Goal: Task Accomplishment & Management: Complete application form

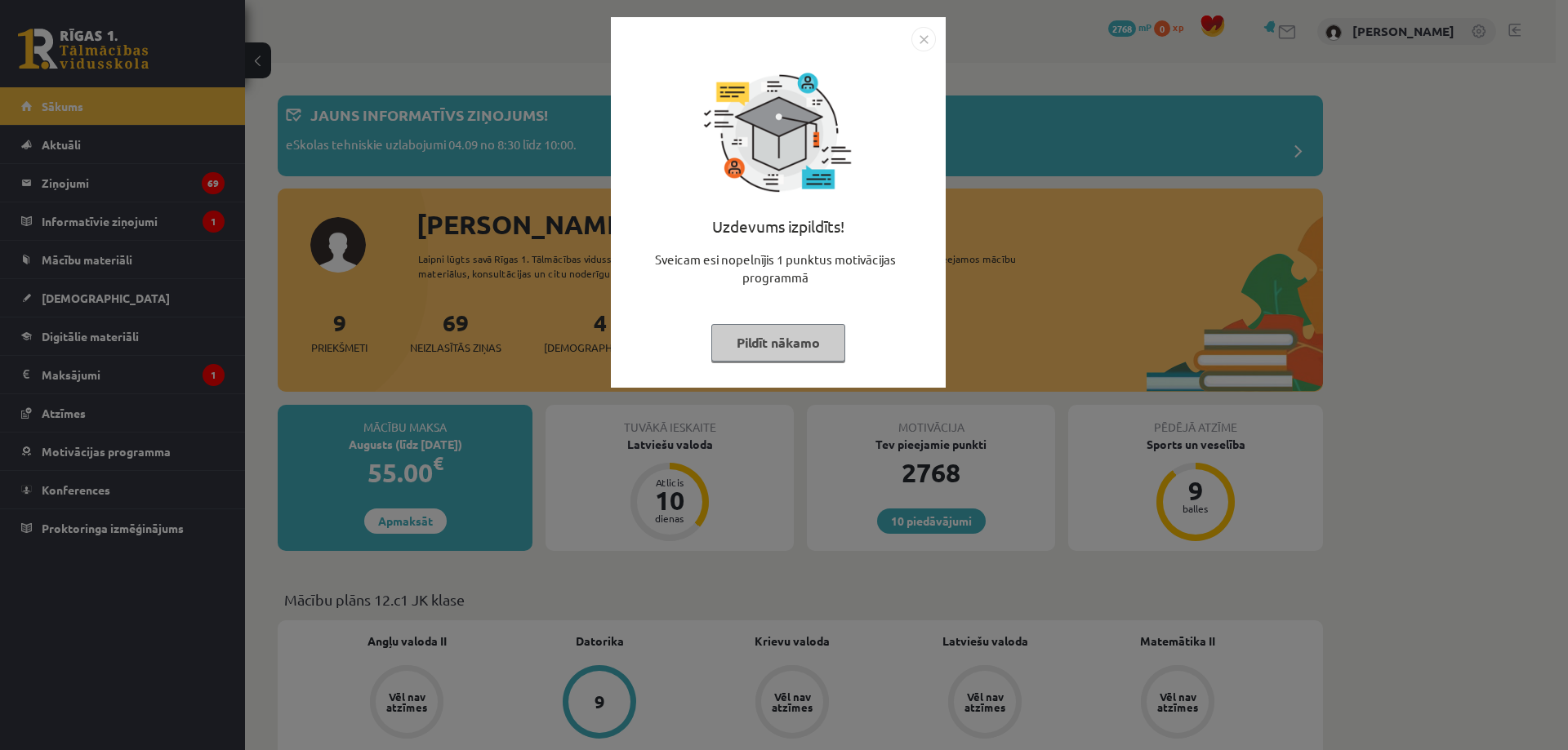
click at [918, 29] on img "Close" at bounding box center [923, 39] width 25 height 25
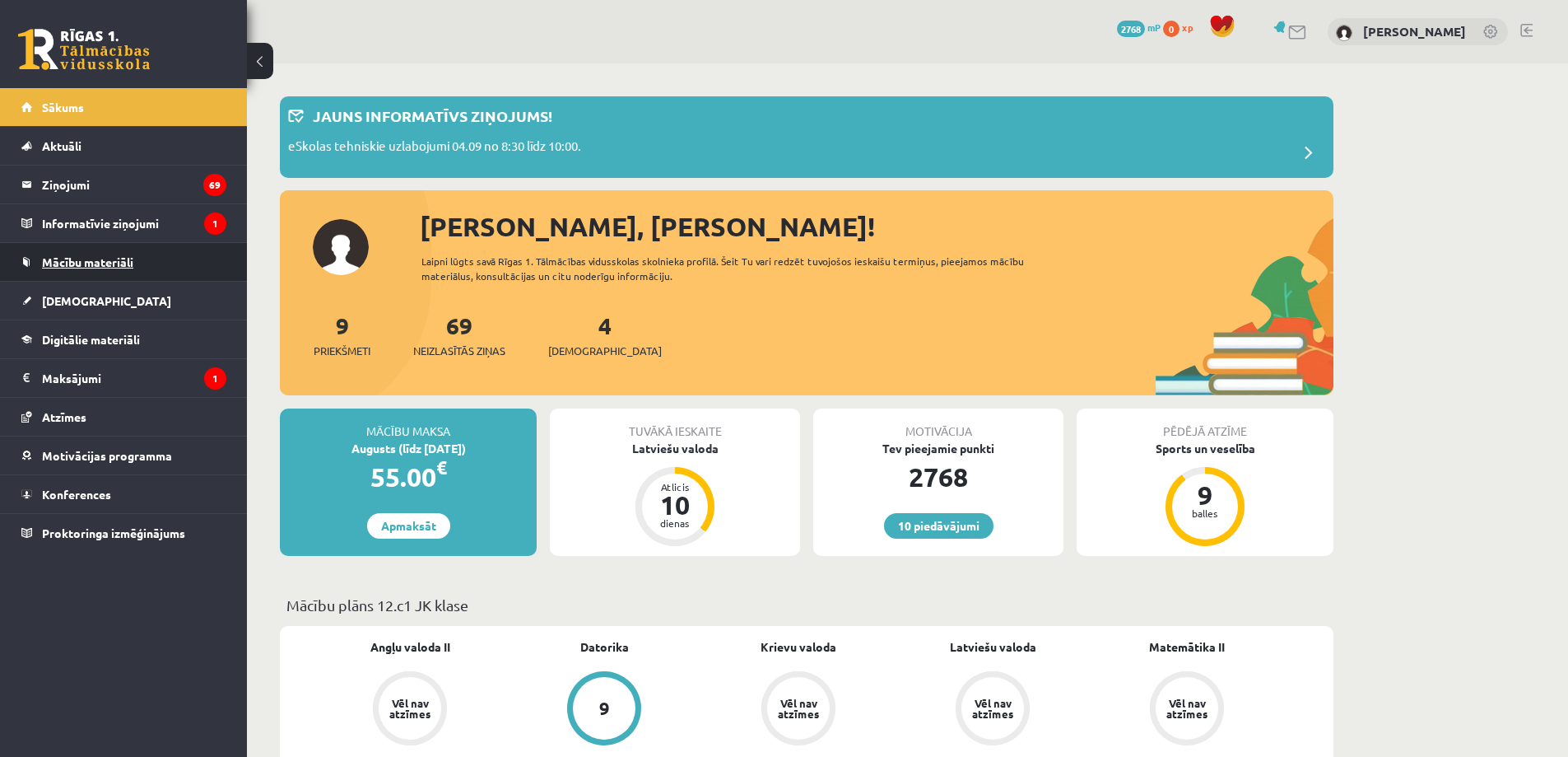
click at [90, 263] on span "Mācību materiāli" at bounding box center [87, 262] width 91 height 15
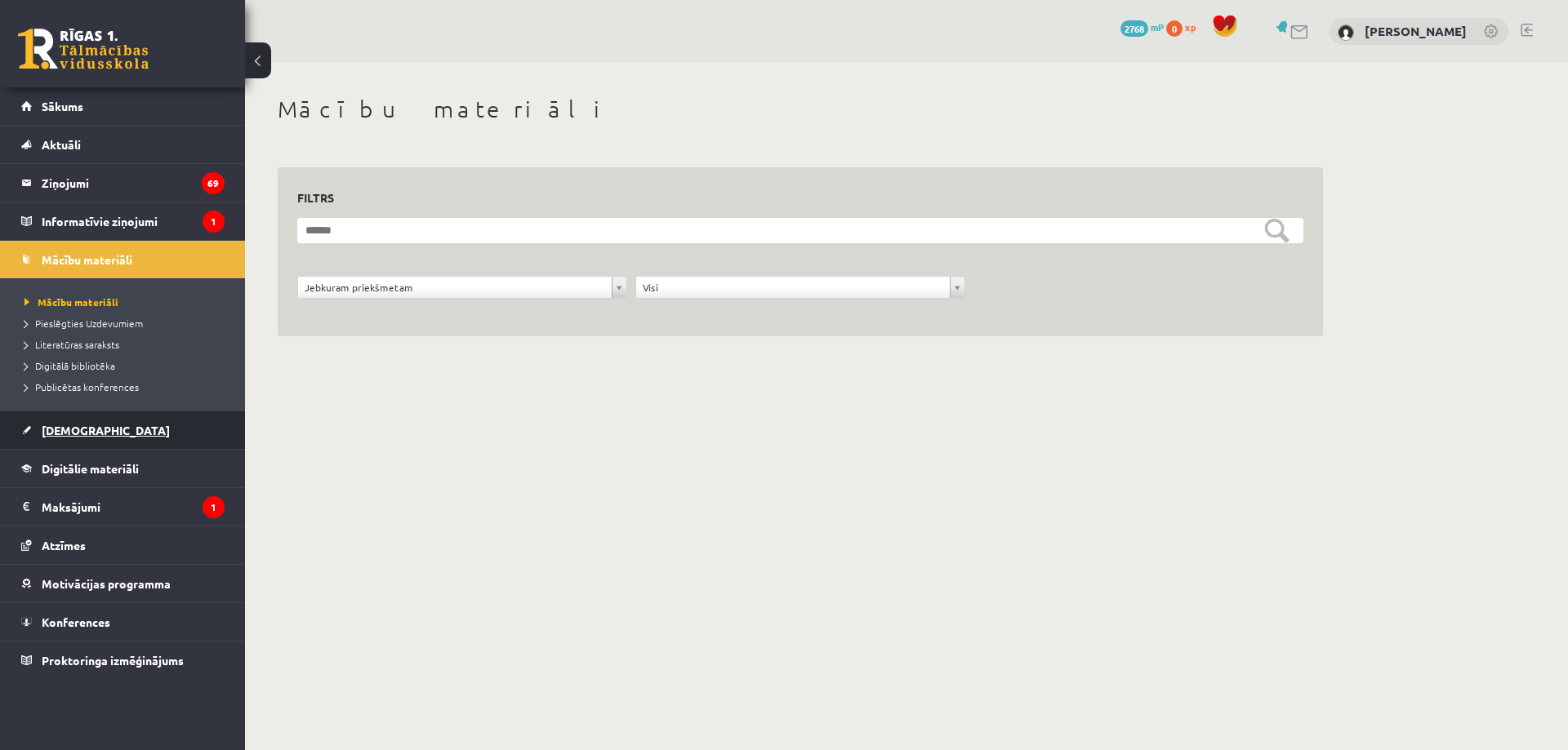
click at [75, 427] on span "[DEMOGRAPHIC_DATA]" at bounding box center [105, 430] width 128 height 15
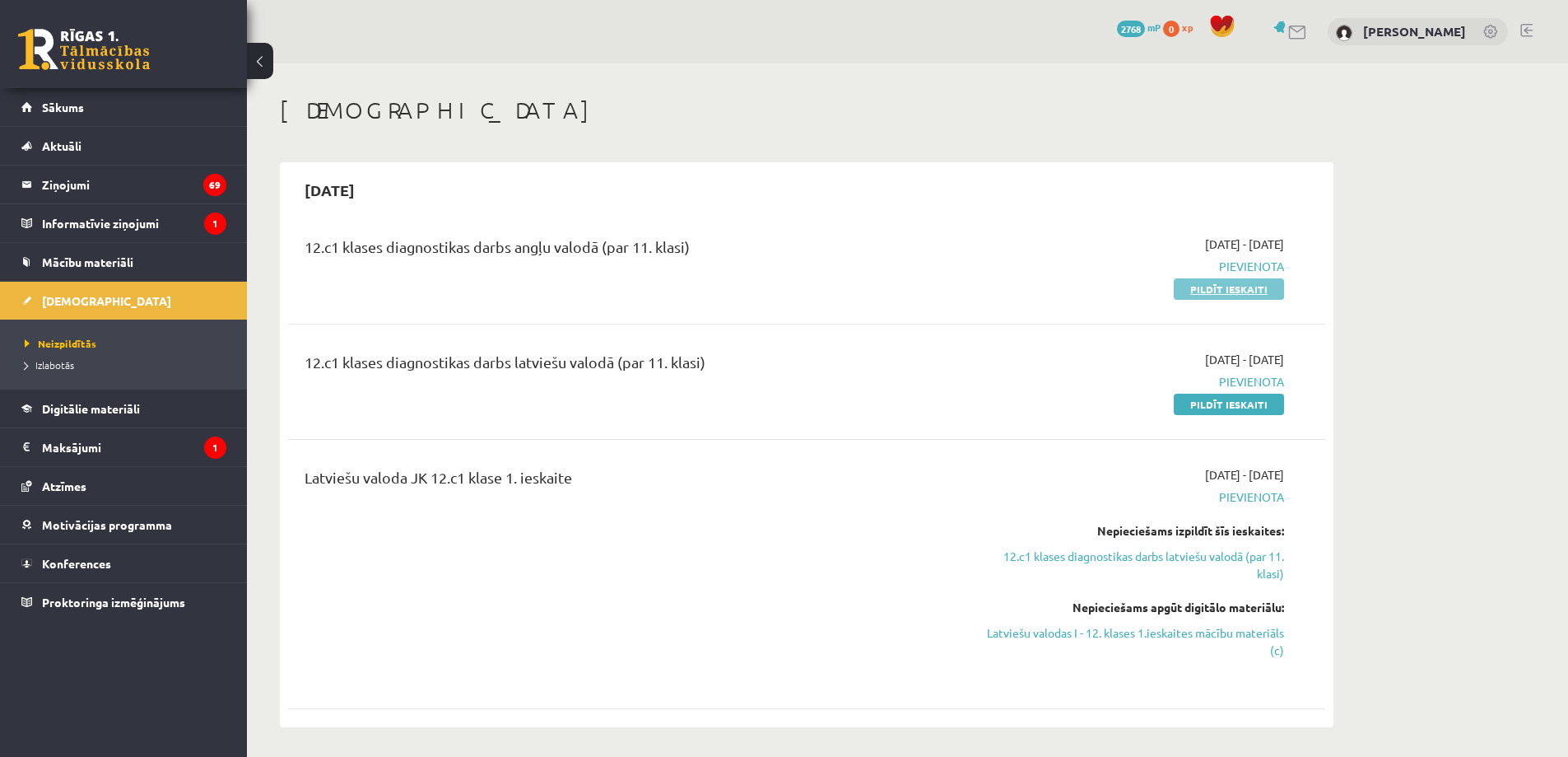
click at [1231, 279] on link "Pildīt ieskaiti" at bounding box center [1229, 288] width 111 height 21
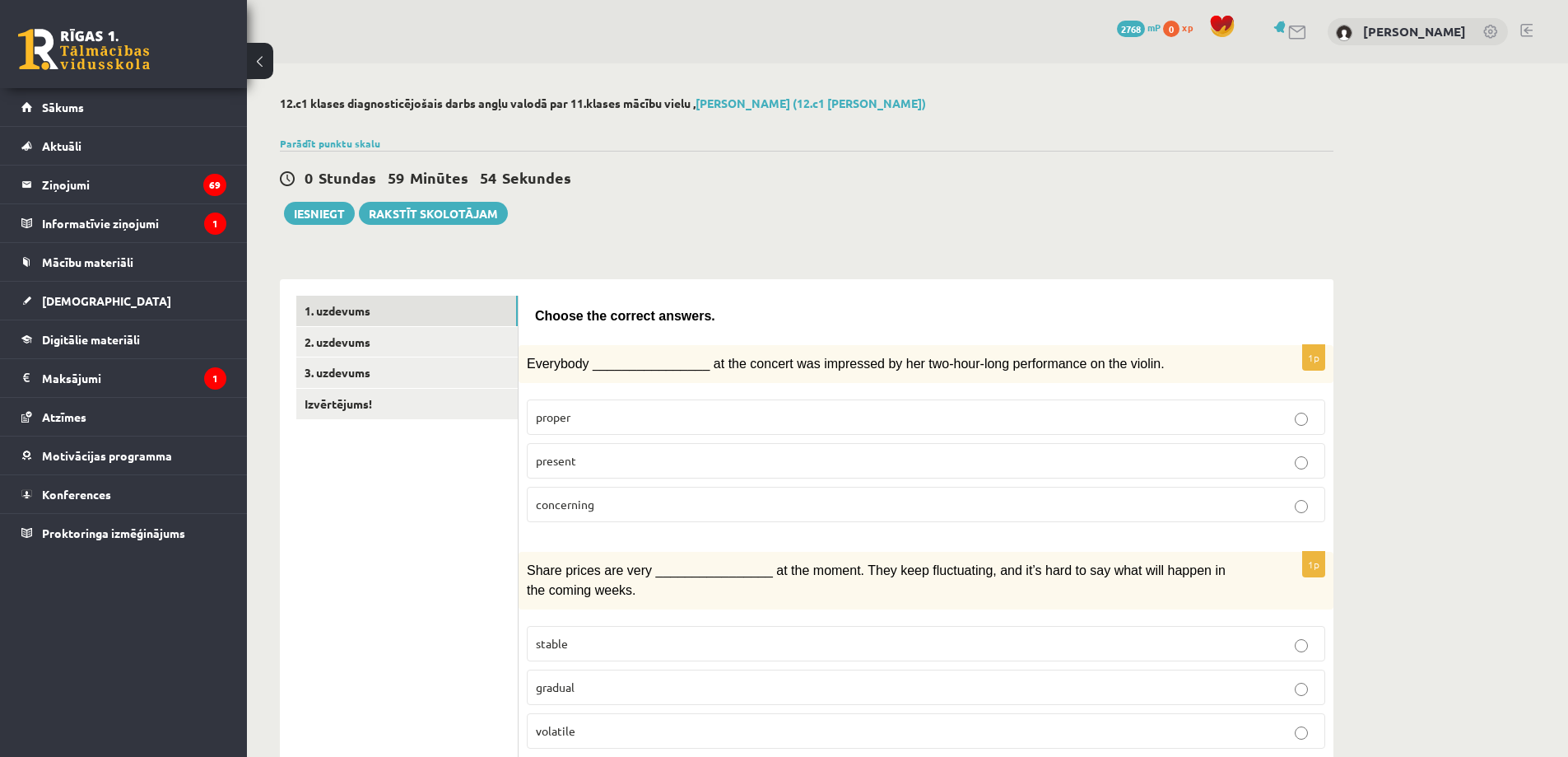
click at [554, 450] on label "present" at bounding box center [926, 461] width 798 height 35
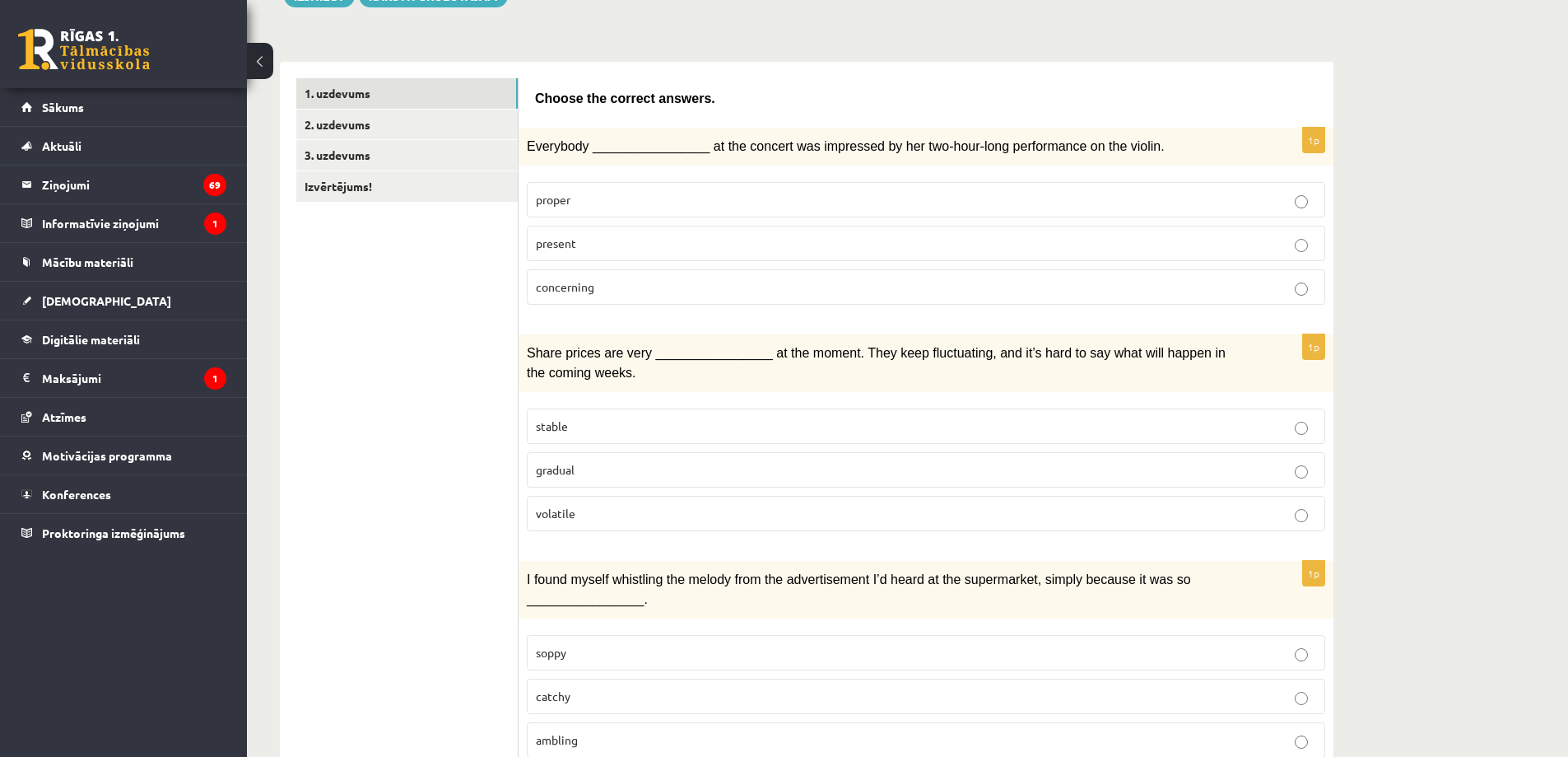
scroll to position [247, 0]
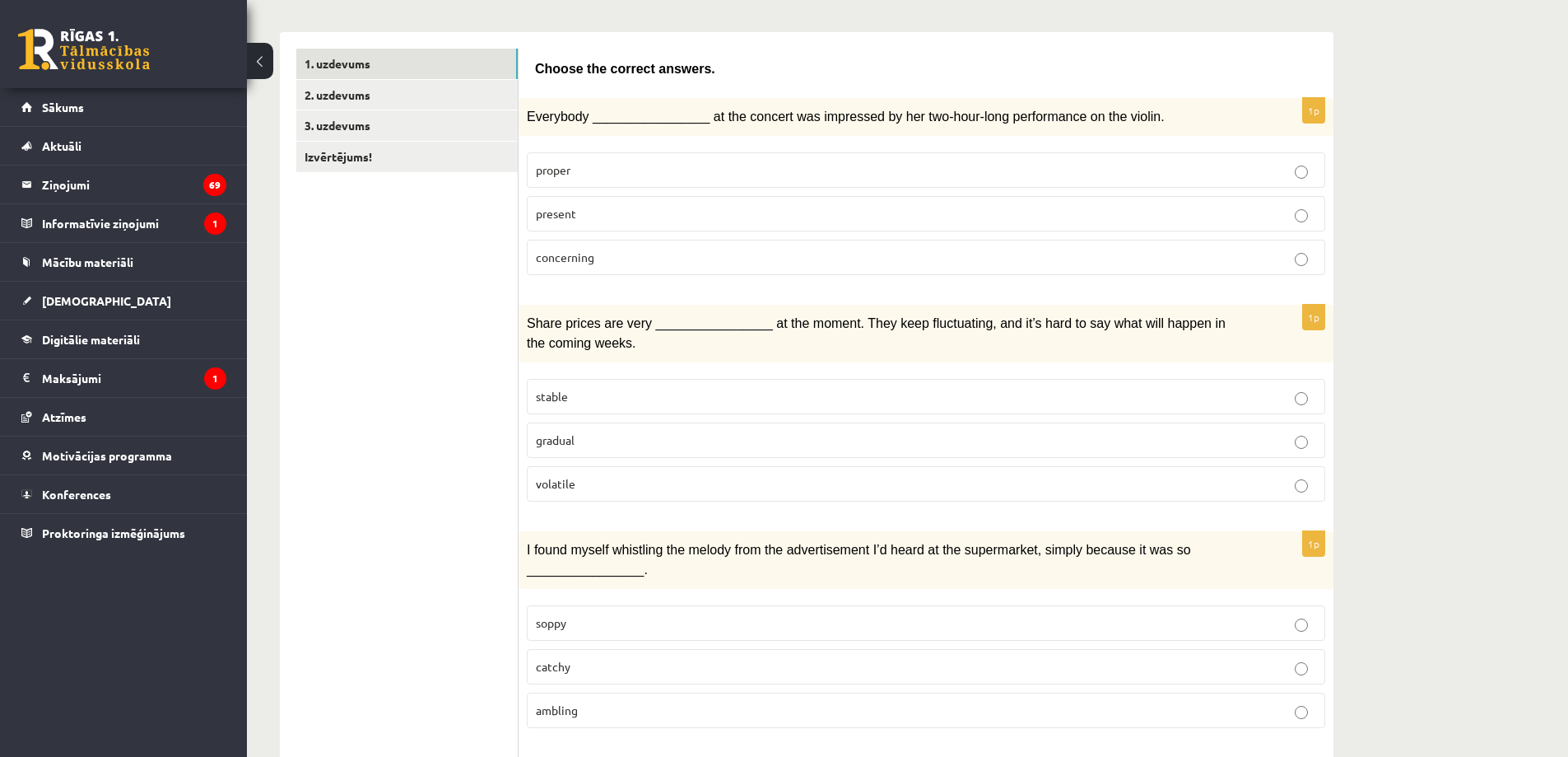
drag, startPoint x: 680, startPoint y: 483, endPoint x: 676, endPoint y: 473, distance: 10.8
click at [680, 482] on p "volatile" at bounding box center [927, 484] width 781 height 18
click at [676, 475] on p "volatile" at bounding box center [927, 484] width 781 height 18
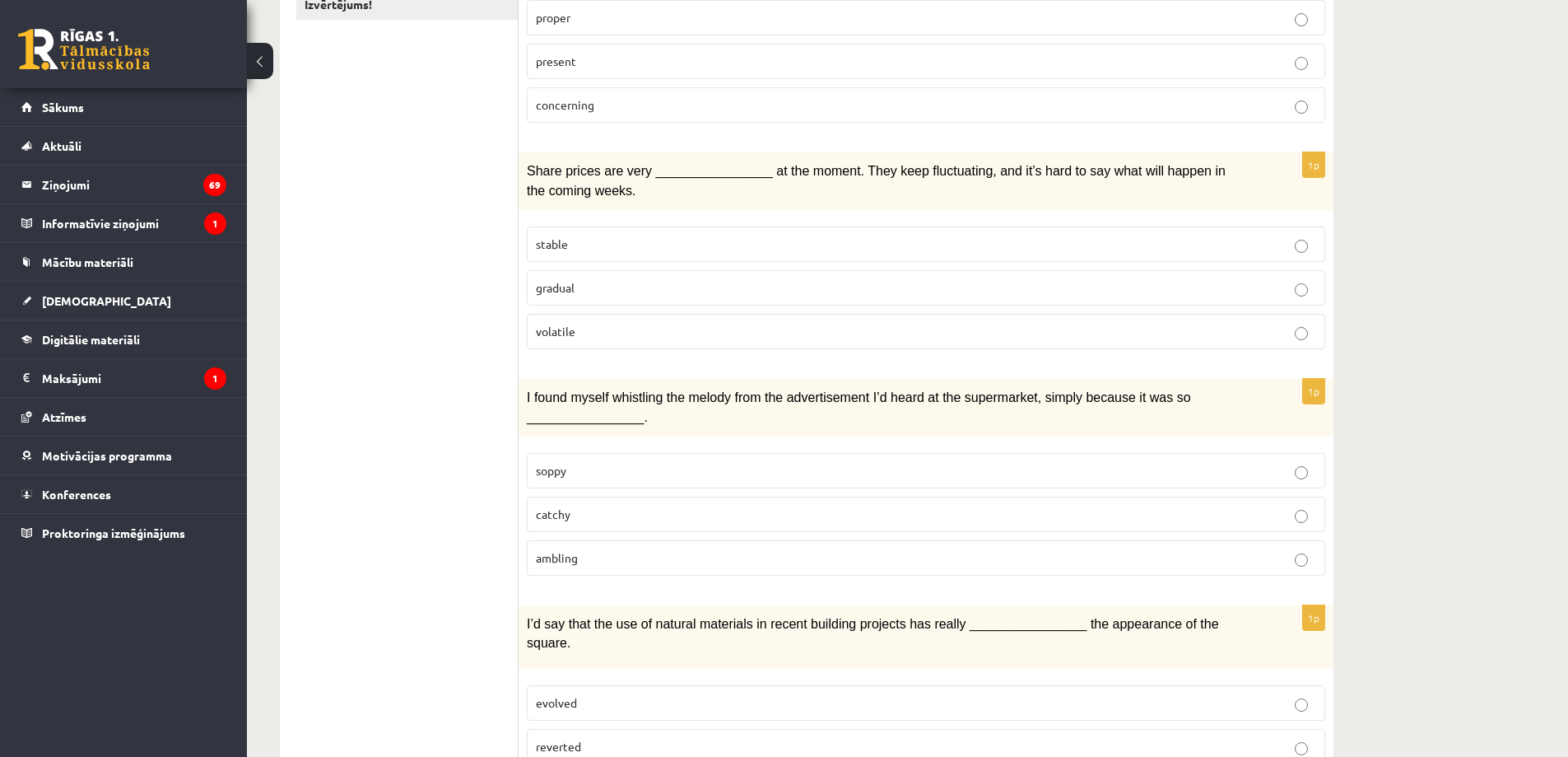
scroll to position [412, 0]
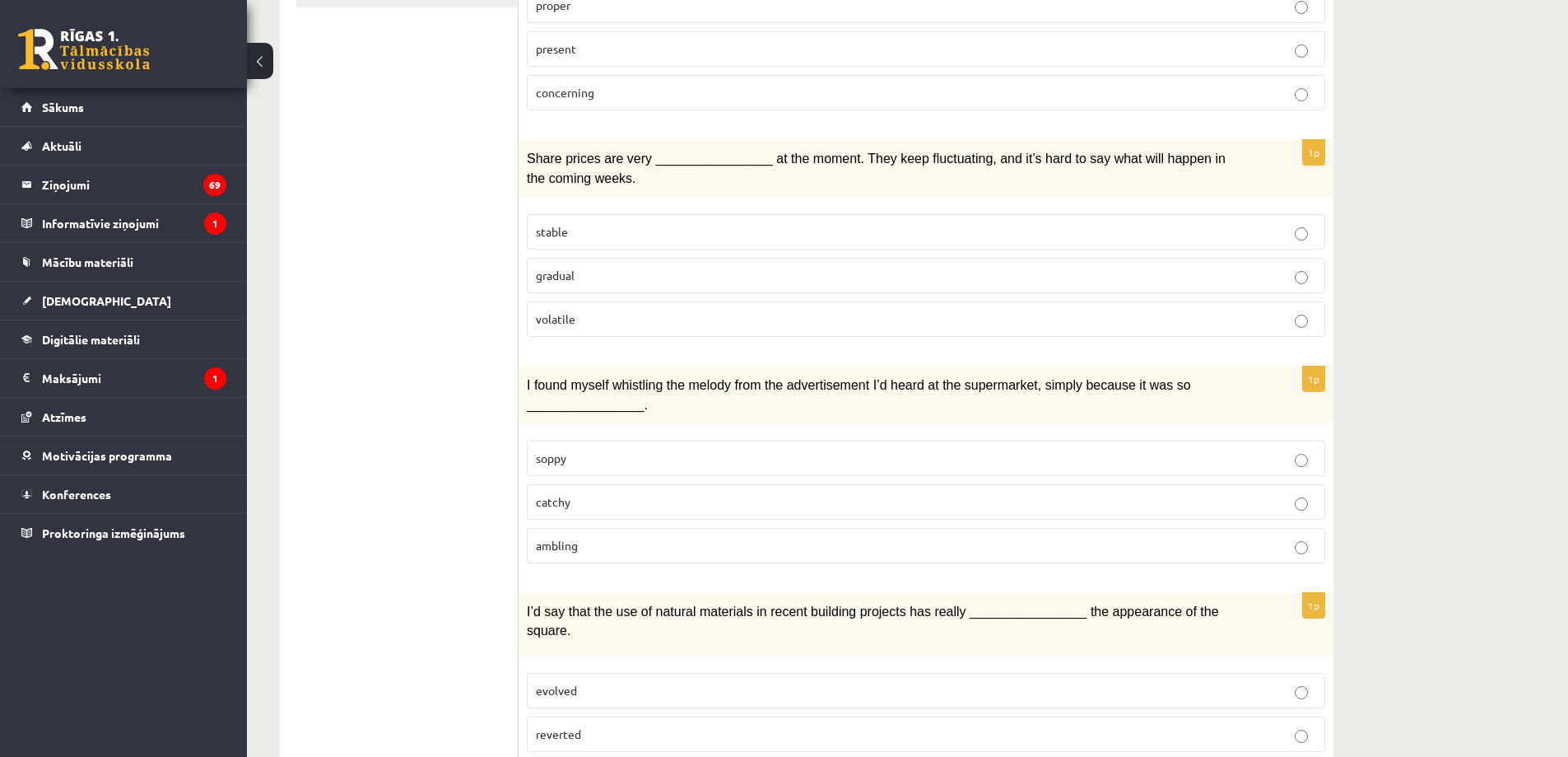
click at [601, 313] on p "volatile" at bounding box center [927, 319] width 781 height 18
click at [534, 379] on span "I found myself whistling the melody from the advertisement I’d heard at the sup…" at bounding box center [859, 395] width 665 height 33
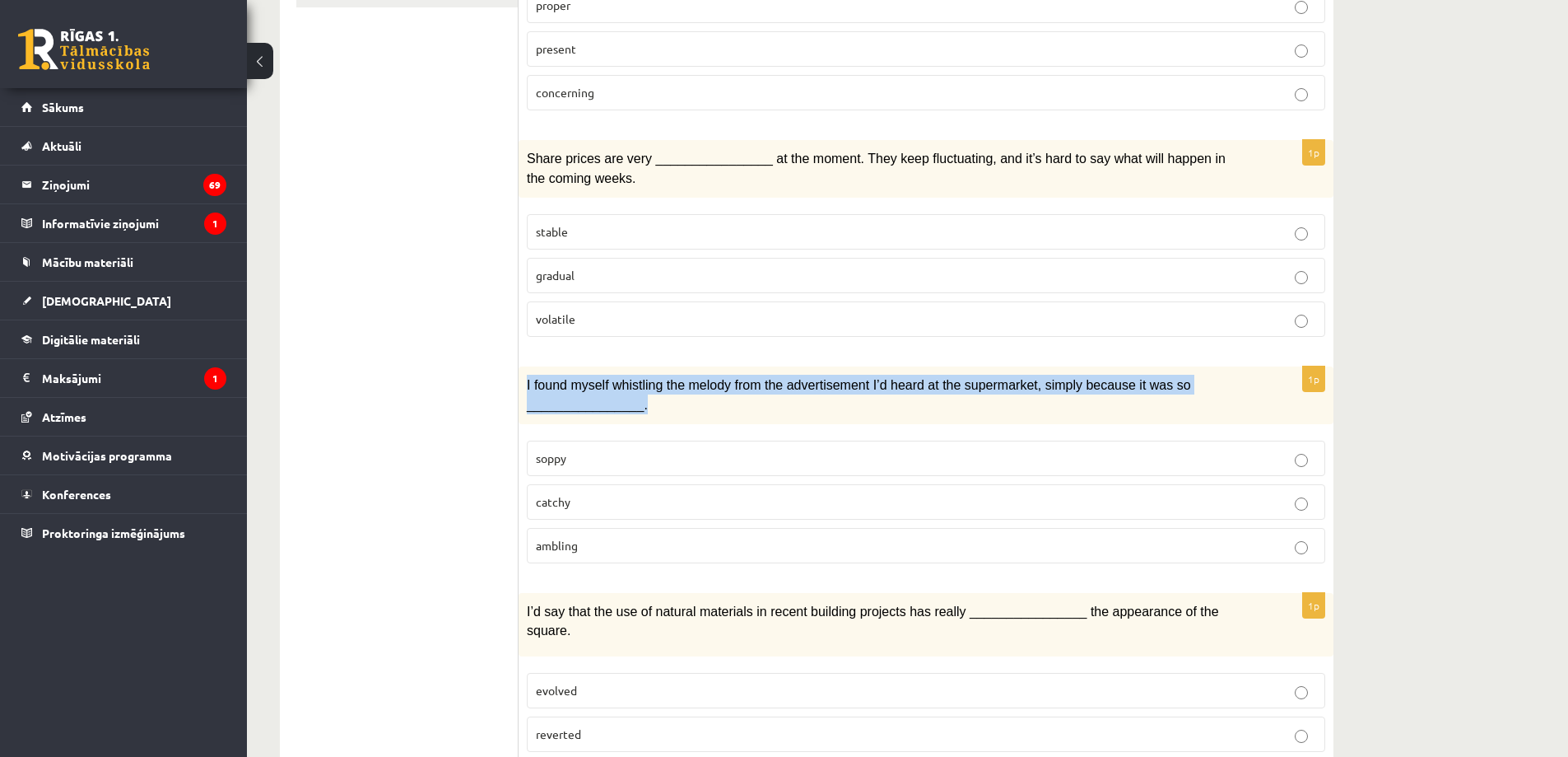
click at [534, 379] on span "I found myself whistling the melody from the advertisement I’d heard at the sup…" at bounding box center [859, 395] width 665 height 33
click at [558, 386] on span "I found myself whistling the melody from the advertisement I’d heard at the sup…" at bounding box center [859, 395] width 665 height 33
drag, startPoint x: 579, startPoint y: 384, endPoint x: 897, endPoint y: 382, distance: 318.0
click at [895, 382] on span "I found myself whistling the melody from the advertisement I’d heard at the sup…" at bounding box center [859, 395] width 665 height 33
click at [897, 382] on span "I found myself whistling the melody from the advertisement I’d heard at the sup…" at bounding box center [859, 395] width 665 height 33
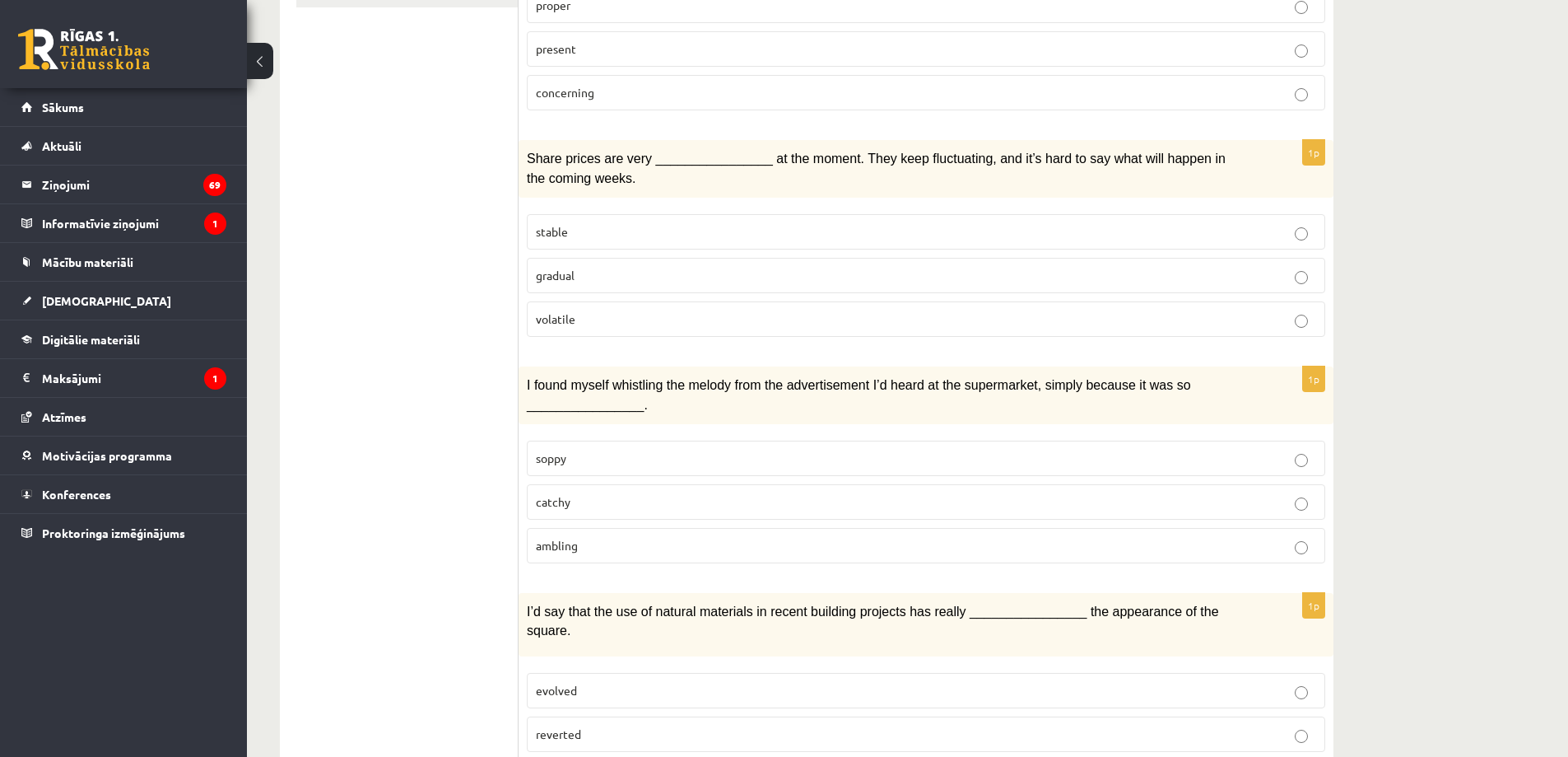
click at [573, 499] on p "catchy" at bounding box center [927, 502] width 781 height 18
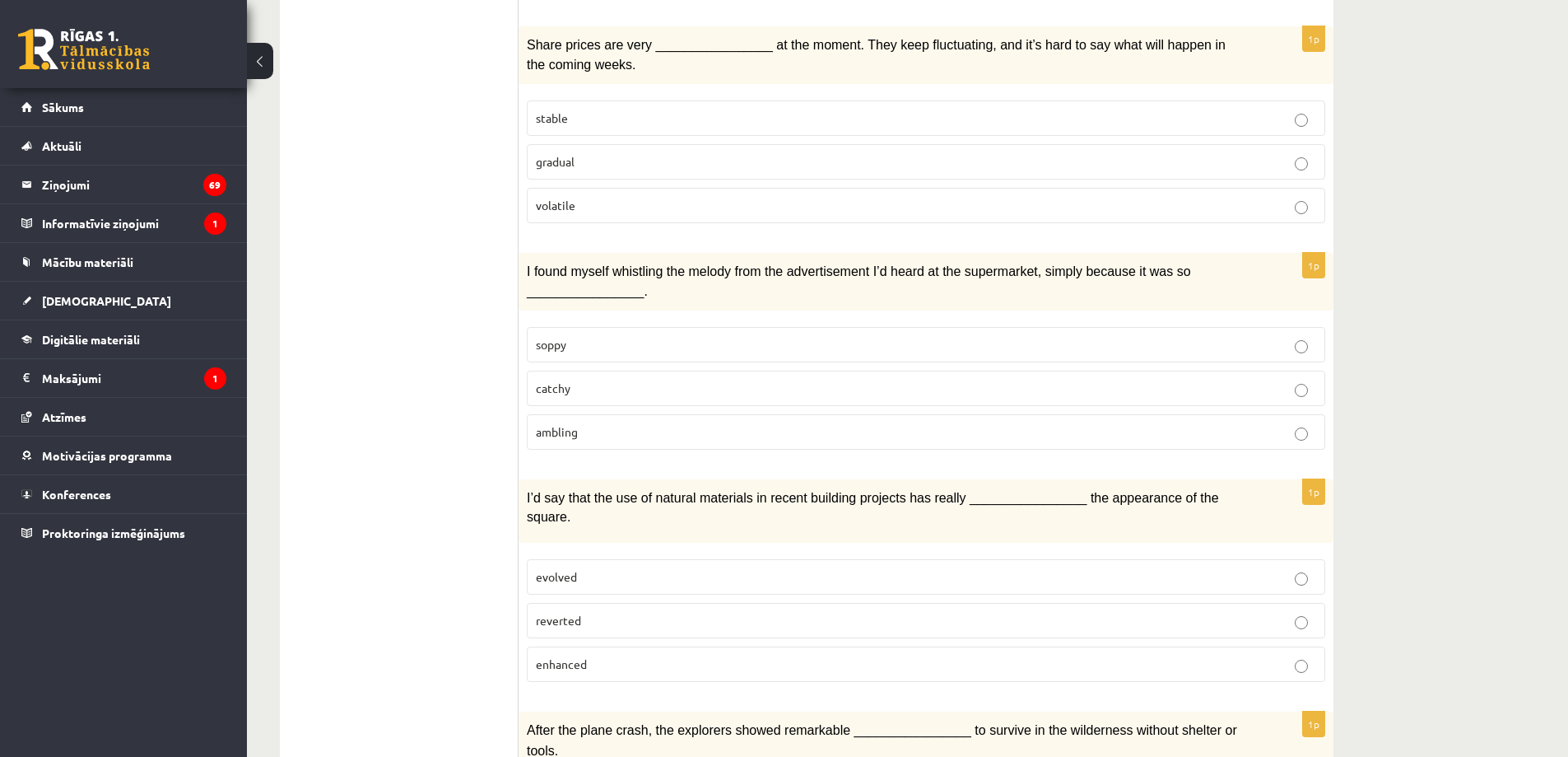
scroll to position [741, 0]
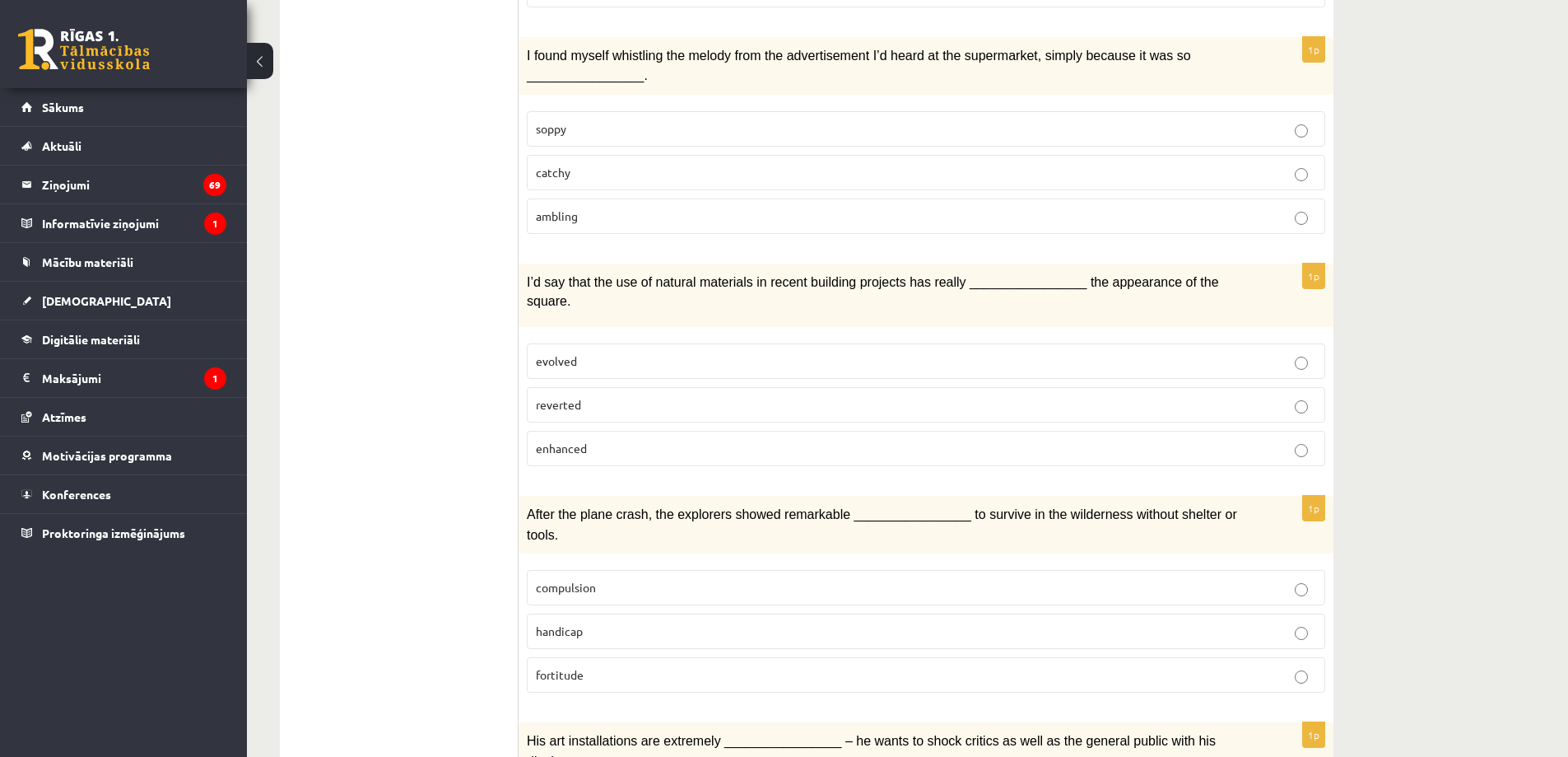
drag, startPoint x: 512, startPoint y: 273, endPoint x: 613, endPoint y: 277, distance: 101.1
click at [613, 277] on span "I’d say that the use of natural materials in recent building projects has reall…" at bounding box center [873, 291] width 692 height 33
drag, startPoint x: 527, startPoint y: 282, endPoint x: 942, endPoint y: 283, distance: 415.0
click at [942, 283] on span "I’d say that the use of natural materials in recent building projects has reall…" at bounding box center [873, 291] width 692 height 33
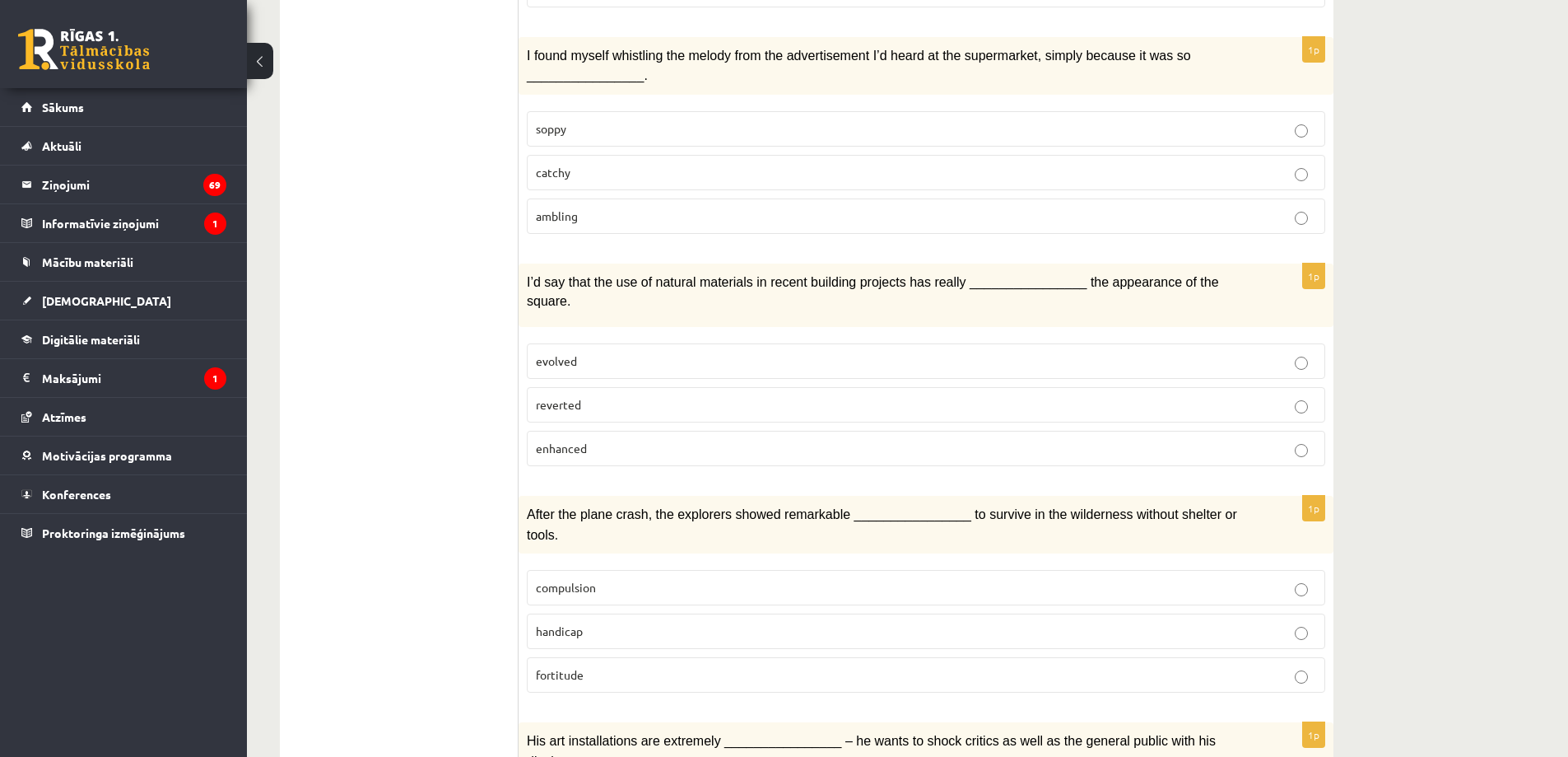
click at [651, 440] on p "enhanced" at bounding box center [927, 448] width 781 height 18
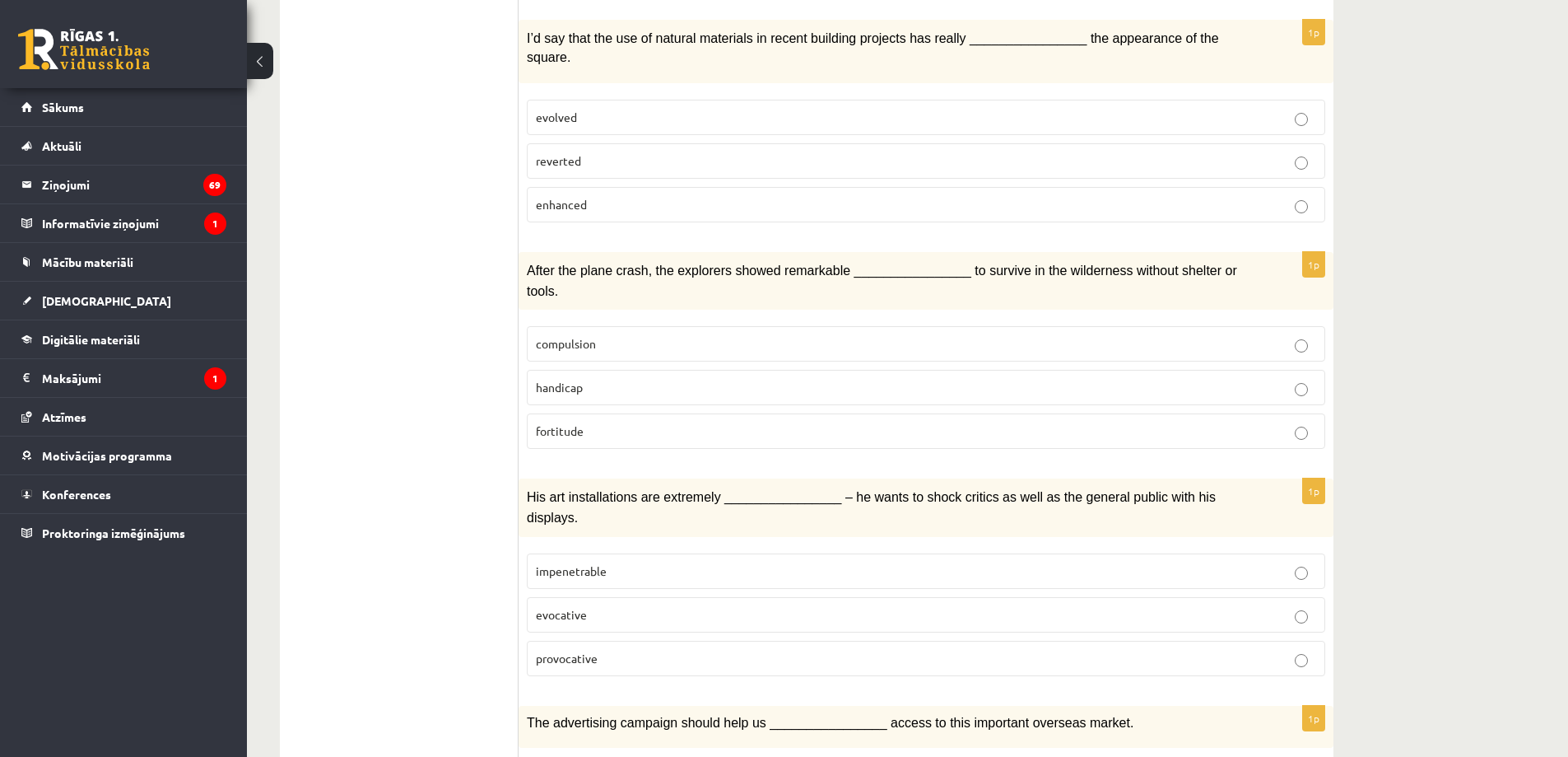
scroll to position [989, 0]
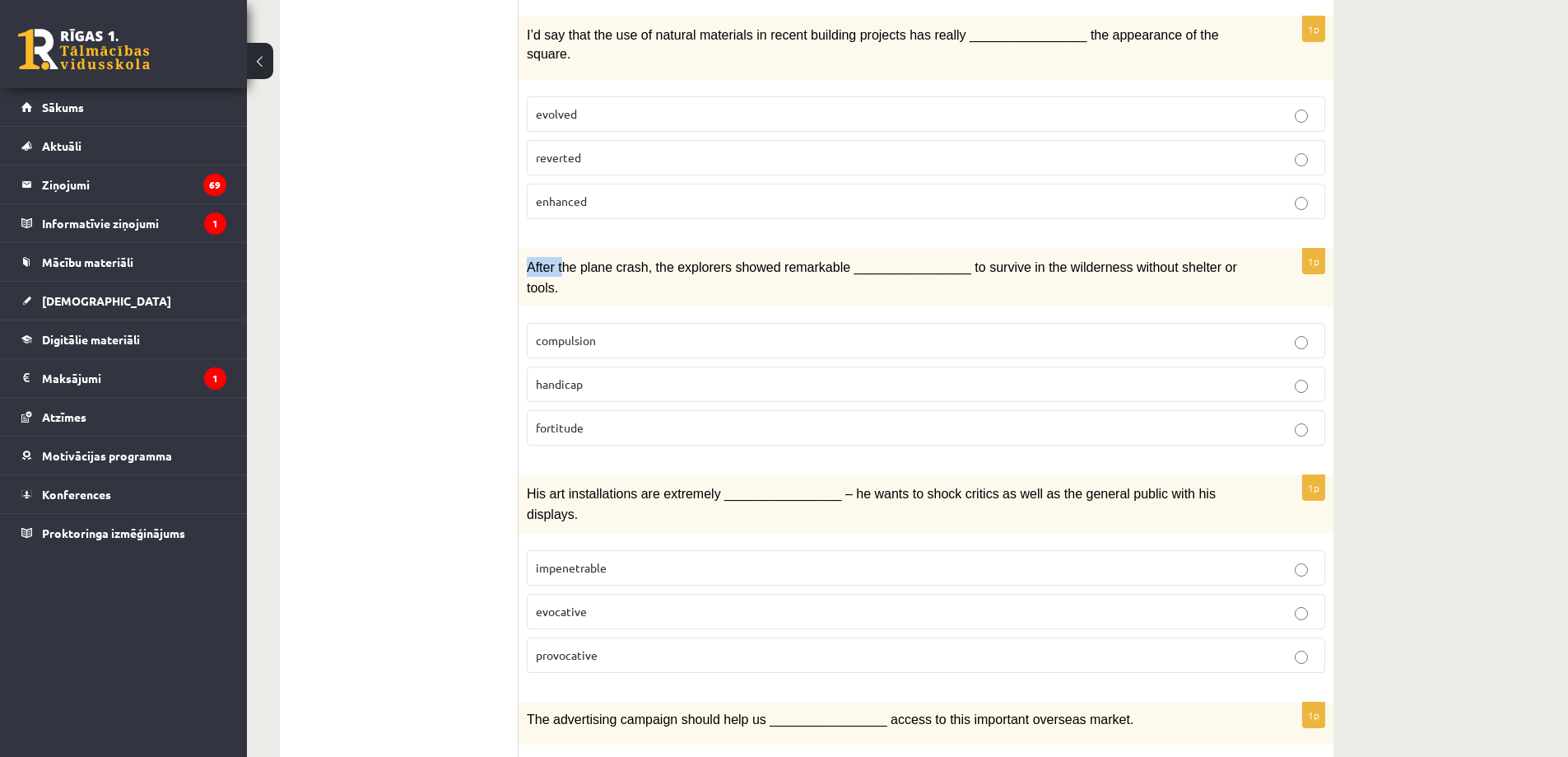
drag, startPoint x: 529, startPoint y: 246, endPoint x: 560, endPoint y: 245, distance: 31.0
click at [560, 260] on span "After the plane crash, the explorers showed remarkable ________________ to surv…" at bounding box center [882, 277] width 710 height 33
click at [535, 257] on p "After the plane crash, the explorers showed remarkable ________________ to surv…" at bounding box center [885, 276] width 717 height 40
click at [594, 260] on span "After the plane crash, the explorers showed remarkable ________________ to surv…" at bounding box center [882, 277] width 710 height 33
click at [664, 419] on p "fortitude" at bounding box center [927, 428] width 781 height 18
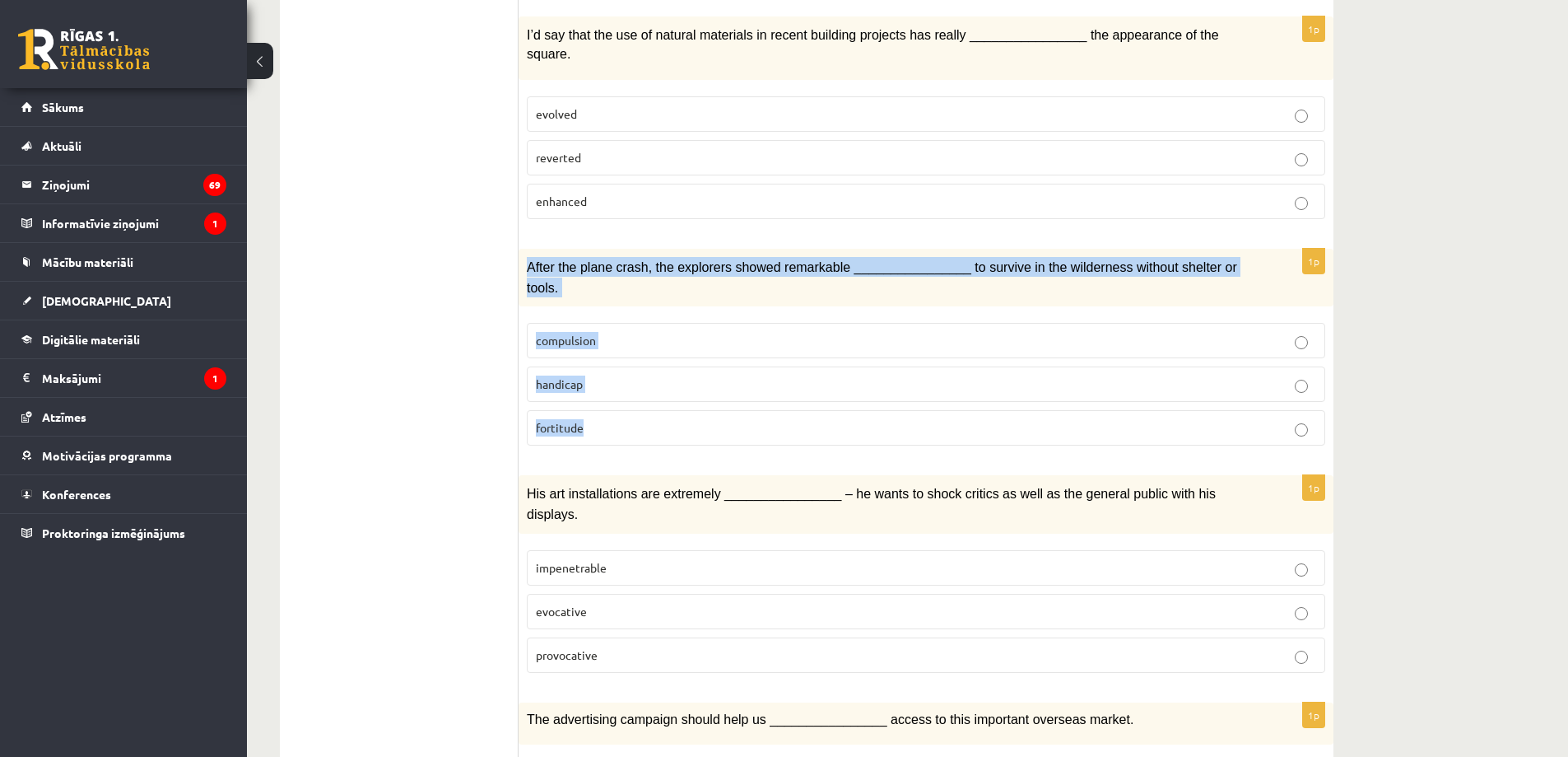
drag, startPoint x: 520, startPoint y: 246, endPoint x: 835, endPoint y: 414, distance: 357.0
click at [836, 415] on div "1p After the plane crash, the explorers showed remarkable ________________ to s…" at bounding box center [926, 353] width 815 height 210
copy div "After the plane crash, the explorers showed remarkable ________________ to surv…"
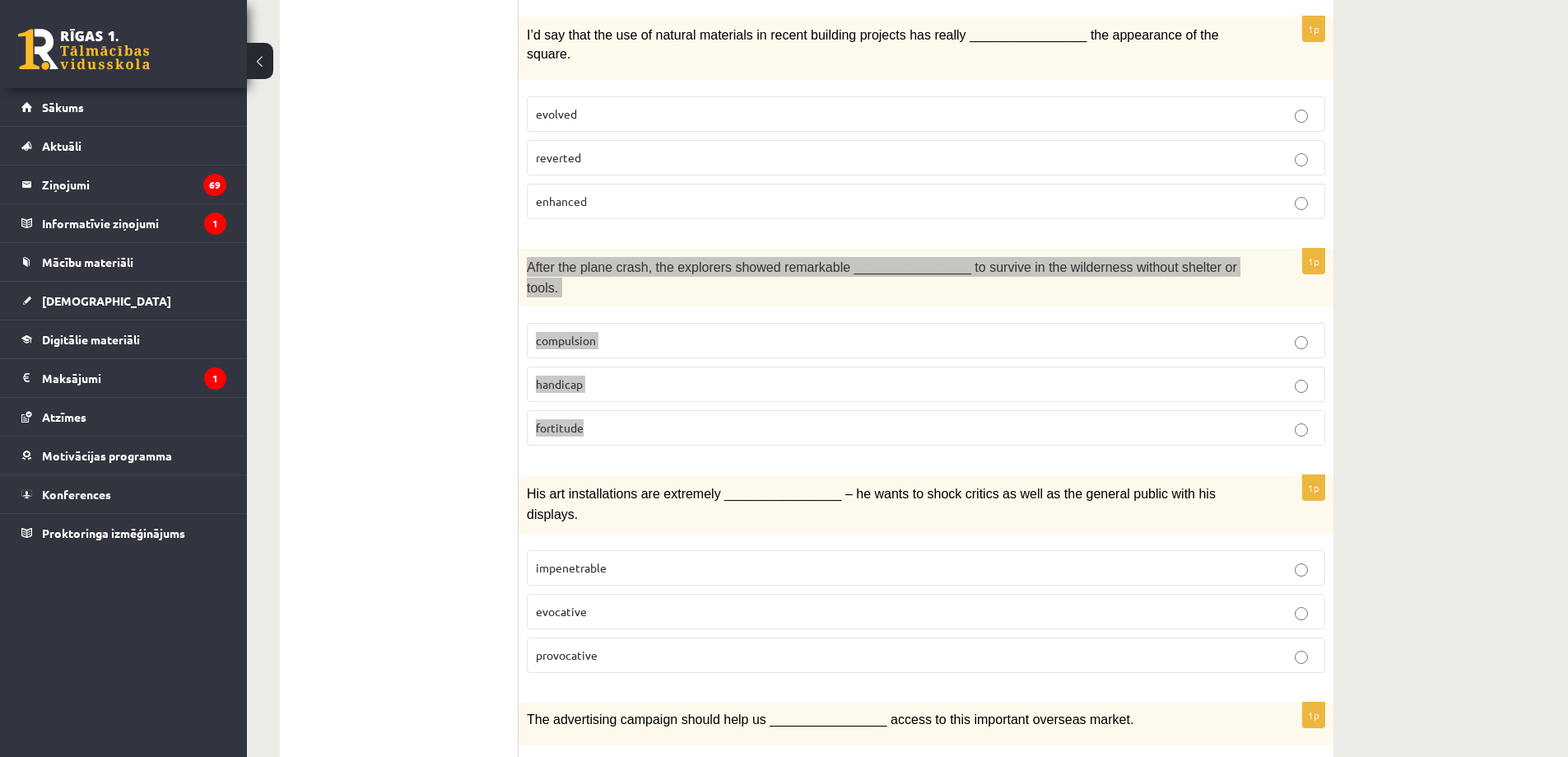
scroll to position [1482, 0]
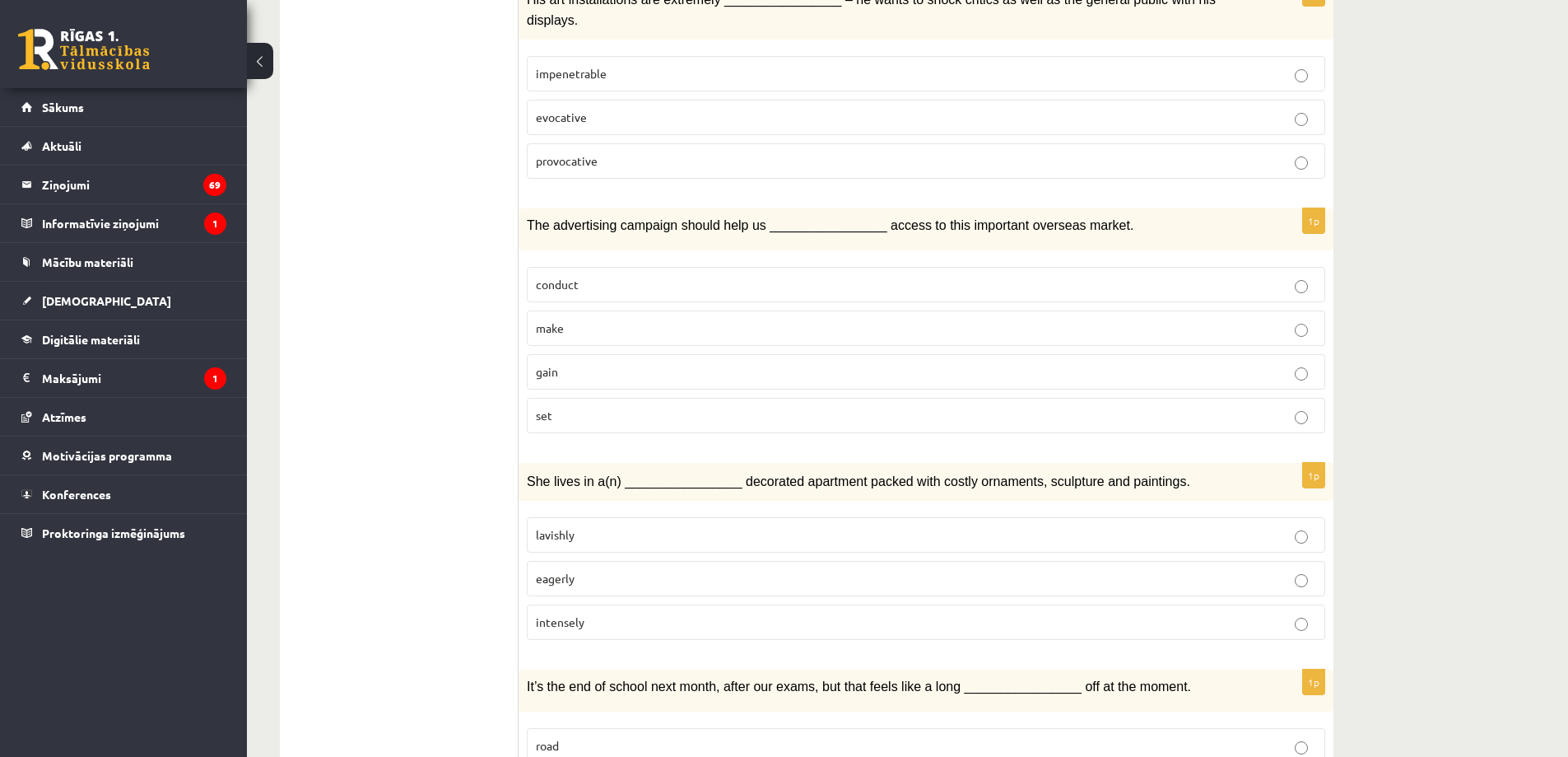
click at [667, 561] on label "eagerly" at bounding box center [926, 578] width 798 height 35
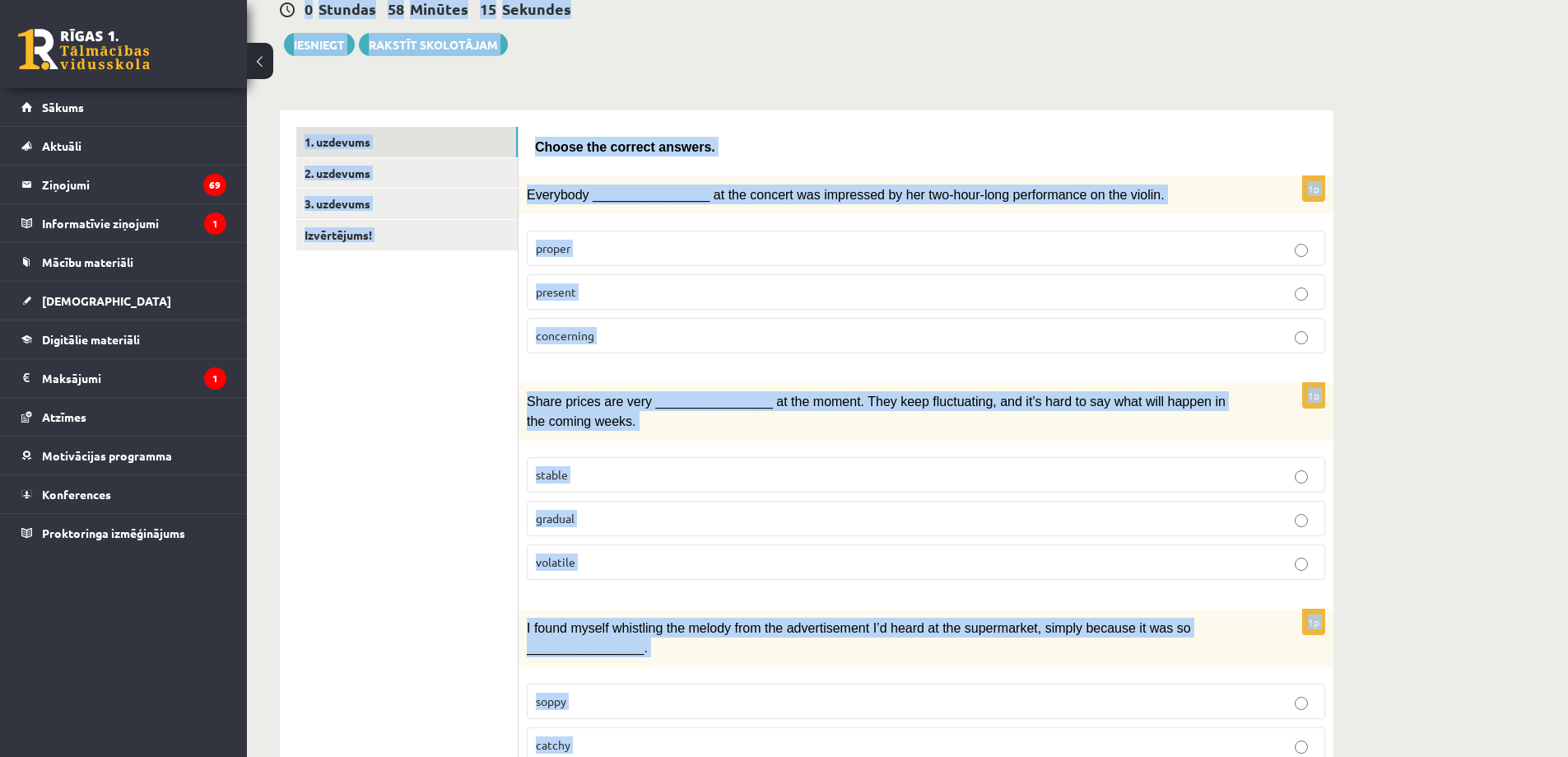
scroll to position [0, 0]
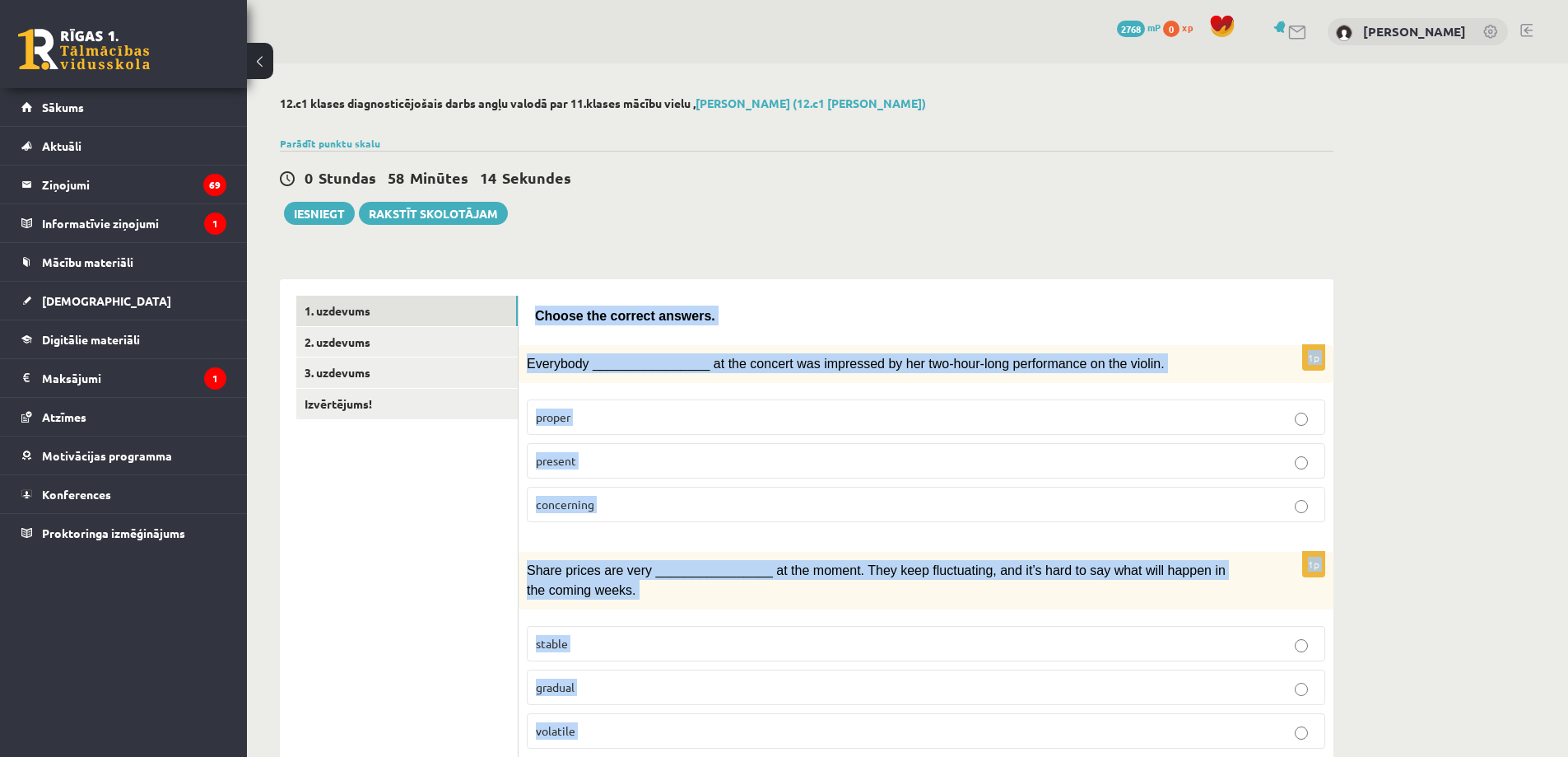
drag, startPoint x: 659, startPoint y: 681, endPoint x: 533, endPoint y: 314, distance: 388.0
copy form "Choose the correct answers. 1p Everybody ________________ at the concert was im…"
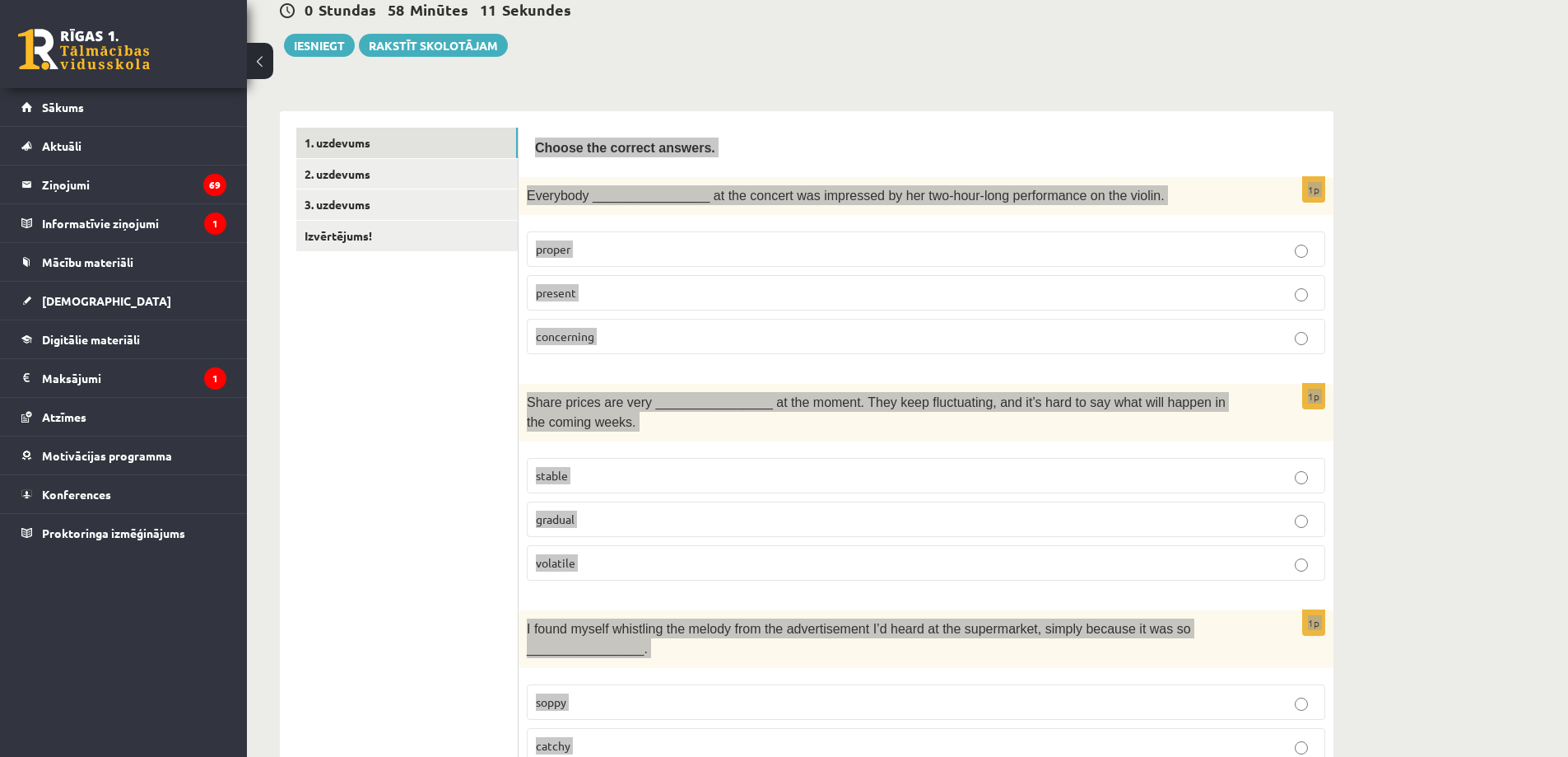
scroll to position [494, 0]
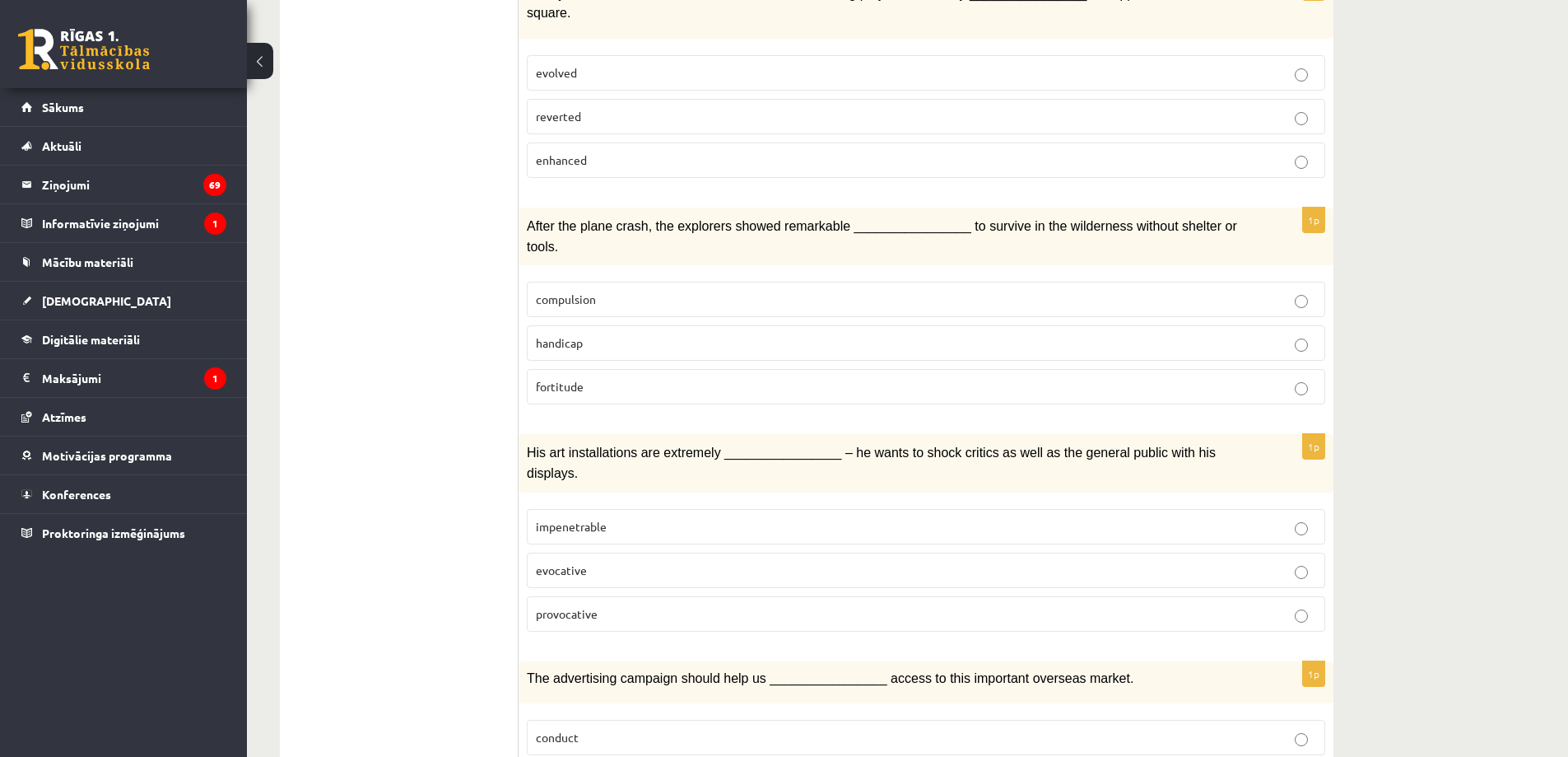
scroll to position [1070, 0]
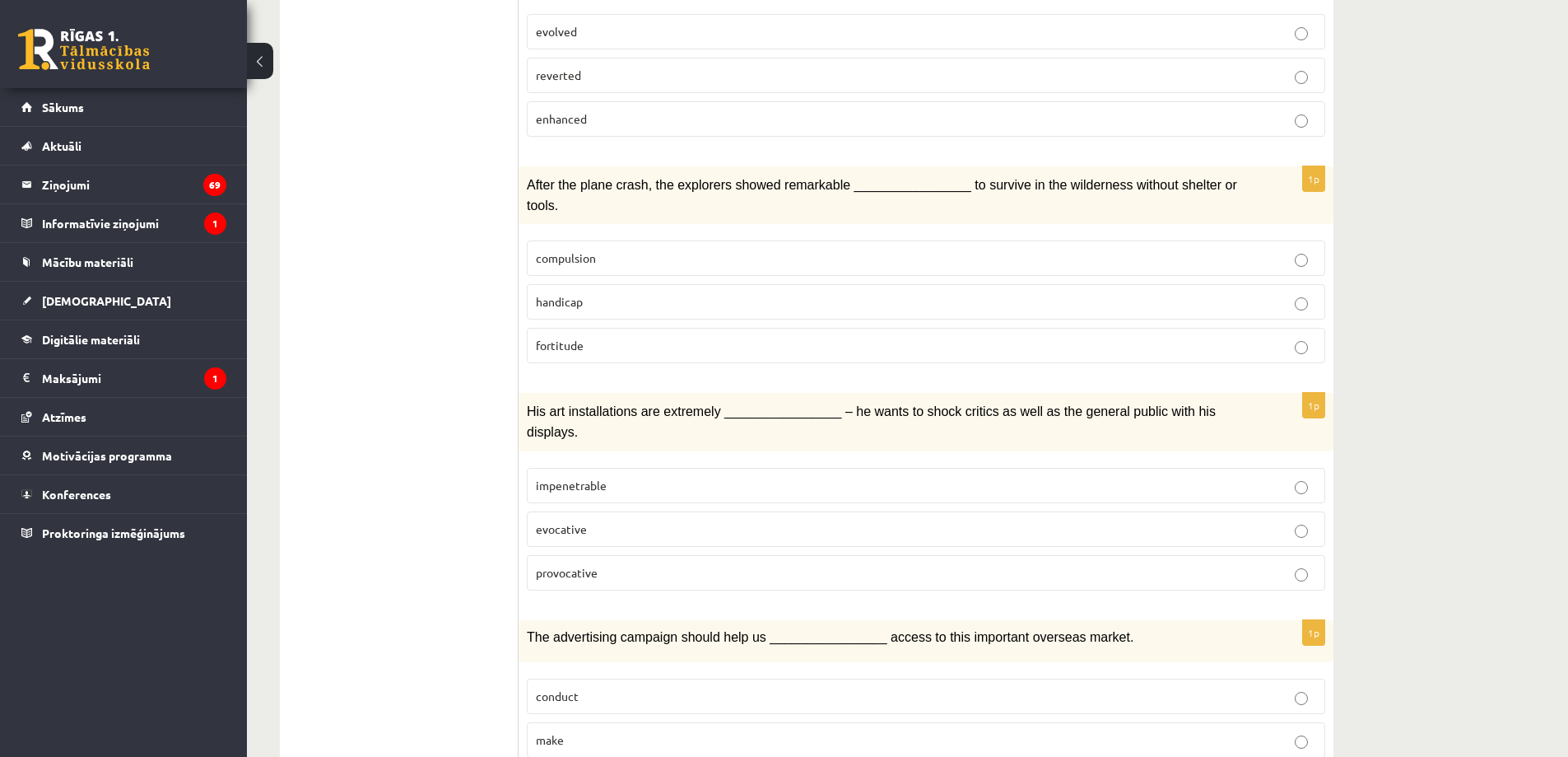
click at [652, 477] on p "impenetrable" at bounding box center [927, 485] width 781 height 18
click at [674, 564] on p "provocative" at bounding box center [927, 573] width 781 height 18
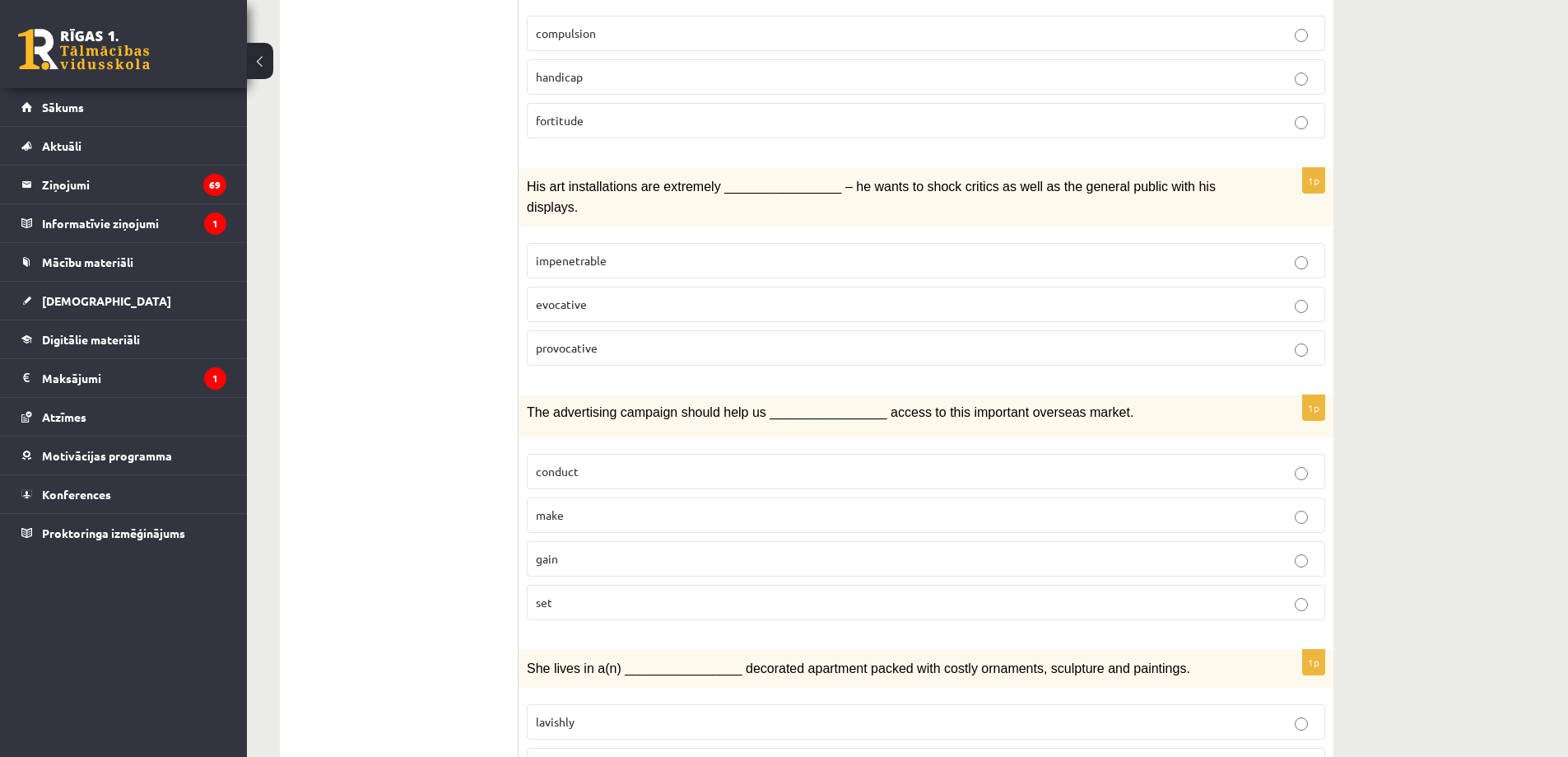
scroll to position [1318, 0]
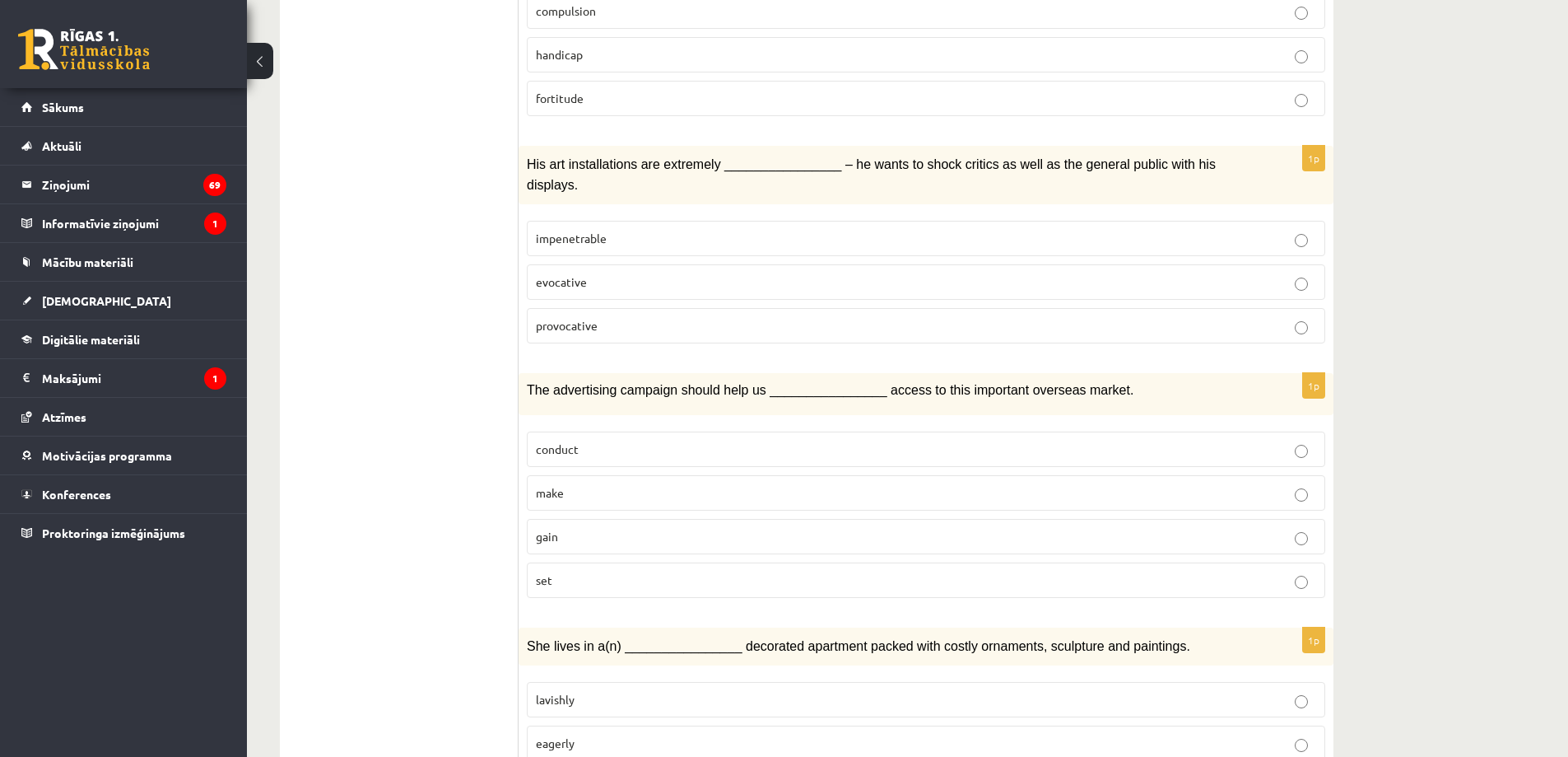
click at [628, 528] on p "gain" at bounding box center [927, 537] width 781 height 18
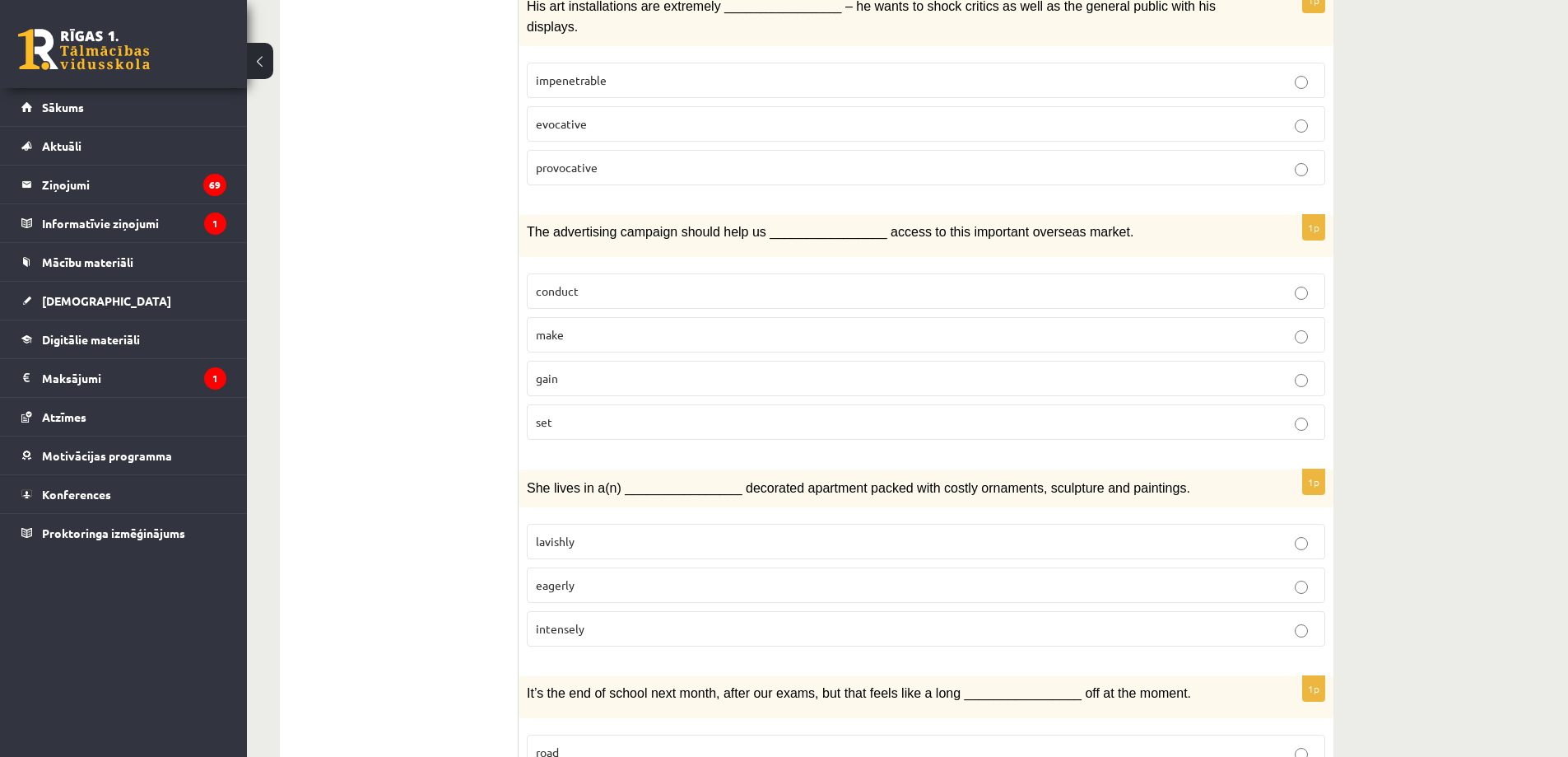
scroll to position [1482, 0]
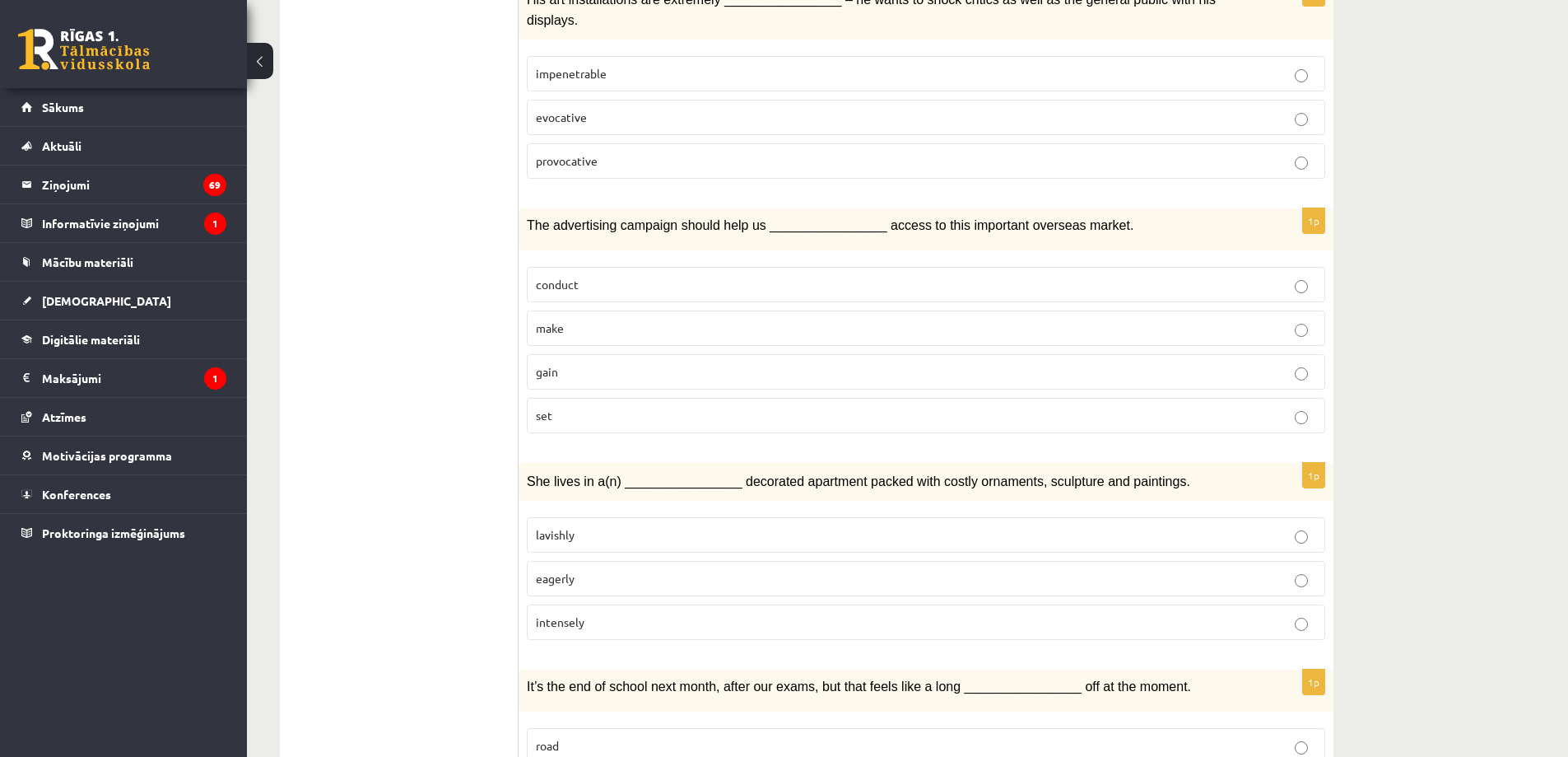
click at [620, 526] on p "lavishly" at bounding box center [927, 535] width 781 height 18
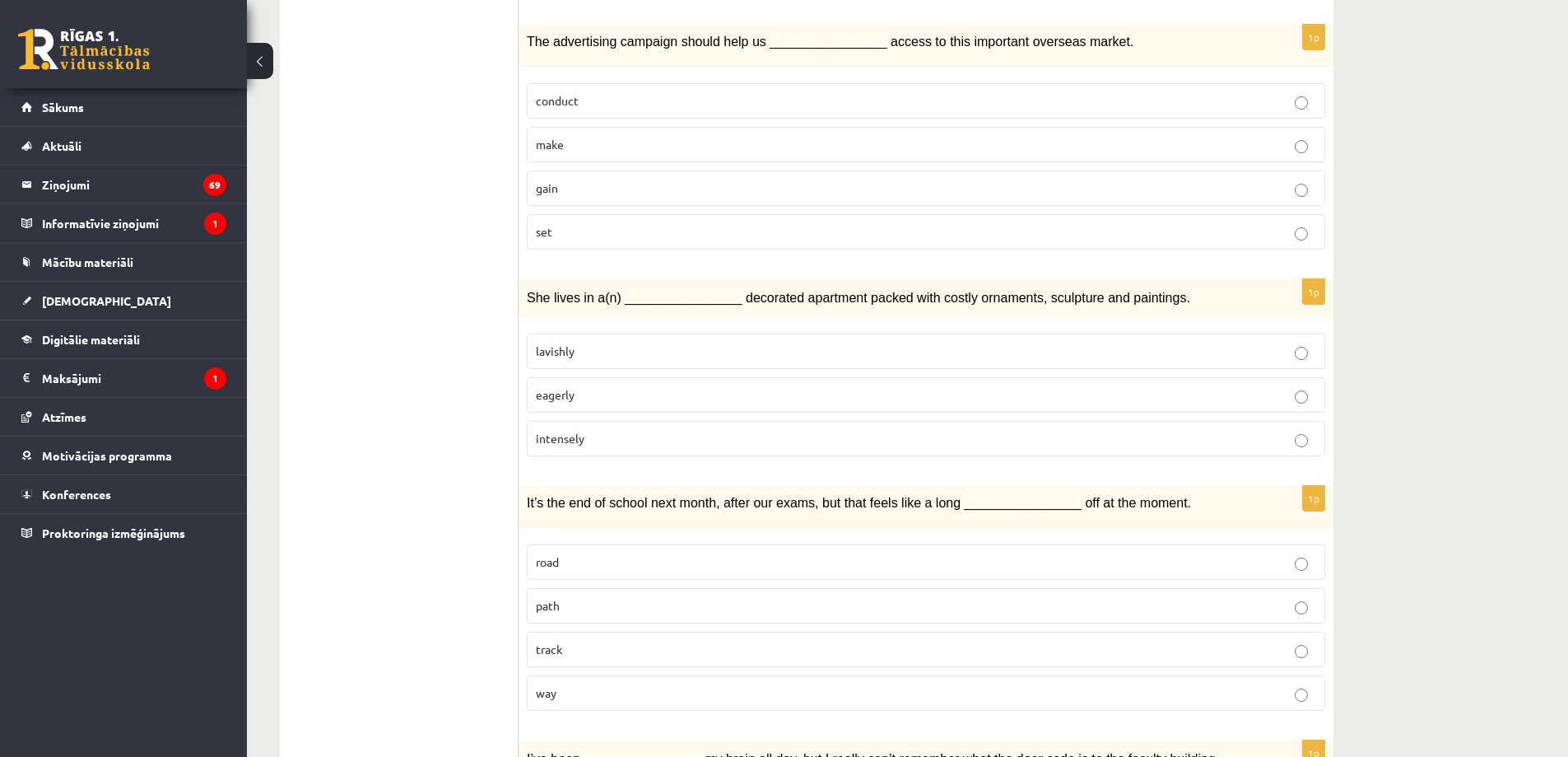
scroll to position [1730, 0]
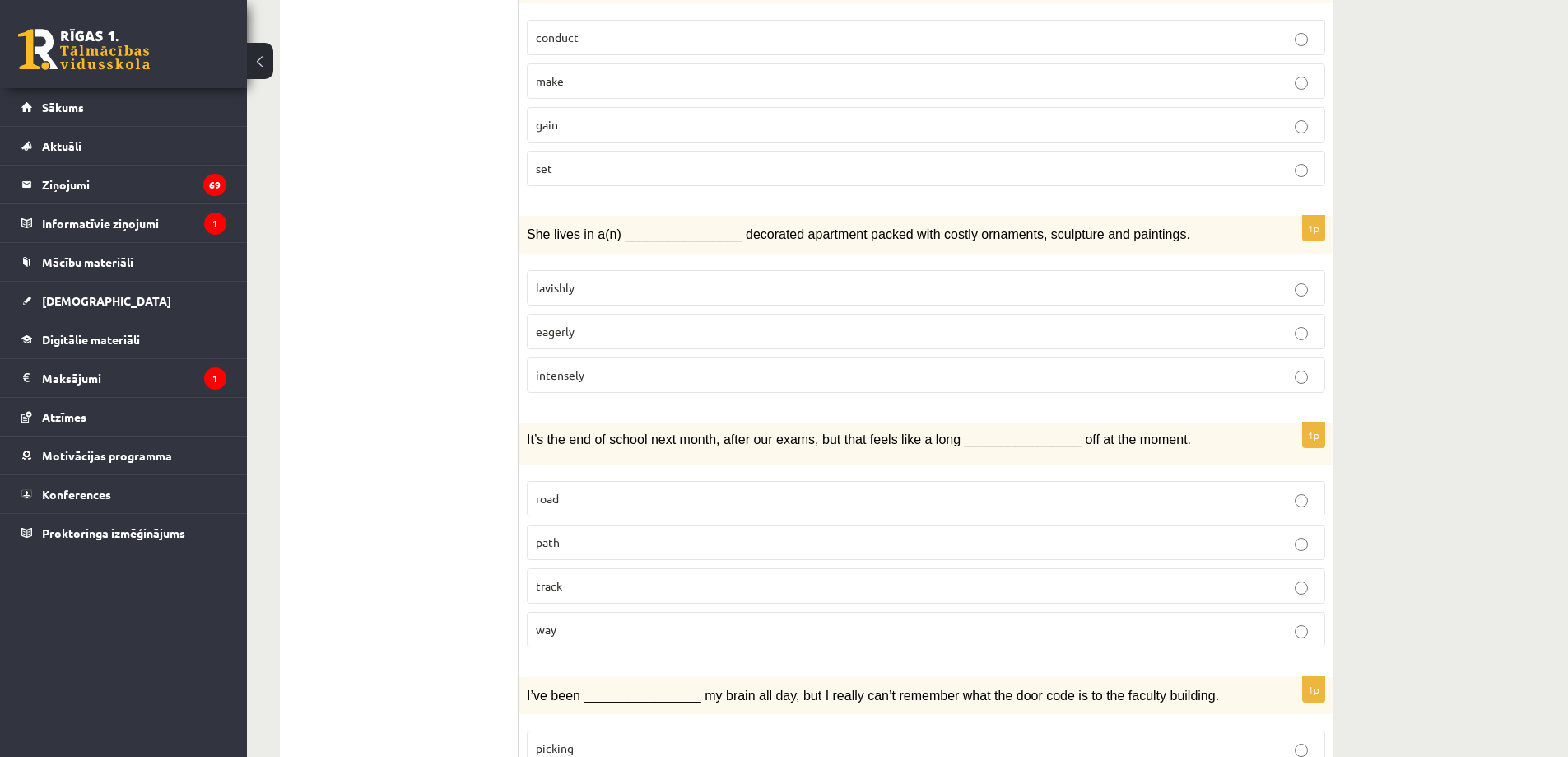
click at [850, 432] on span "It’s the end of school next month, after our exams, but that feels like a long …" at bounding box center [859, 439] width 665 height 14
click at [599, 612] on label "way" at bounding box center [926, 630] width 798 height 35
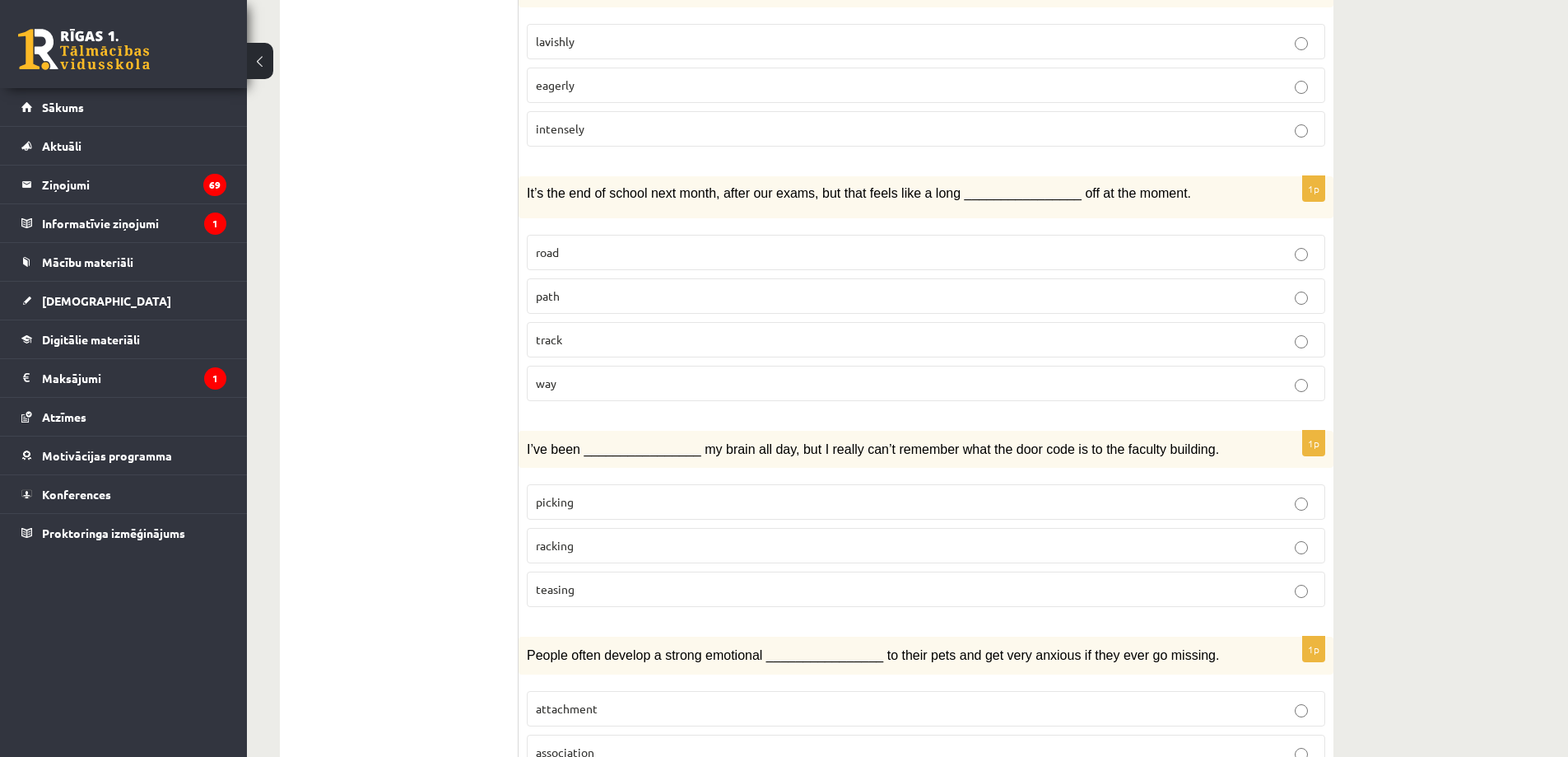
scroll to position [1977, 0]
click at [571, 537] on span "racking" at bounding box center [555, 544] width 38 height 15
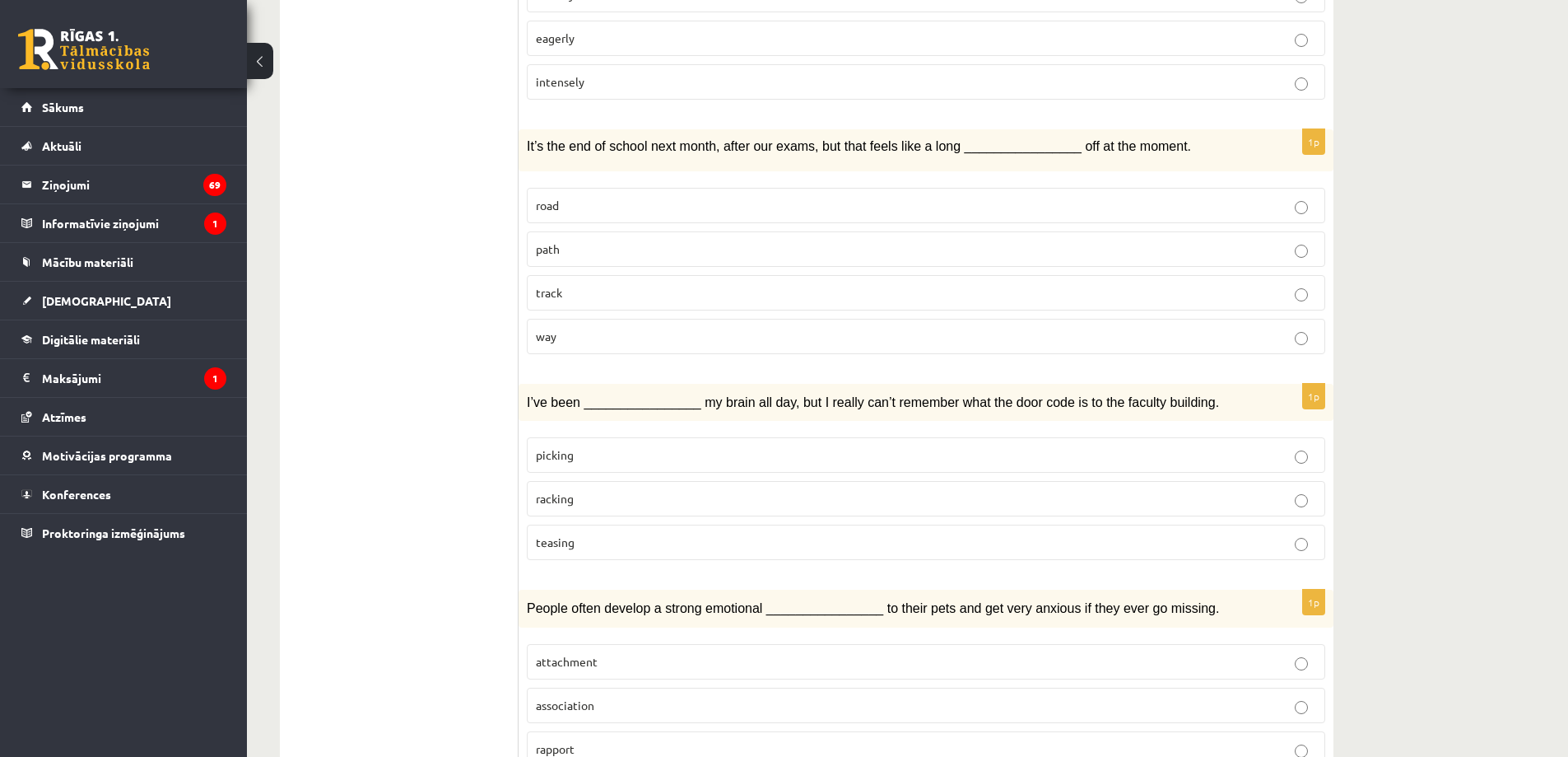
scroll to position [2224, 0]
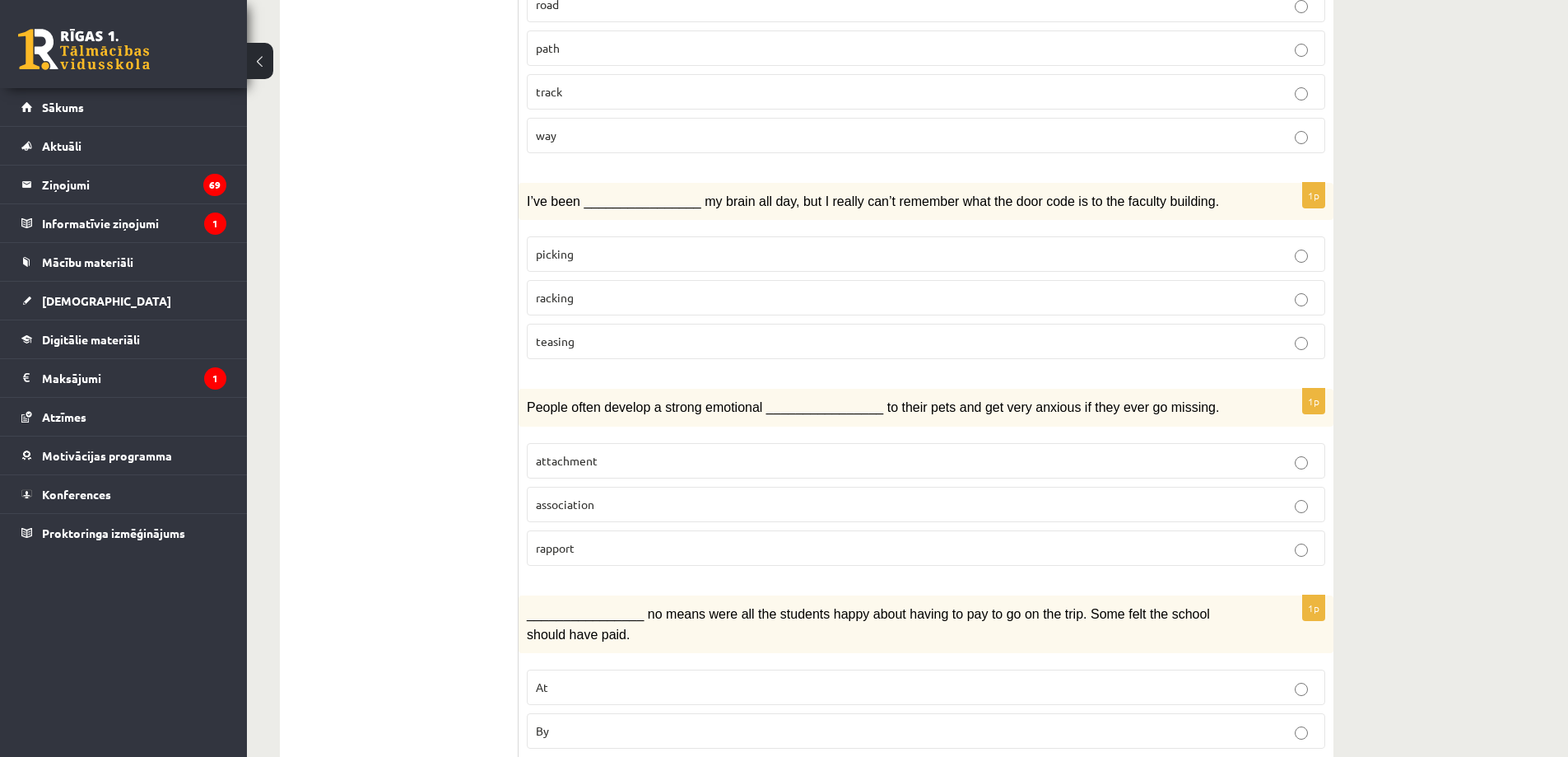
click at [574, 389] on div "1p People often develop a strong emotional ________________ to their pets and g…" at bounding box center [926, 484] width 815 height 191
click at [566, 400] on span "People often develop a strong emotional ________________ to their pets and get …" at bounding box center [873, 406] width 692 height 14
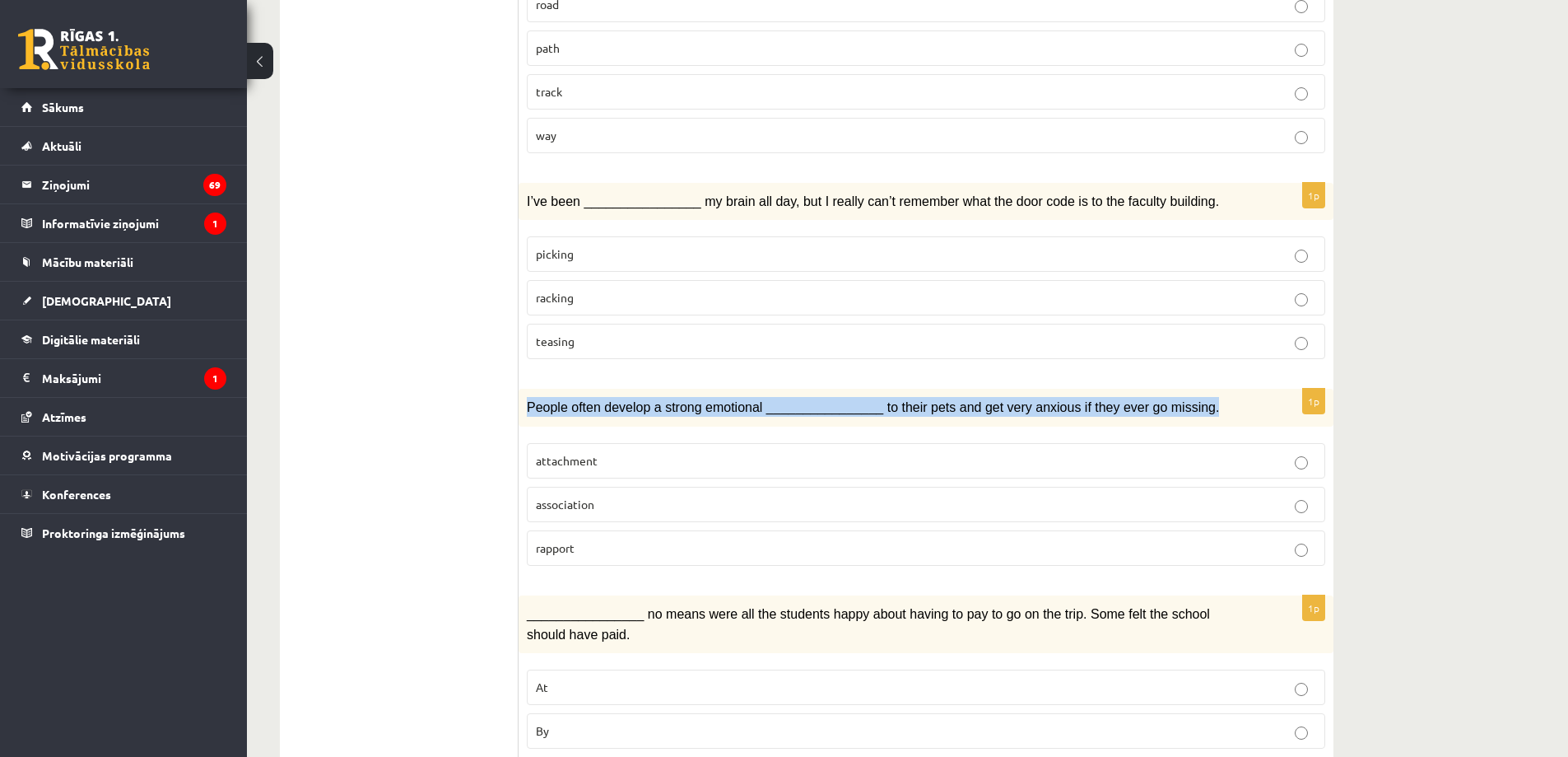
click at [566, 400] on span "People often develop a strong emotional ________________ to their pets and get …" at bounding box center [873, 406] width 692 height 14
click at [571, 400] on span "People often develop a strong emotional ________________ to their pets and get …" at bounding box center [873, 406] width 692 height 14
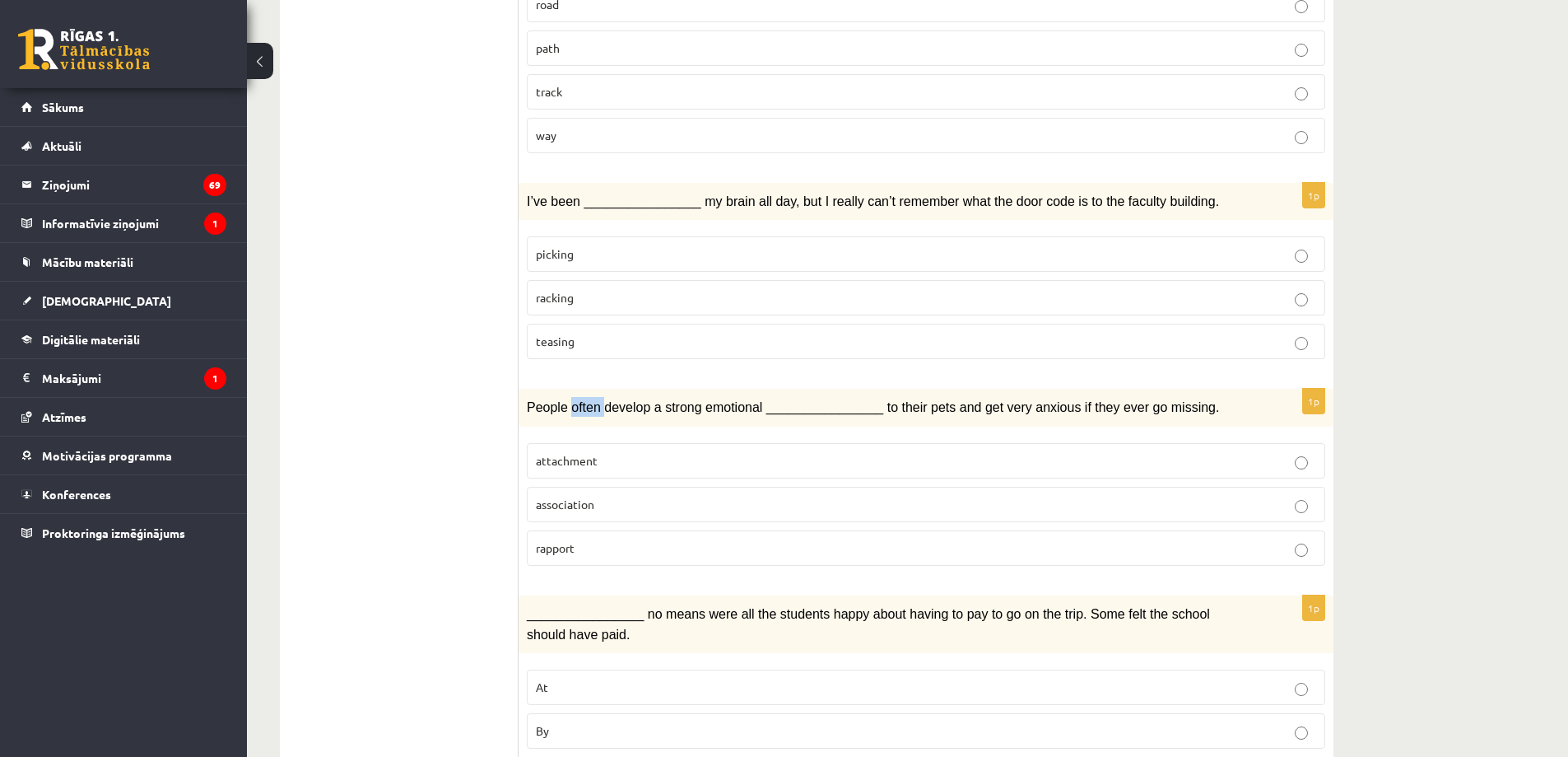
click at [571, 400] on span "People often develop a strong emotional ________________ to their pets and get …" at bounding box center [873, 406] width 692 height 14
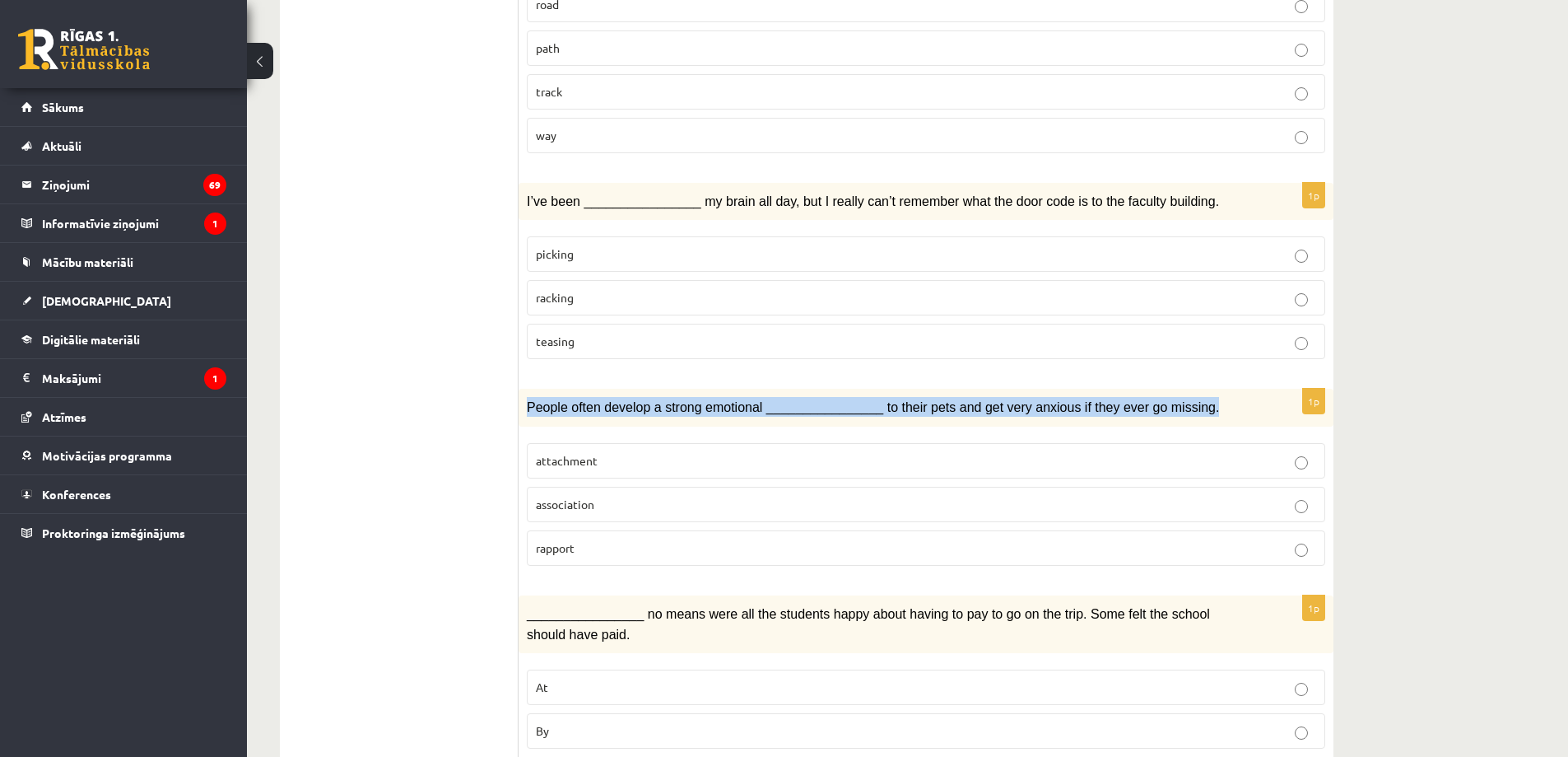
click at [571, 400] on span "People often develop a strong emotional ________________ to their pets and get …" at bounding box center [873, 406] width 692 height 14
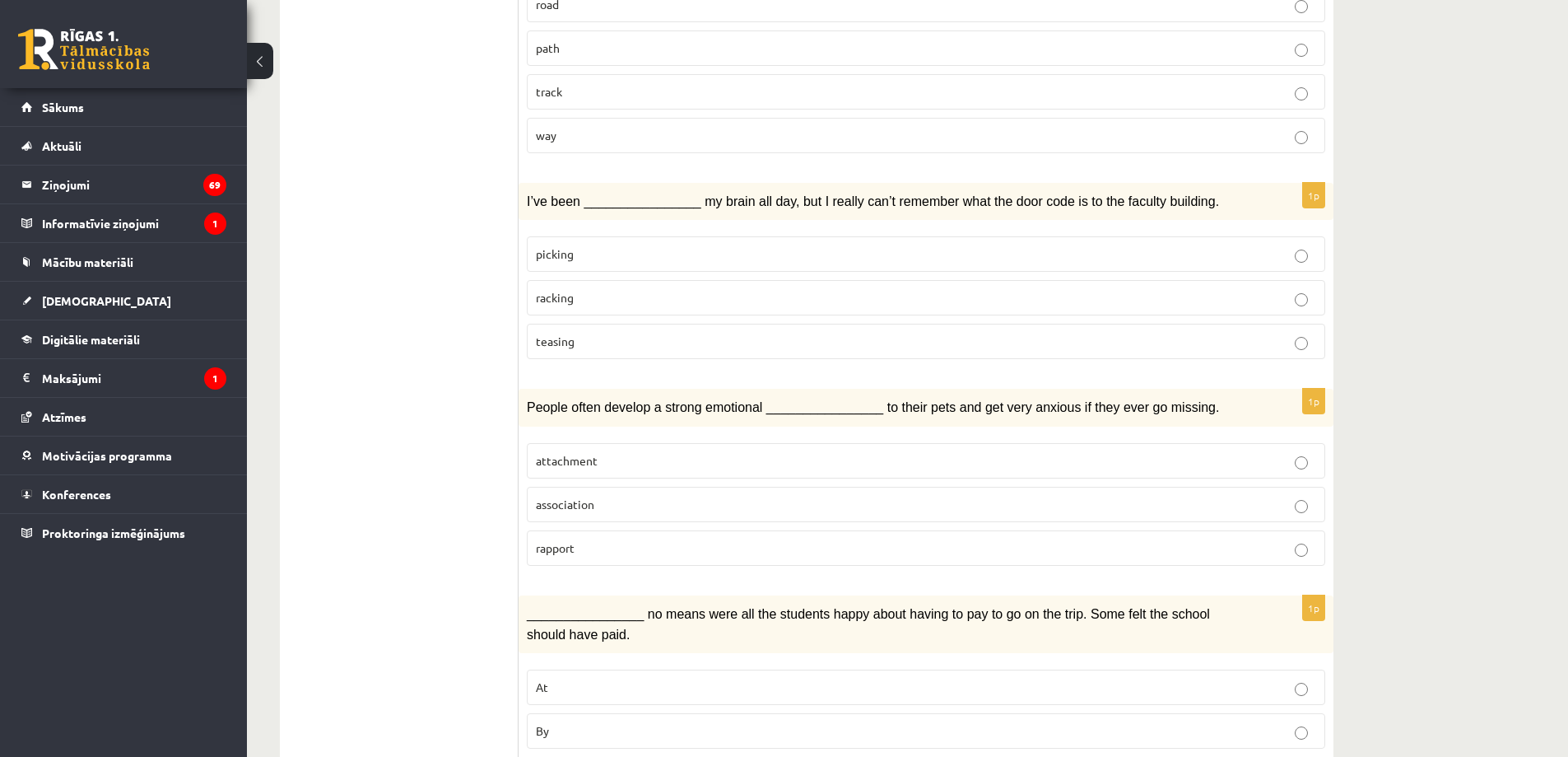
click at [600, 452] on p "attachment" at bounding box center [927, 460] width 781 height 18
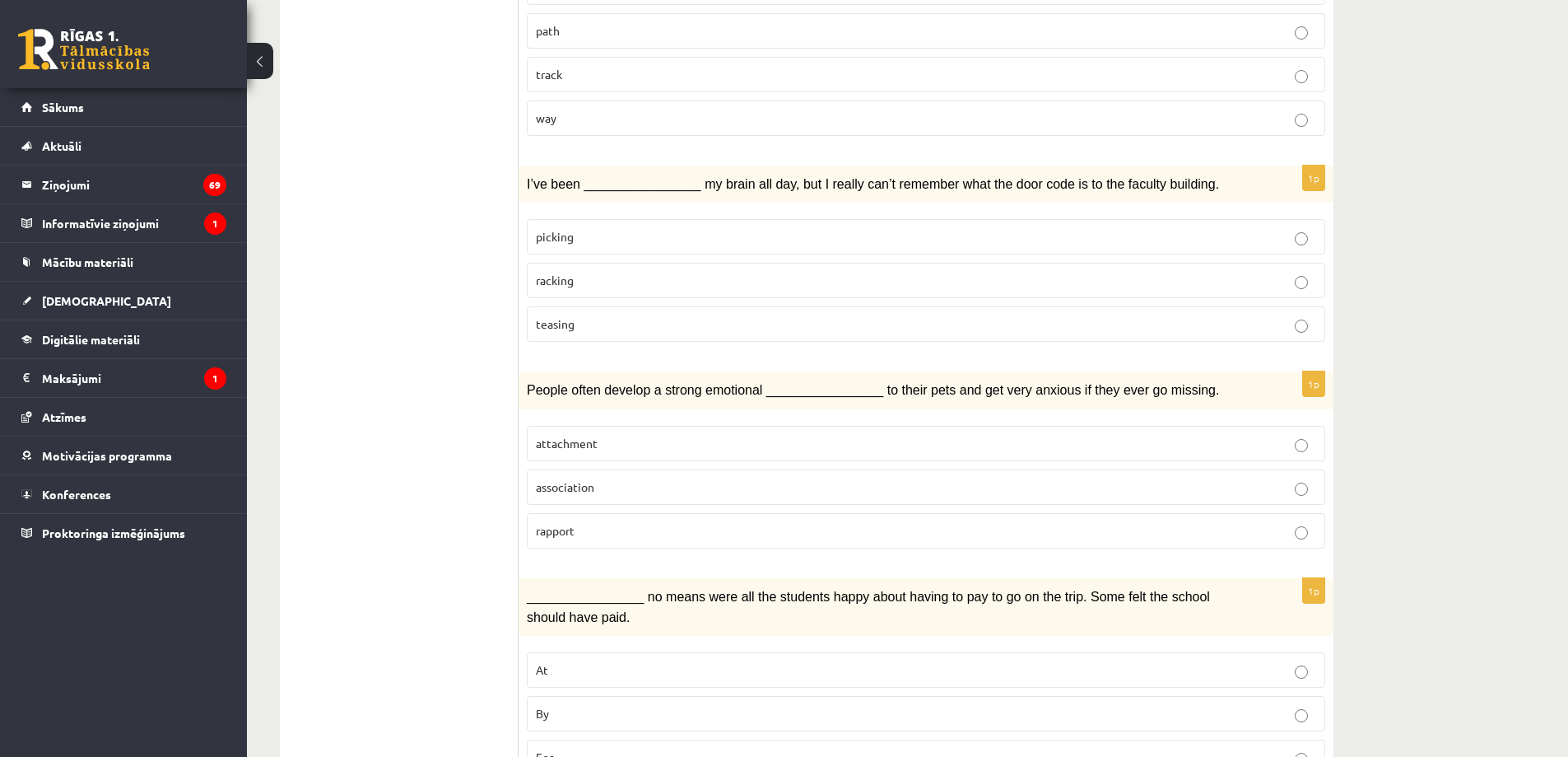
scroll to position [2253, 0]
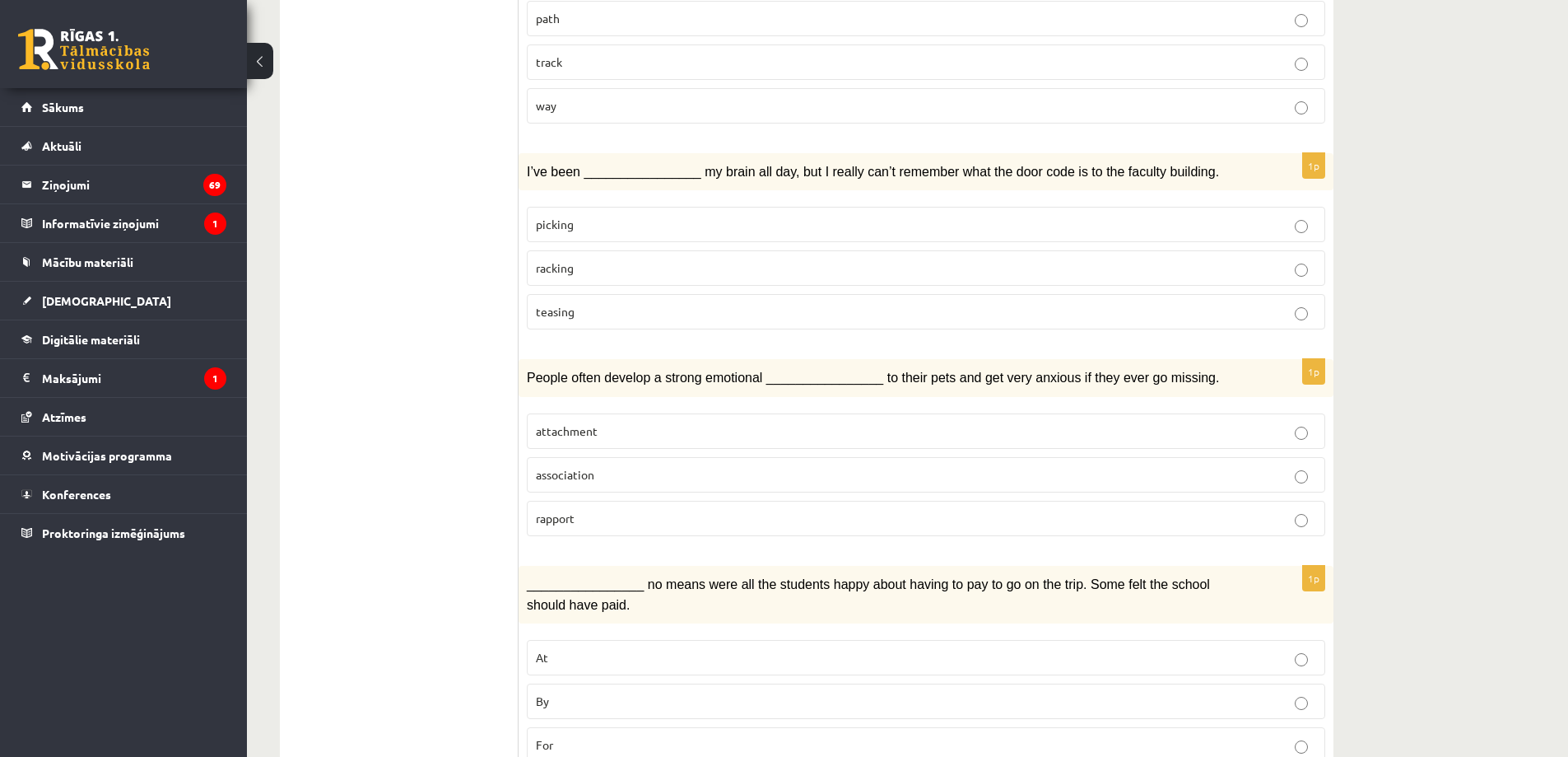
click at [548, 694] on span "By" at bounding box center [543, 701] width 13 height 15
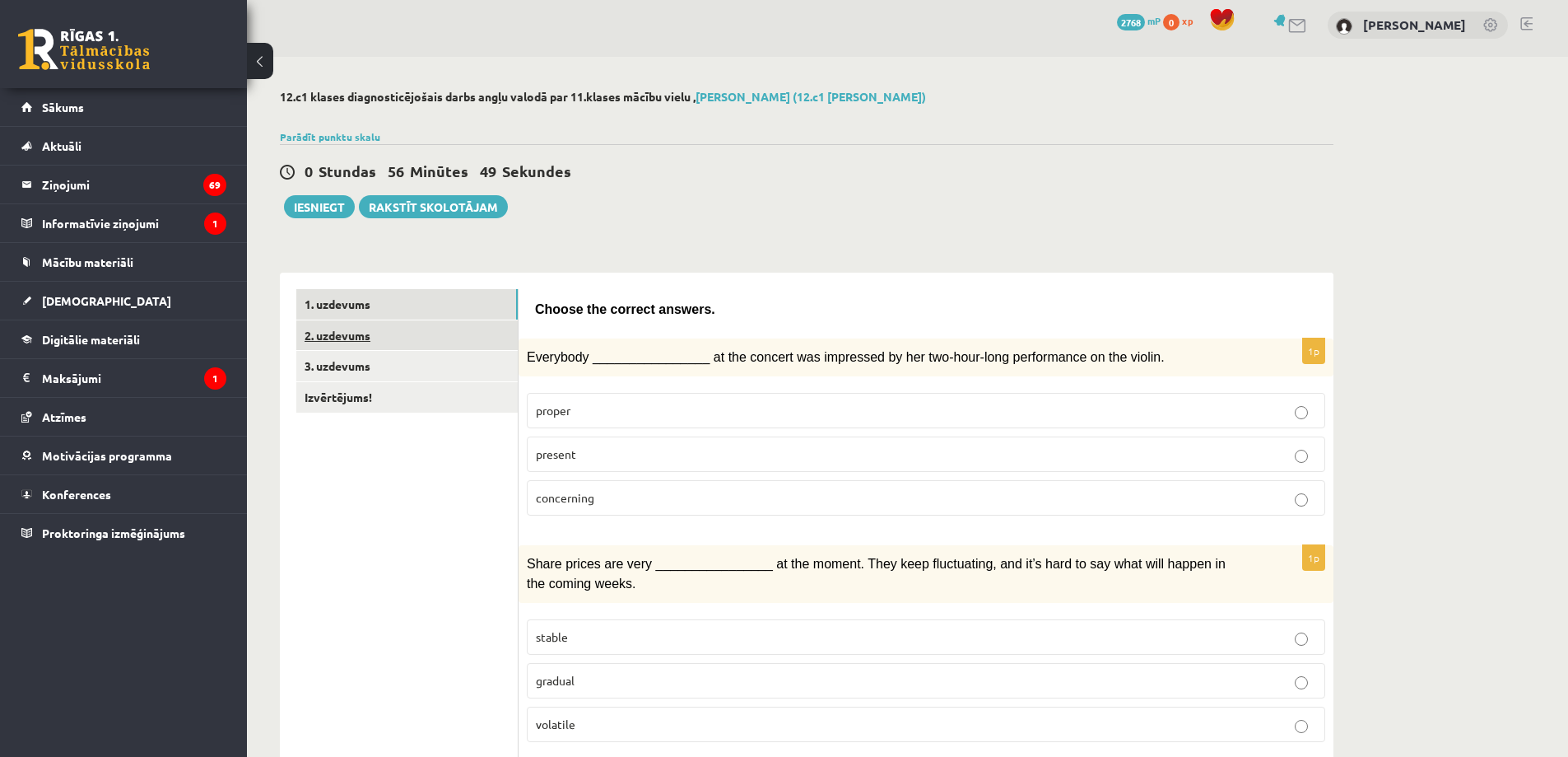
scroll to position [0, 0]
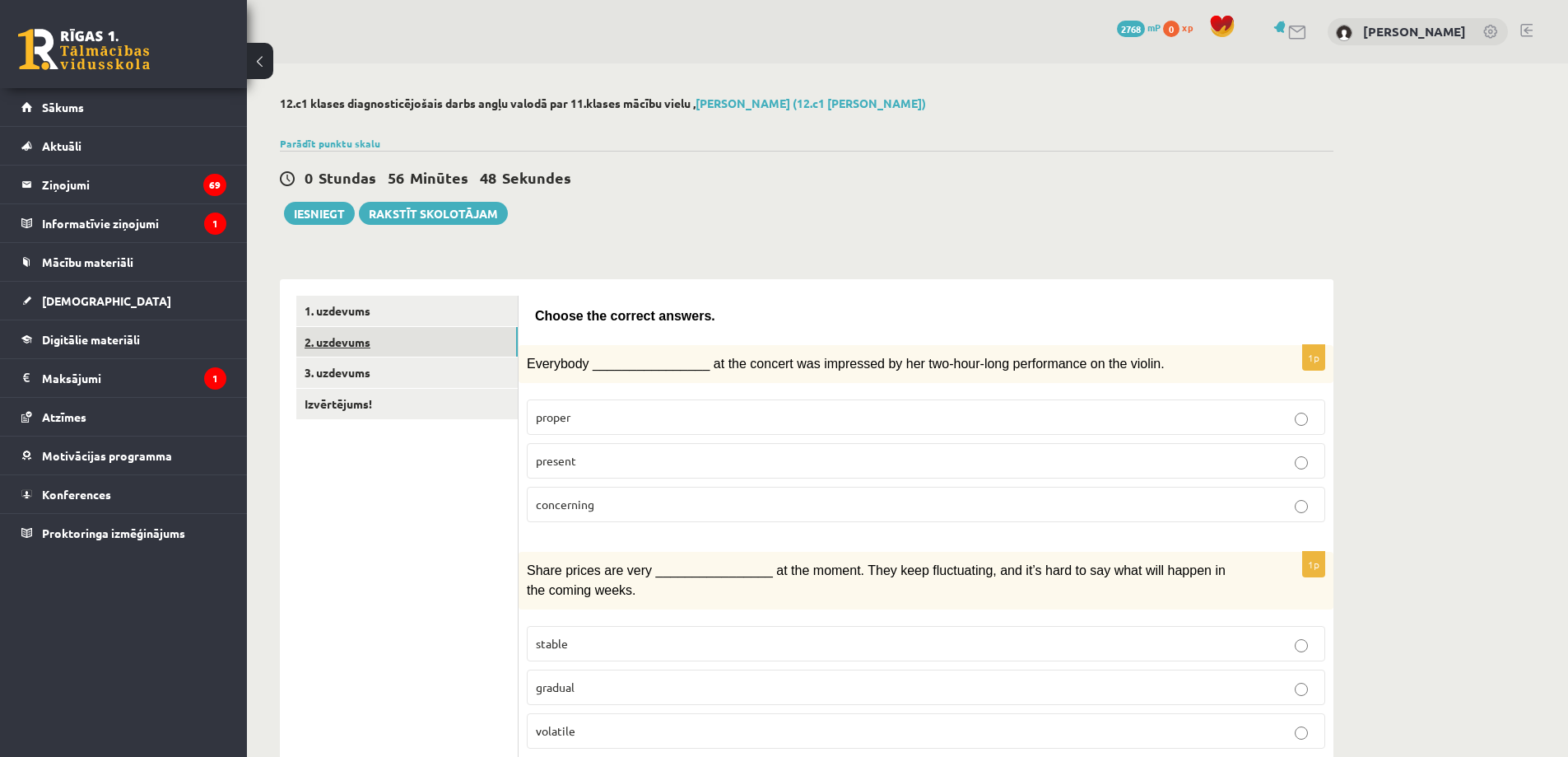
click at [336, 349] on link "2. uzdevums" at bounding box center [407, 342] width 221 height 31
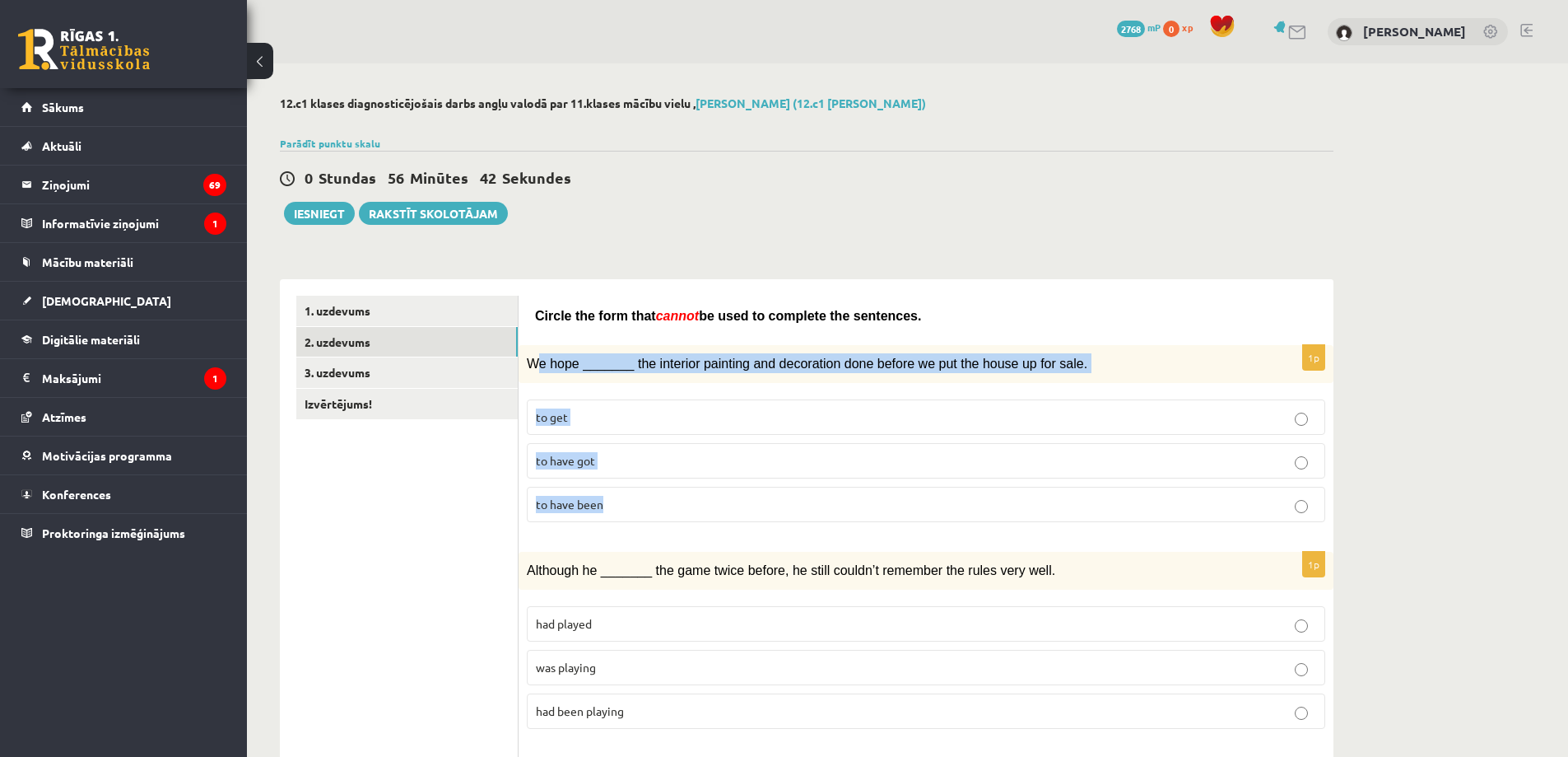
drag, startPoint x: 535, startPoint y: 362, endPoint x: 644, endPoint y: 446, distance: 137.6
click at [691, 509] on div "1p We hope _______ the interior painting and decoration done before we put the …" at bounding box center [926, 440] width 815 height 191
click at [538, 360] on span "We hope _______ the interior painting and decoration done before we put the hou…" at bounding box center [807, 364] width 560 height 14
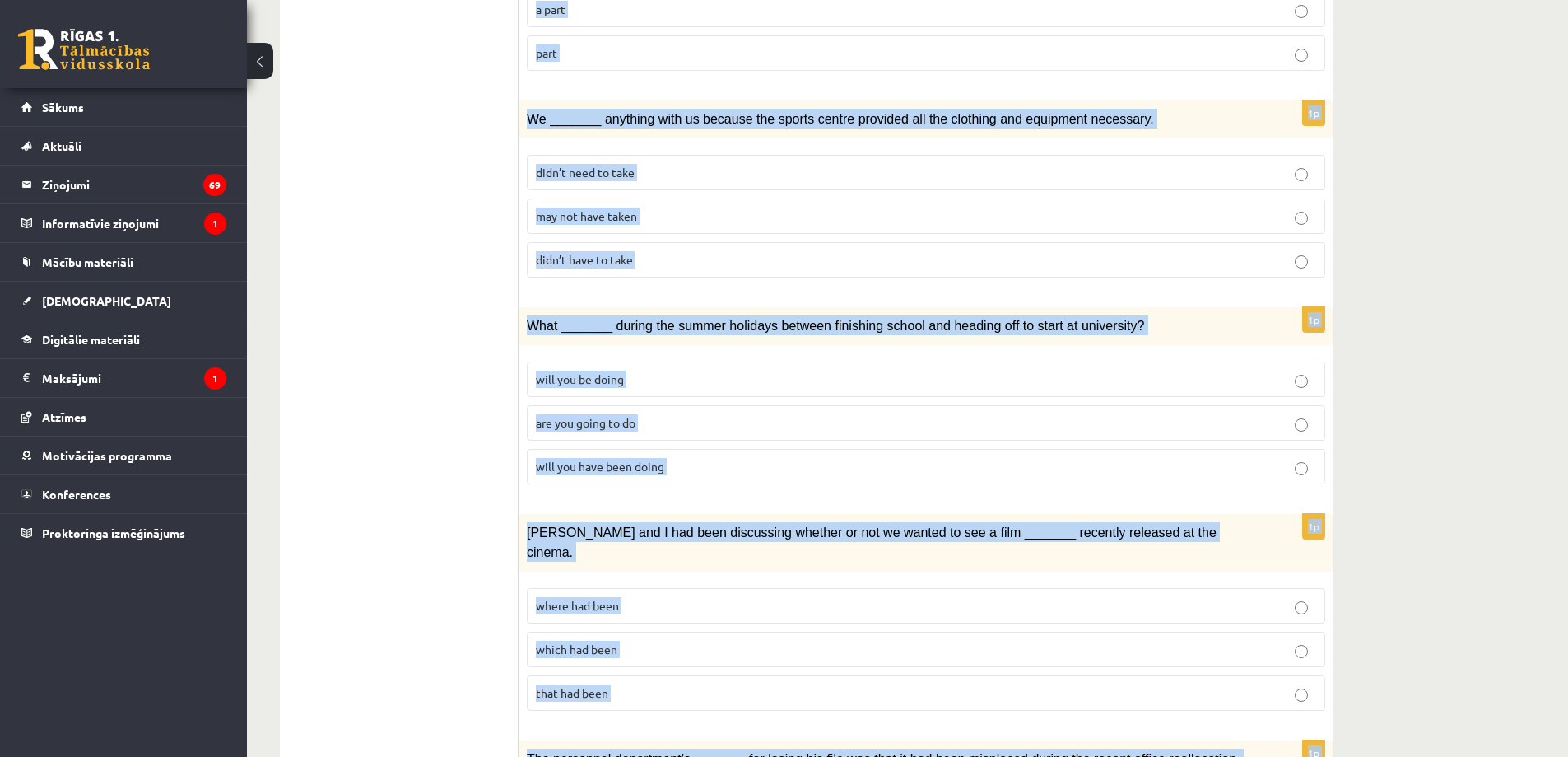
scroll to position [1678, 0]
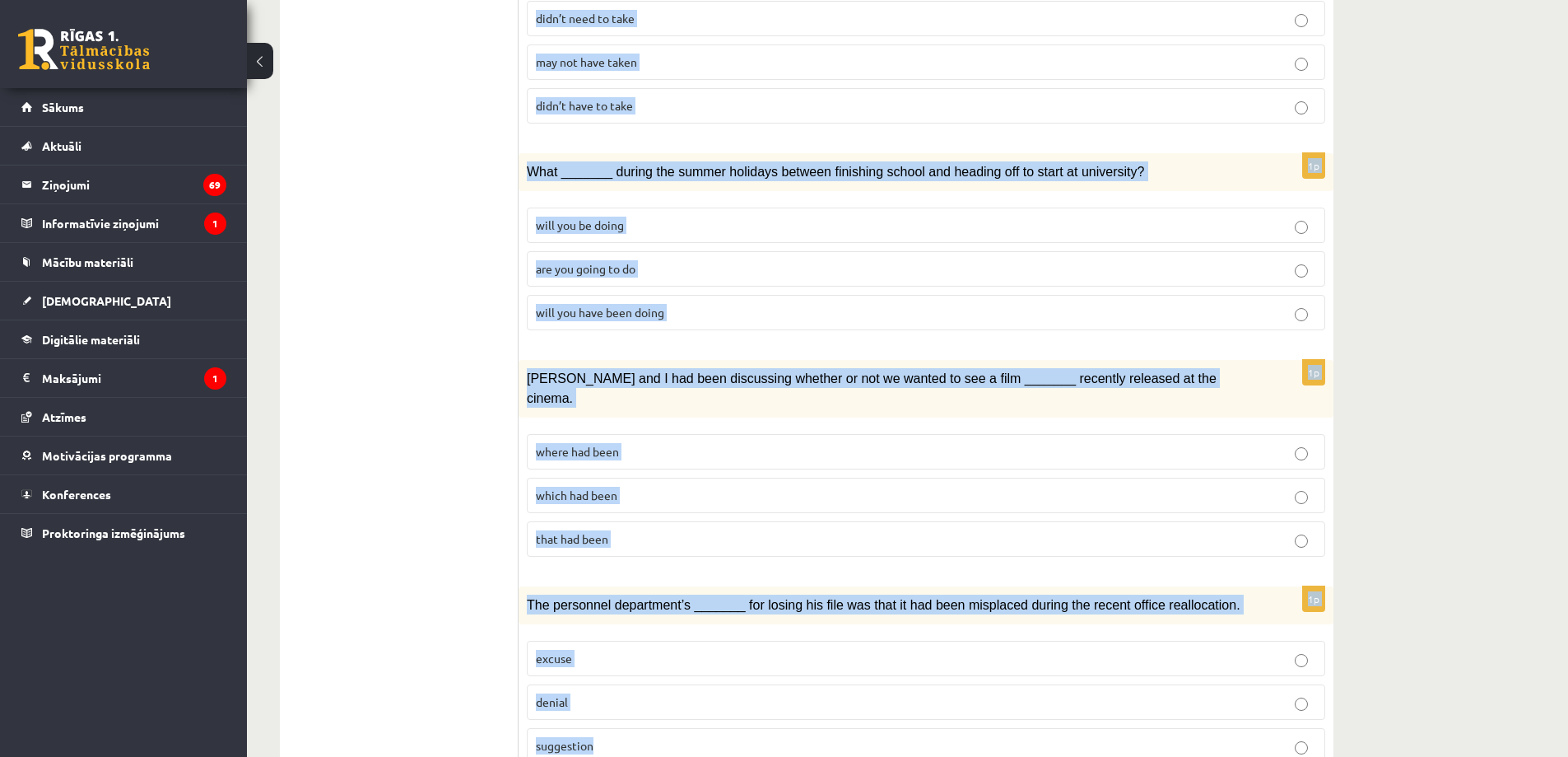
drag, startPoint x: 530, startPoint y: 364, endPoint x: 839, endPoint y: 695, distance: 452.8
copy form "We hope _______ the interior painting and decoration done before we put the hou…"
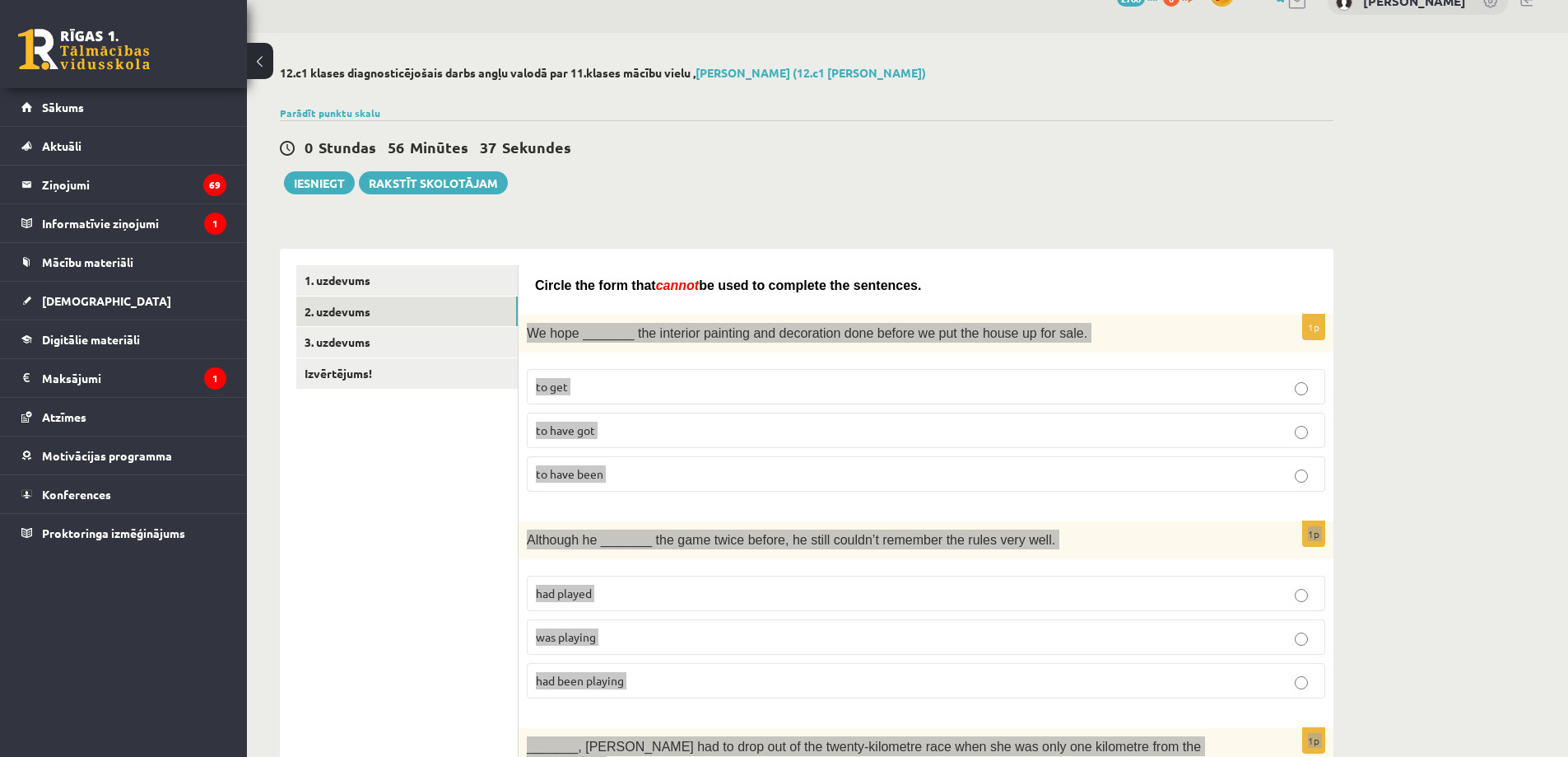
scroll to position [0, 0]
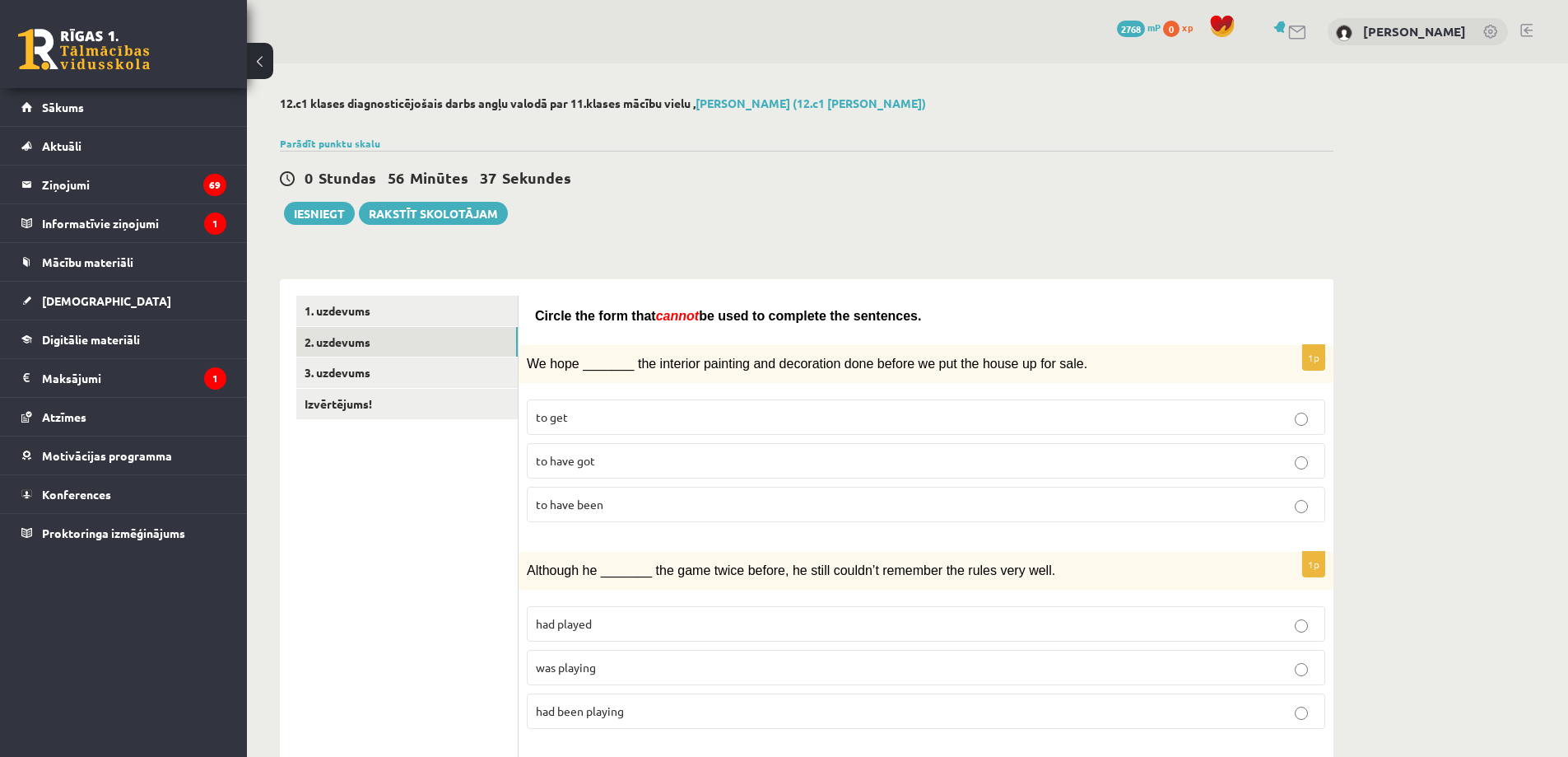
click at [923, 313] on p "Circle the form that cannot be used to complete the sentences." at bounding box center [926, 315] width 782 height 20
click at [606, 423] on p "to get" at bounding box center [927, 417] width 781 height 18
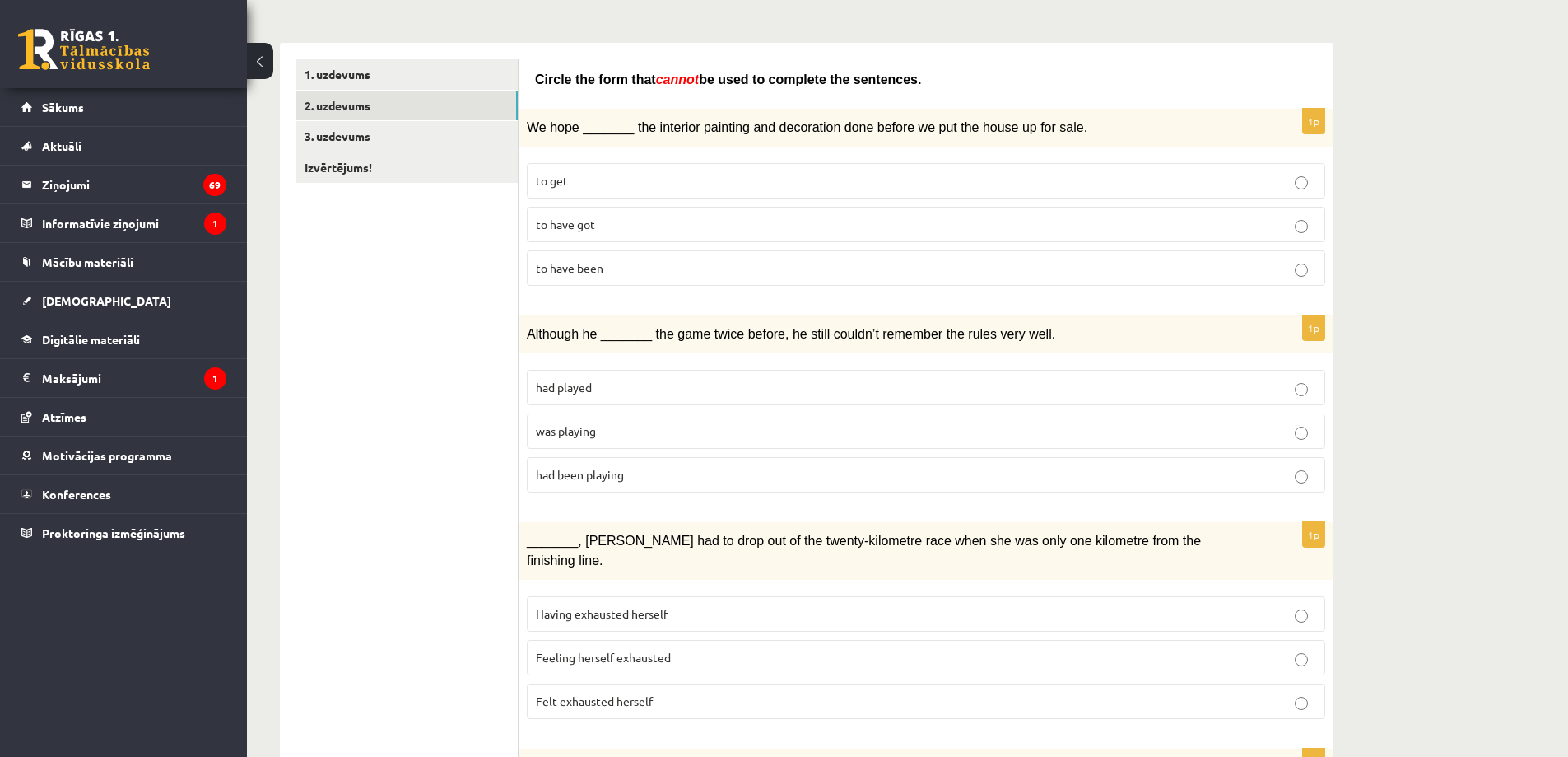
scroll to position [247, 0]
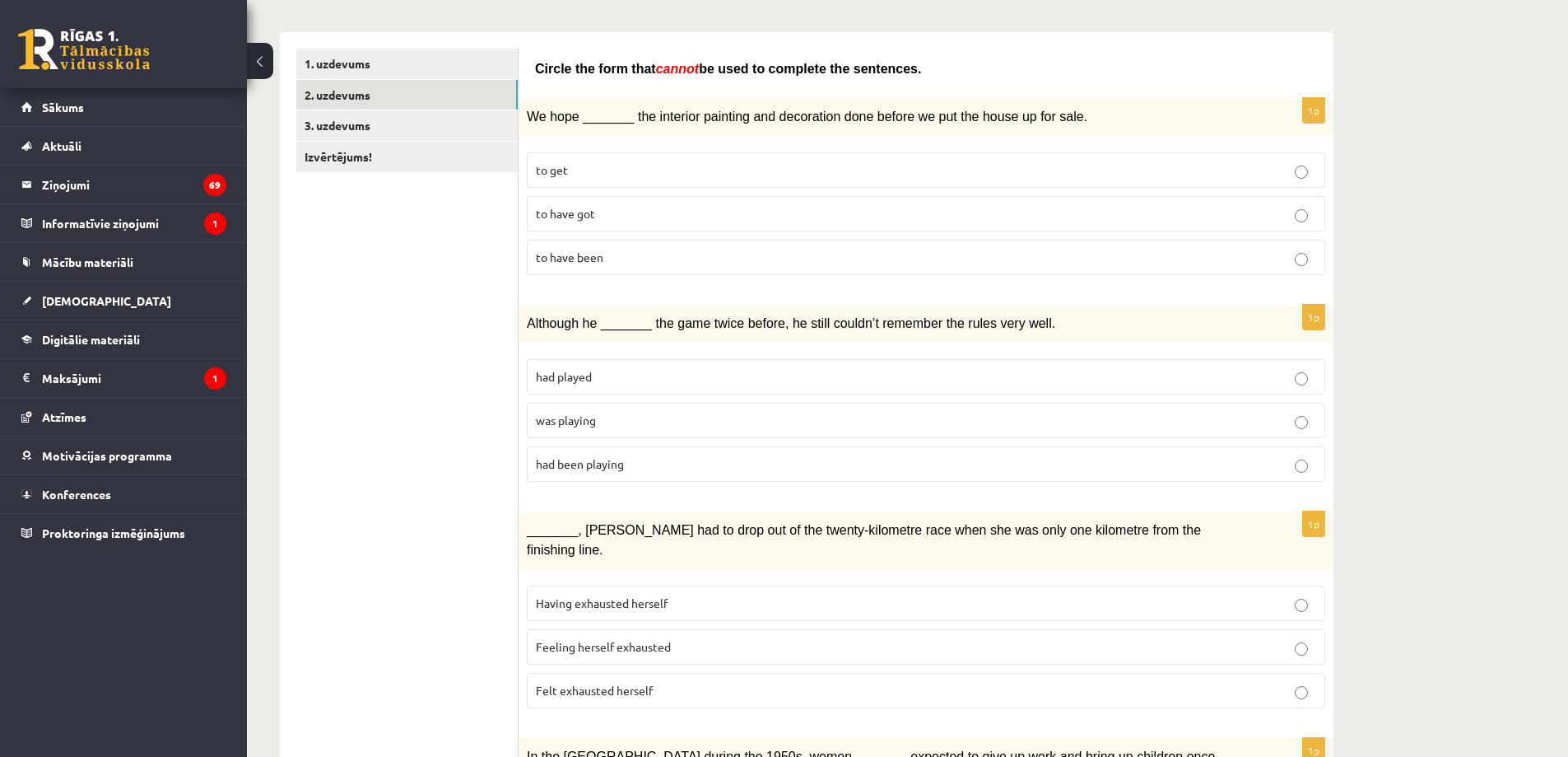
click at [582, 378] on span "had played" at bounding box center [564, 377] width 56 height 15
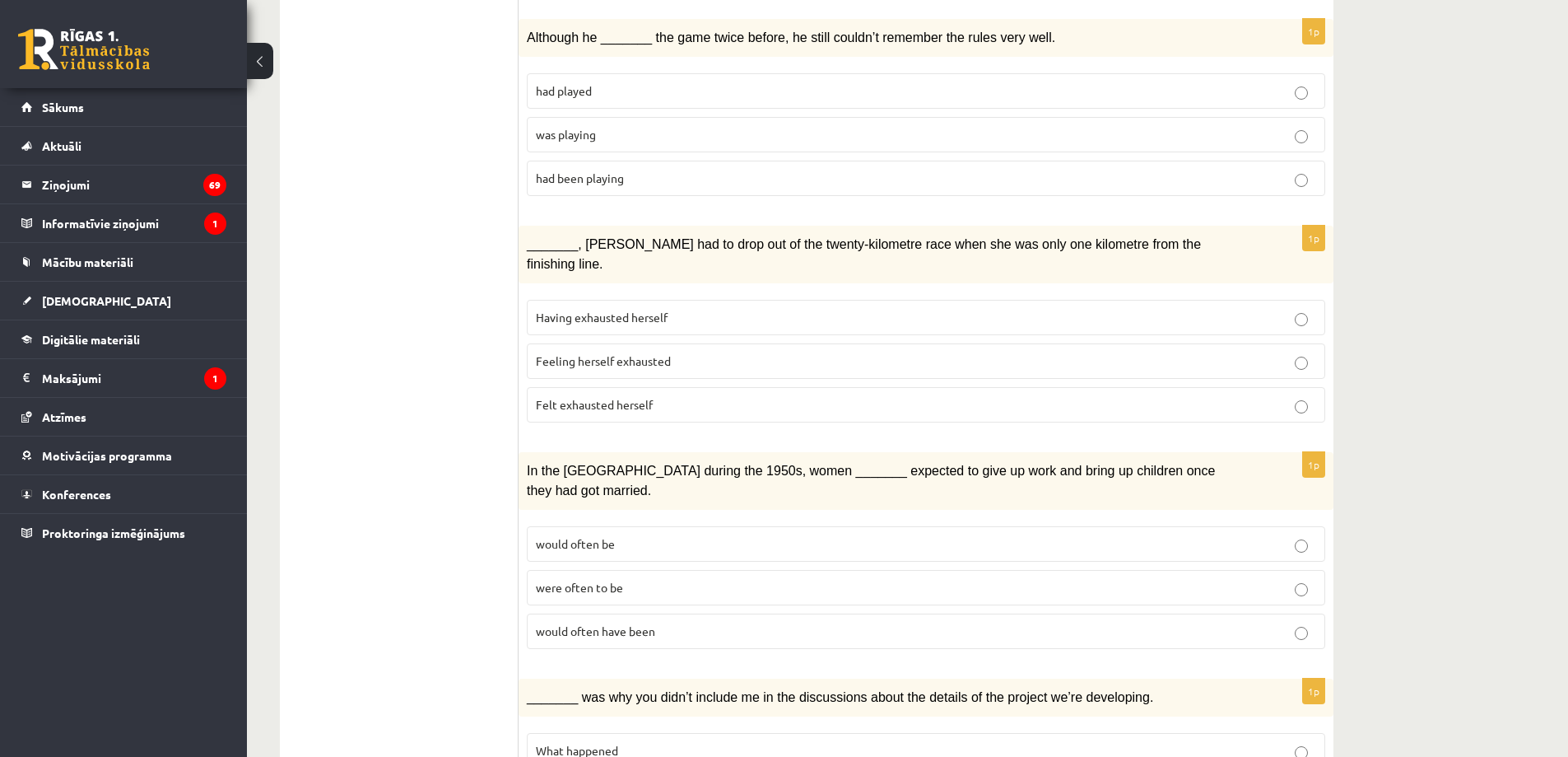
scroll to position [577, 0]
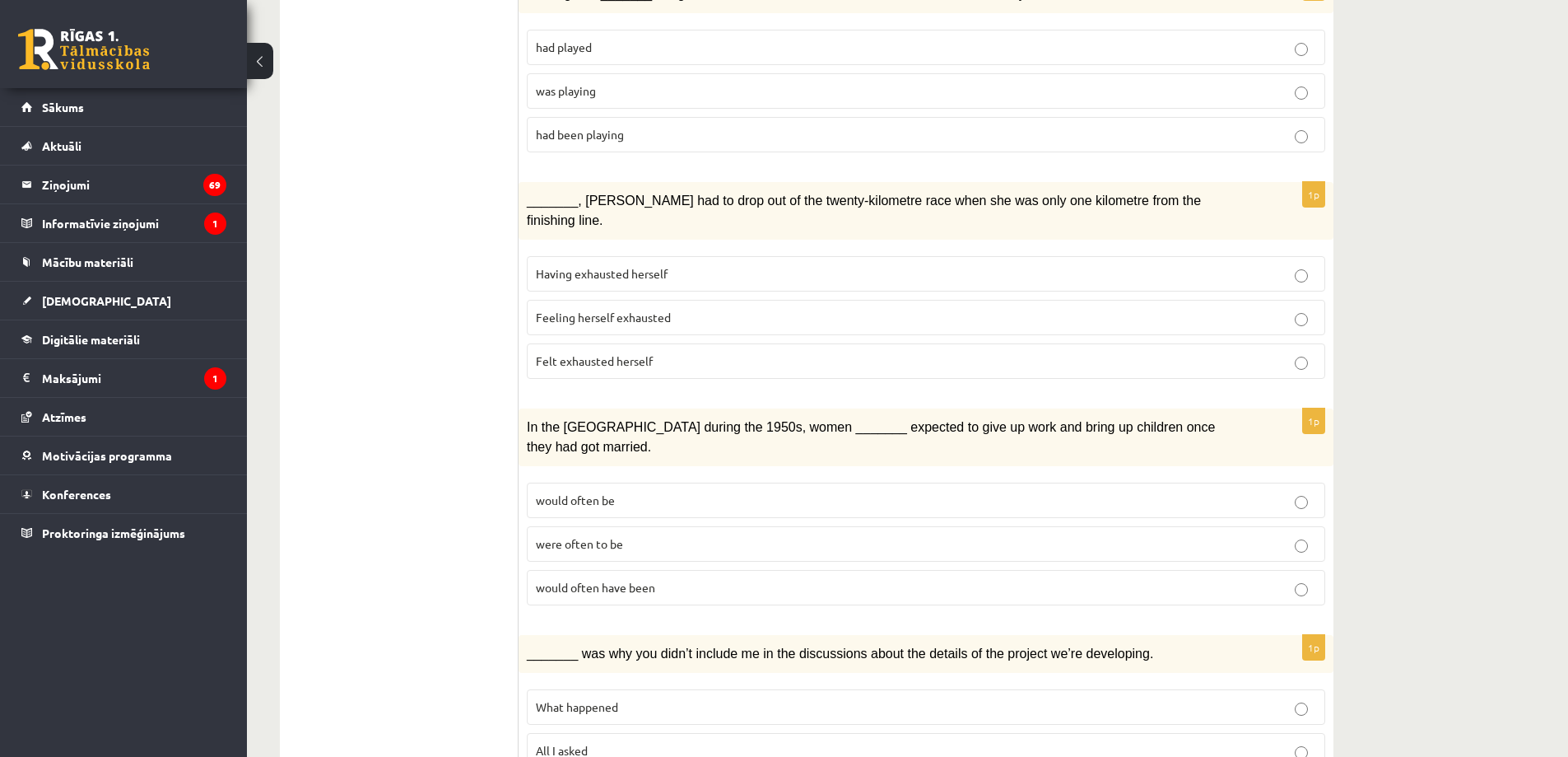
click at [602, 310] on span "Feeling herself exhausted" at bounding box center [603, 317] width 135 height 15
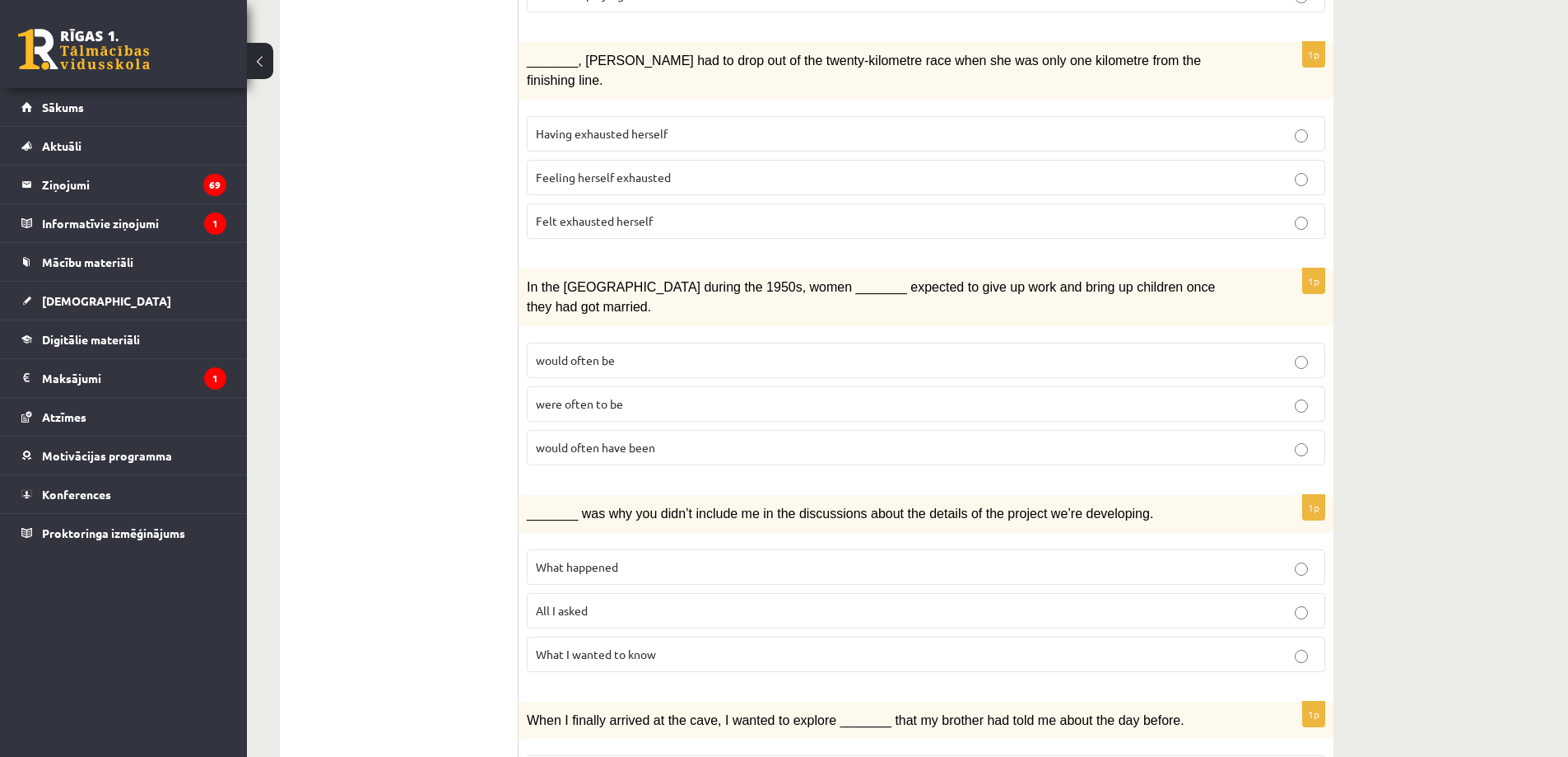
scroll to position [741, 0]
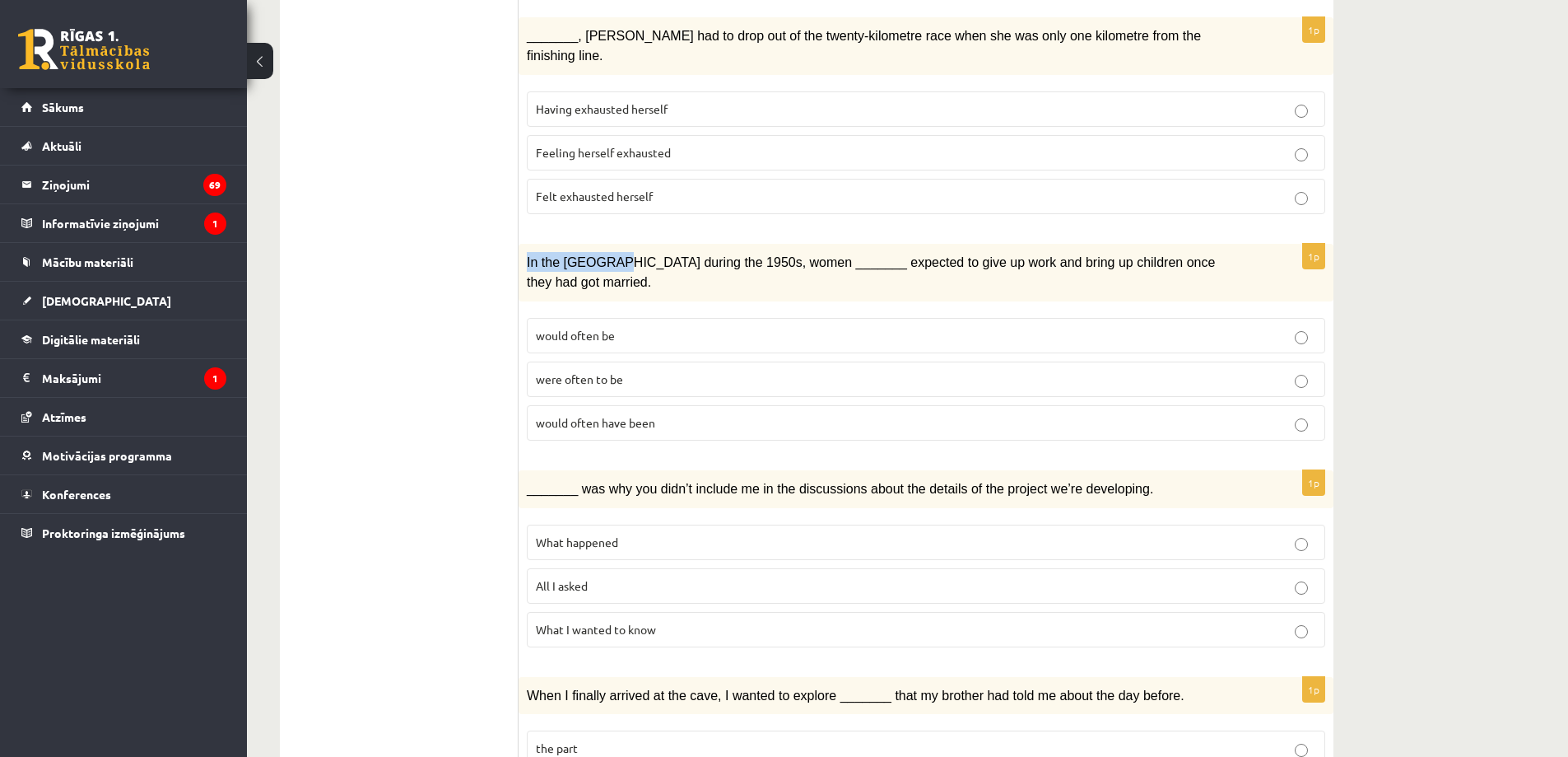
drag, startPoint x: 527, startPoint y: 234, endPoint x: 610, endPoint y: 248, distance: 84.2
click at [610, 248] on div "In the USA during the 1950s, women _______ expected to give up work and bring u…" at bounding box center [926, 272] width 815 height 58
click at [611, 248] on div "In the USA during the 1950s, women _______ expected to give up work and bring u…" at bounding box center [926, 272] width 815 height 58
click at [628, 327] on p "would often be" at bounding box center [927, 336] width 781 height 18
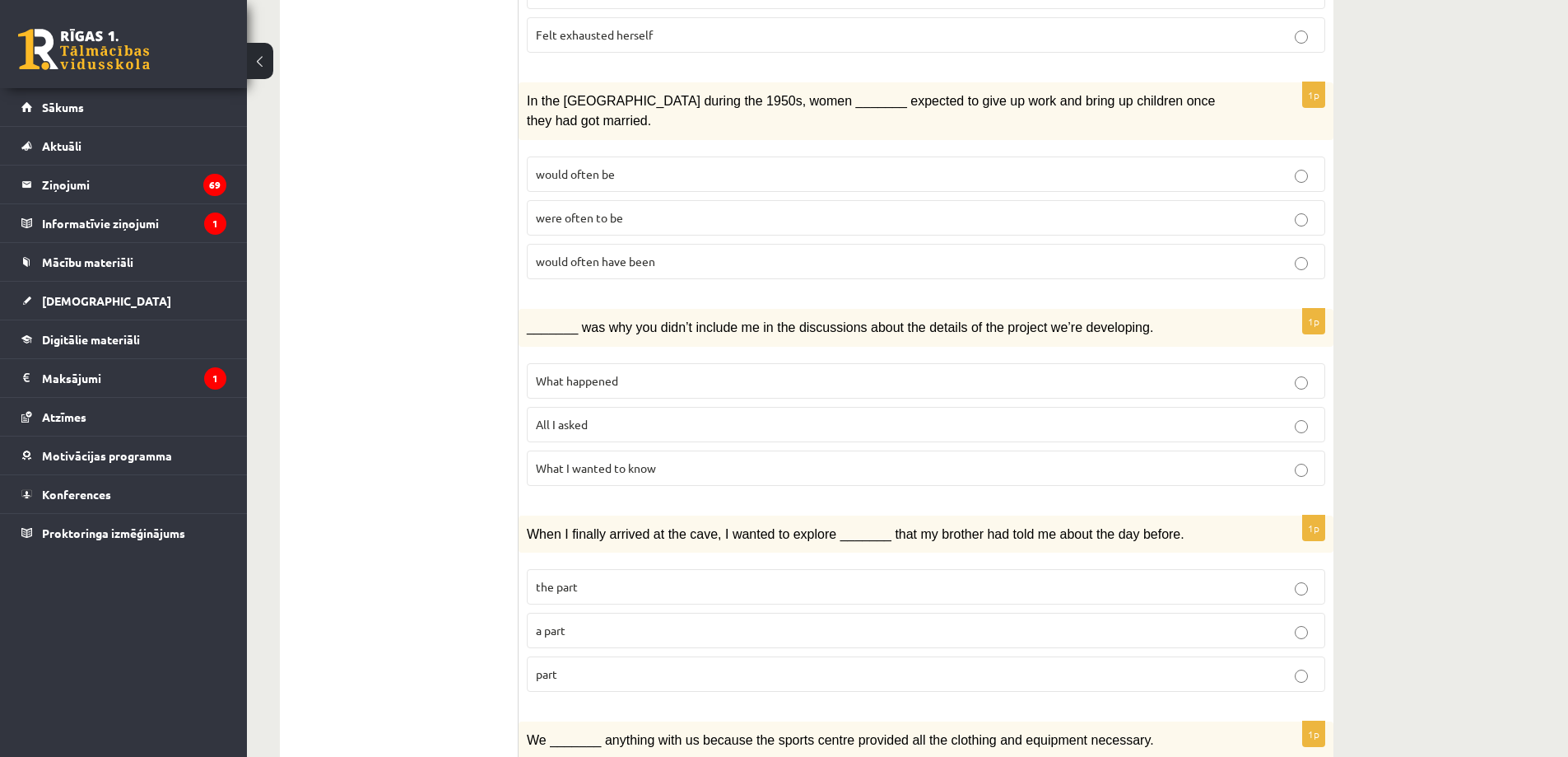
scroll to position [906, 0]
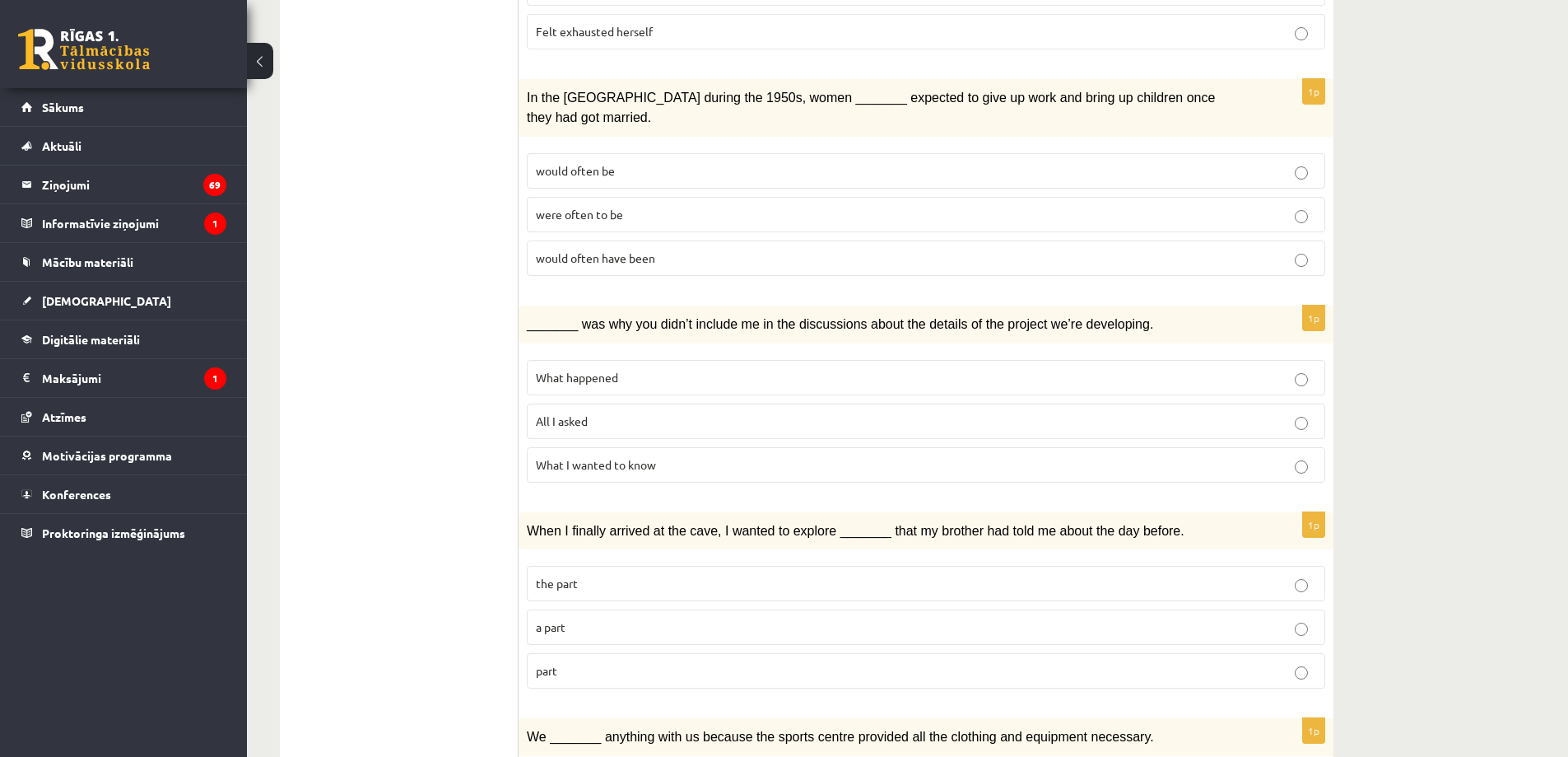
click at [669, 457] on p "What I wanted to know" at bounding box center [927, 465] width 781 height 18
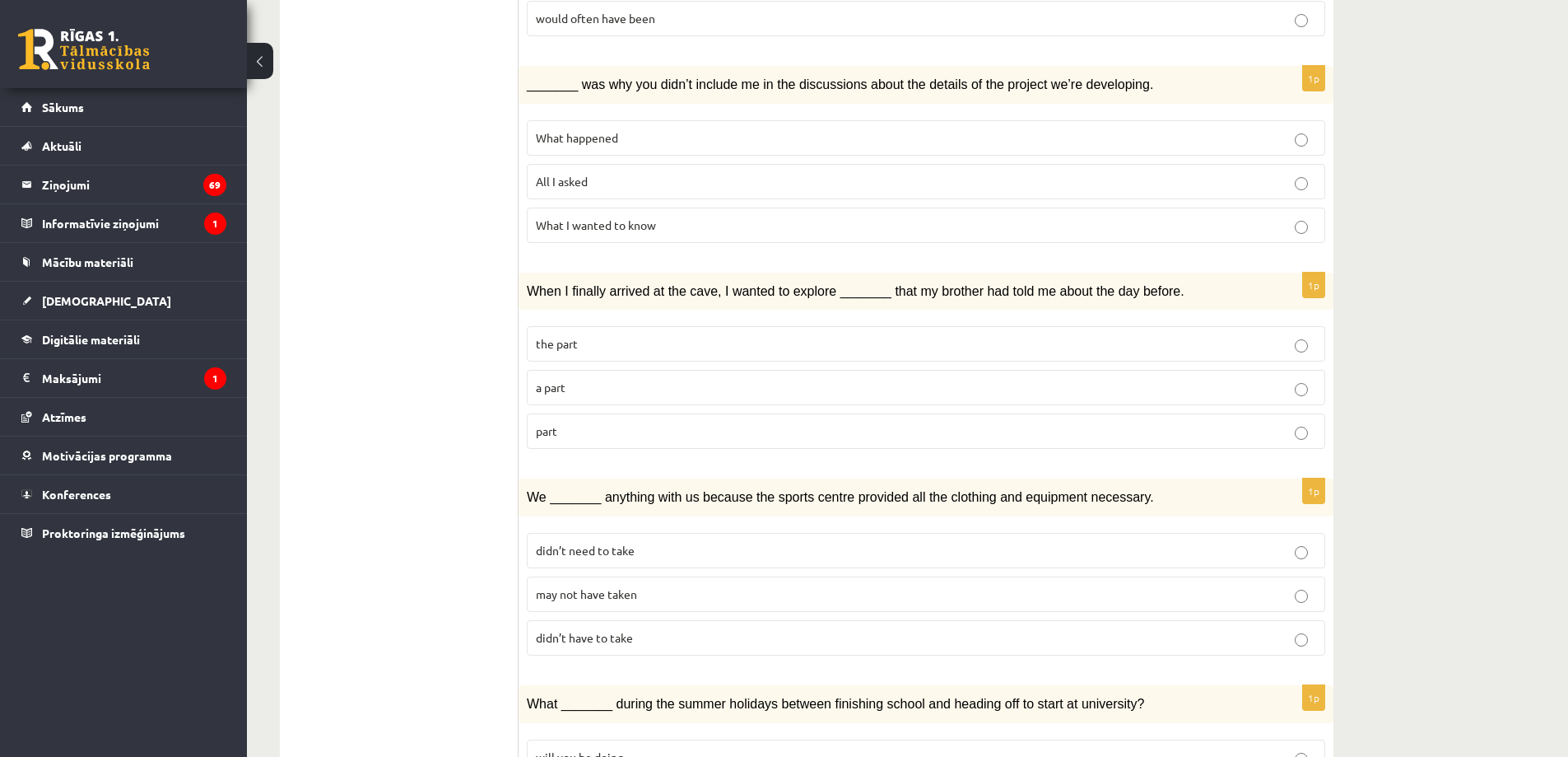
scroll to position [1153, 0]
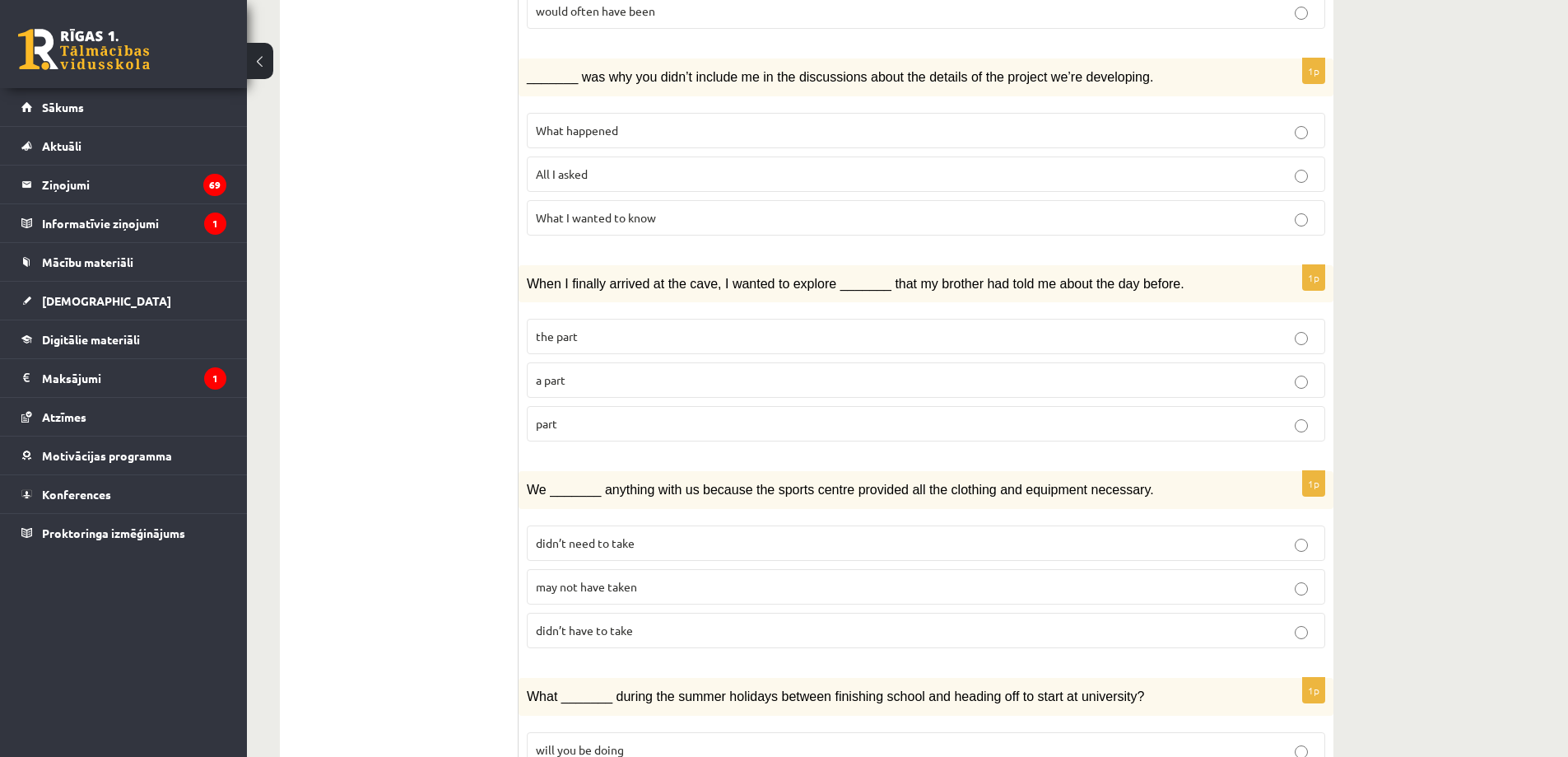
click at [536, 277] on span "When I finally arrived at the cave, I wanted to explore _______ that my brother…" at bounding box center [856, 284] width 658 height 14
drag, startPoint x: 528, startPoint y: 235, endPoint x: 815, endPoint y: 238, distance: 287.0
click at [815, 277] on span "When I finally arrived at the cave, I wanted to explore _______ that my brother…" at bounding box center [856, 284] width 658 height 14
click at [740, 328] on p "the part" at bounding box center [927, 337] width 781 height 18
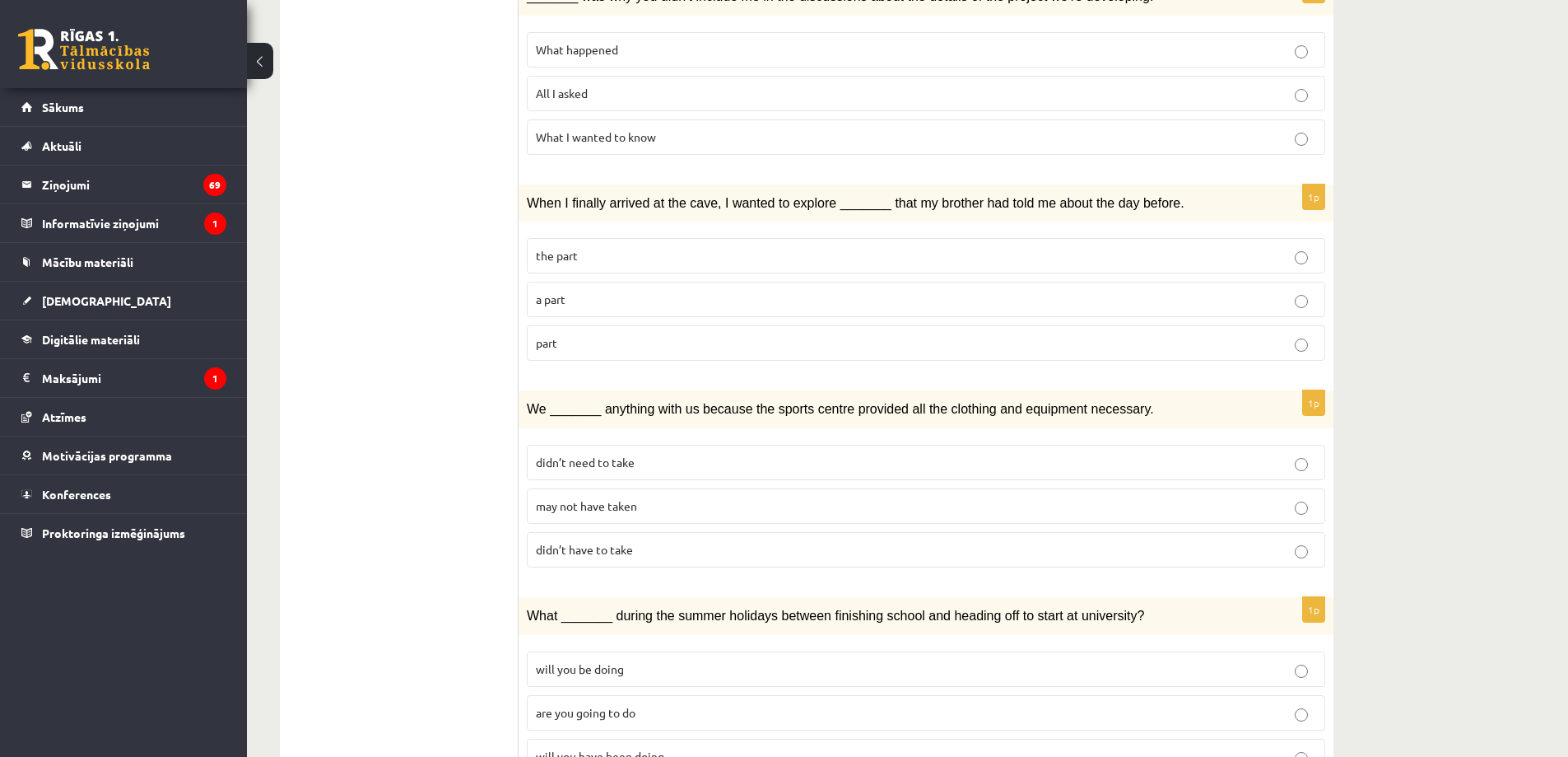
scroll to position [1236, 0]
click at [638, 539] on p "didn’t have to take" at bounding box center [927, 548] width 781 height 18
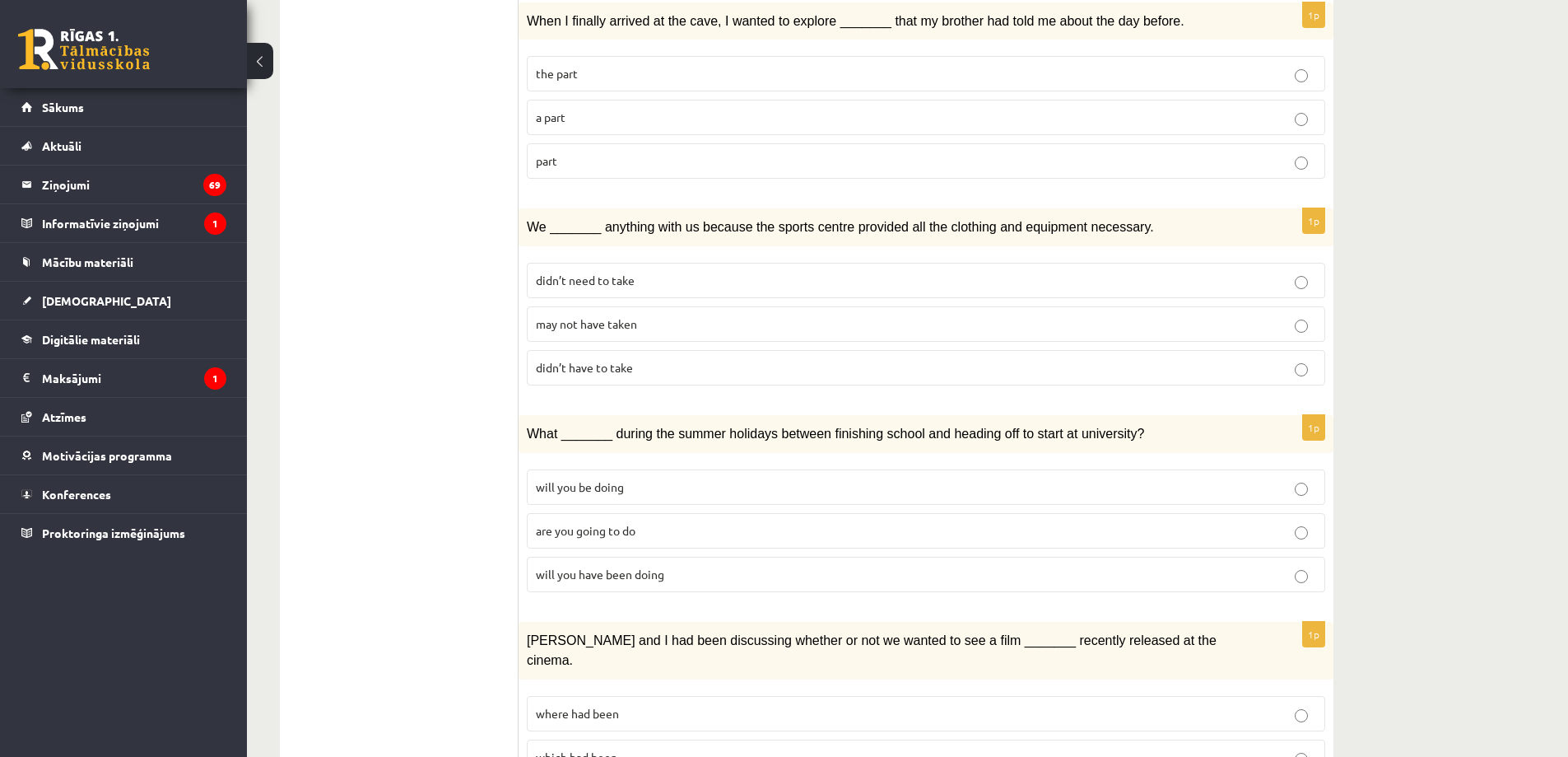
scroll to position [1482, 0]
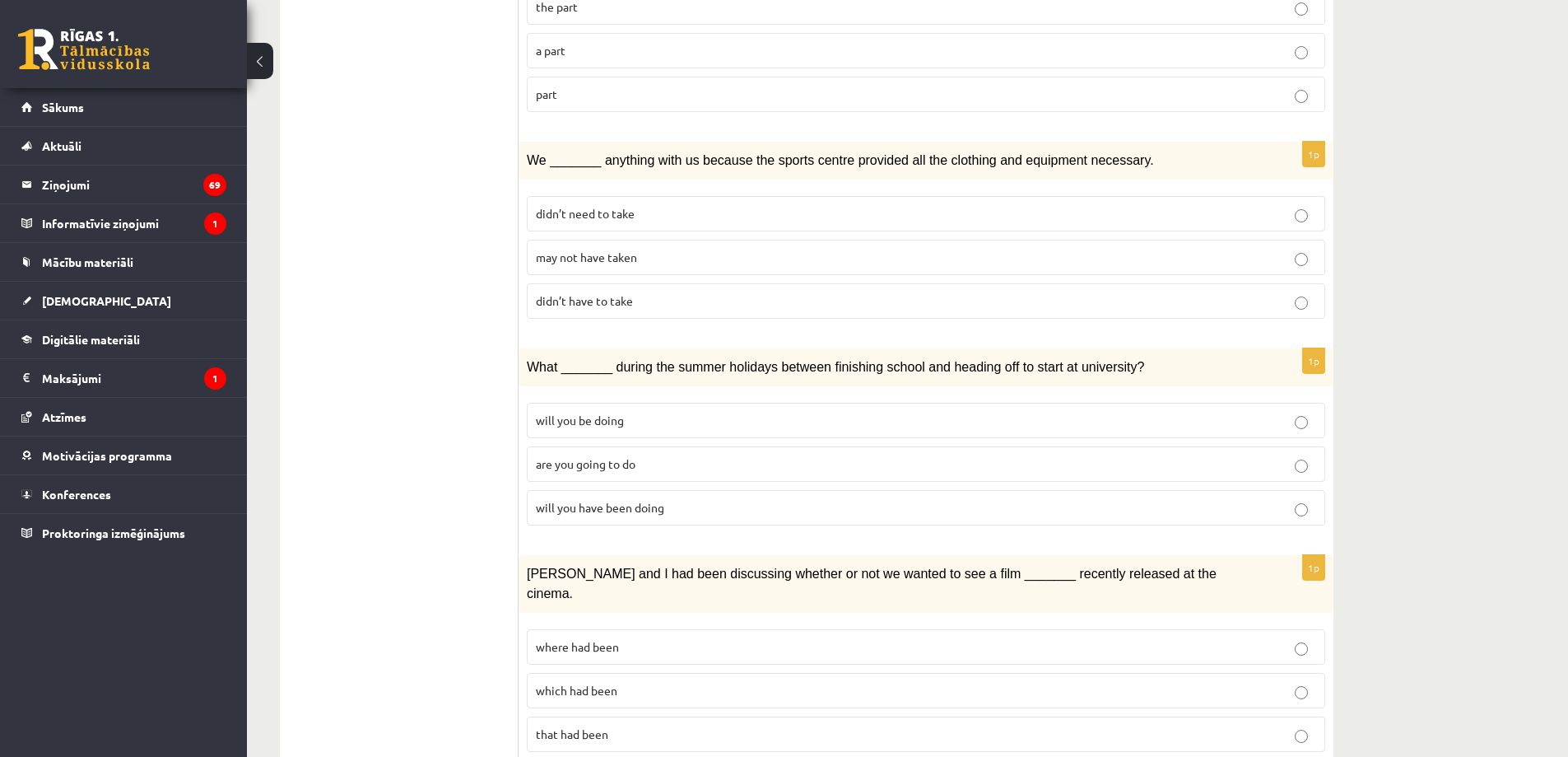
click at [601, 206] on span "didn’t need to take" at bounding box center [586, 213] width 99 height 15
click at [694, 292] on p "didn’t have to take" at bounding box center [927, 300] width 781 height 18
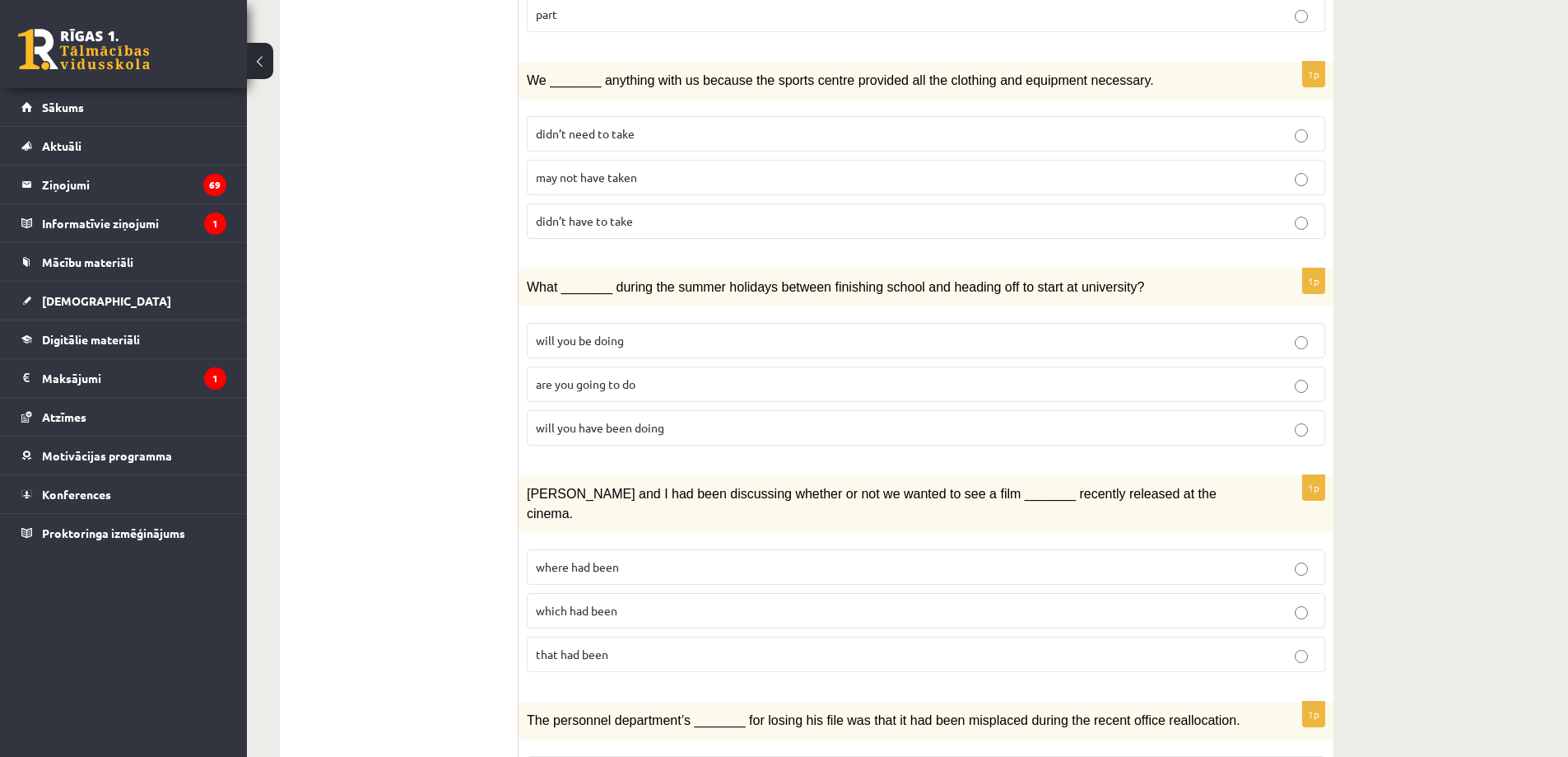
scroll to position [1565, 0]
drag, startPoint x: 526, startPoint y: 239, endPoint x: 573, endPoint y: 239, distance: 47.0
click at [571, 266] on div "What _______ during the summer holidays between finishing school and heading of…" at bounding box center [926, 285] width 815 height 38
click at [573, 277] on span "What _______ during the summer holidays between finishing school and heading of…" at bounding box center [836, 284] width 617 height 14
drag, startPoint x: 529, startPoint y: 233, endPoint x: 537, endPoint y: 232, distance: 8.1
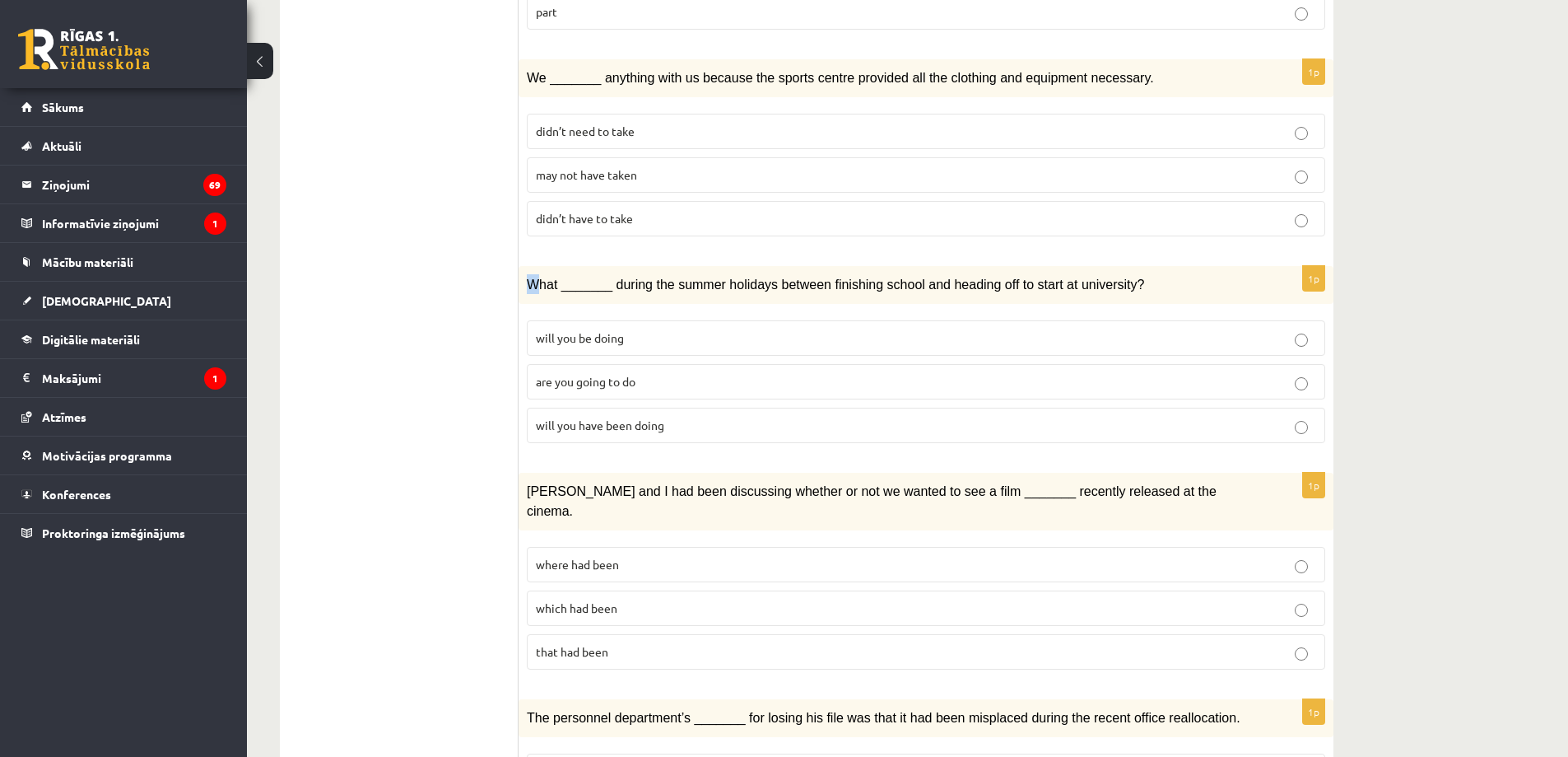
click at [537, 277] on span "What _______ during the summer holidays between finishing school and heading of…" at bounding box center [836, 284] width 617 height 14
click at [536, 277] on span "What _______ during the summer holidays between finishing school and heading of…" at bounding box center [836, 284] width 617 height 14
click at [644, 373] on p "are you going to do" at bounding box center [927, 381] width 781 height 18
click at [624, 330] on span "will you be doing" at bounding box center [580, 338] width 88 height 15
click at [683, 417] on p "will you have been doing" at bounding box center [927, 425] width 781 height 18
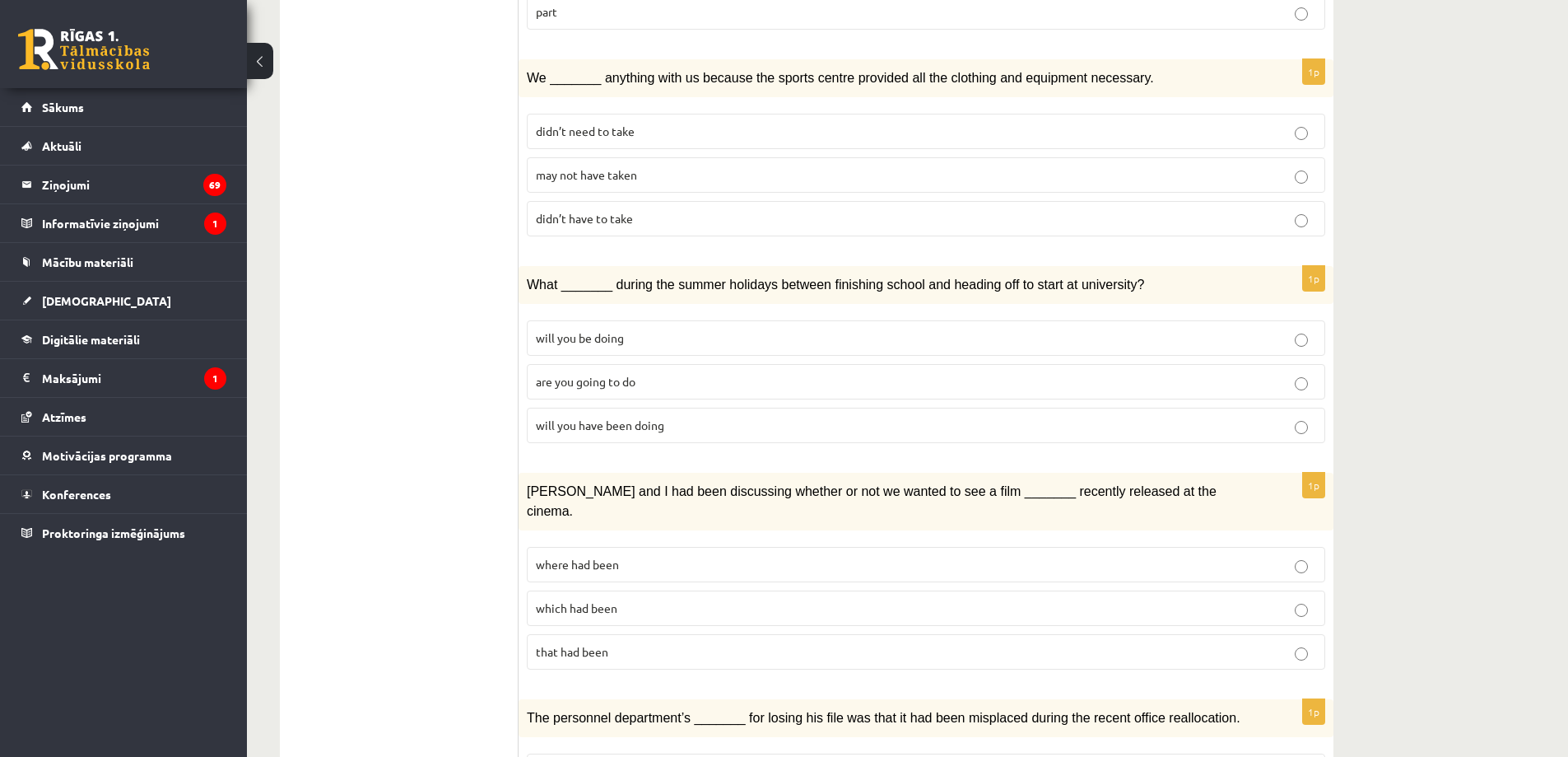
click at [636, 329] on p "will you be doing" at bounding box center [927, 338] width 781 height 18
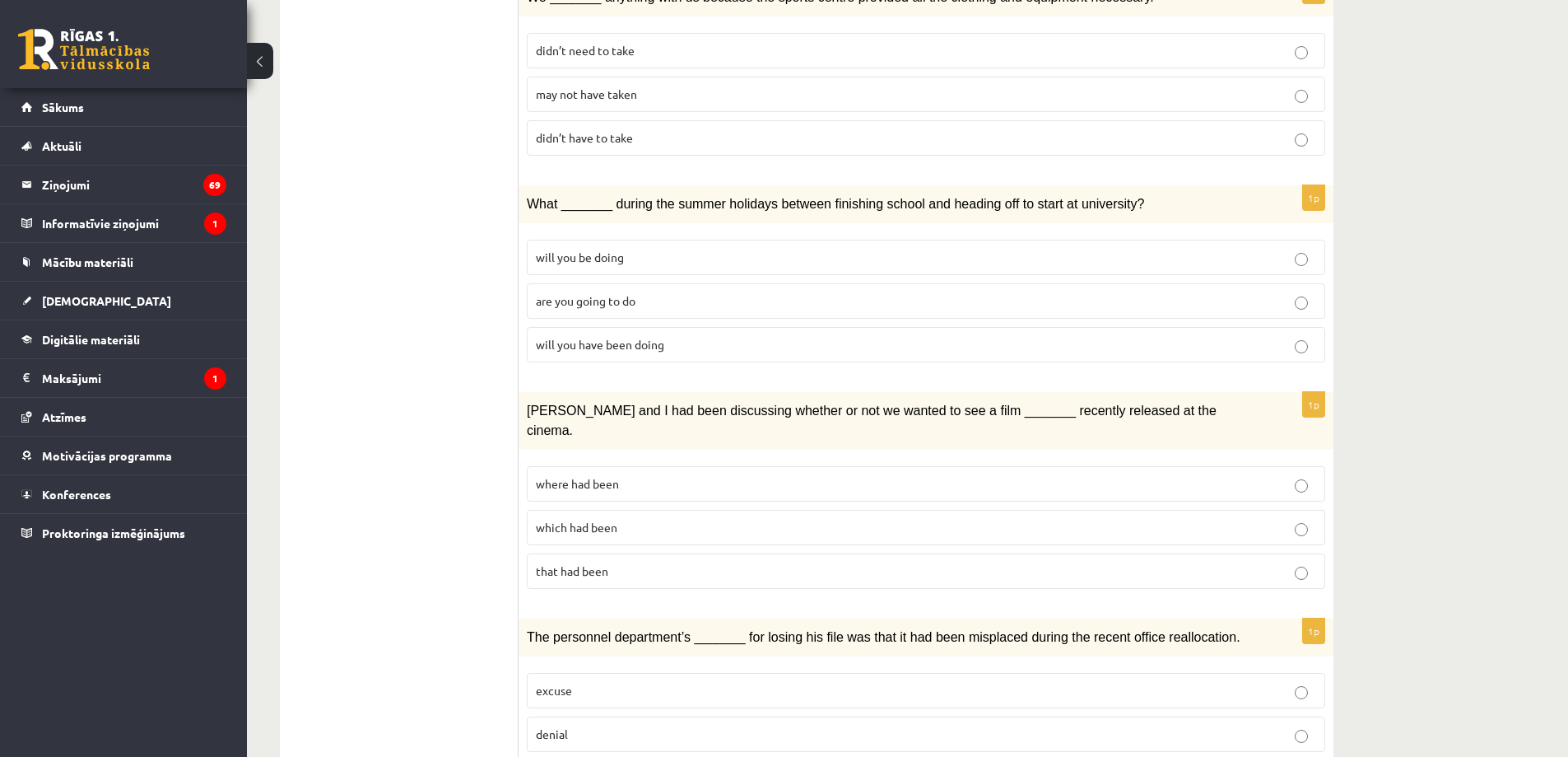
scroll to position [1647, 0]
drag, startPoint x: 526, startPoint y: 365, endPoint x: 576, endPoint y: 360, distance: 50.2
click at [574, 391] on div "Clara and I had been discussing whether or not we wanted to see a film _______ …" at bounding box center [926, 419] width 815 height 58
click at [576, 402] on span "Clara and I had been discussing whether or not we wanted to see a film _______ …" at bounding box center [872, 418] width 690 height 33
click at [609, 551] on label "that had been" at bounding box center [926, 569] width 798 height 35
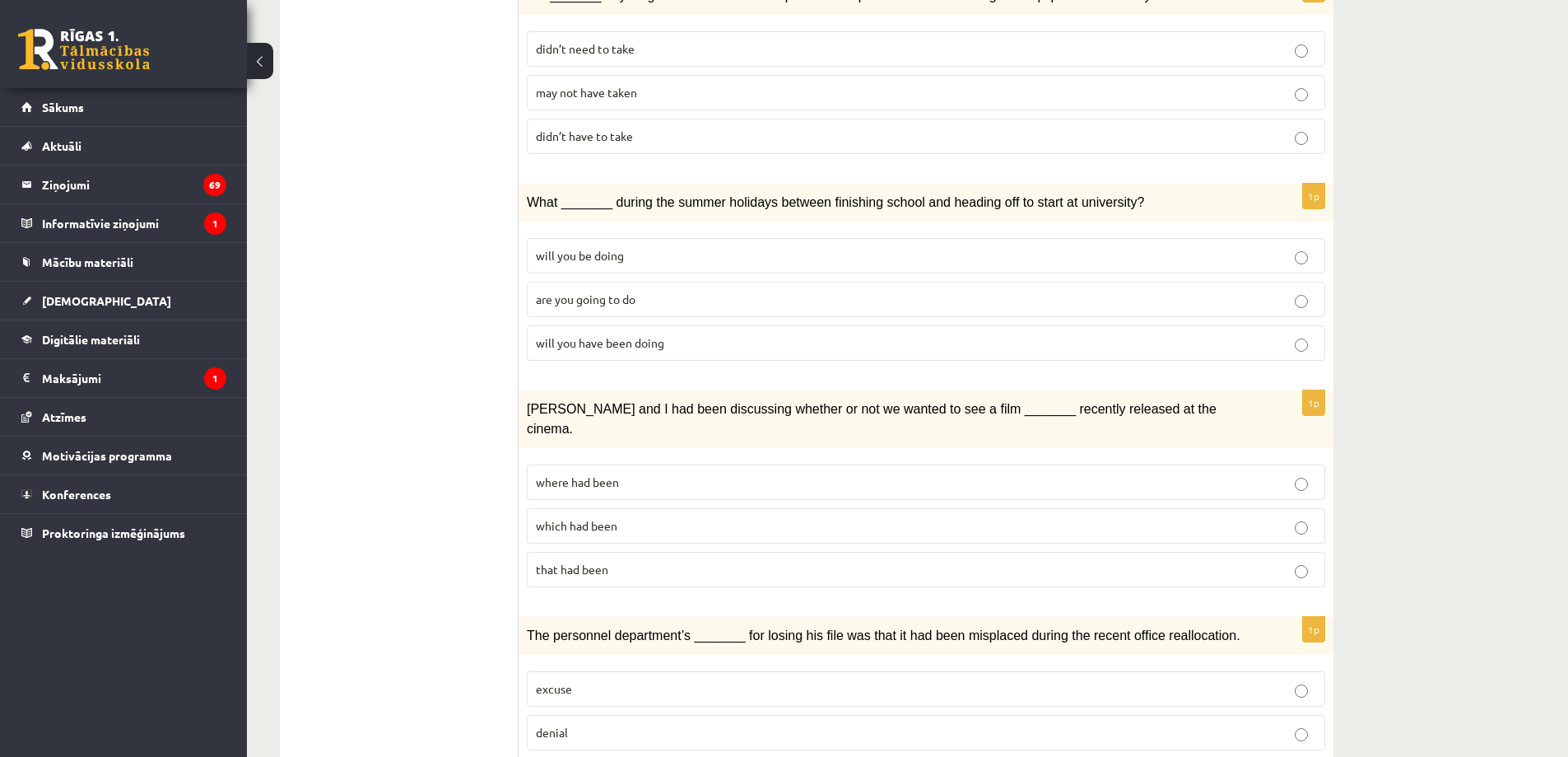
scroll to position [1678, 0]
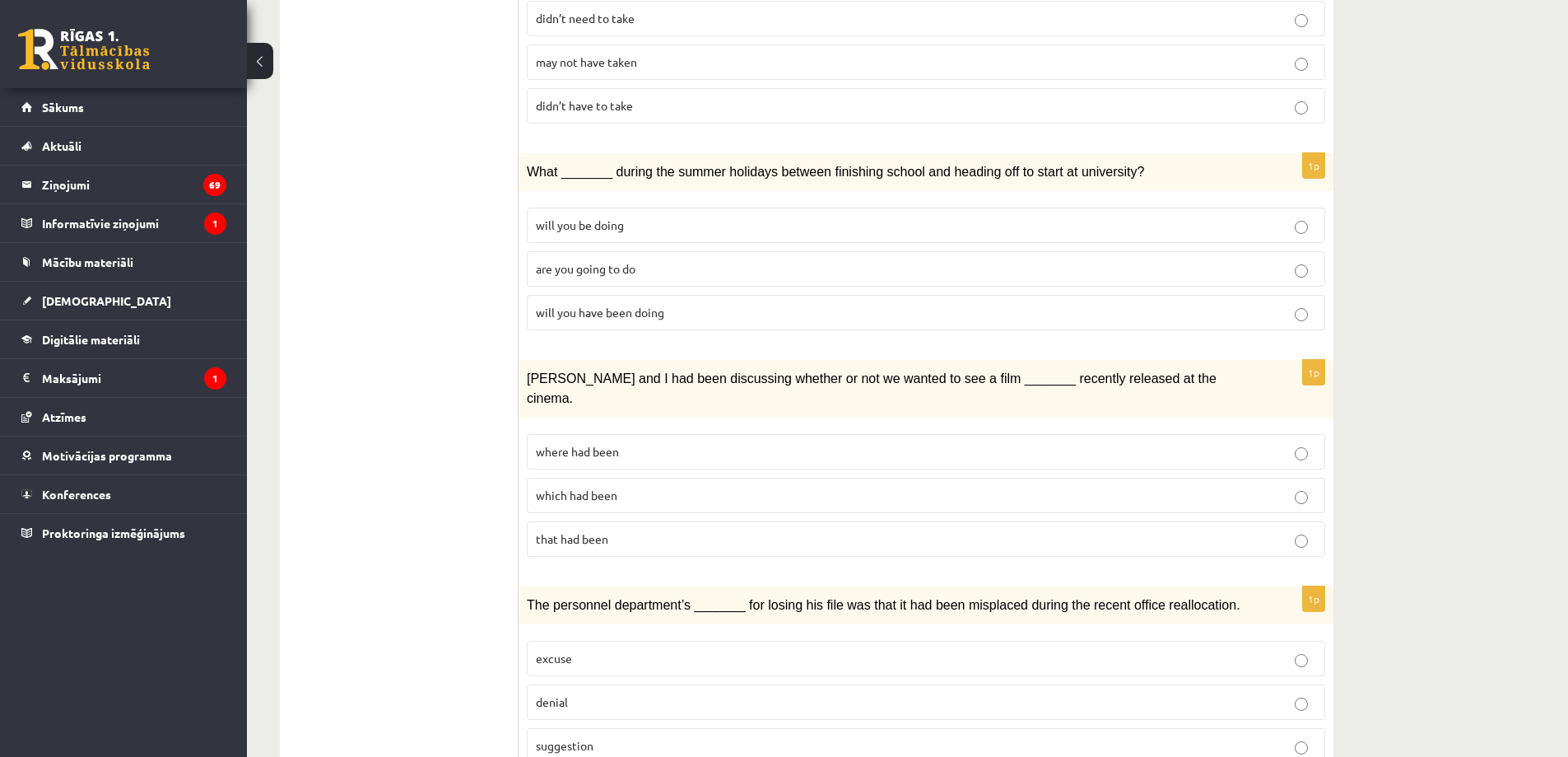
click at [522, 587] on div "The personnel department’s _______ for losing his file was that it had been mis…" at bounding box center [926, 605] width 815 height 38
click at [548, 598] on span "The personnel department’s _______ for losing his file was that it had been mis…" at bounding box center [884, 604] width 714 height 14
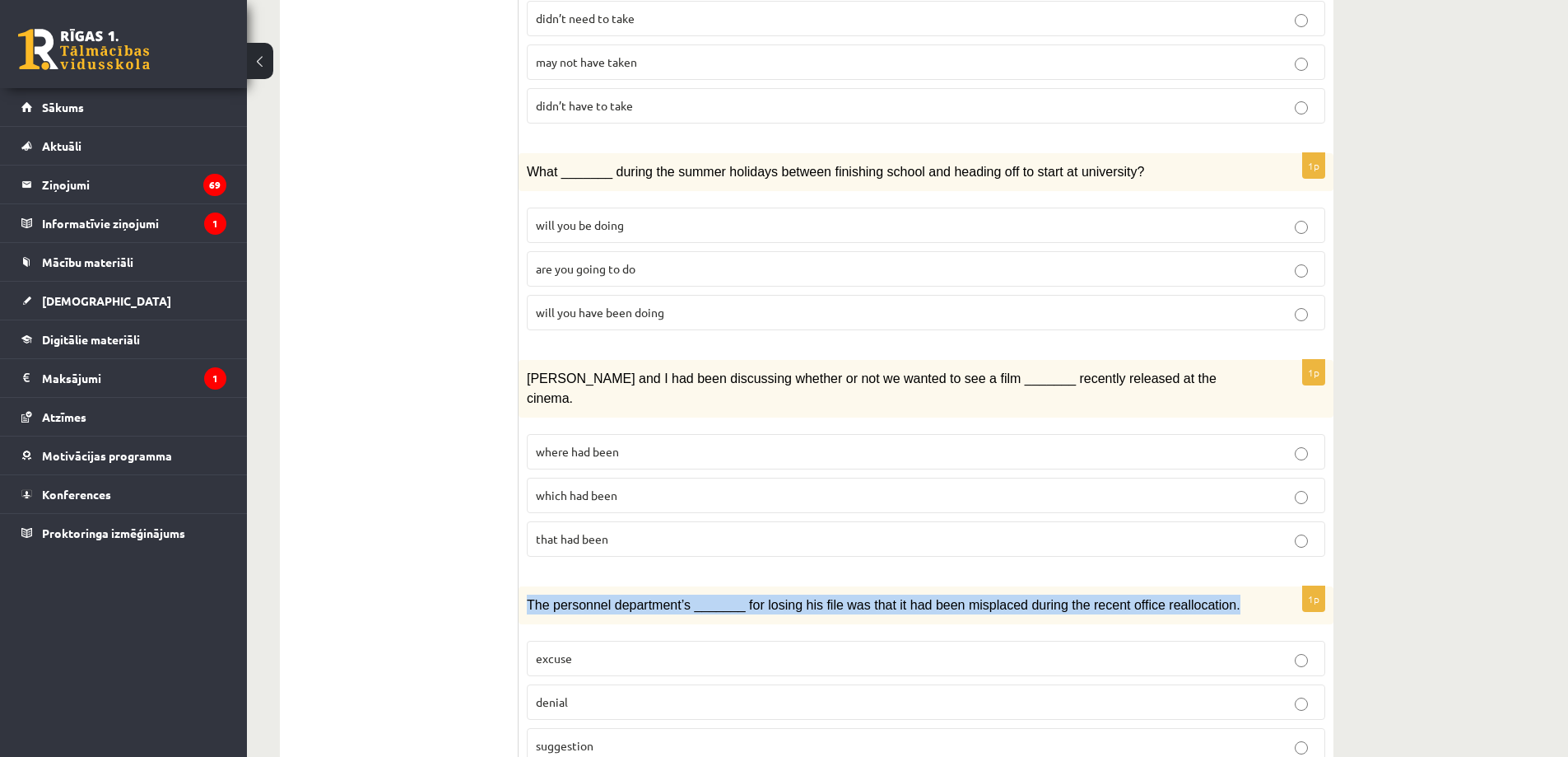
click at [548, 598] on span "The personnel department’s _______ for losing his file was that it had been mis…" at bounding box center [884, 604] width 714 height 14
click at [570, 598] on span "The personnel department’s _______ for losing his file was that it had been mis…" at bounding box center [884, 604] width 714 height 14
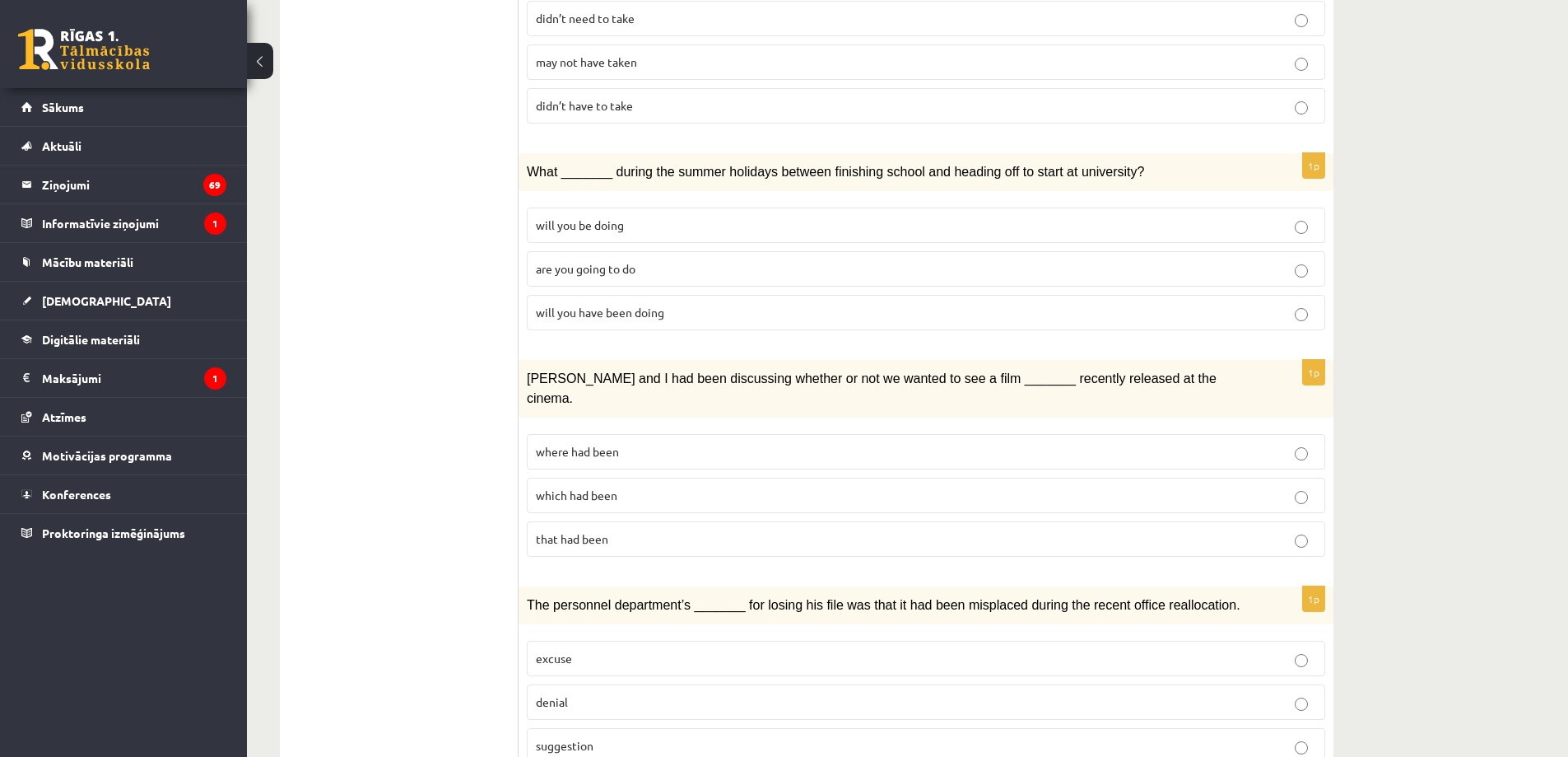
click at [667, 650] on p "excuse" at bounding box center [927, 658] width 781 height 18
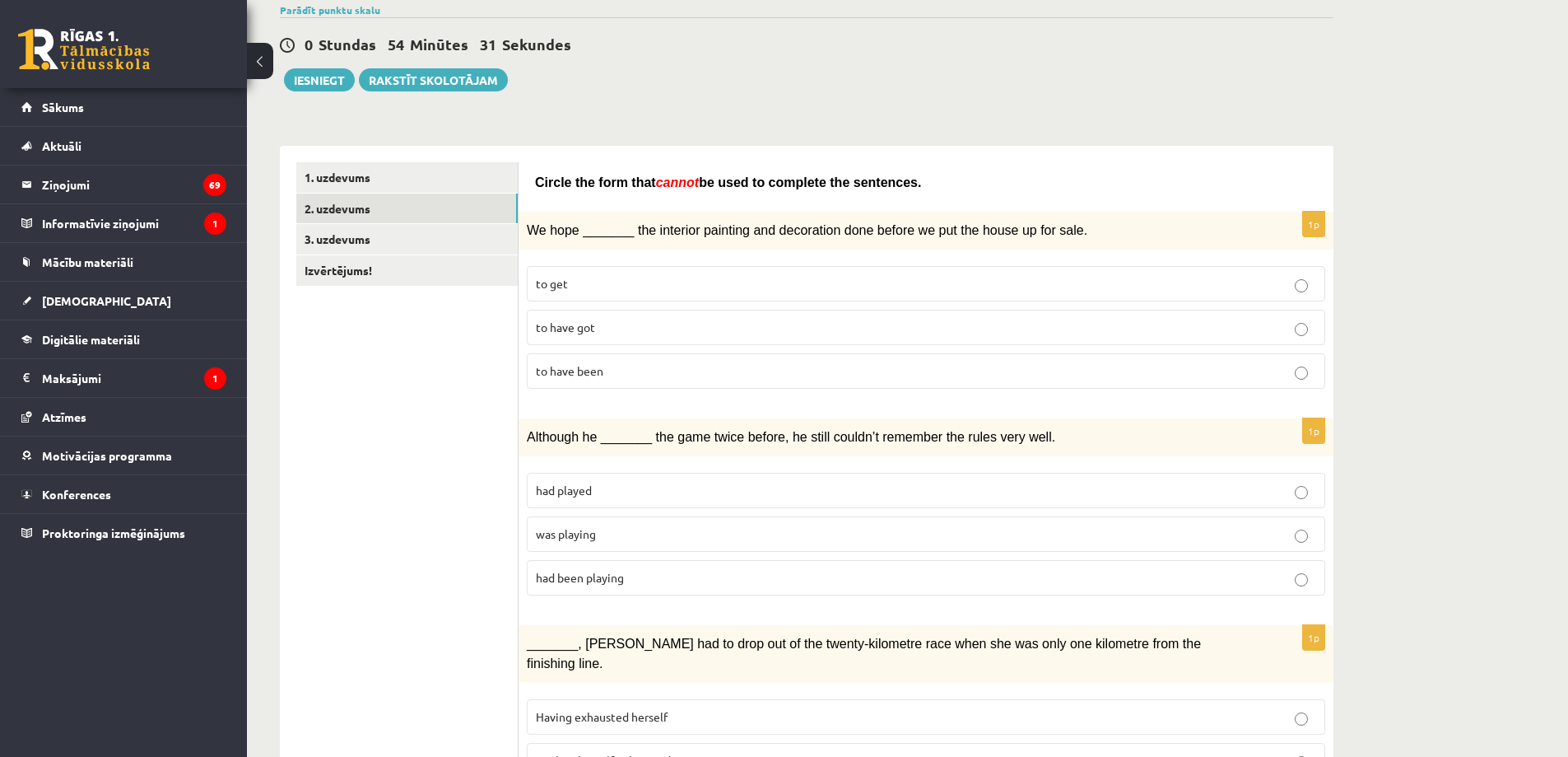
scroll to position [0, 0]
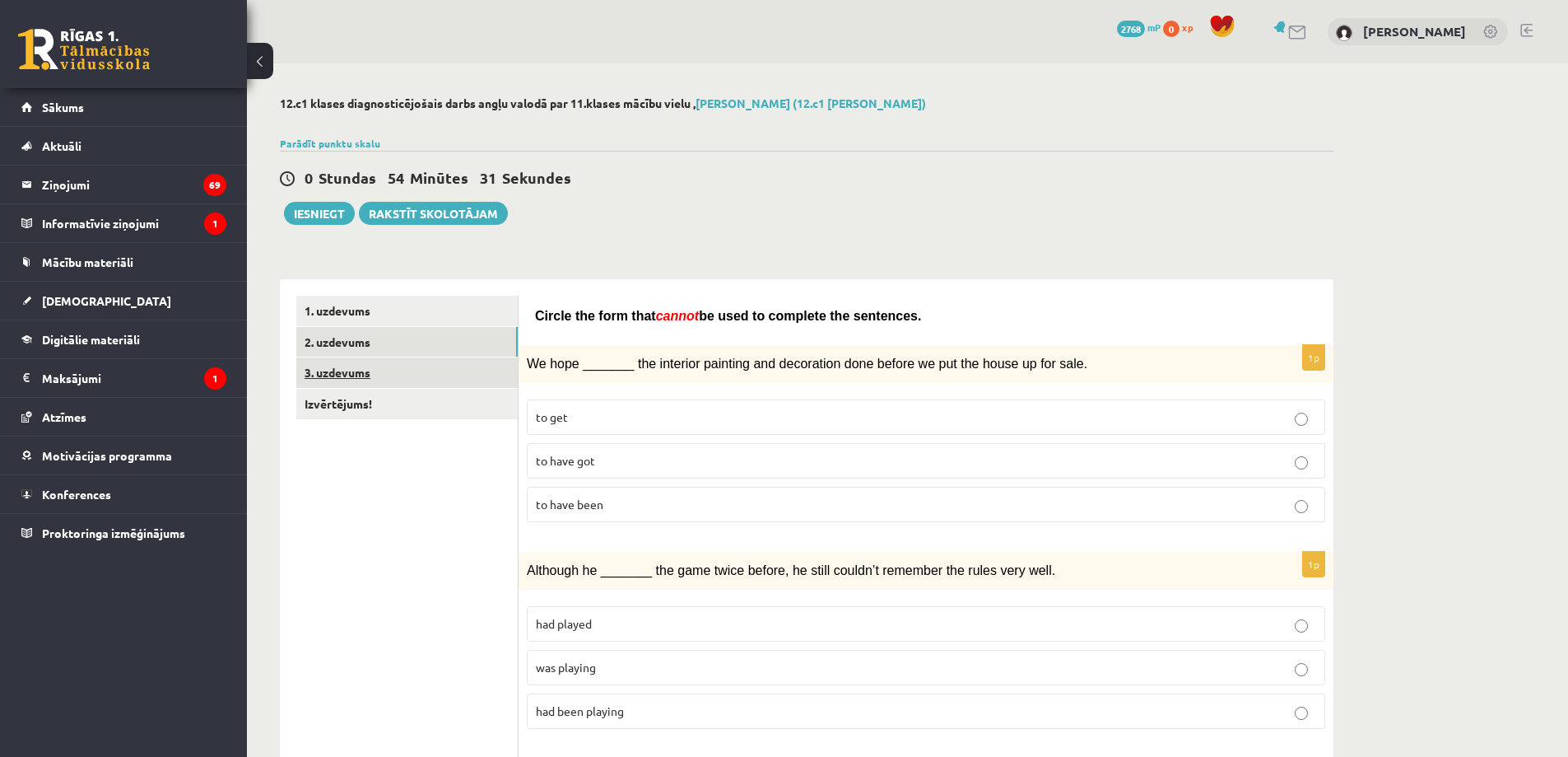
click at [349, 378] on link "3. uzdevums" at bounding box center [407, 372] width 221 height 31
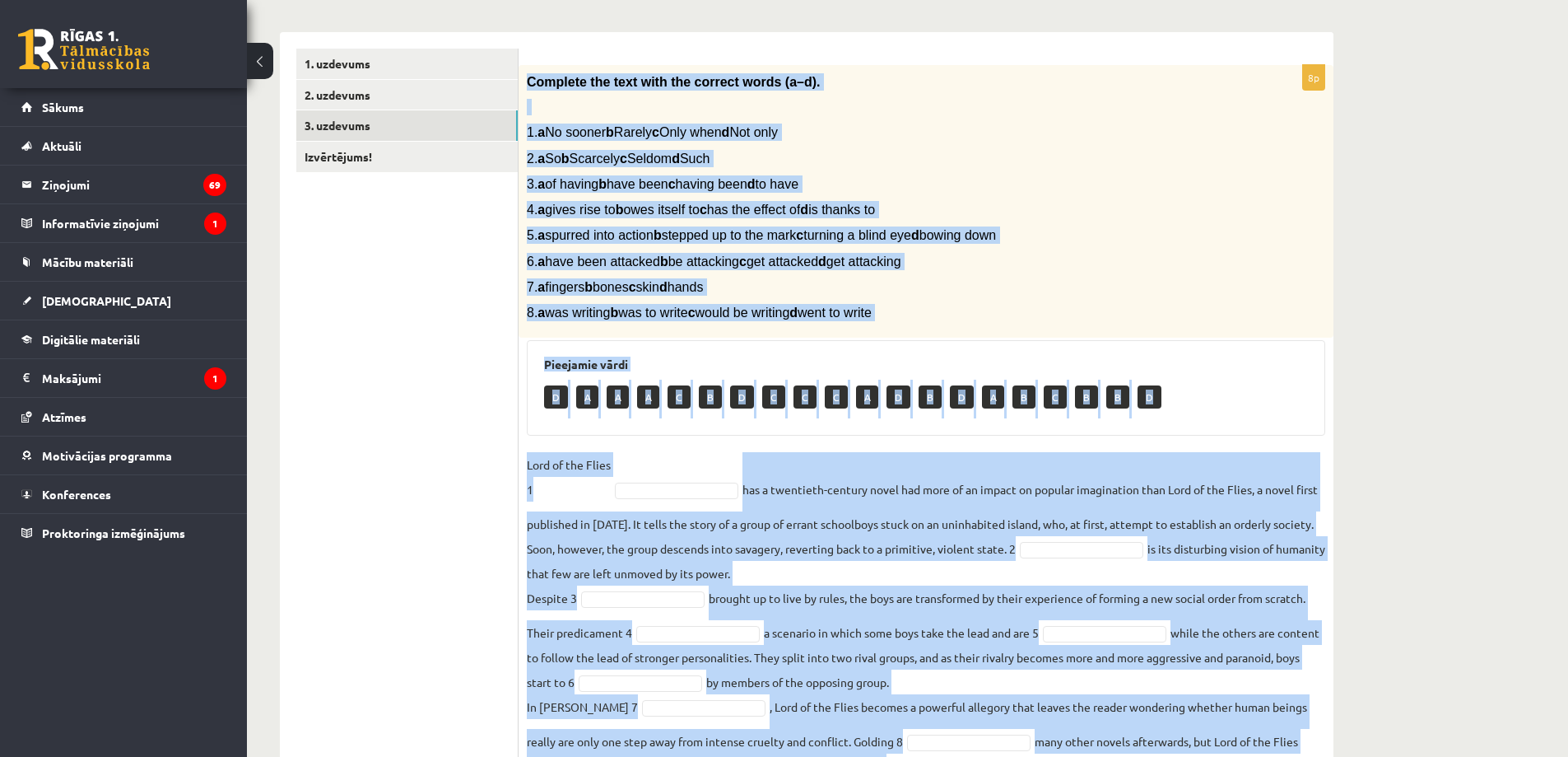
scroll to position [327, 0]
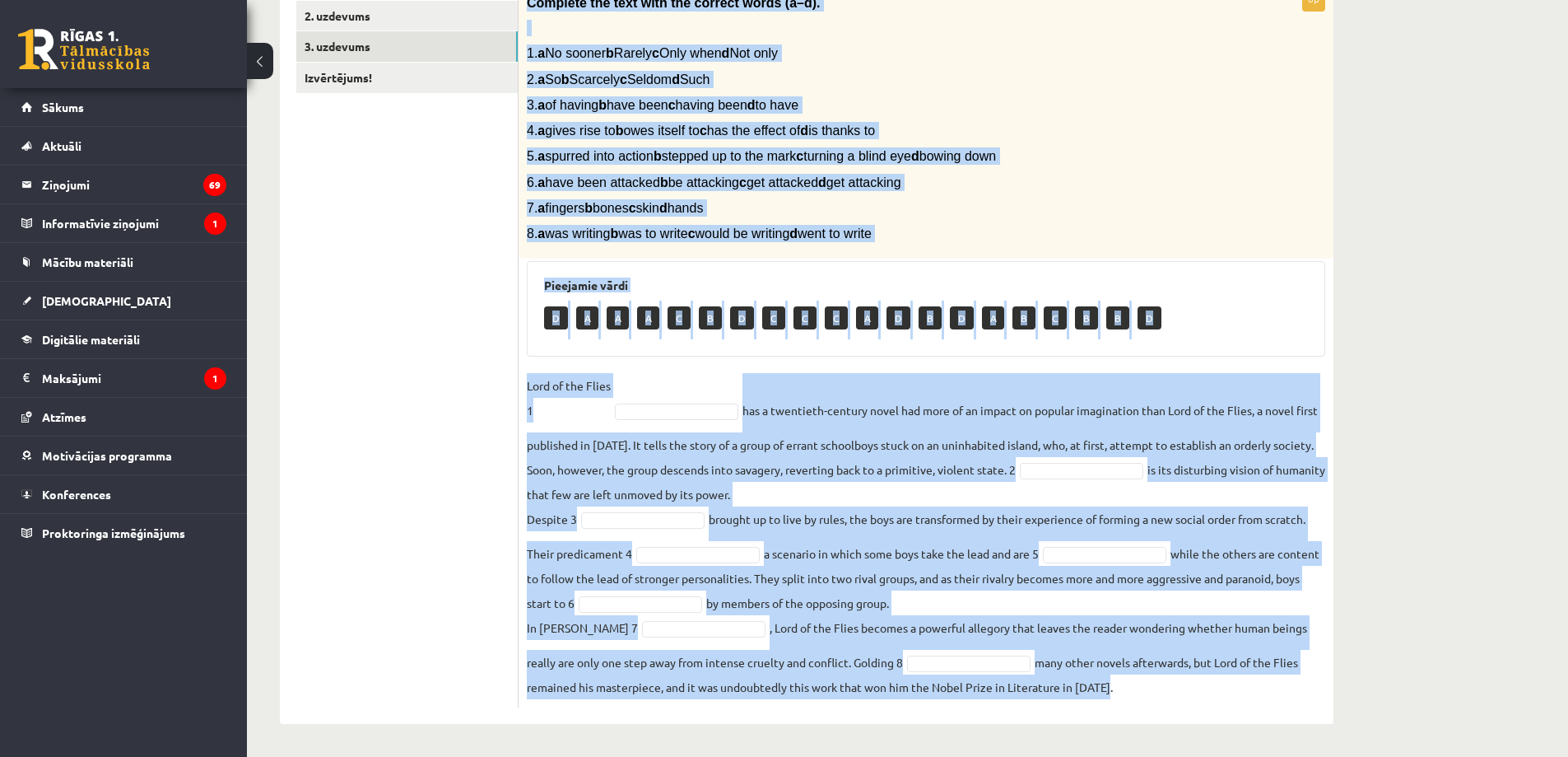
drag, startPoint x: 527, startPoint y: 75, endPoint x: 1203, endPoint y: 717, distance: 932.3
click at [1232, 724] on div "8p Complete the text with the correct words (a–d). 1. a No sooner b Rarely c On…" at bounding box center [926, 339] width 815 height 771
copy div "Complete the text with the correct words (a–d). 1. a No sooner b Rarely c Only …"
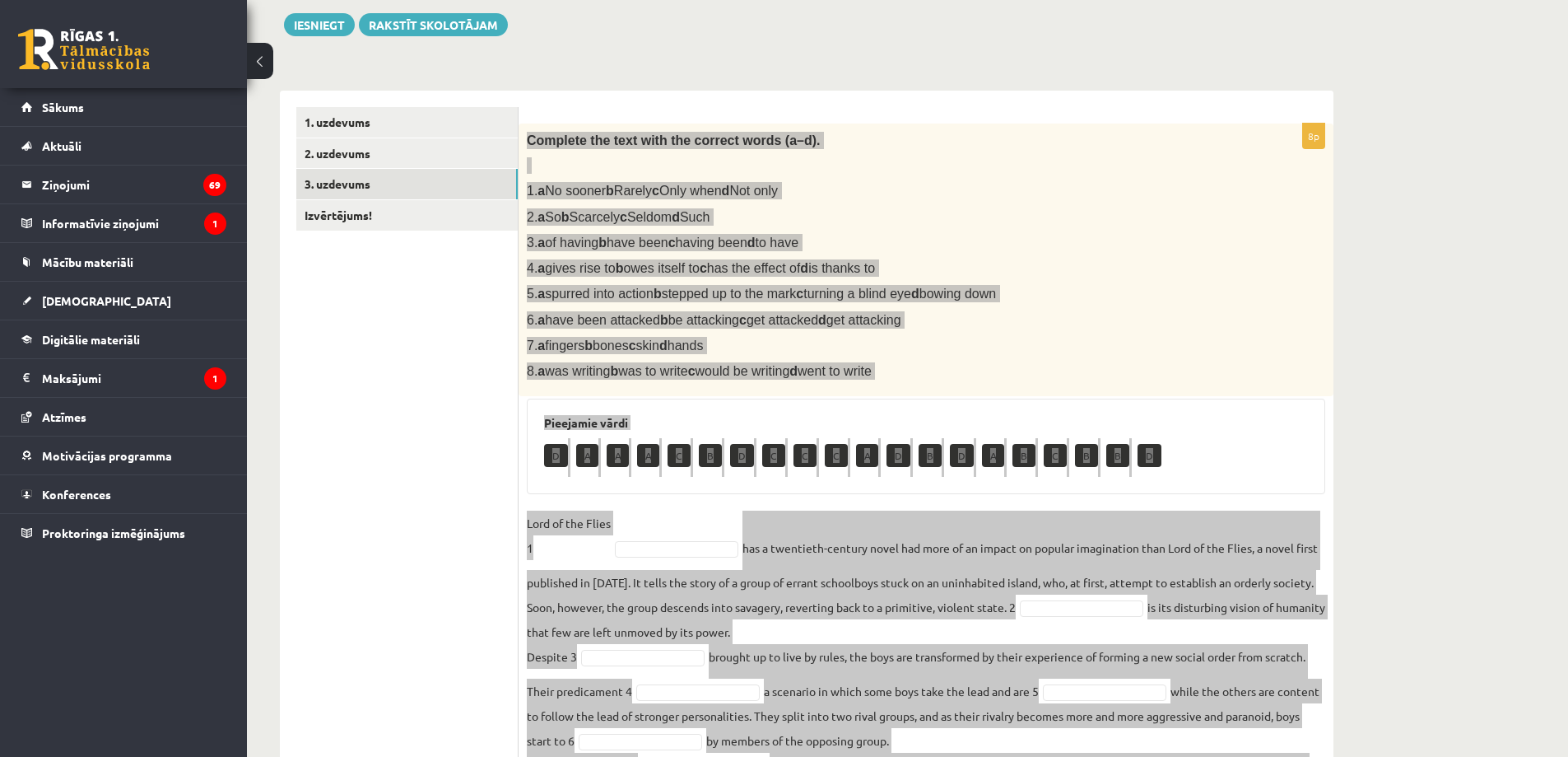
scroll to position [162, 0]
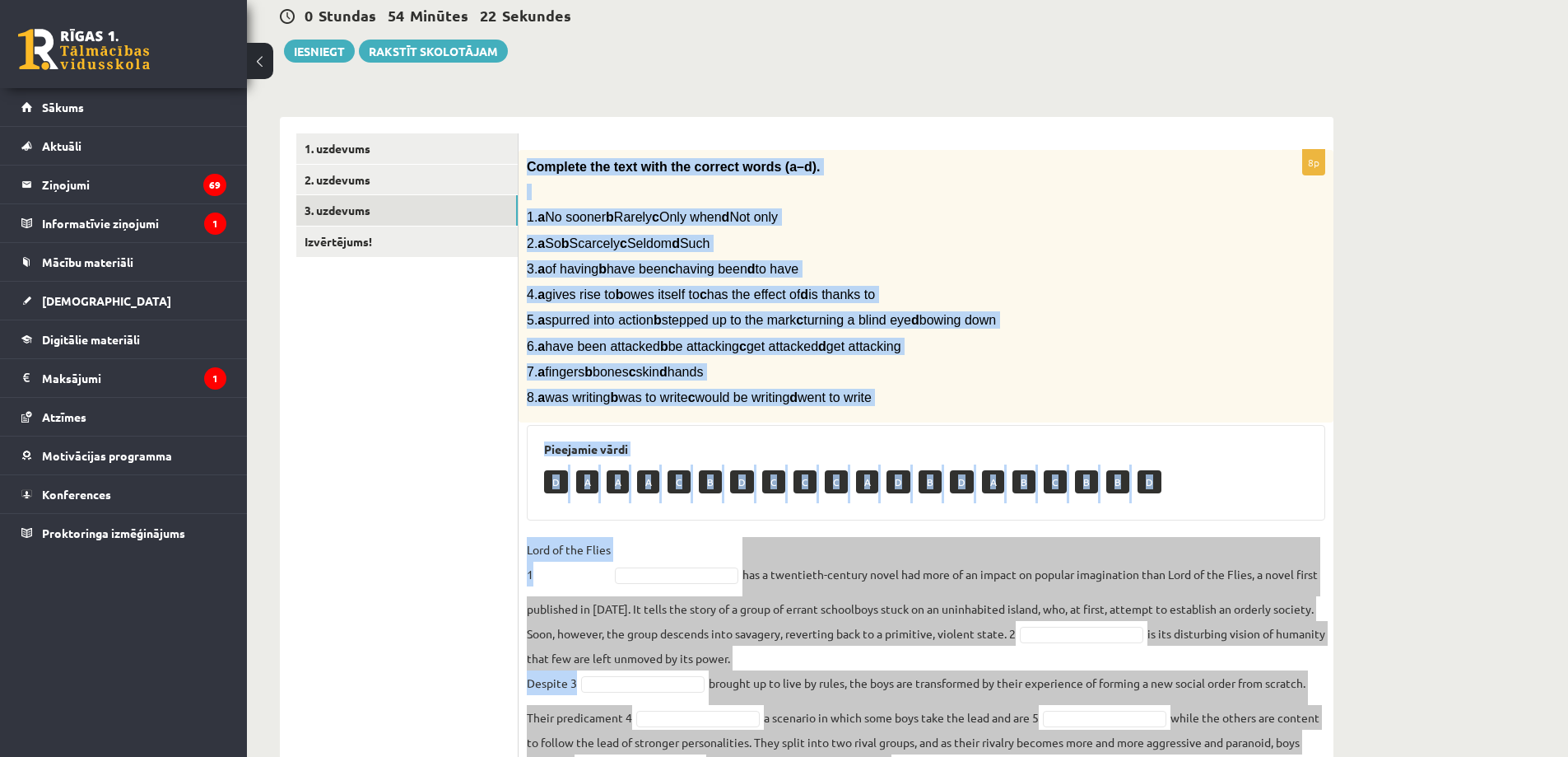
click at [749, 315] on span "5. a spurred into action b stepped up to the mark c turning a blind eye d bowin…" at bounding box center [761, 320] width 469 height 14
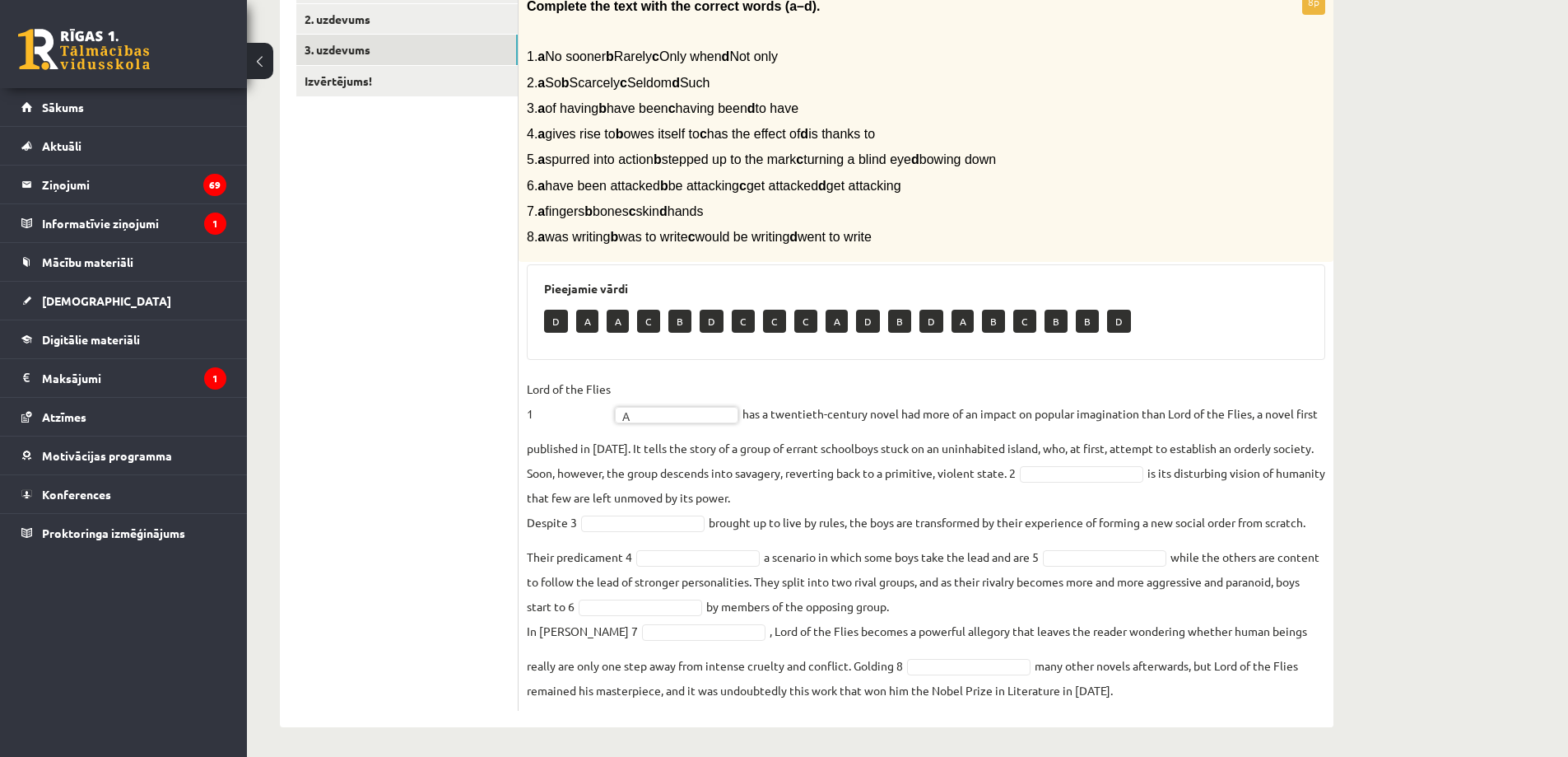
scroll to position [327, 0]
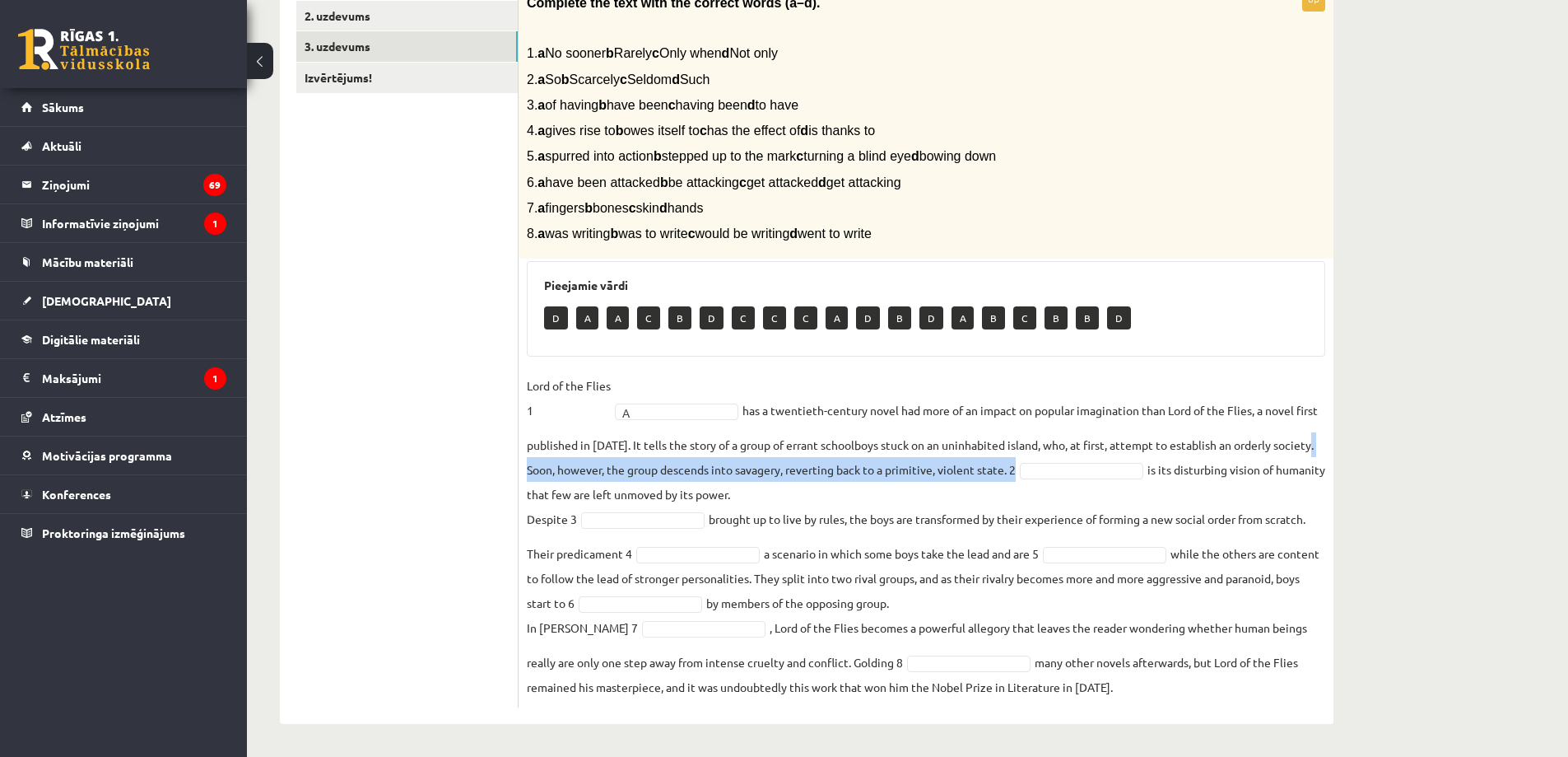
drag, startPoint x: 570, startPoint y: 470, endPoint x: 1065, endPoint y: 470, distance: 495.0
click at [1065, 470] on fieldset "Lord of the Flies 1 A * has a twentieth-century novel had more of an impact on …" at bounding box center [926, 536] width 798 height 326
click at [1056, 477] on fieldset "Lord of the Flies 1 A * has a twentieth-century novel had more of an impact on …" at bounding box center [926, 536] width 798 height 326
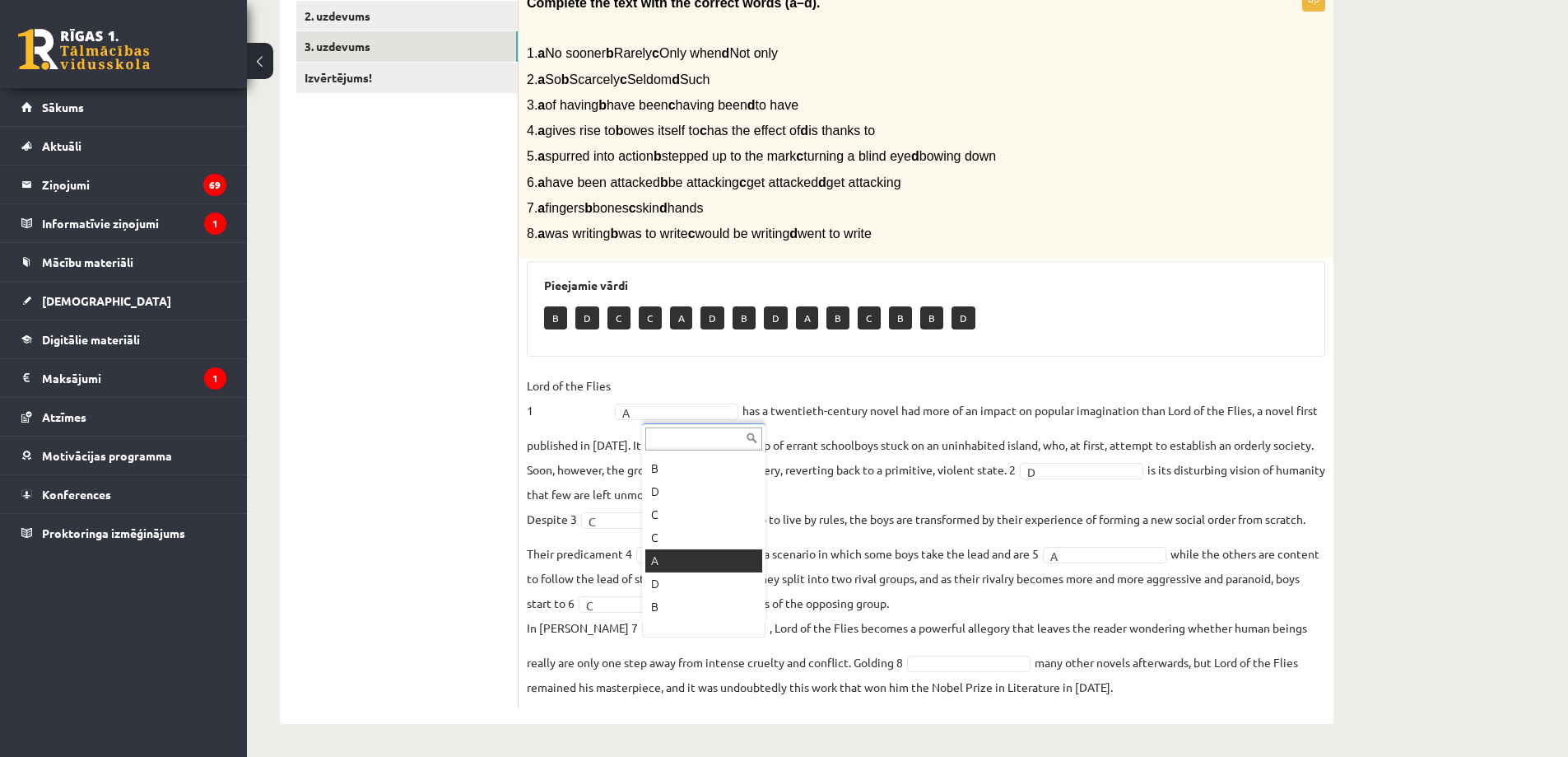
scroll to position [0, 0]
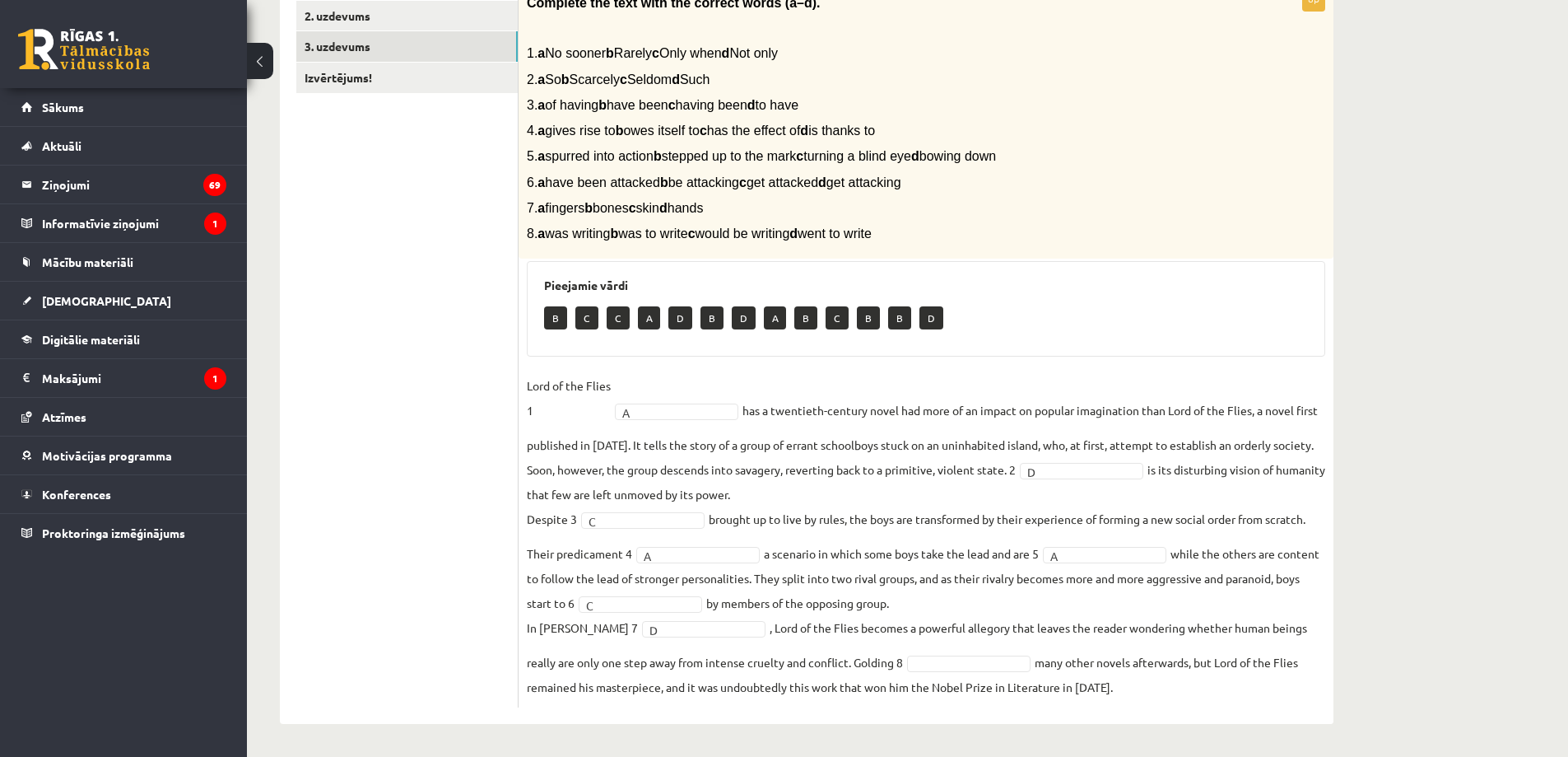
drag, startPoint x: 565, startPoint y: 659, endPoint x: 908, endPoint y: 663, distance: 343.0
click at [908, 663] on fieldset "Lord of the Flies 1 A * has a twentieth-century novel had more of an impact on …" at bounding box center [926, 536] width 798 height 326
click at [876, 659] on fieldset "Lord of the Flies 1 A * has a twentieth-century novel had more of an impact on …" at bounding box center [926, 536] width 798 height 326
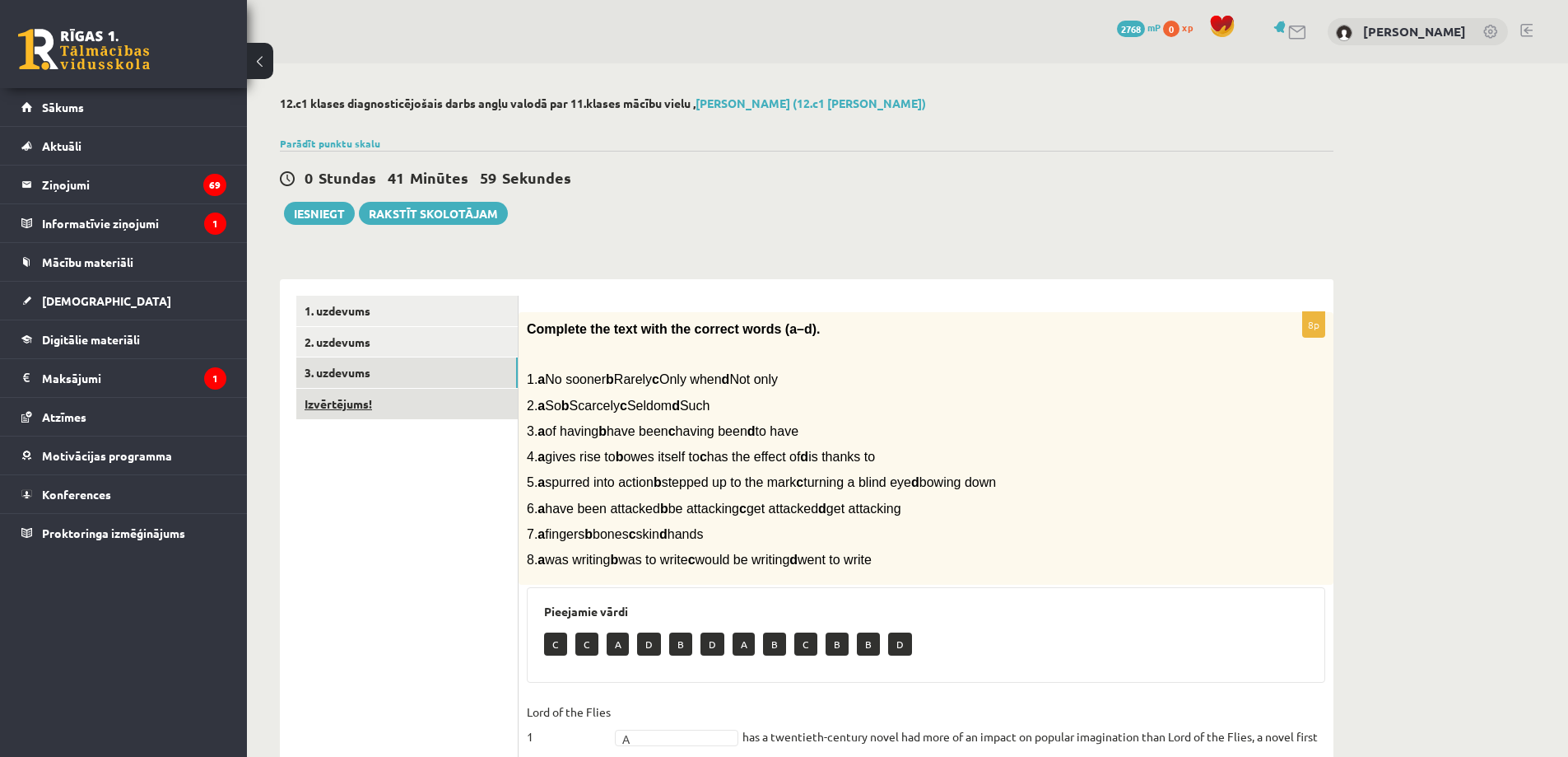
click at [337, 401] on link "Izvērtējums!" at bounding box center [407, 404] width 221 height 31
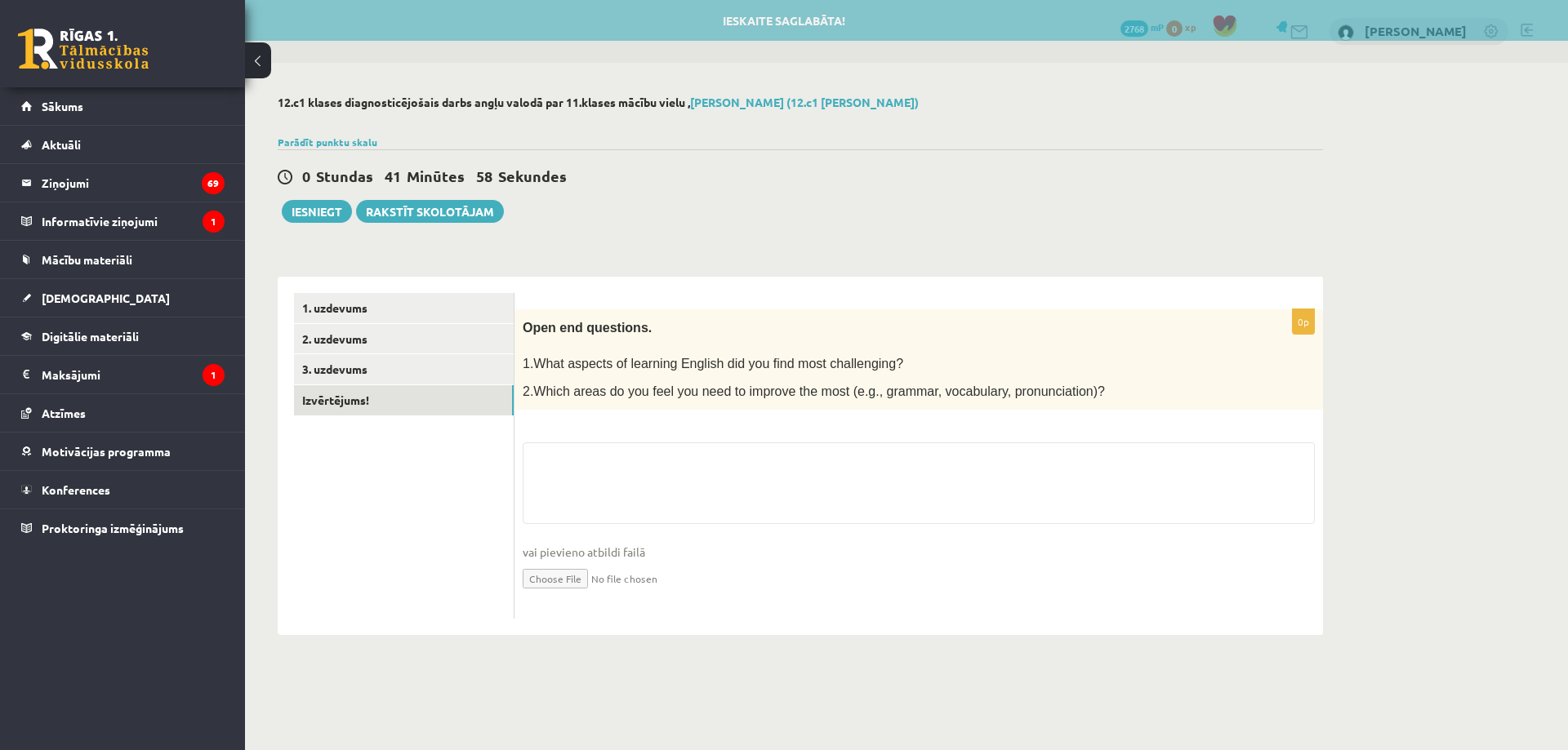
click at [641, 482] on fieldset "vai pievieno atbildi failā Iesniegtā atbilde" at bounding box center [918, 526] width 792 height 168
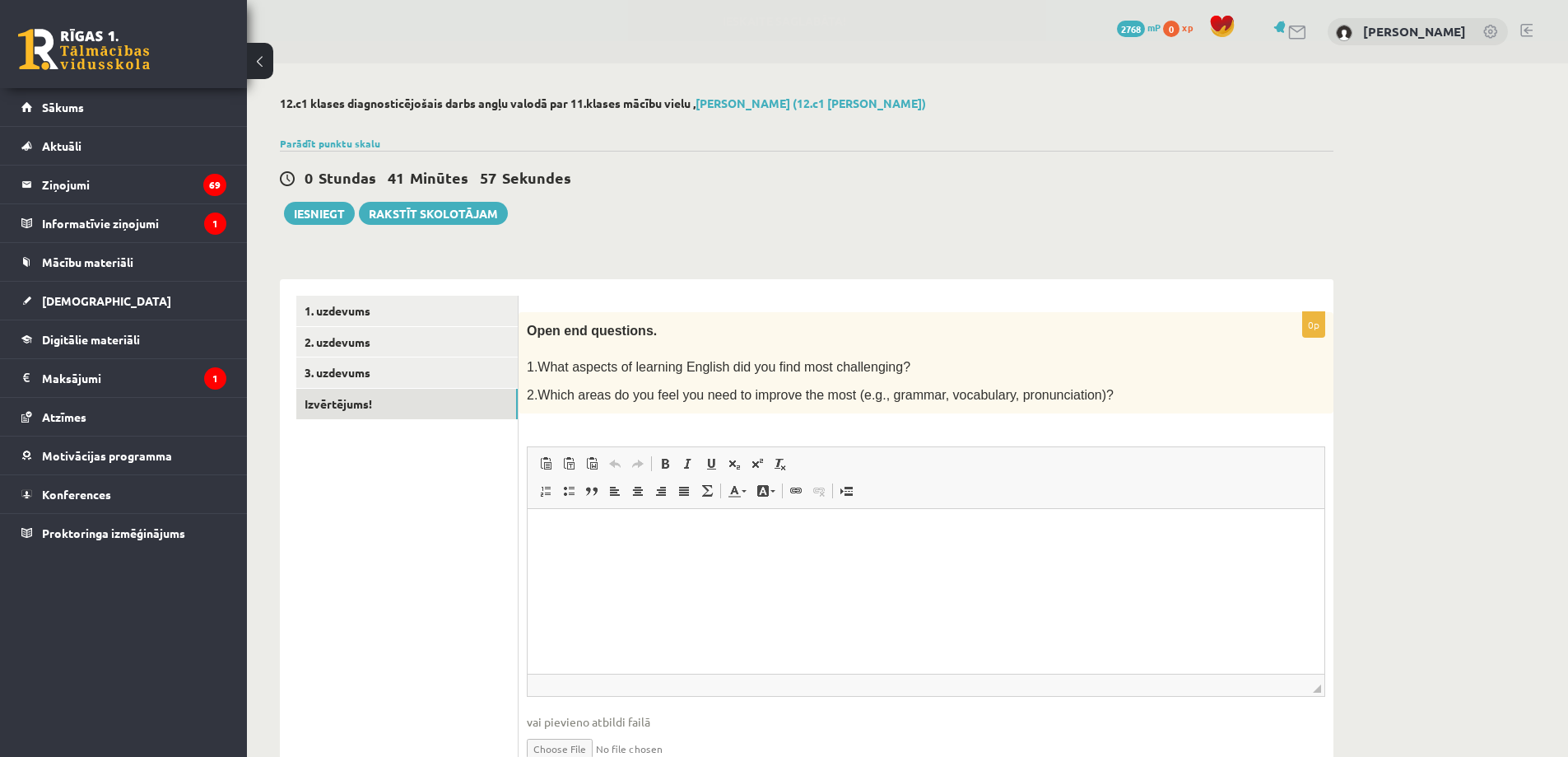
click at [629, 559] on html at bounding box center [926, 534] width 797 height 50
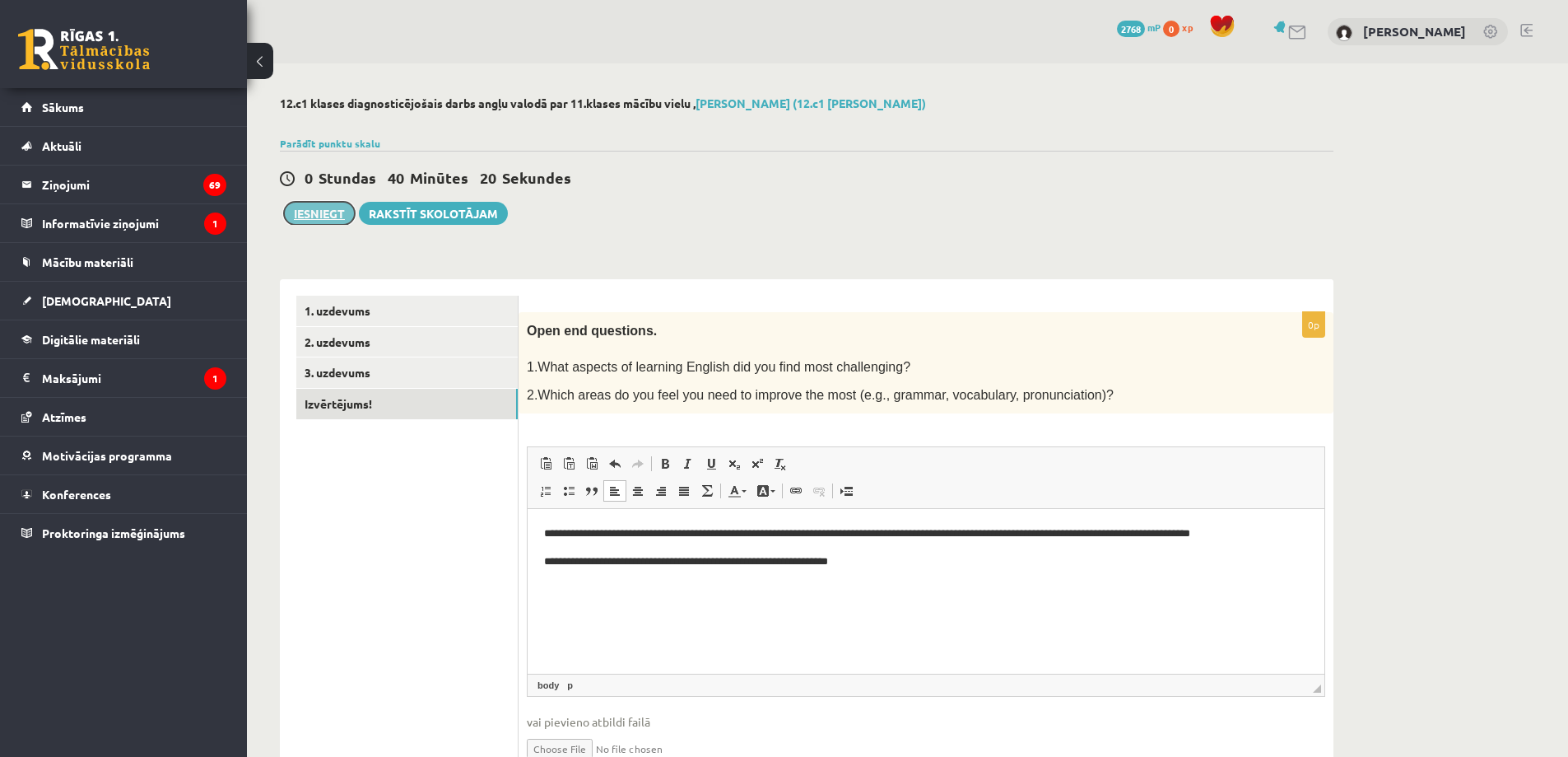
click at [323, 216] on button "Iesniegt" at bounding box center [320, 213] width 71 height 23
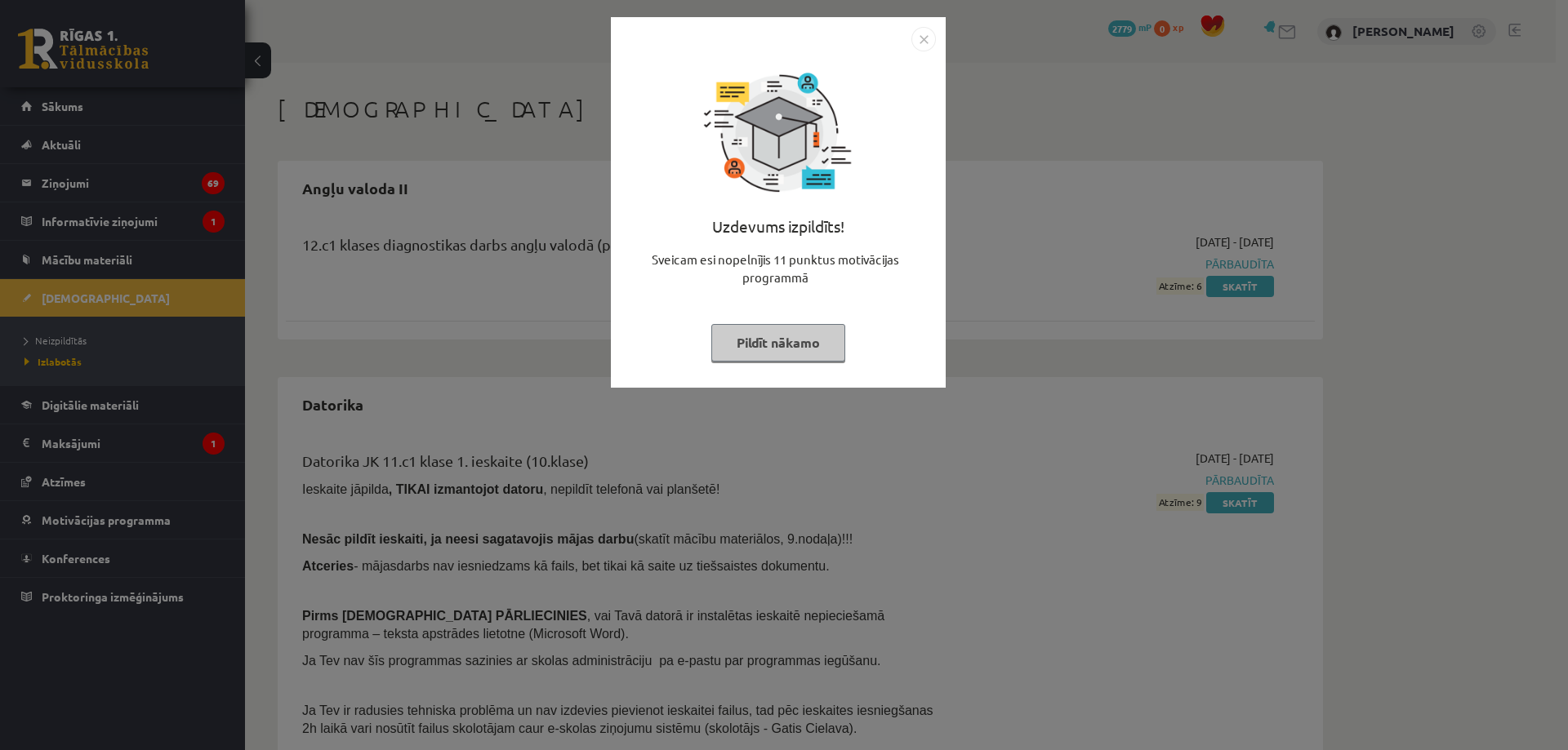
click at [914, 37] on img "Close" at bounding box center [923, 39] width 25 height 25
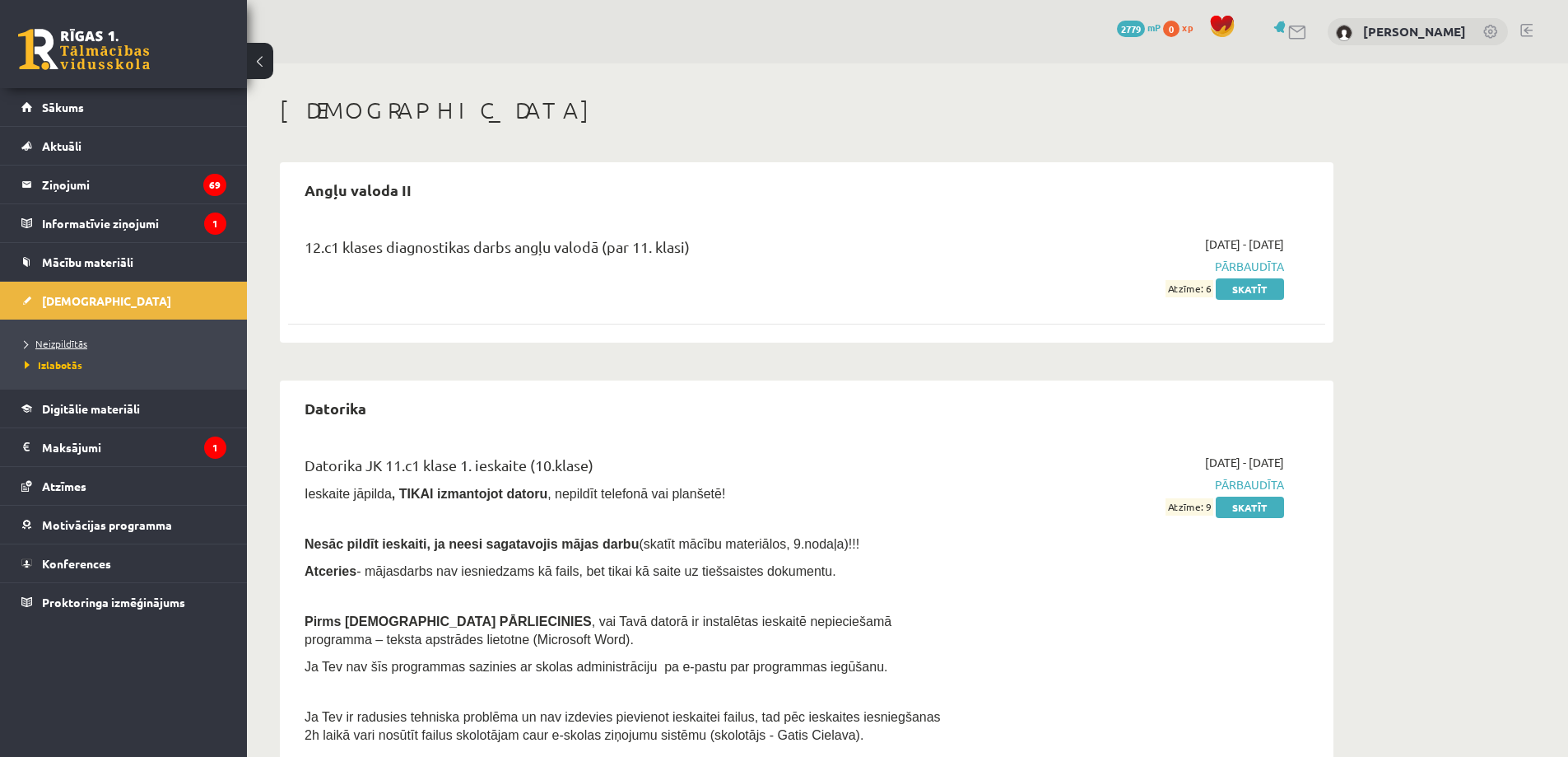
click at [73, 344] on span "Neizpildītās" at bounding box center [56, 343] width 62 height 13
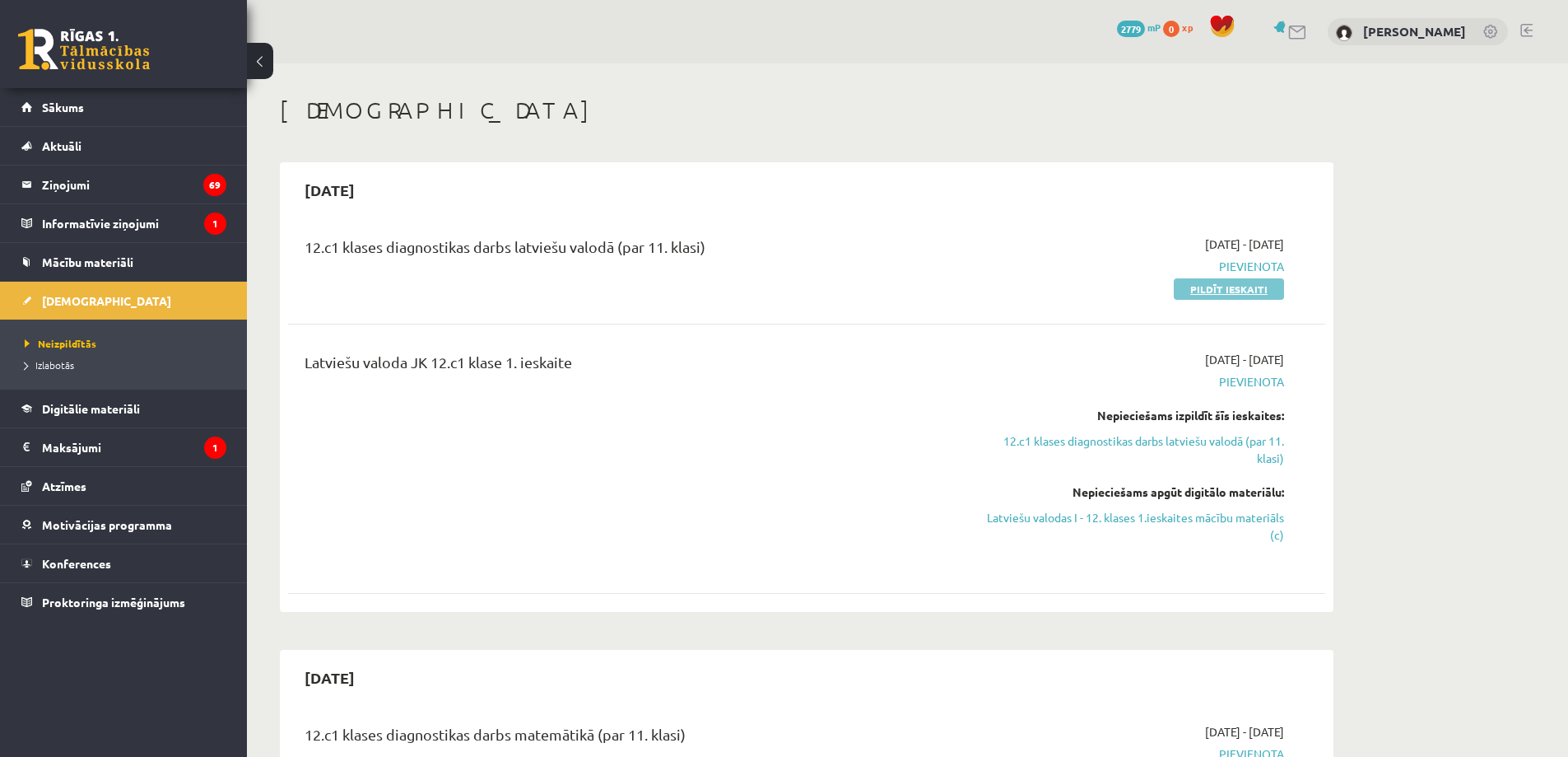
click at [1244, 292] on link "Pildīt ieskaiti" at bounding box center [1229, 288] width 111 height 21
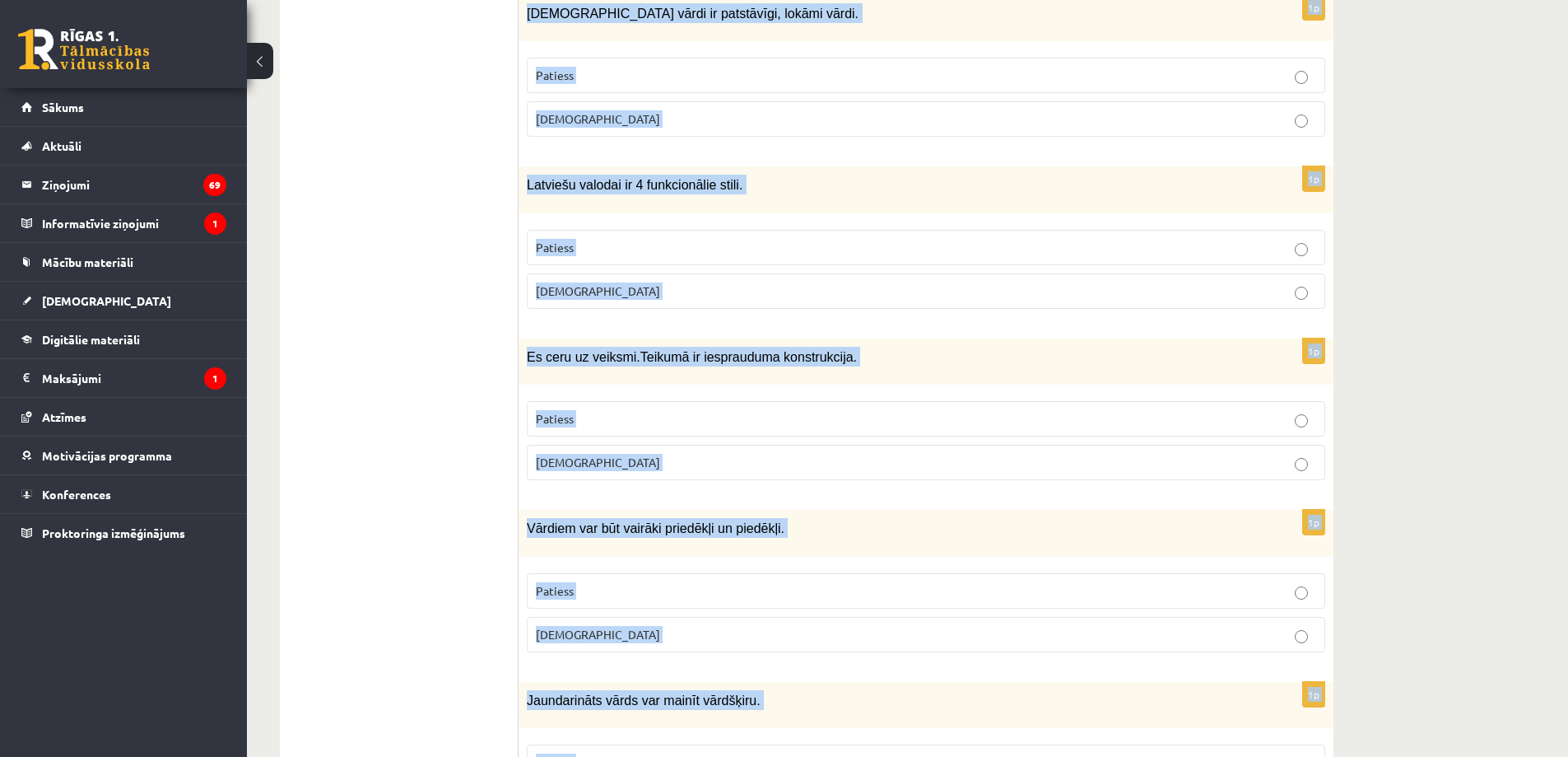
scroll to position [4733, 0]
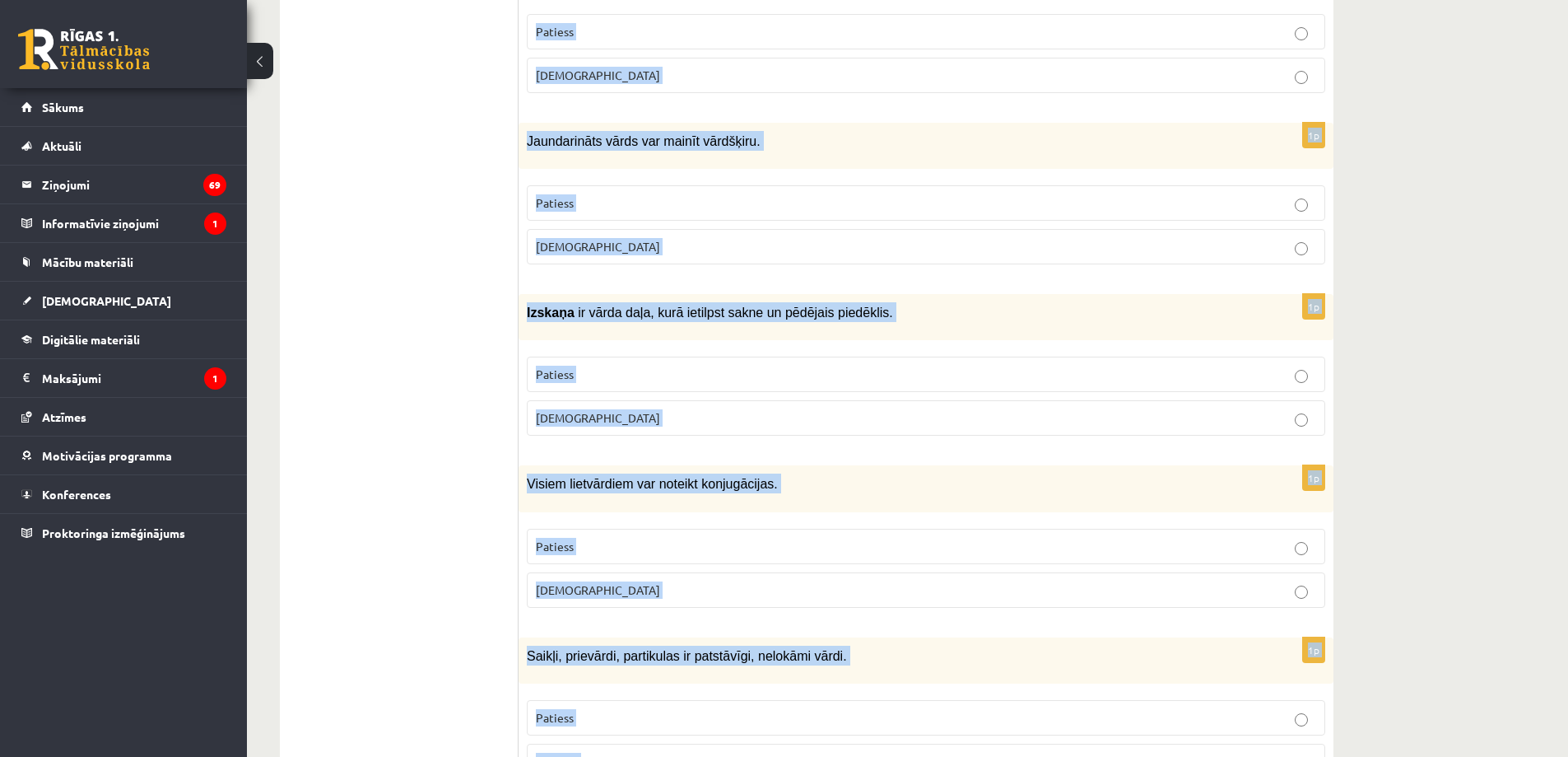
drag, startPoint x: 533, startPoint y: 326, endPoint x: 1032, endPoint y: 782, distance: 676.0
copy form "ēc lietotās valodas var noteikt cilvēka ģeogrāfisko identitāti. Patiess Aplams …"
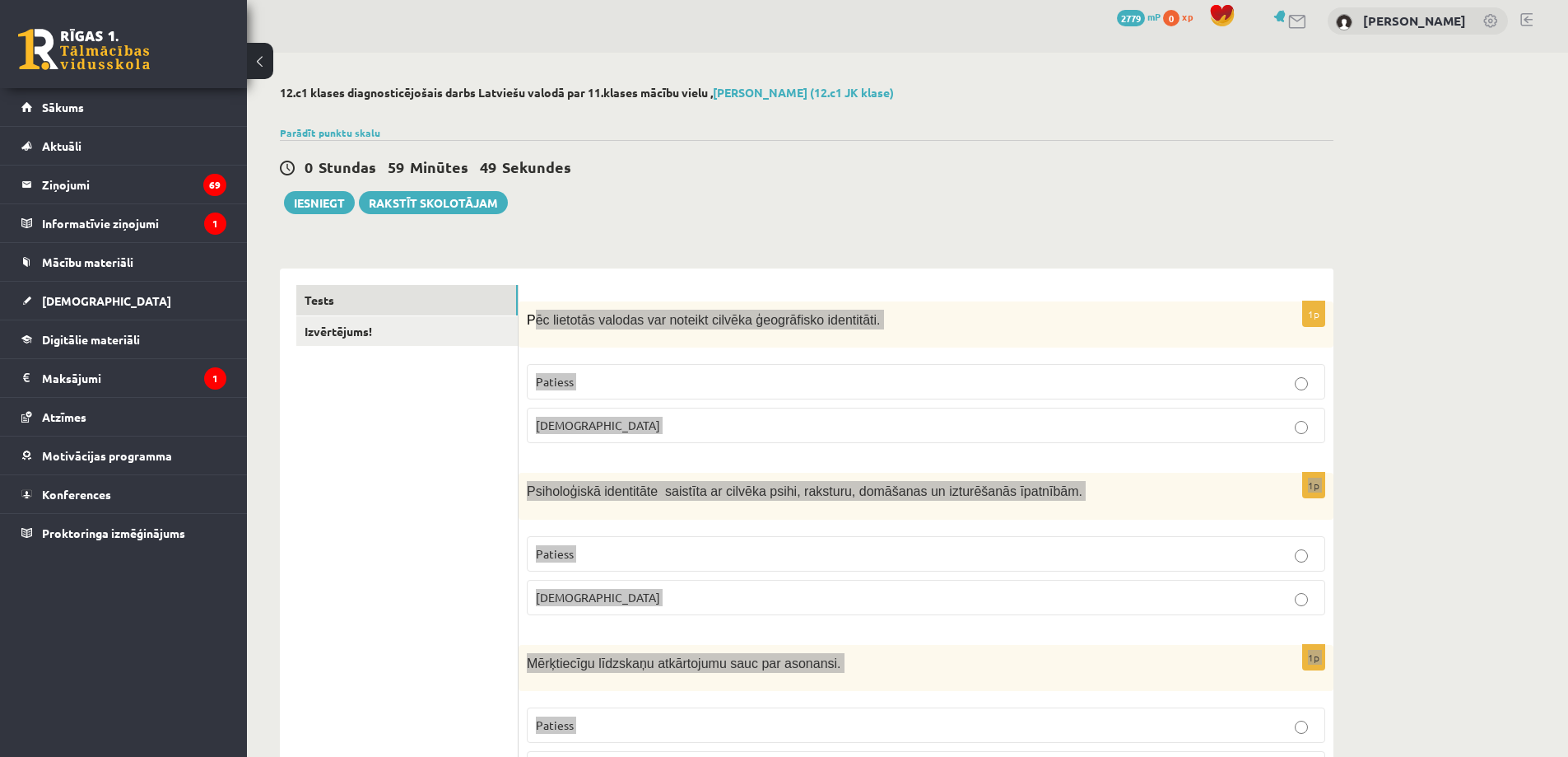
scroll to position [0, 0]
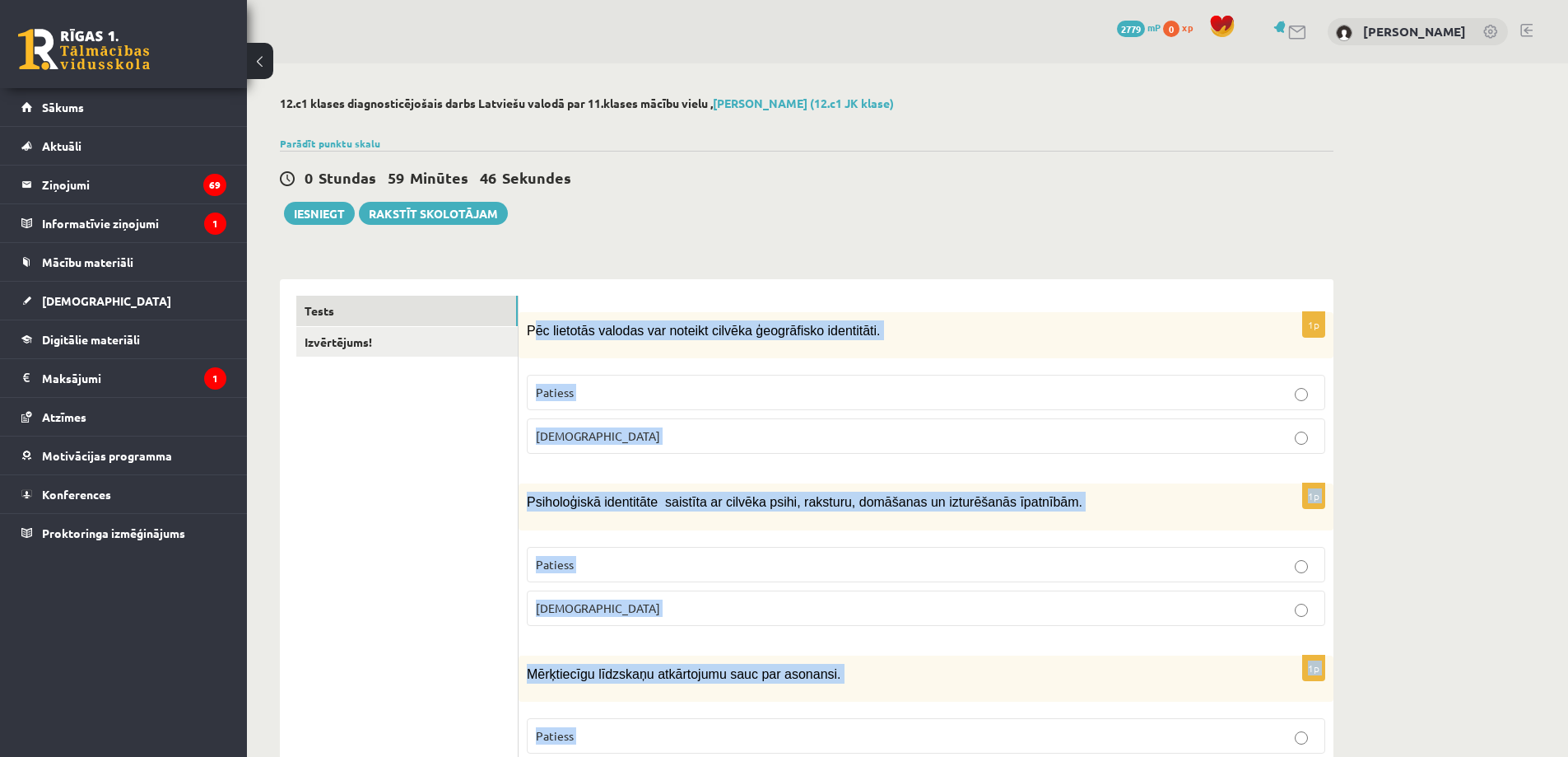
click at [600, 392] on p "Patiess" at bounding box center [927, 392] width 781 height 18
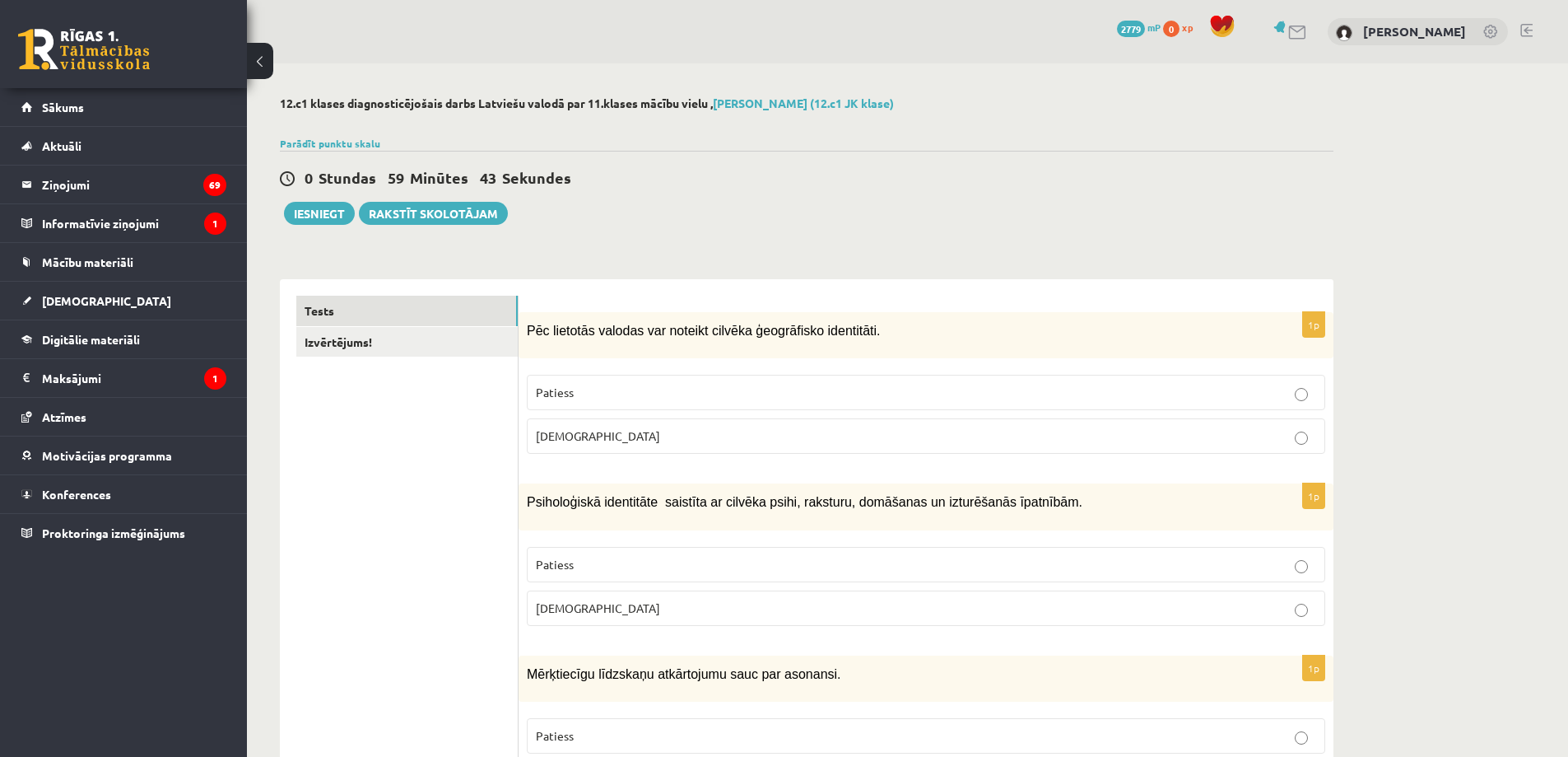
click at [666, 564] on p "Patiess" at bounding box center [927, 564] width 781 height 18
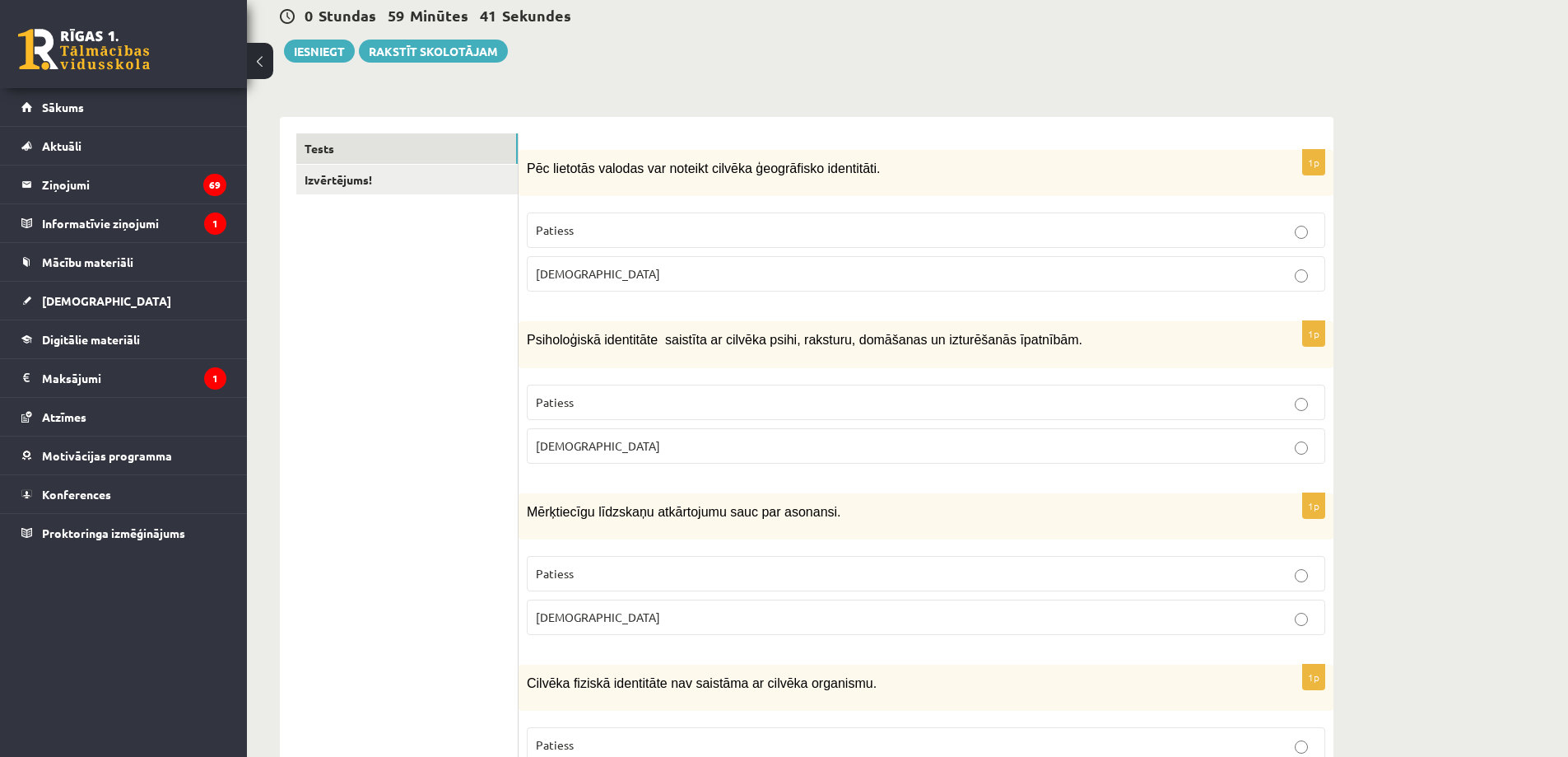
scroll to position [165, 0]
click at [639, 606] on p "Aplams" at bounding box center [927, 615] width 781 height 18
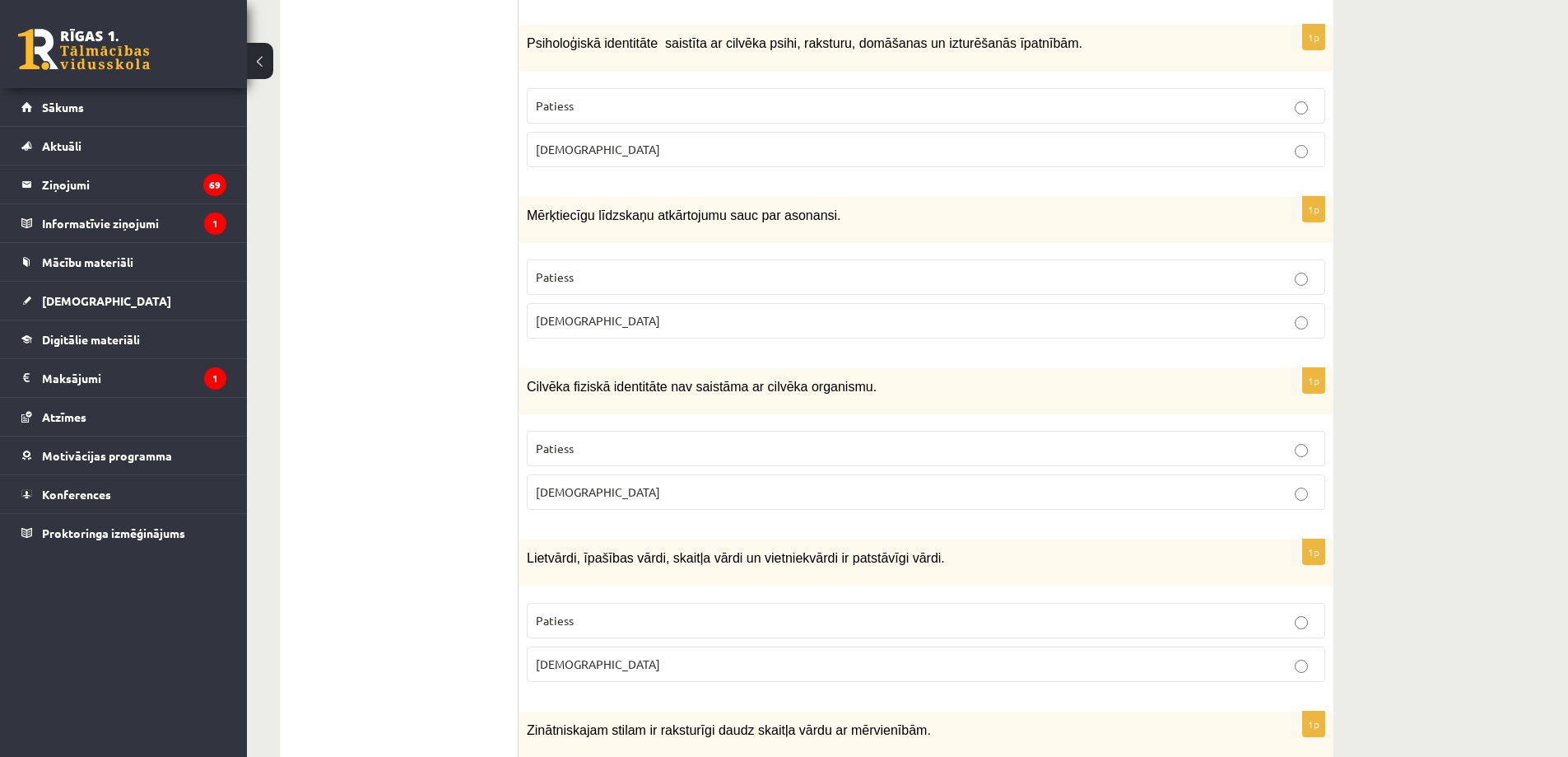
scroll to position [494, 0]
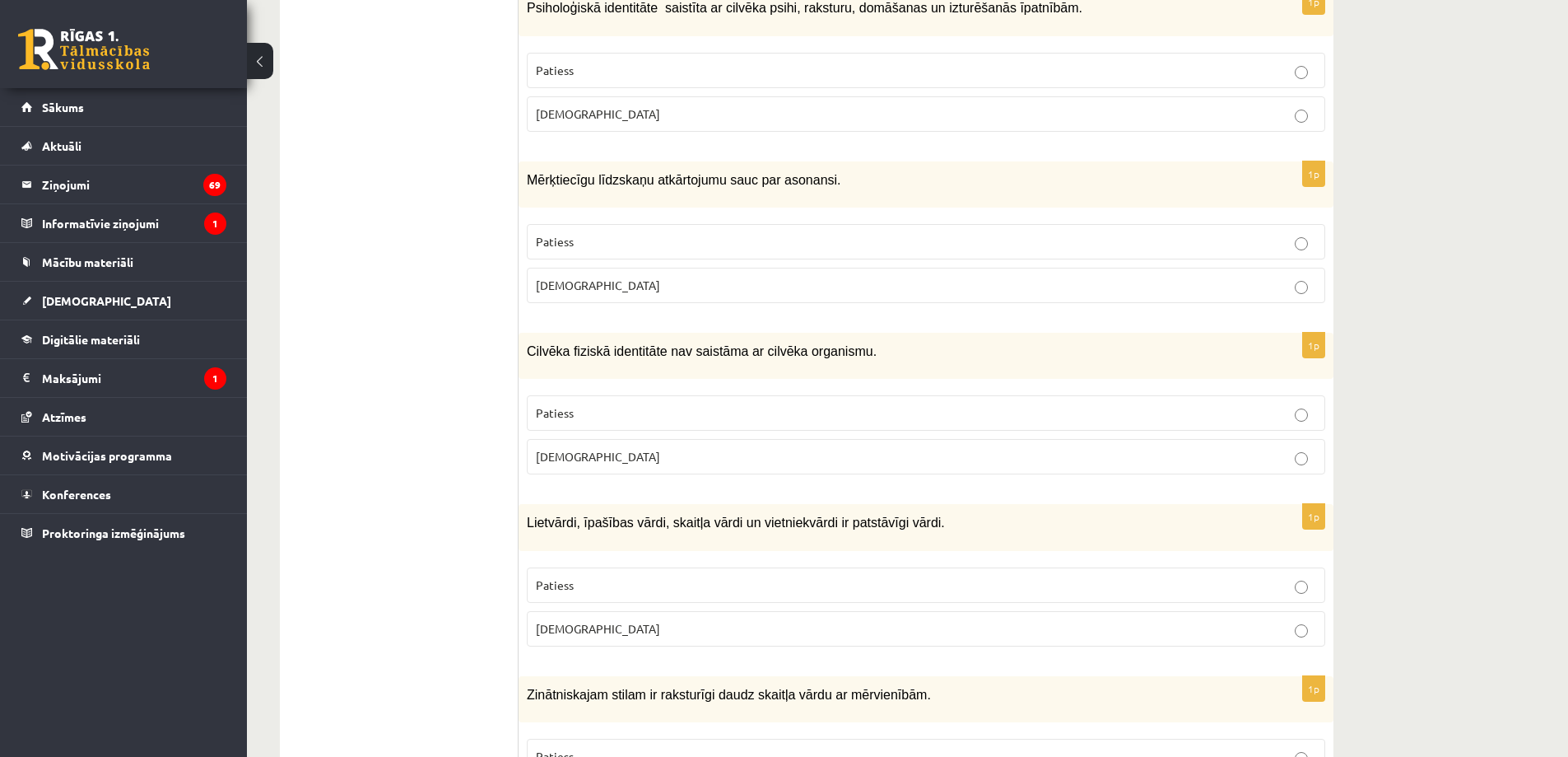
click at [639, 457] on p "Aplams" at bounding box center [927, 457] width 781 height 18
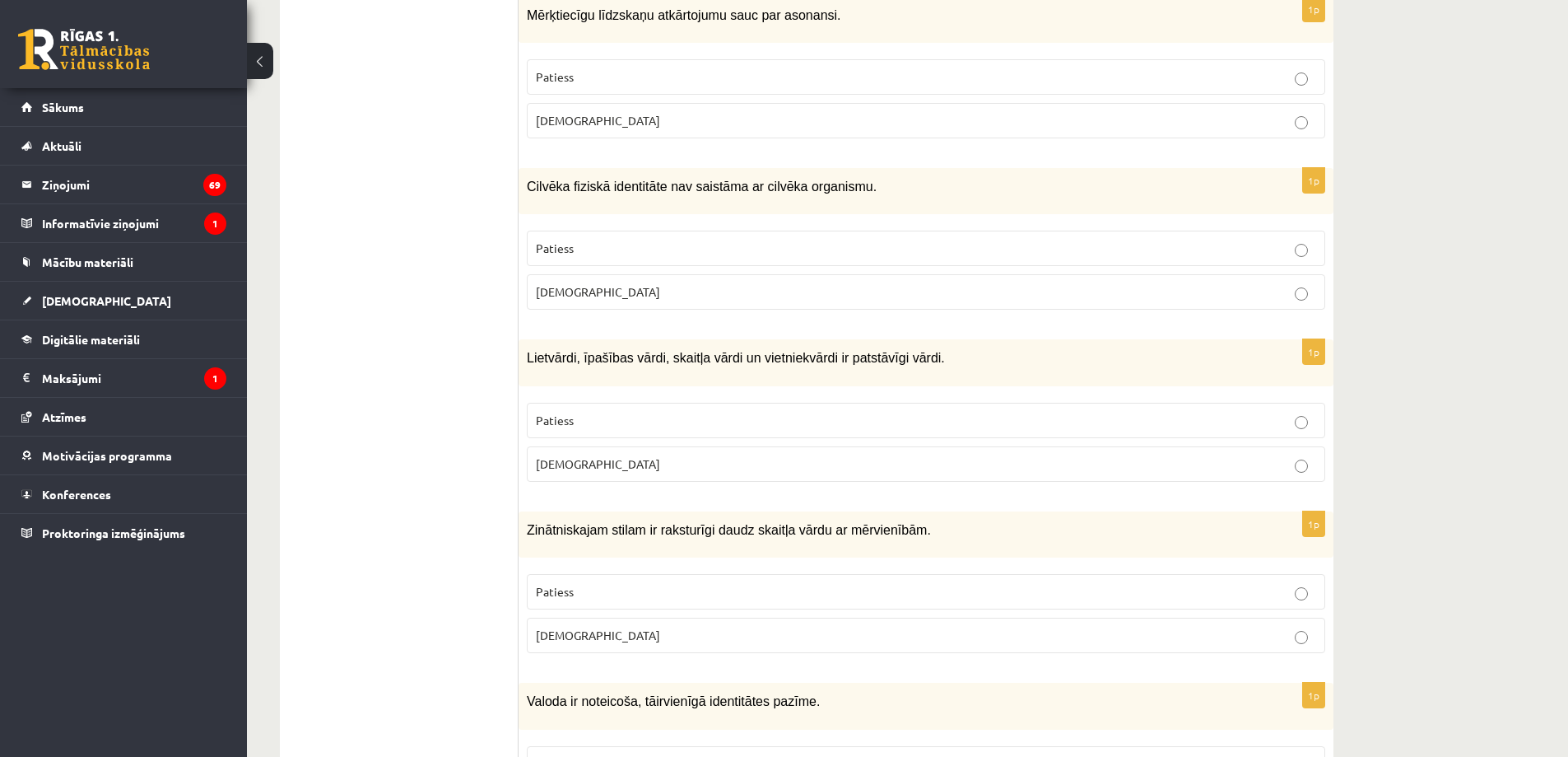
click at [629, 415] on p "Patiess" at bounding box center [927, 420] width 781 height 18
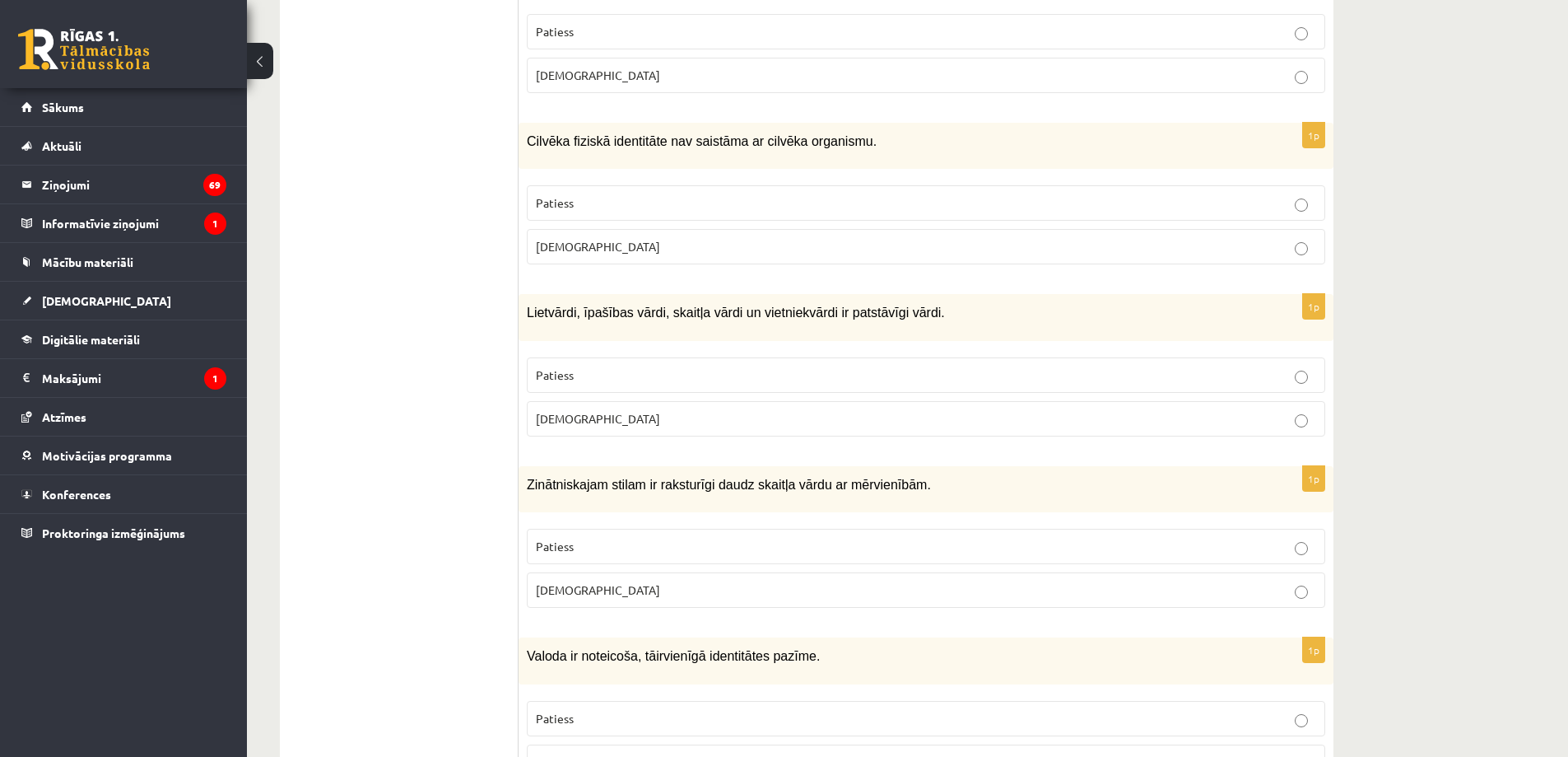
scroll to position [824, 0]
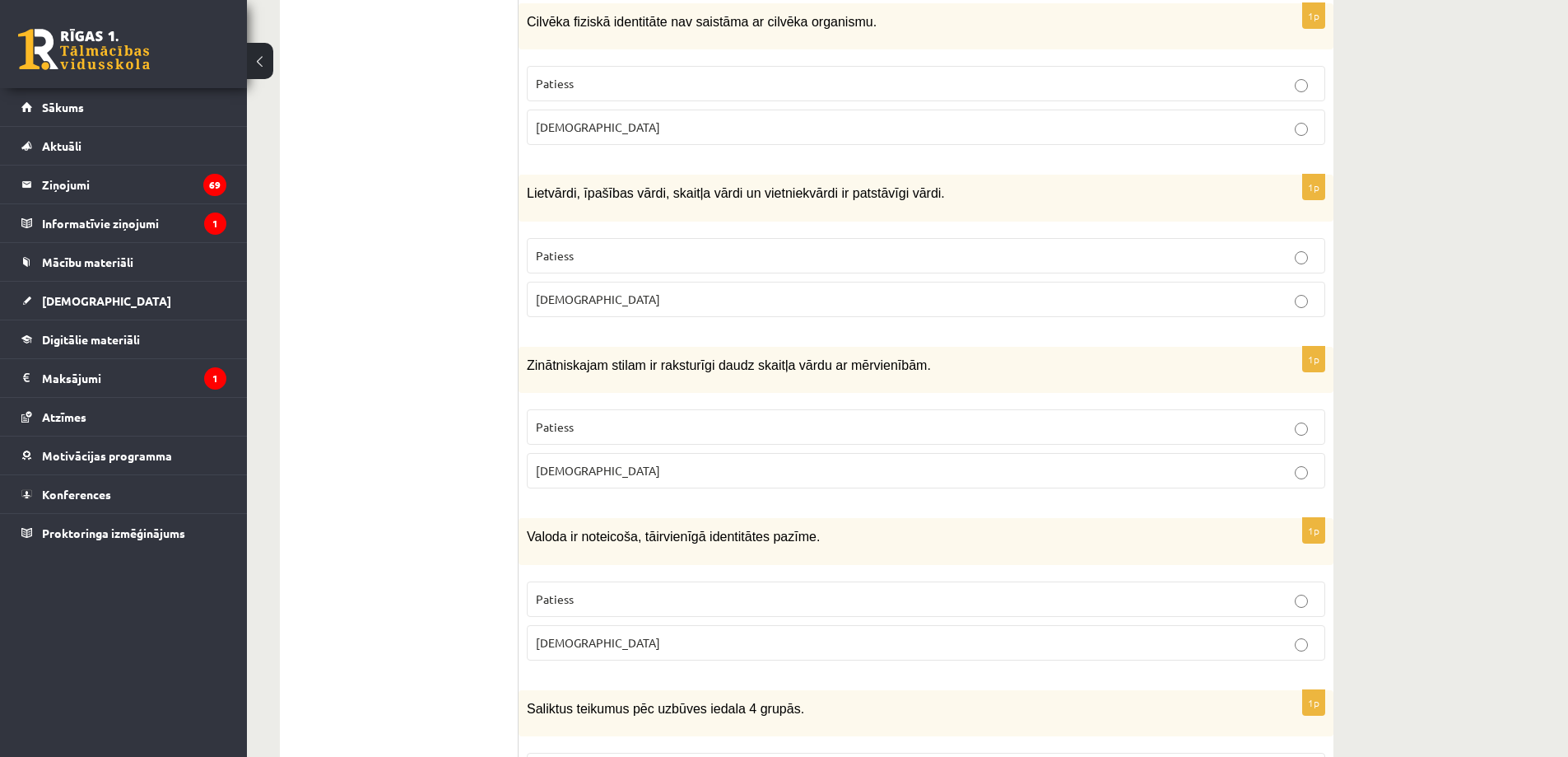
click at [607, 418] on p "Patiess" at bounding box center [927, 427] width 781 height 18
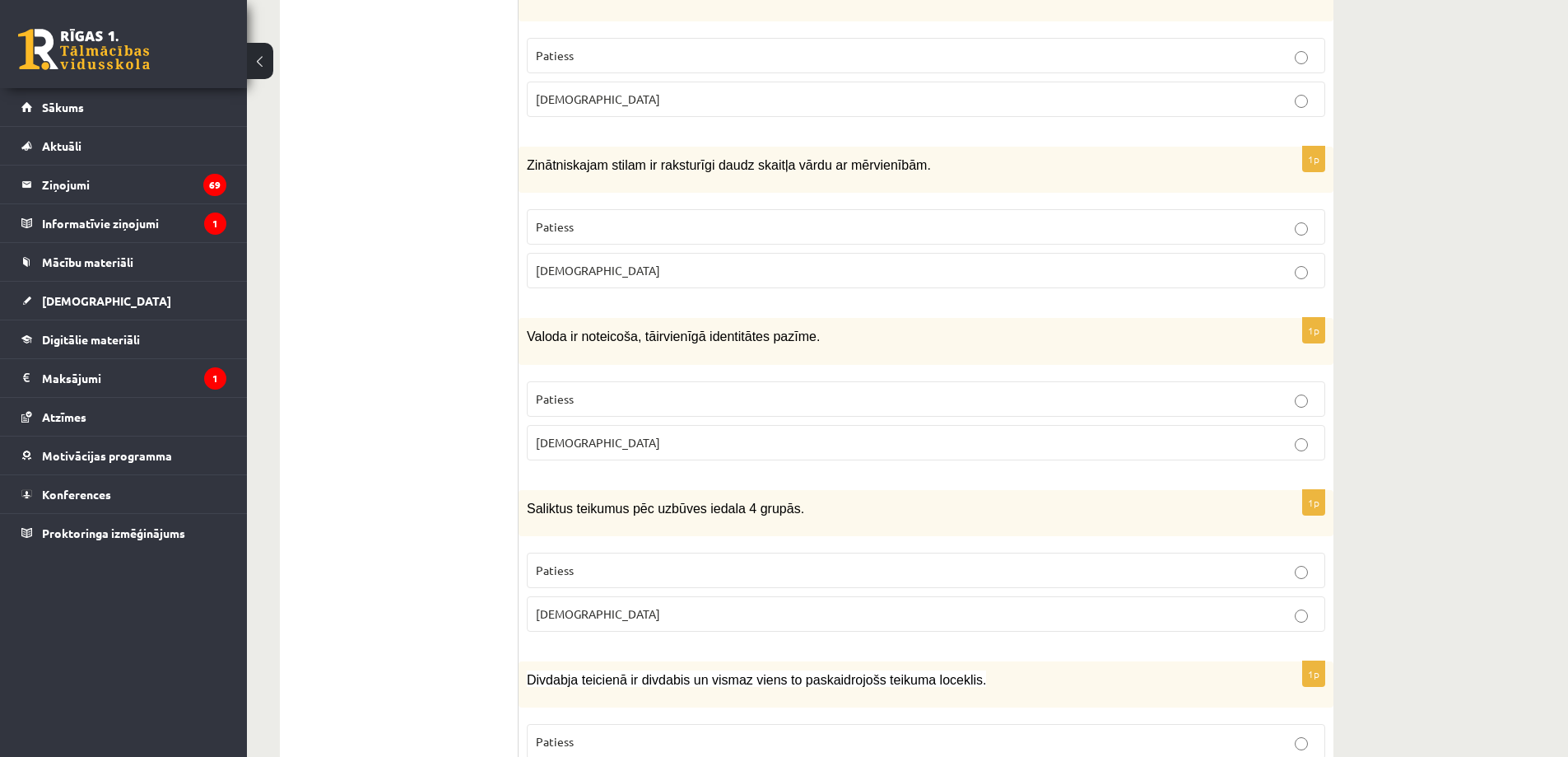
scroll to position [1070, 0]
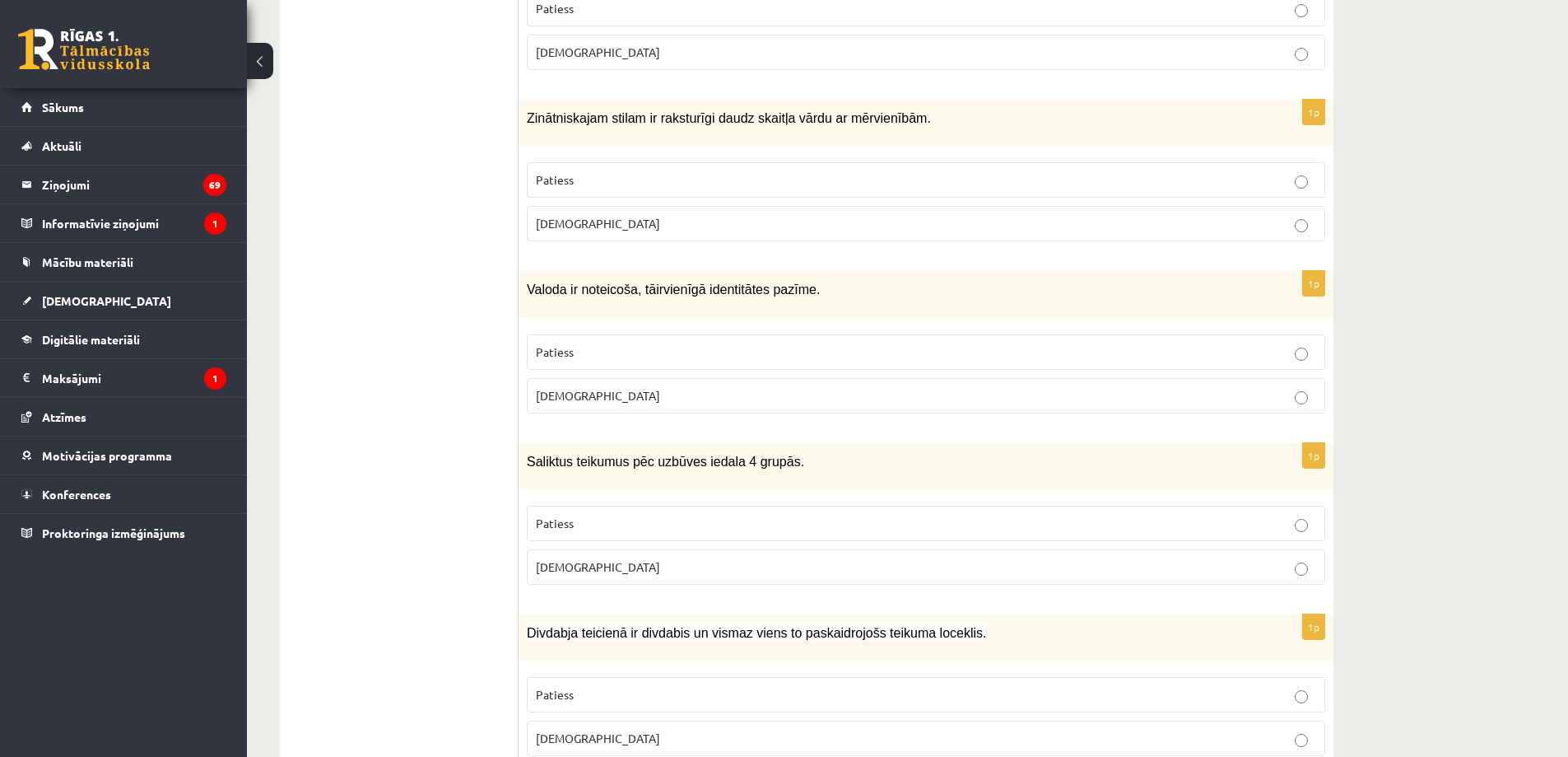
click at [563, 388] on span "Aplams" at bounding box center [599, 395] width 125 height 15
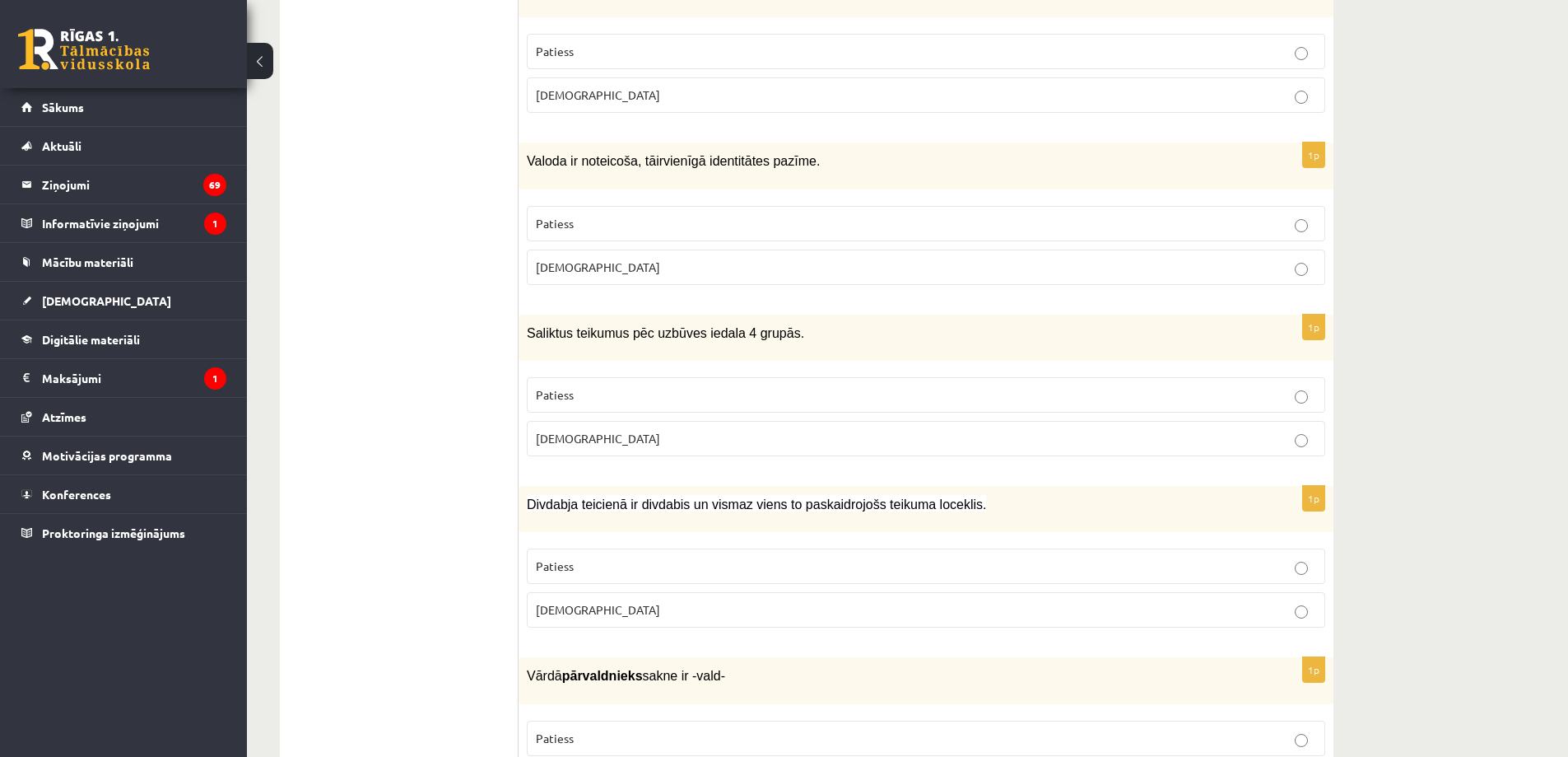
scroll to position [1236, 0]
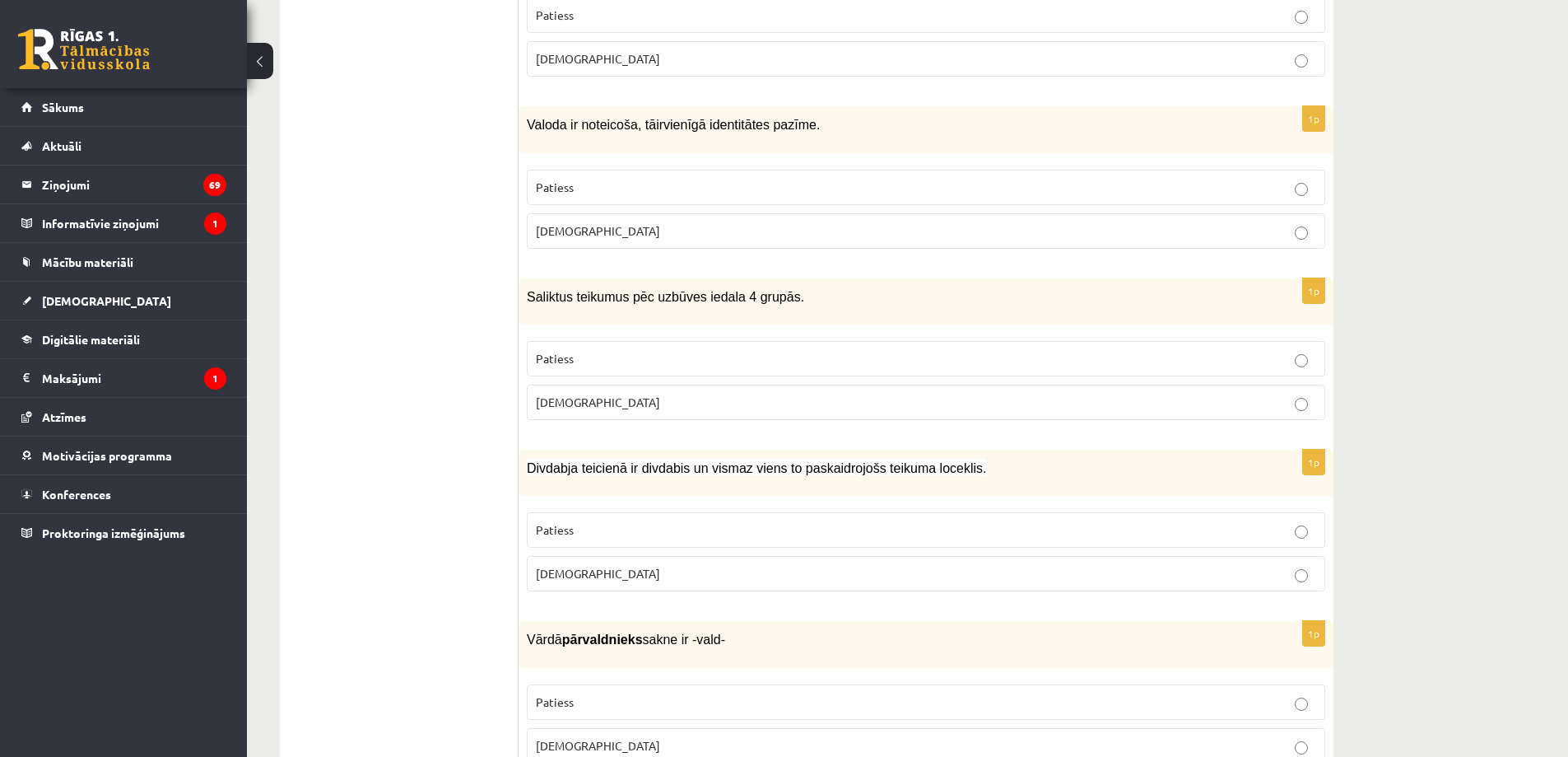
click at [568, 356] on span "Patiess" at bounding box center [555, 358] width 38 height 15
click at [546, 530] on span "Patiess" at bounding box center [555, 530] width 38 height 15
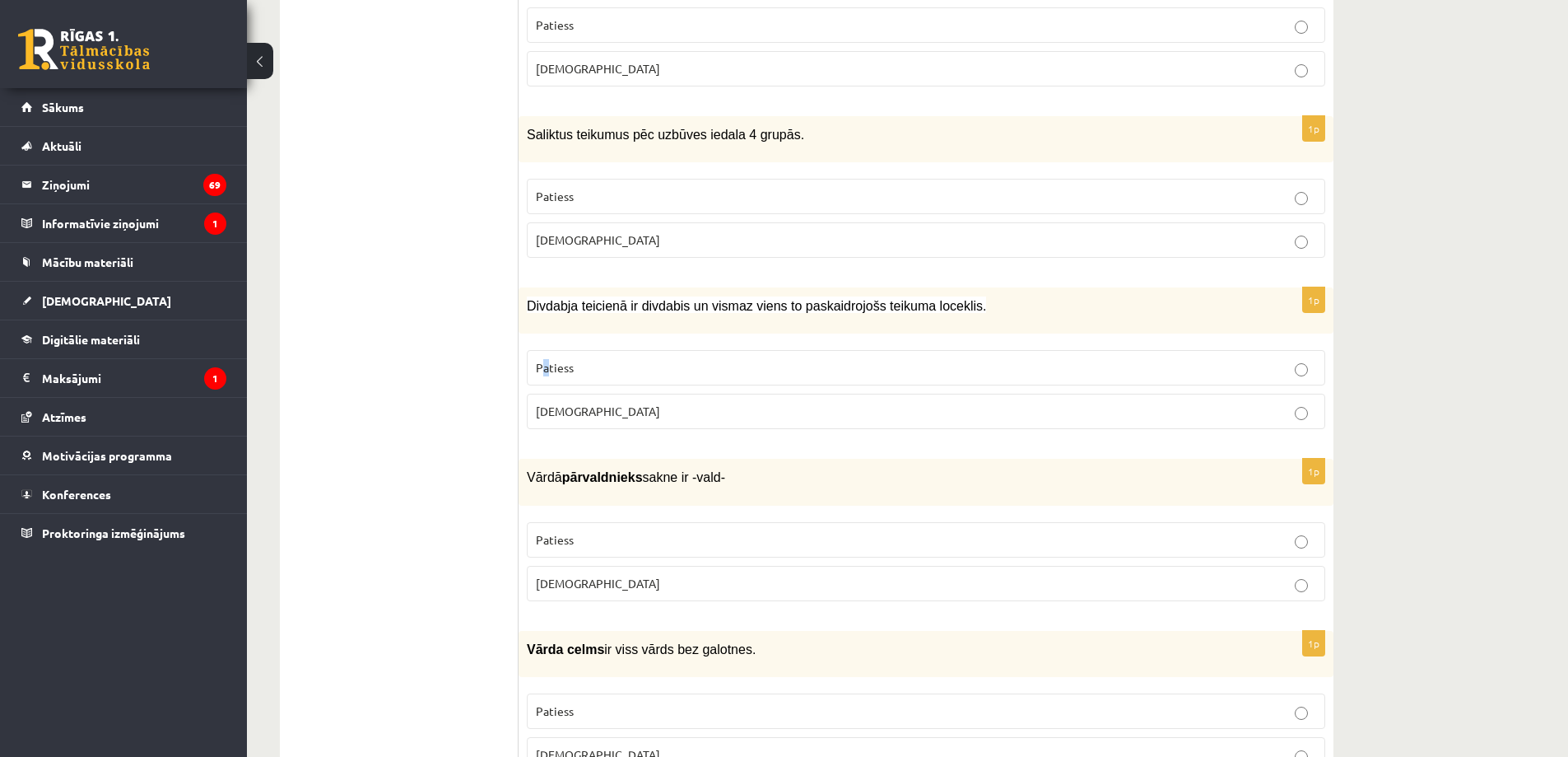
scroll to position [1401, 0]
click at [650, 361] on p "Patiess" at bounding box center [927, 365] width 781 height 18
click at [563, 530] on span "Patiess" at bounding box center [555, 538] width 38 height 15
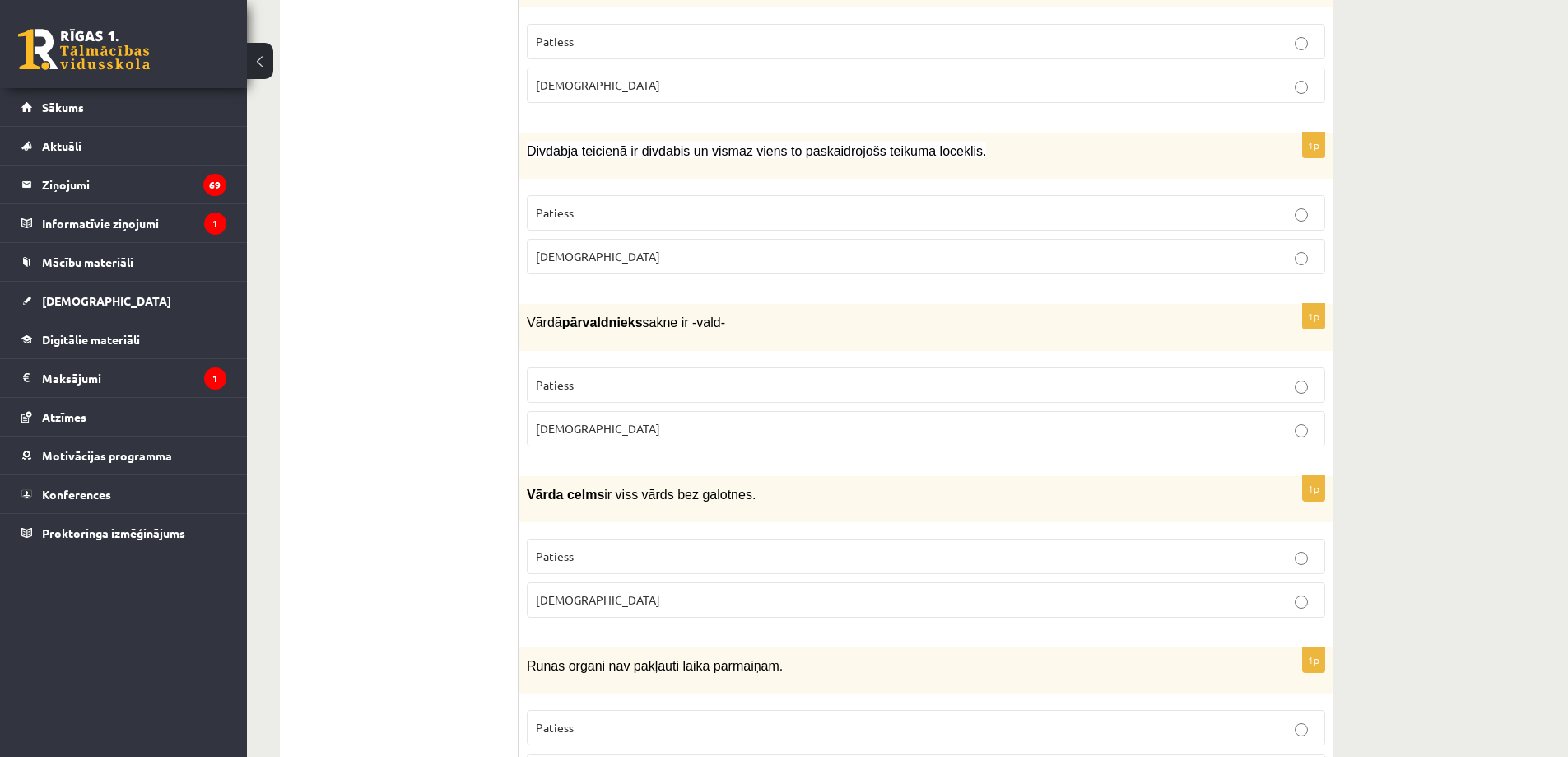
scroll to position [1565, 0]
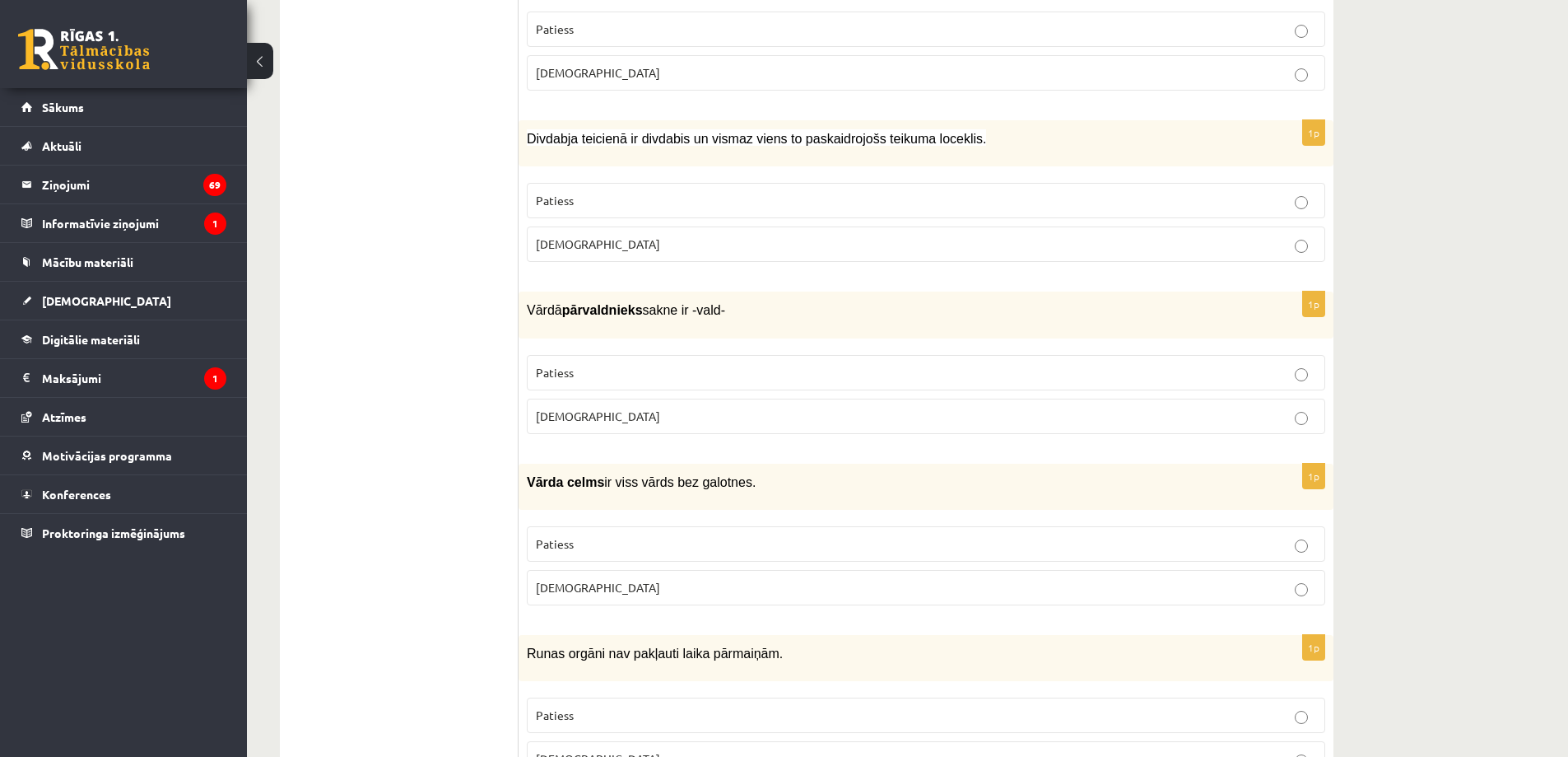
click at [574, 579] on p "Aplams" at bounding box center [927, 588] width 781 height 18
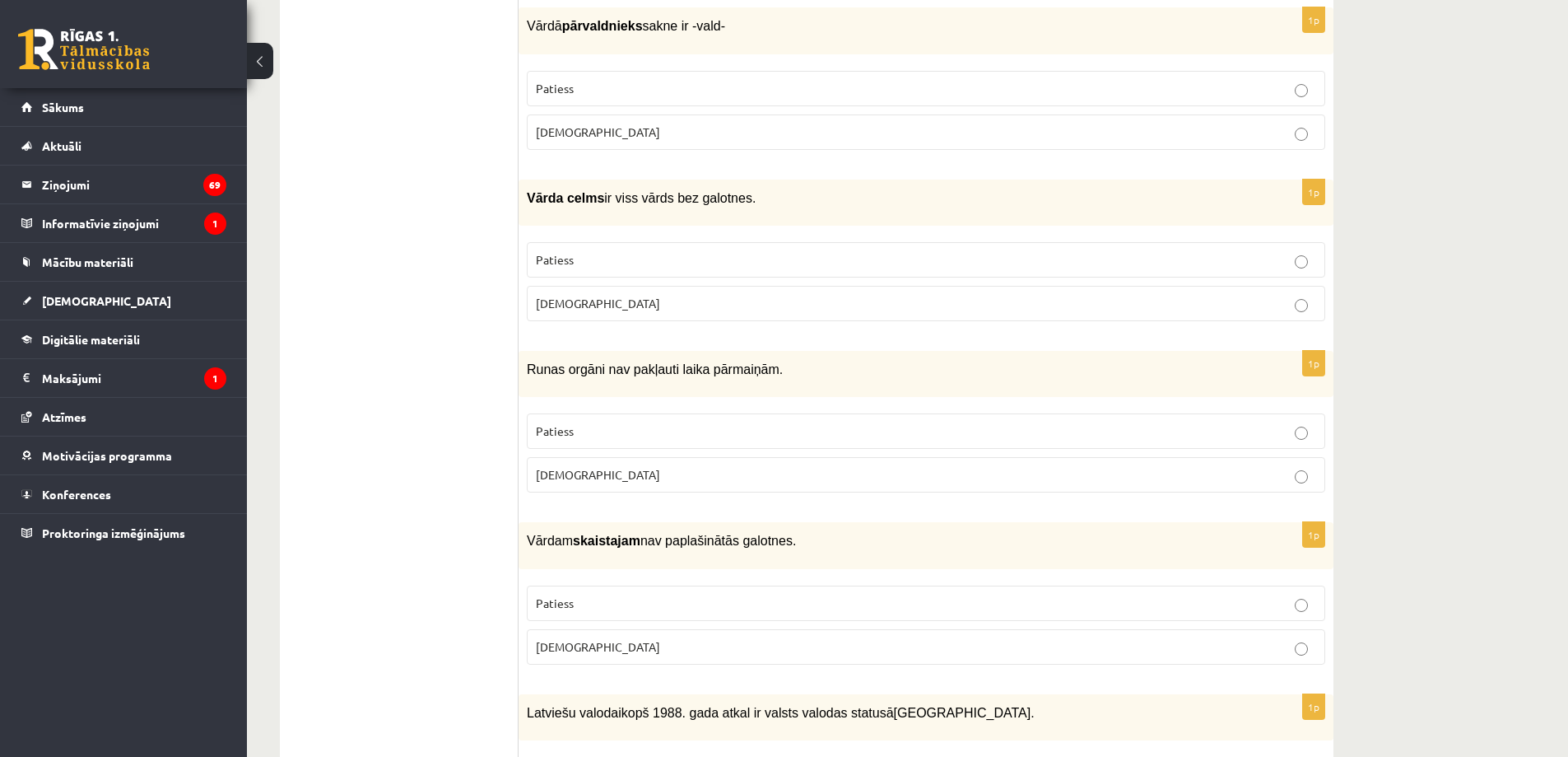
scroll to position [1894, 0]
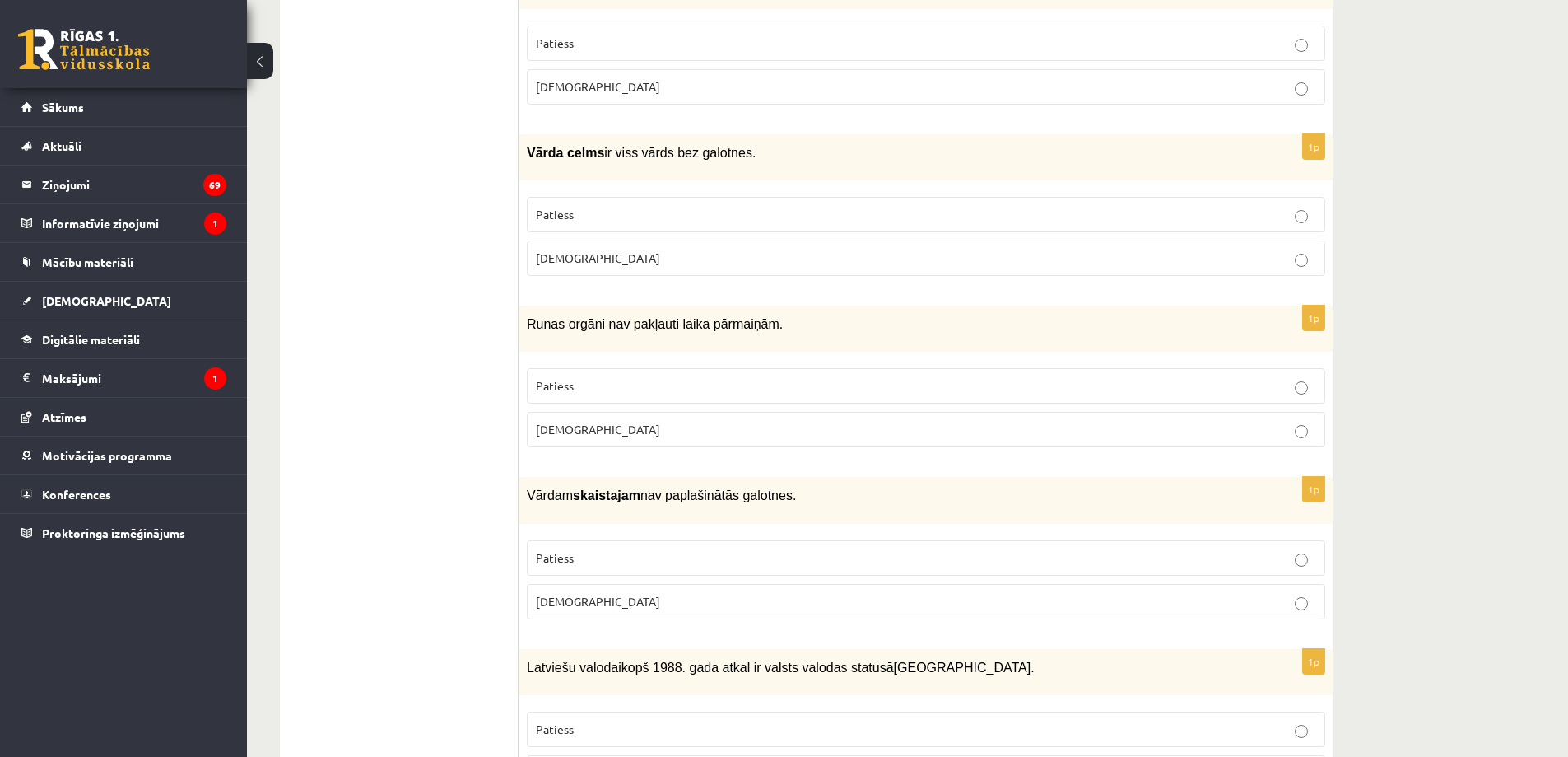
click at [627, 383] on p "Patiess" at bounding box center [927, 386] width 781 height 18
click at [565, 551] on span "Patiess" at bounding box center [555, 558] width 38 height 15
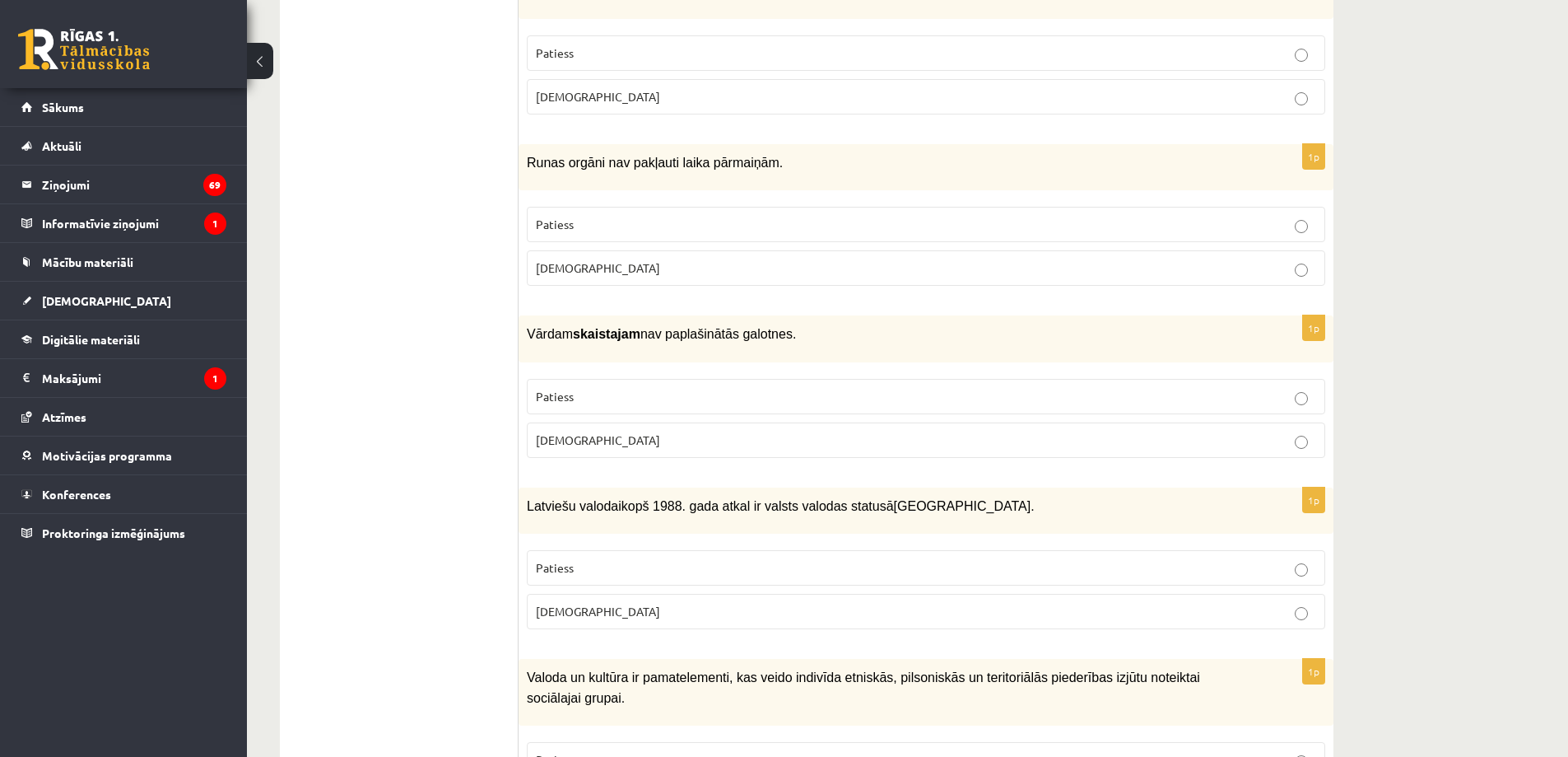
scroll to position [2059, 0]
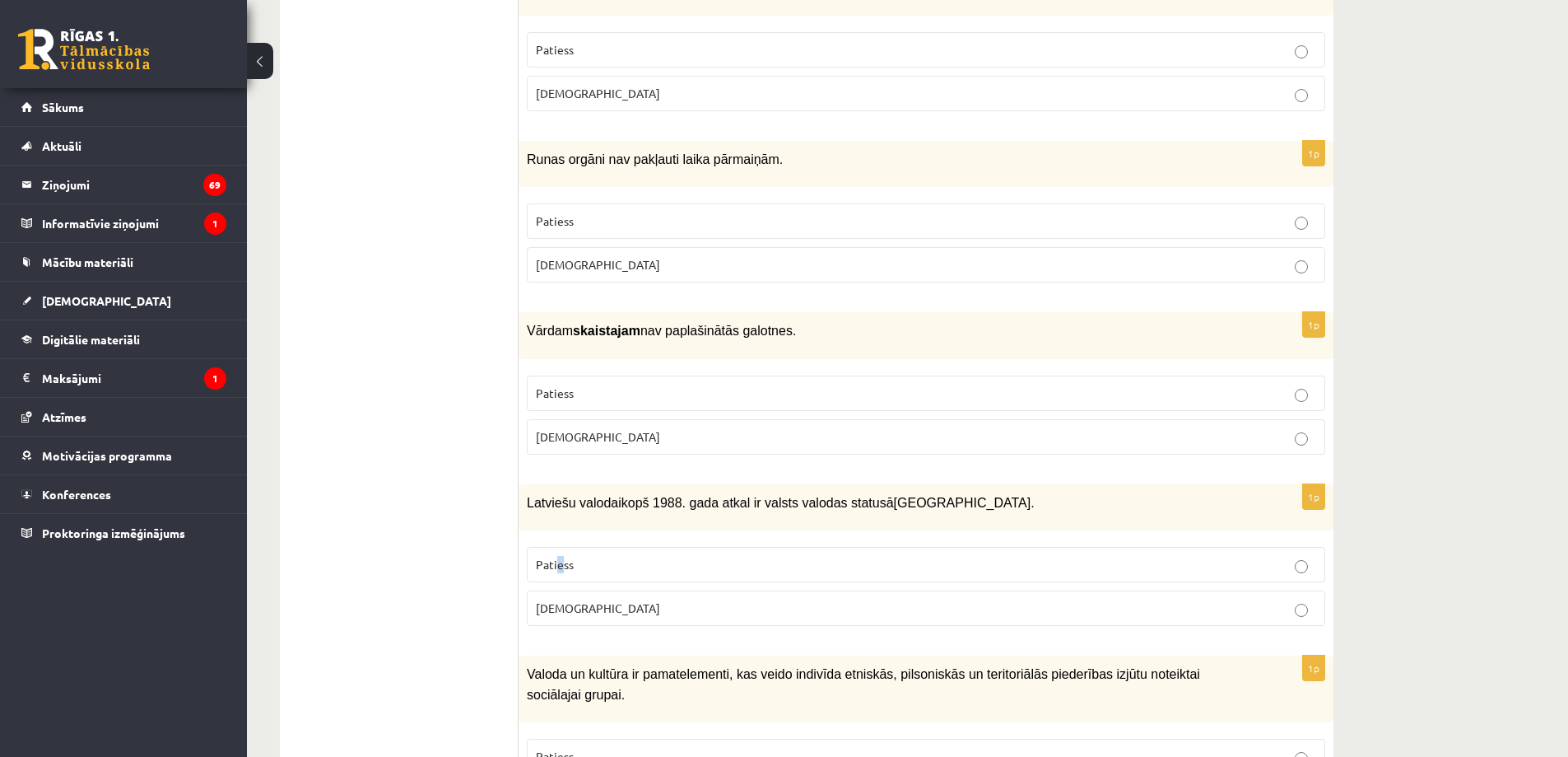
click at [560, 557] on span "Patiess" at bounding box center [555, 564] width 38 height 15
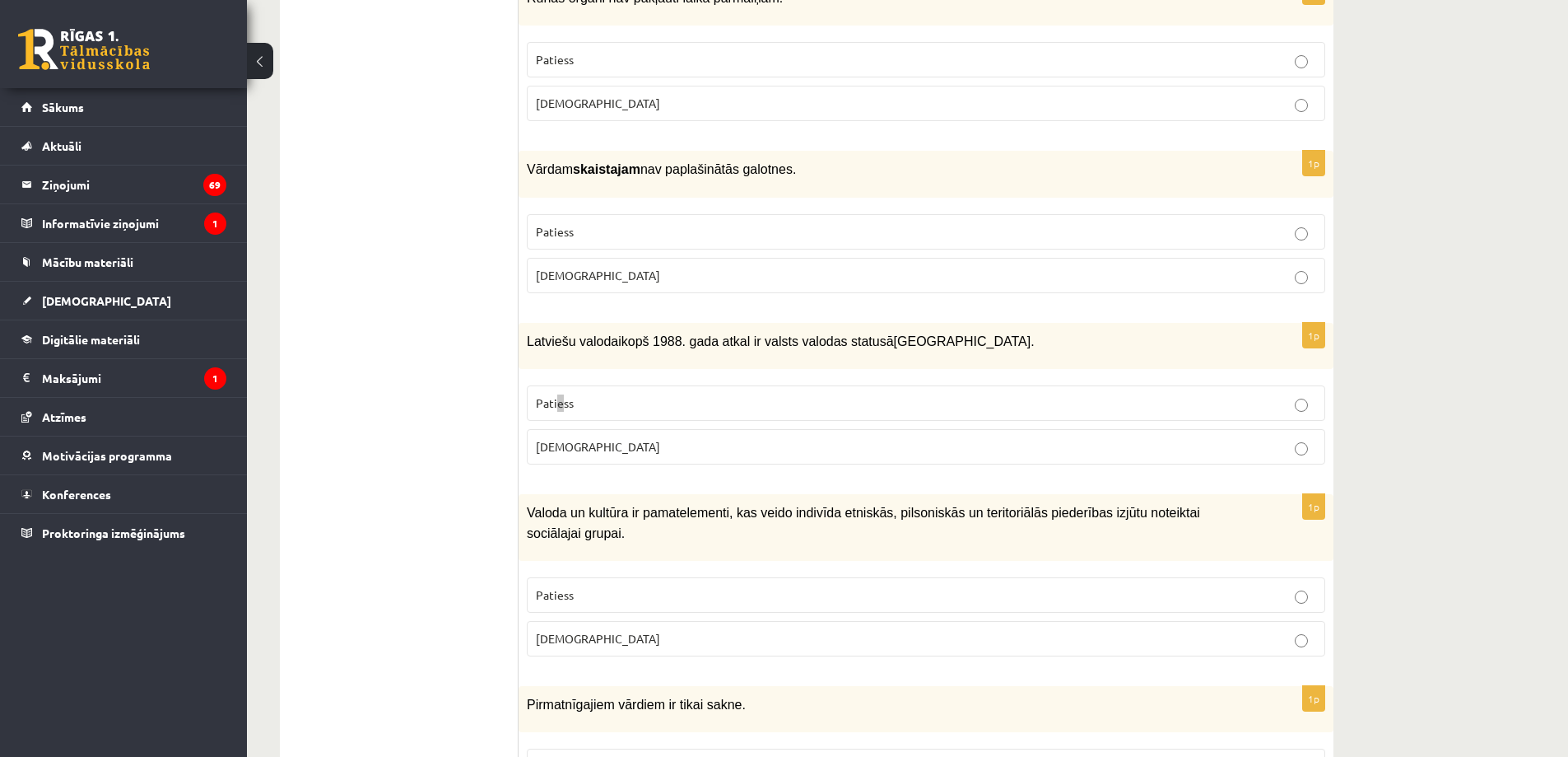
scroll to position [2306, 0]
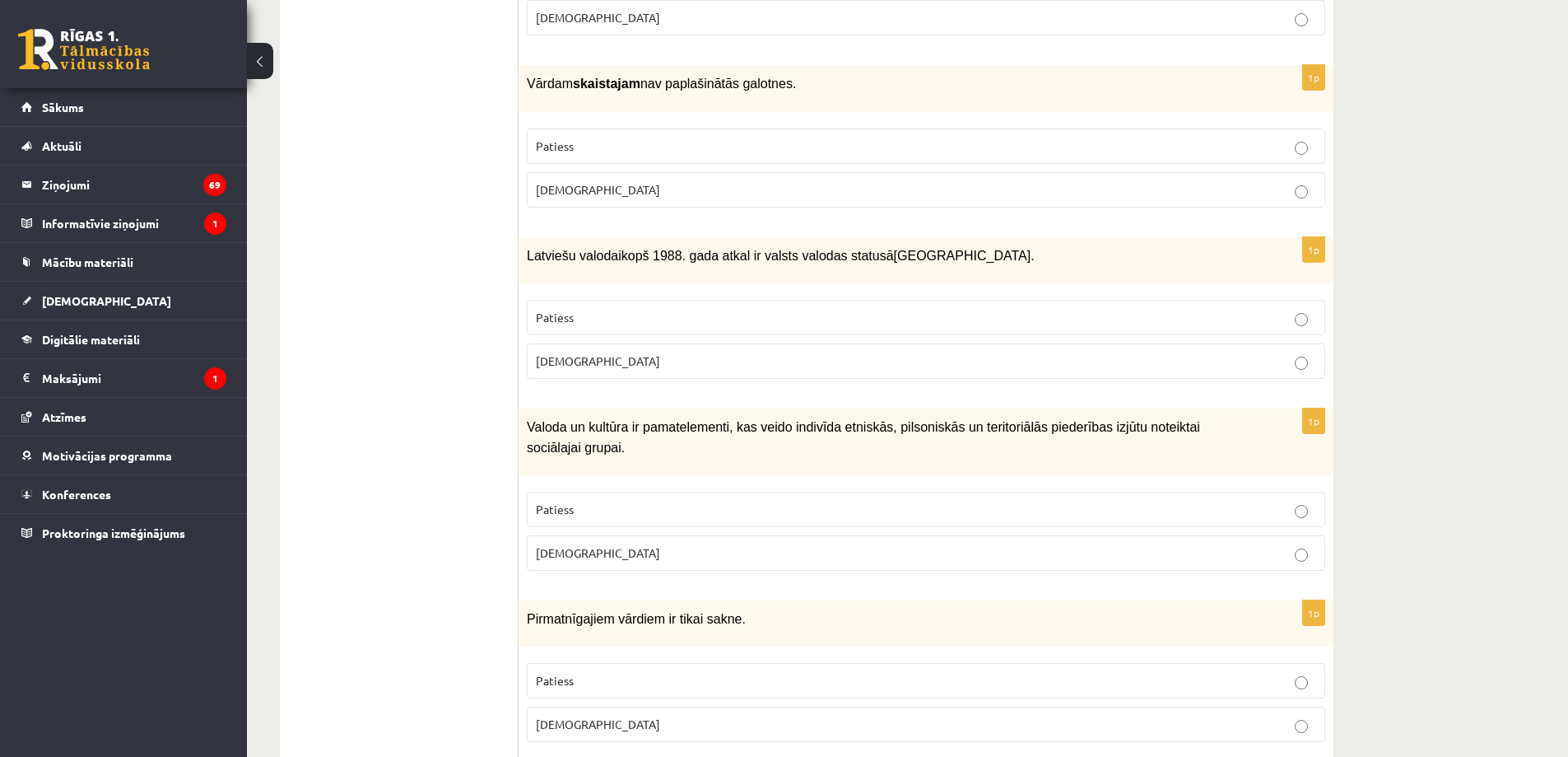
click at [800, 324] on label "Patiess" at bounding box center [926, 317] width 798 height 35
click at [743, 493] on label "Patiess" at bounding box center [926, 510] width 798 height 35
click at [667, 663] on label "Patiess" at bounding box center [926, 681] width 798 height 35
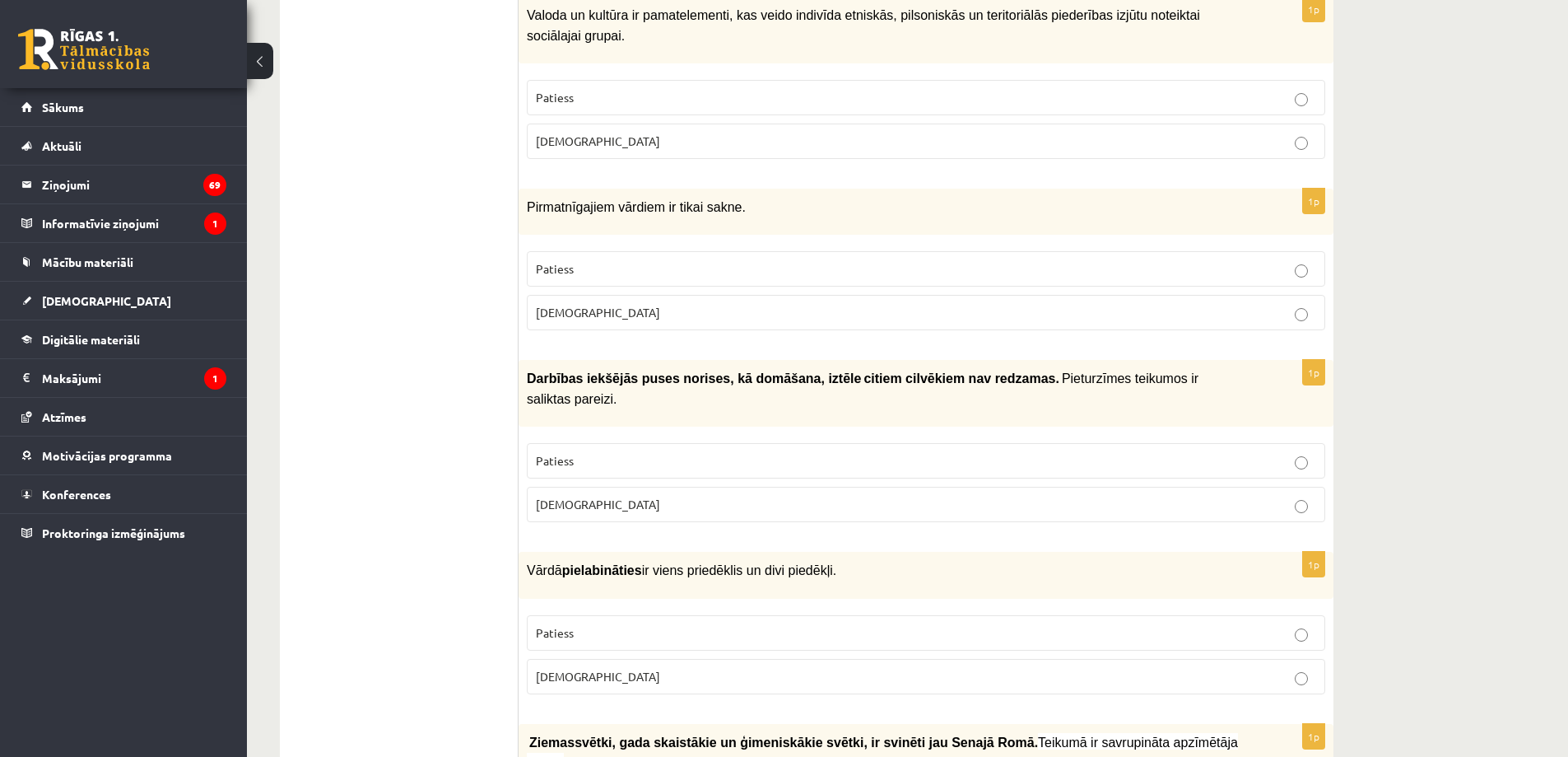
click at [648, 452] on p "Patiess" at bounding box center [927, 460] width 781 height 18
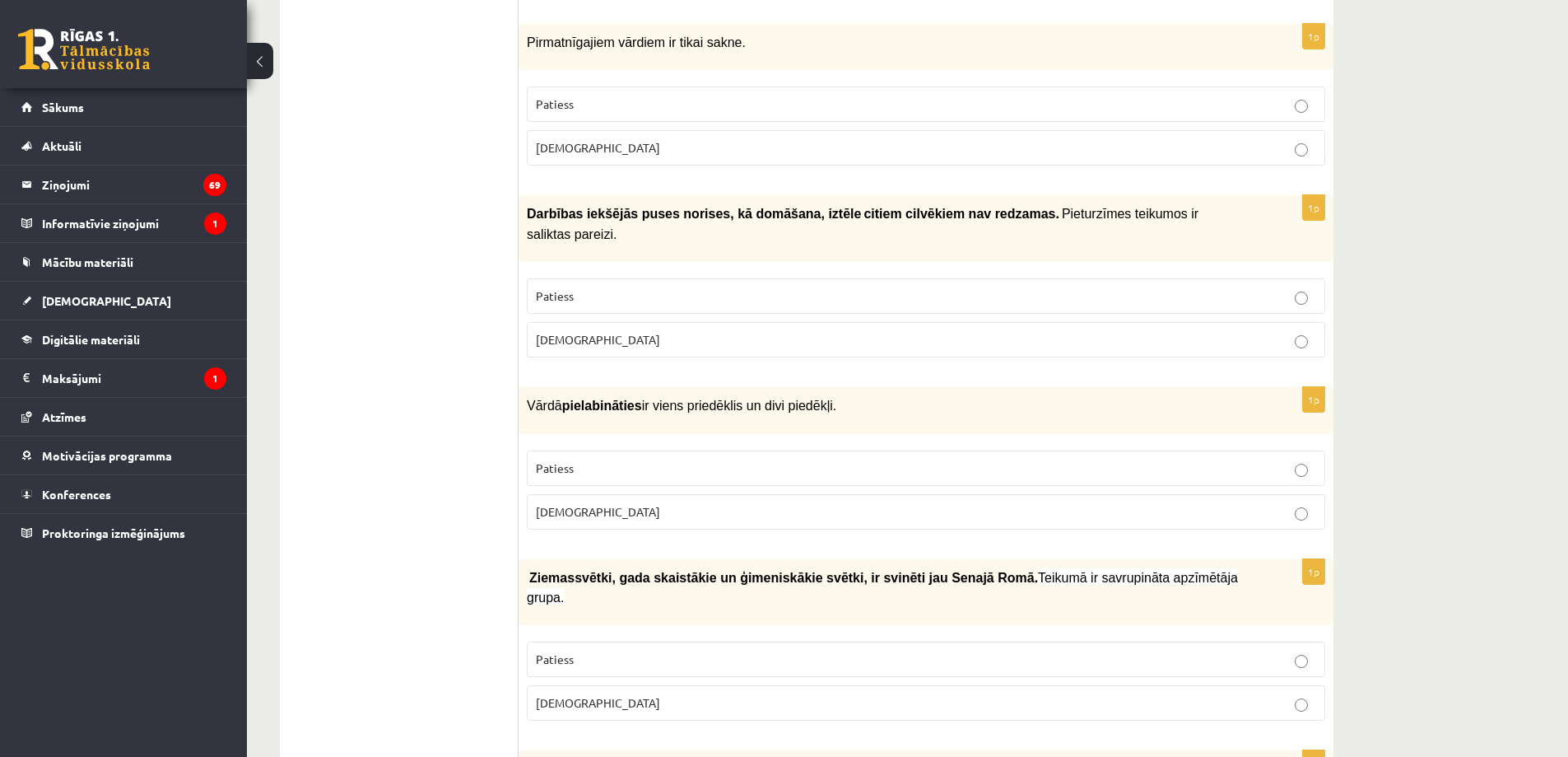
click at [609, 503] on p "Aplams" at bounding box center [927, 511] width 781 height 18
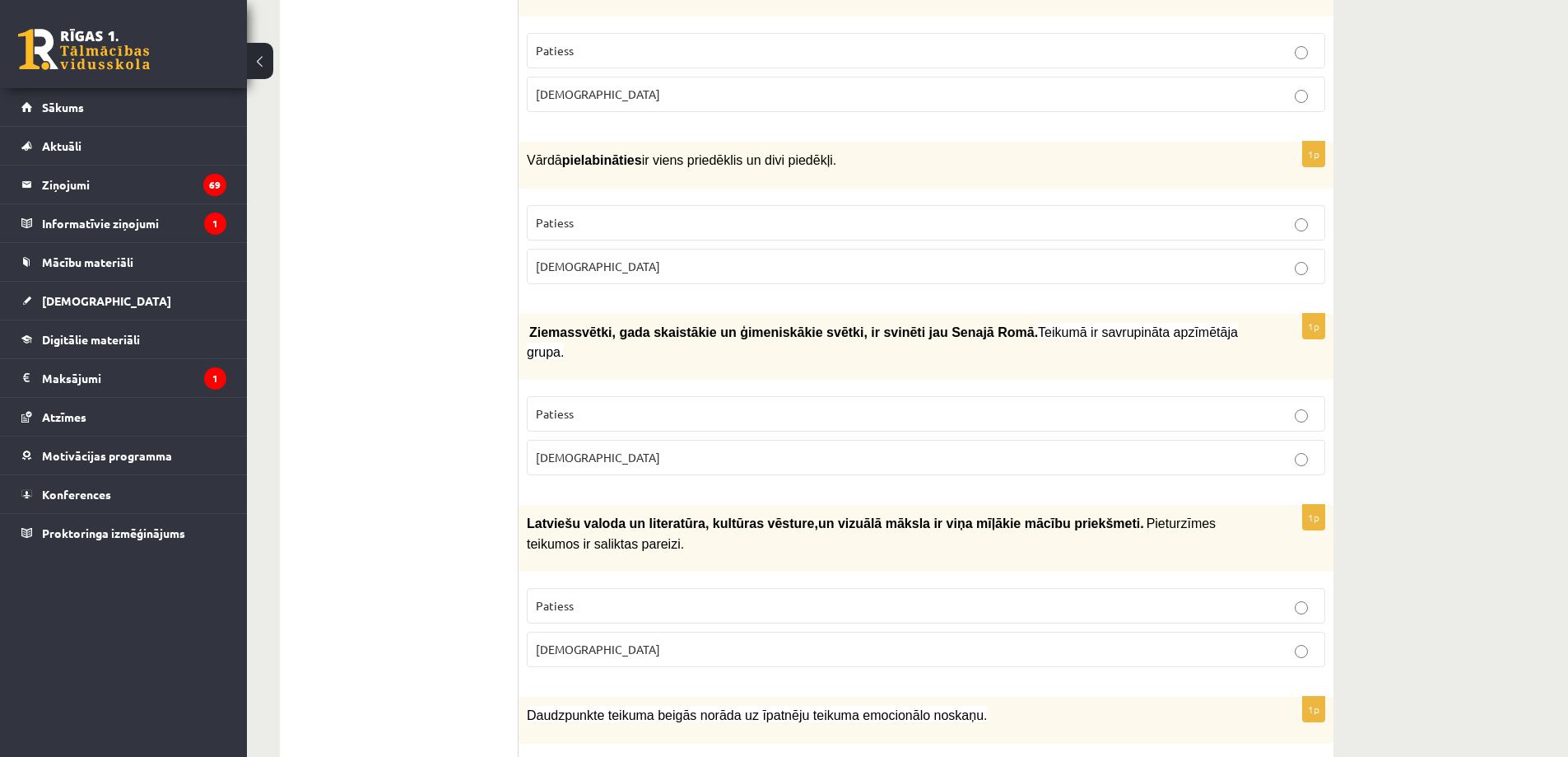
scroll to position [3130, 0]
click at [600, 404] on p "Patiess" at bounding box center [927, 412] width 781 height 18
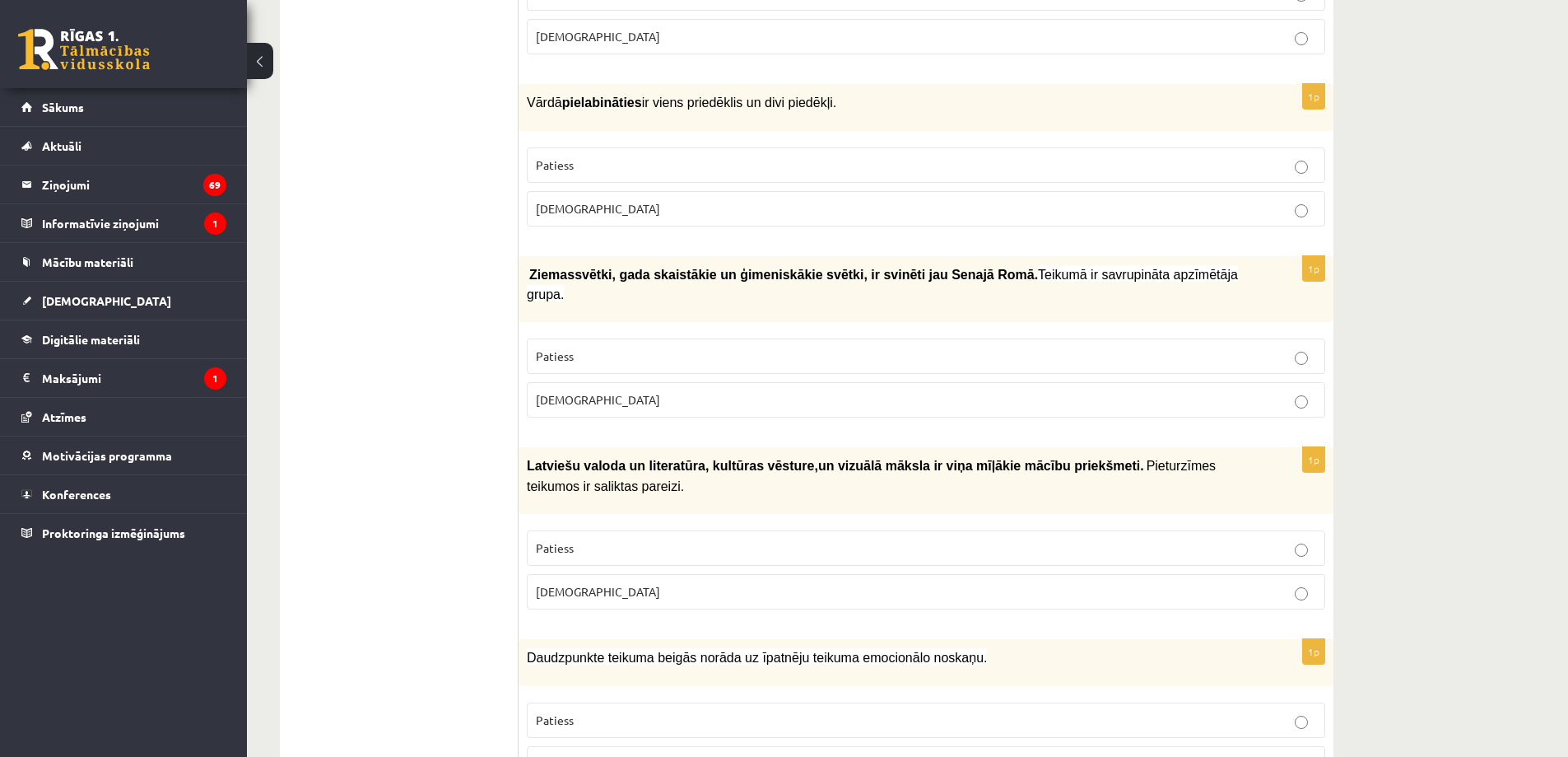
scroll to position [3295, 0]
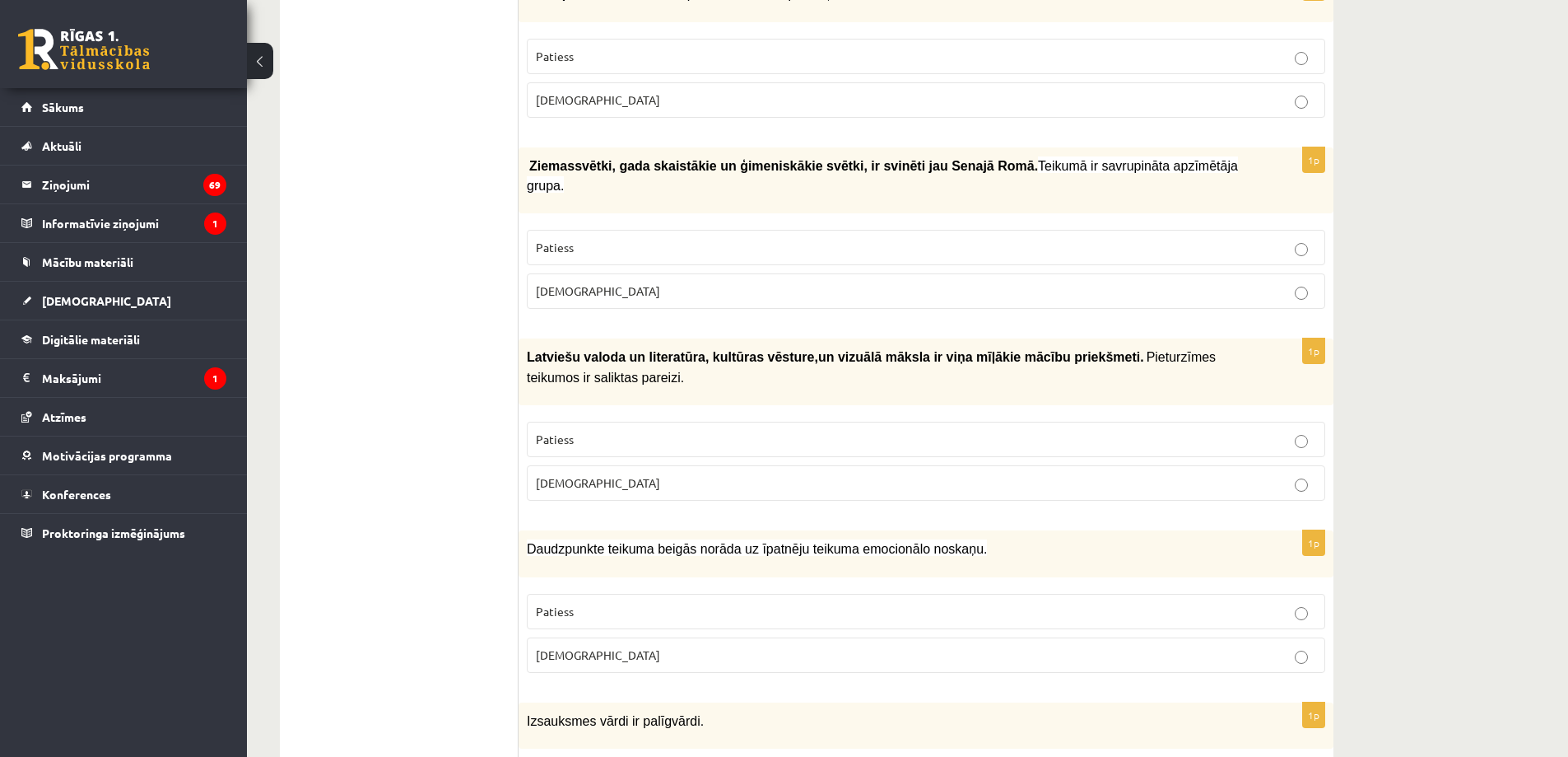
click at [693, 474] on p "Aplams" at bounding box center [927, 483] width 781 height 18
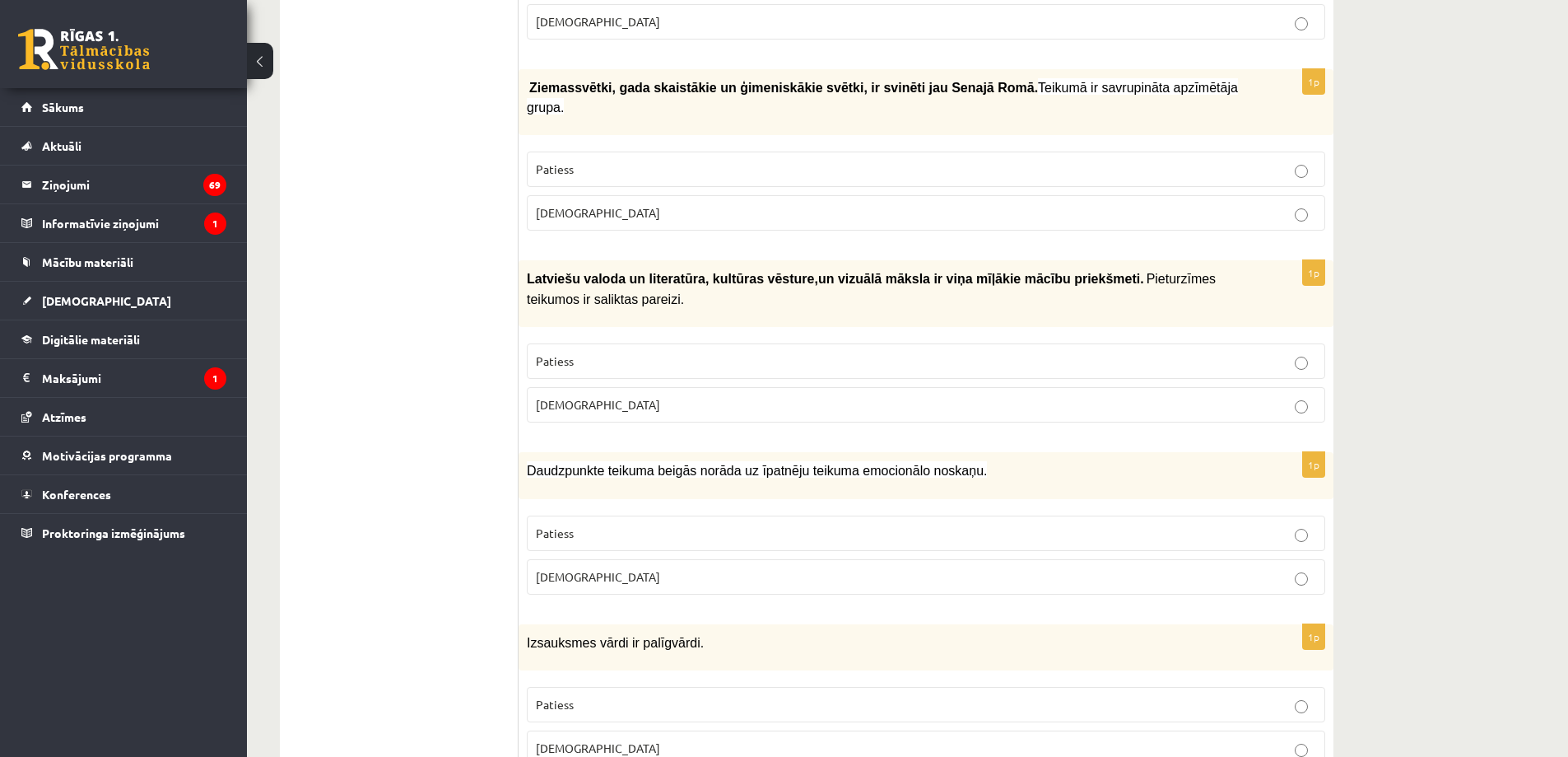
scroll to position [3377, 0]
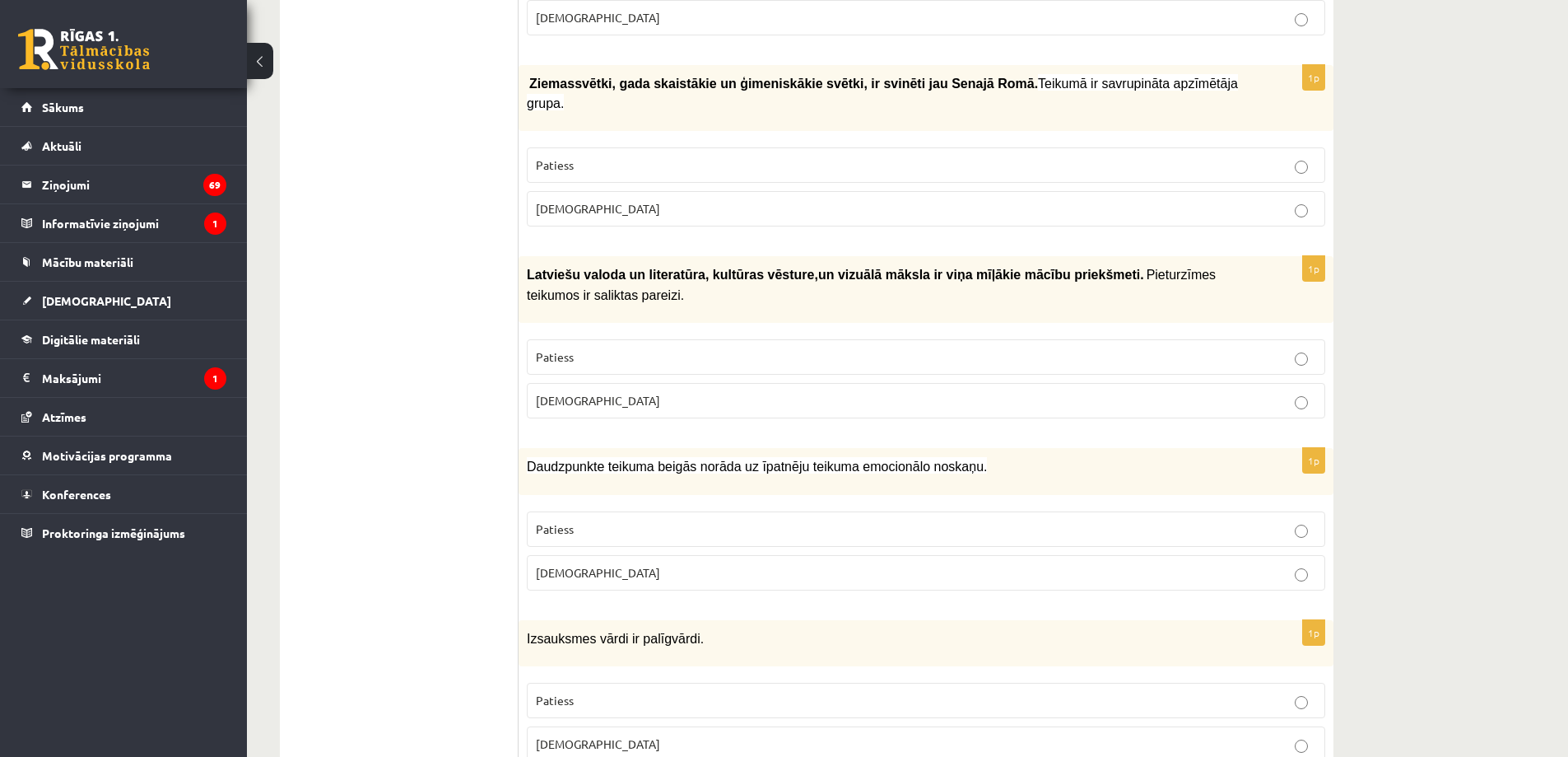
click at [558, 555] on label "Aplams" at bounding box center [926, 573] width 798 height 35
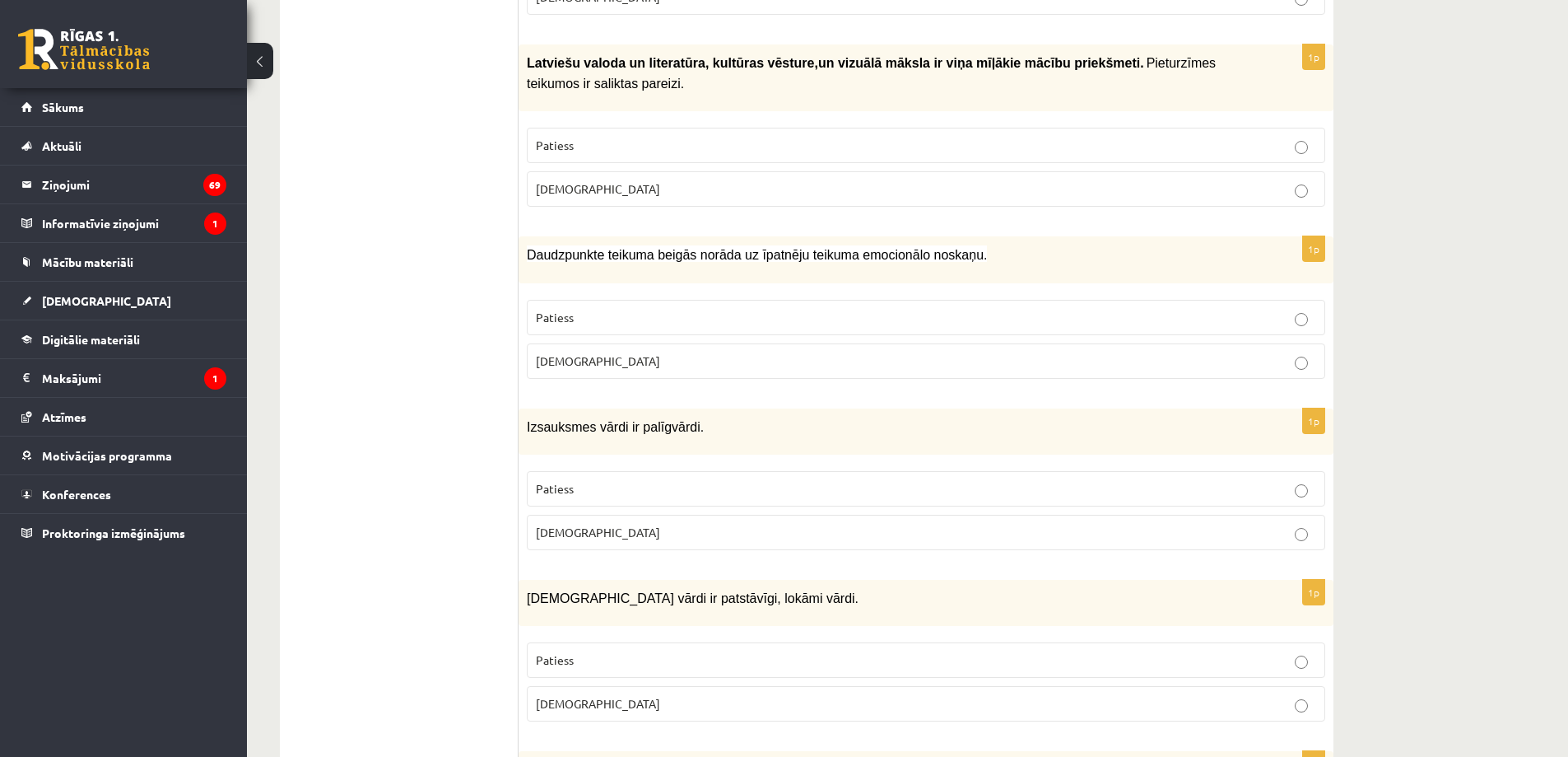
scroll to position [3624, 0]
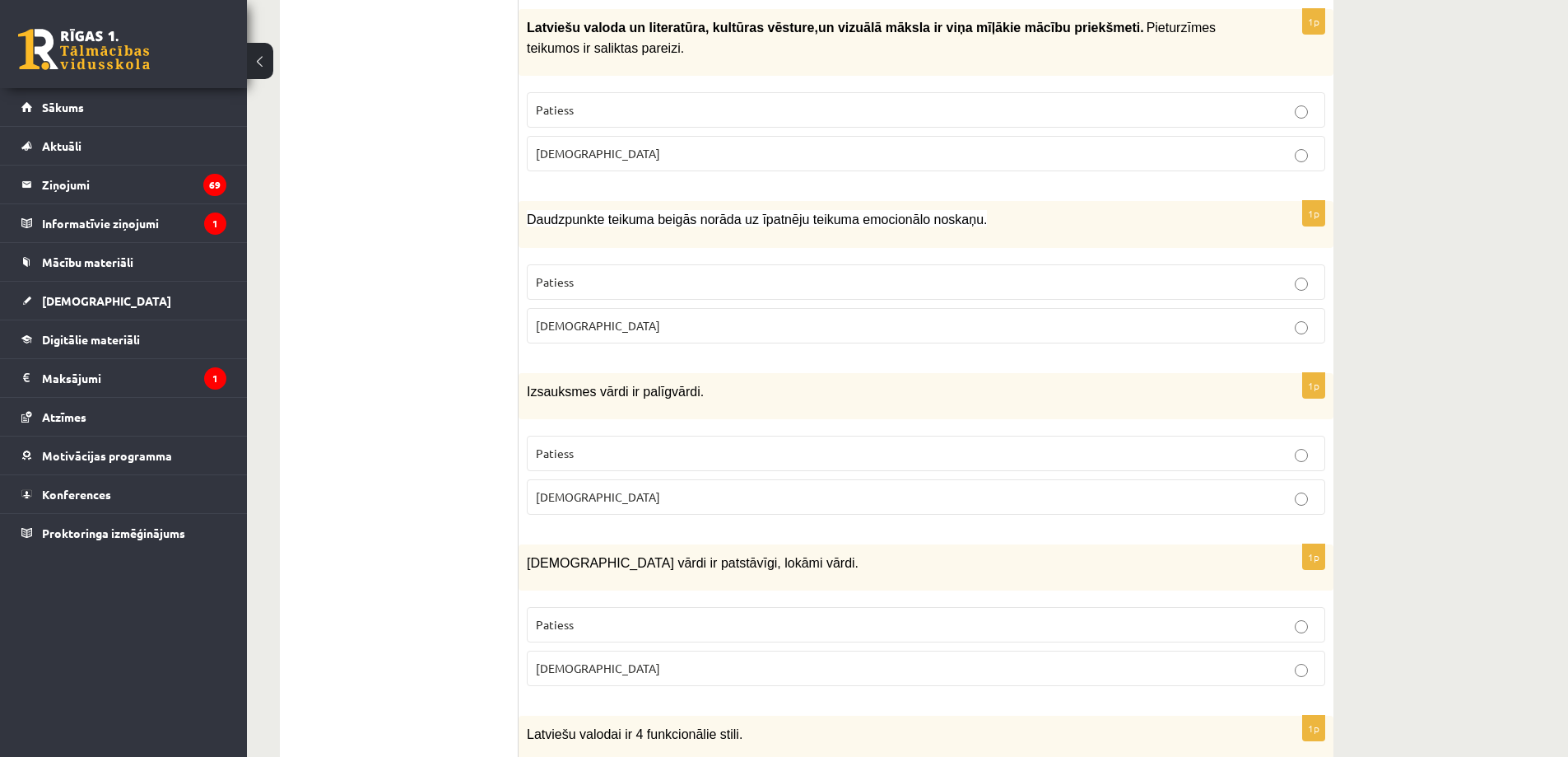
click at [568, 445] on span "Patiess" at bounding box center [555, 453] width 38 height 15
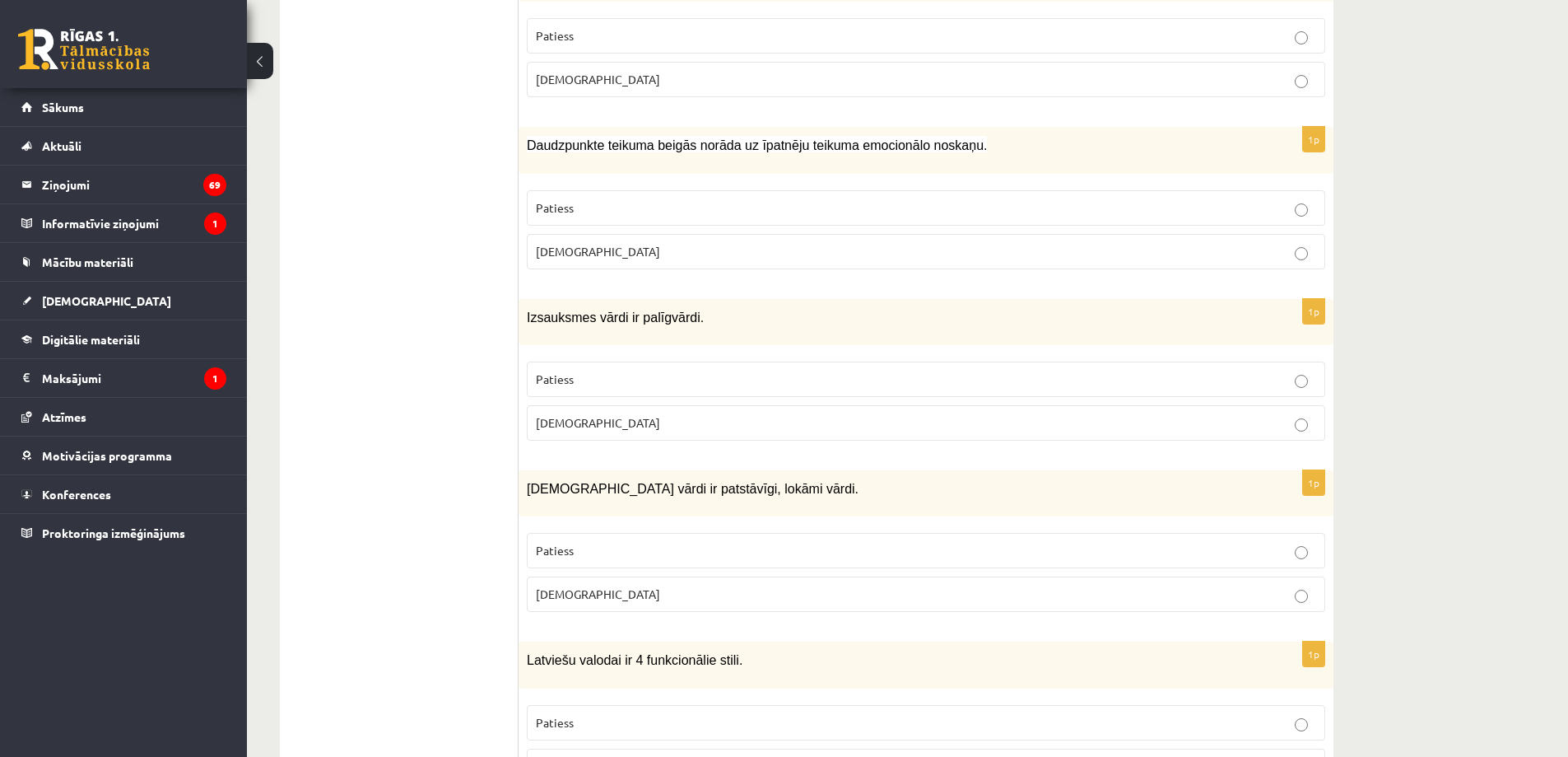
scroll to position [3871, 0]
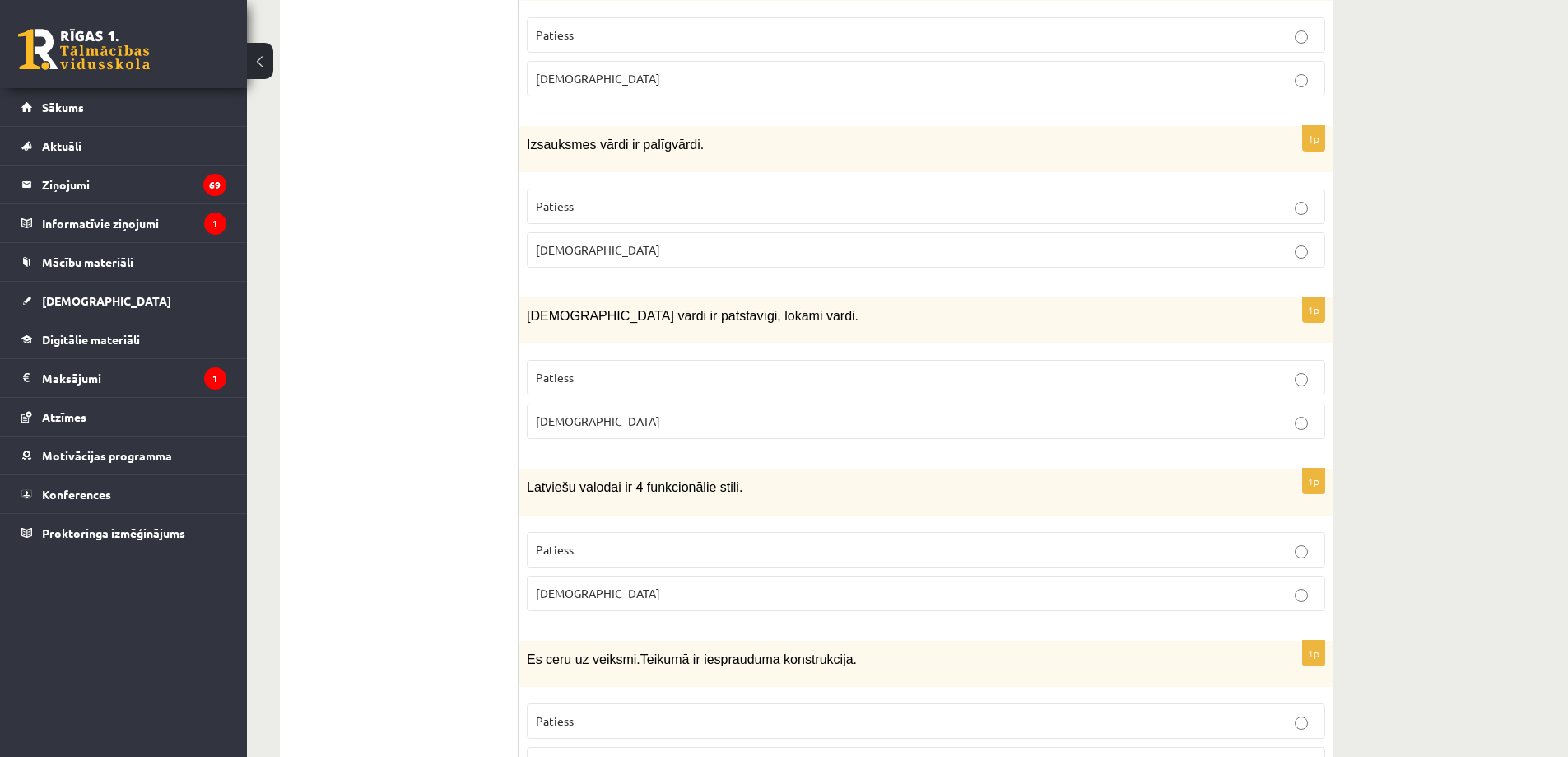
click at [566, 414] on span "Aplams" at bounding box center [599, 421] width 125 height 15
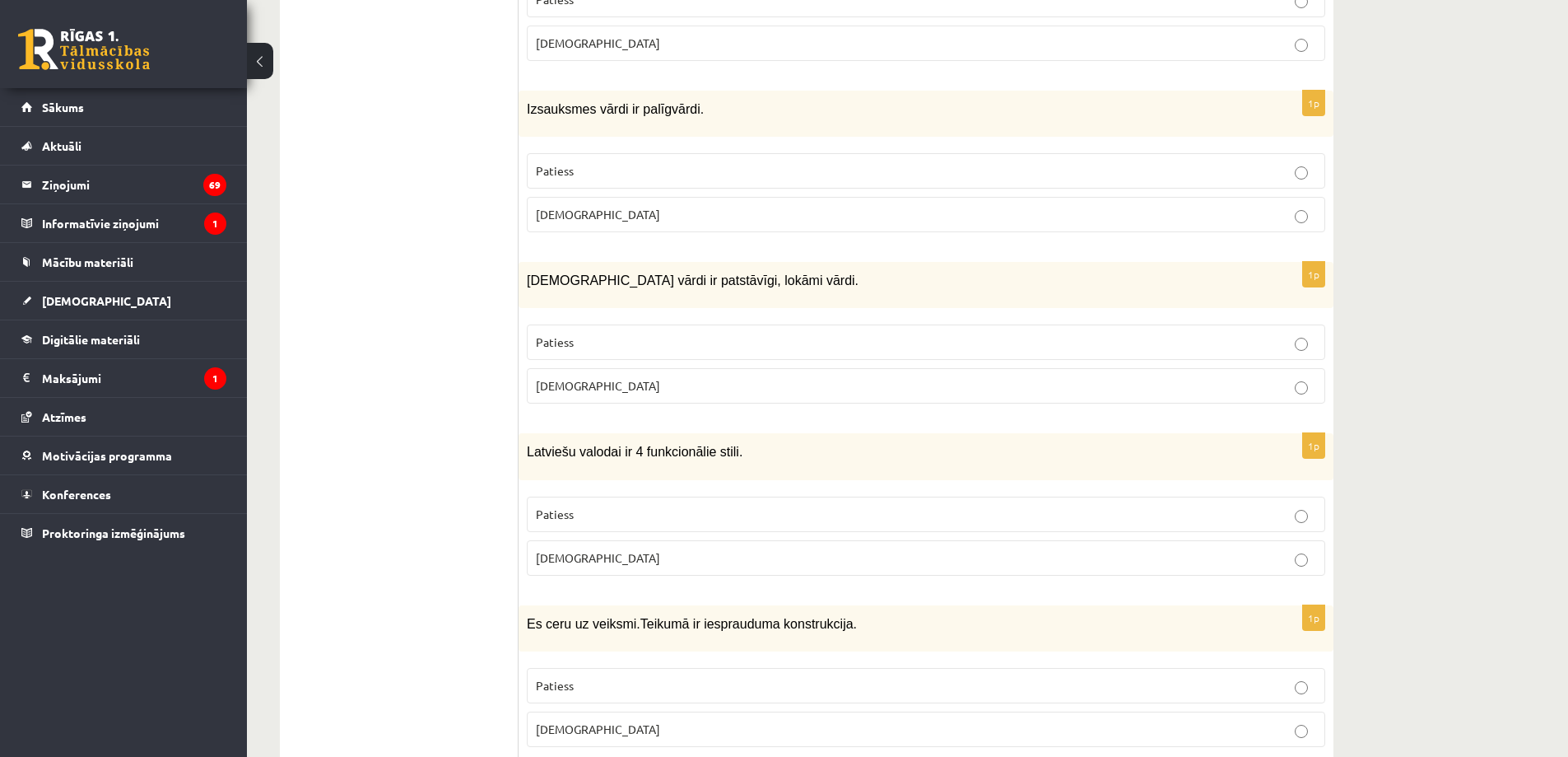
scroll to position [3953, 0]
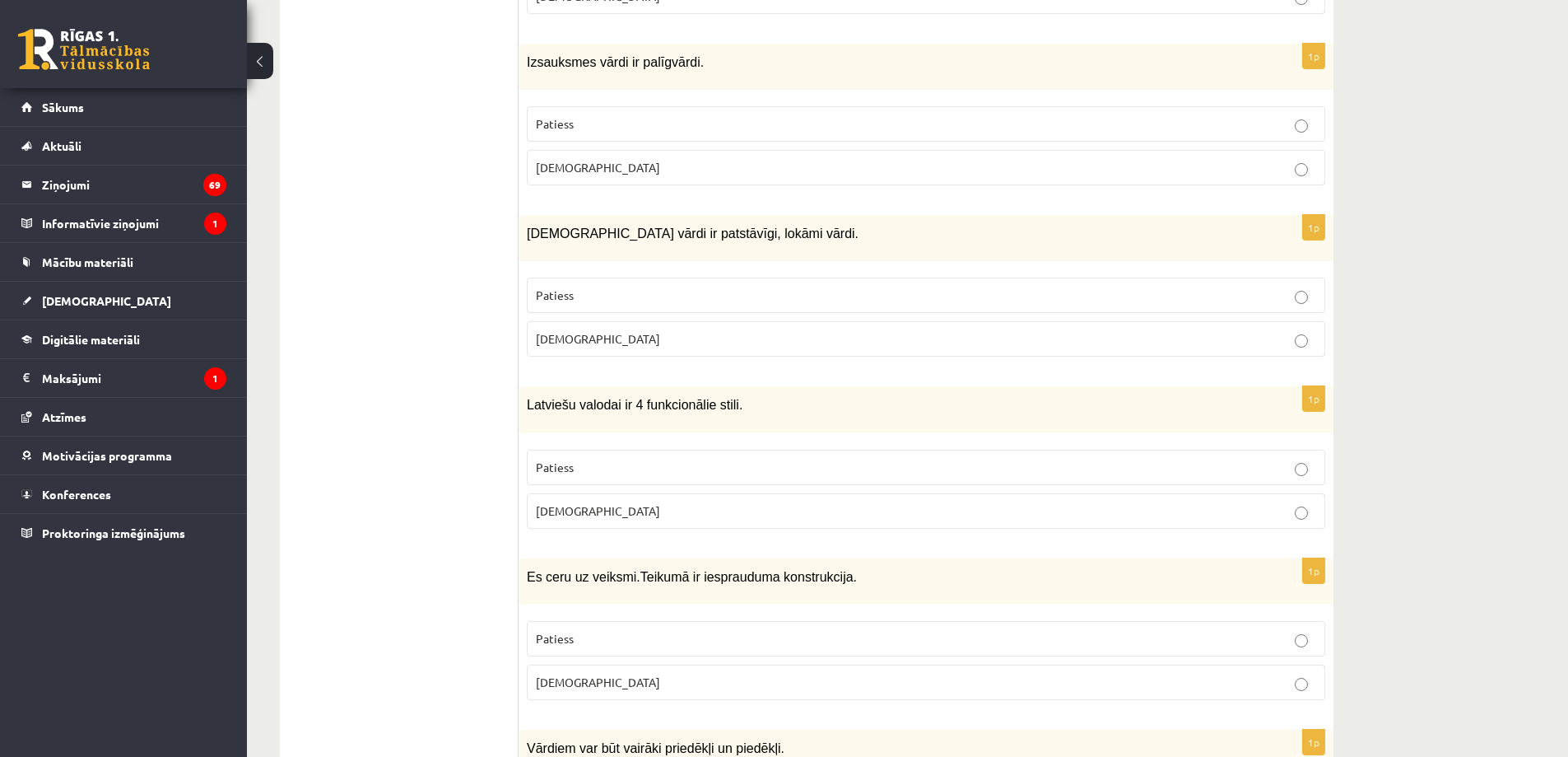
click at [565, 459] on span "Patiess" at bounding box center [555, 467] width 38 height 15
click at [560, 631] on span "Patiess" at bounding box center [555, 638] width 38 height 15
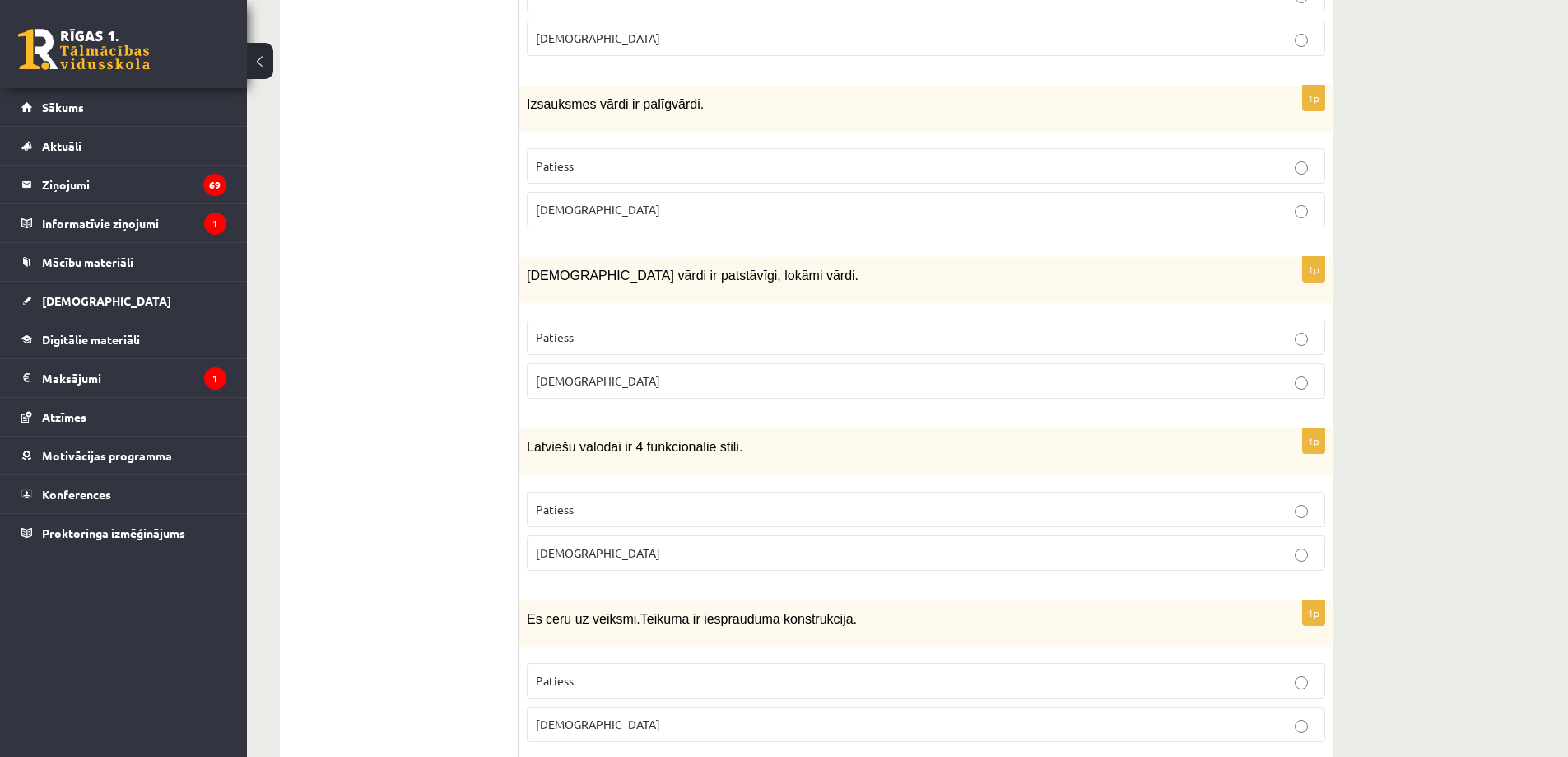
scroll to position [3910, 0]
drag, startPoint x: 517, startPoint y: 365, endPoint x: 620, endPoint y: 385, distance: 104.9
drag, startPoint x: 618, startPoint y: 385, endPoint x: 610, endPoint y: 410, distance: 26.2
click at [618, 431] on div "Latviešu valodai ir 4 funkcionālie stili." at bounding box center [926, 454] width 815 height 46
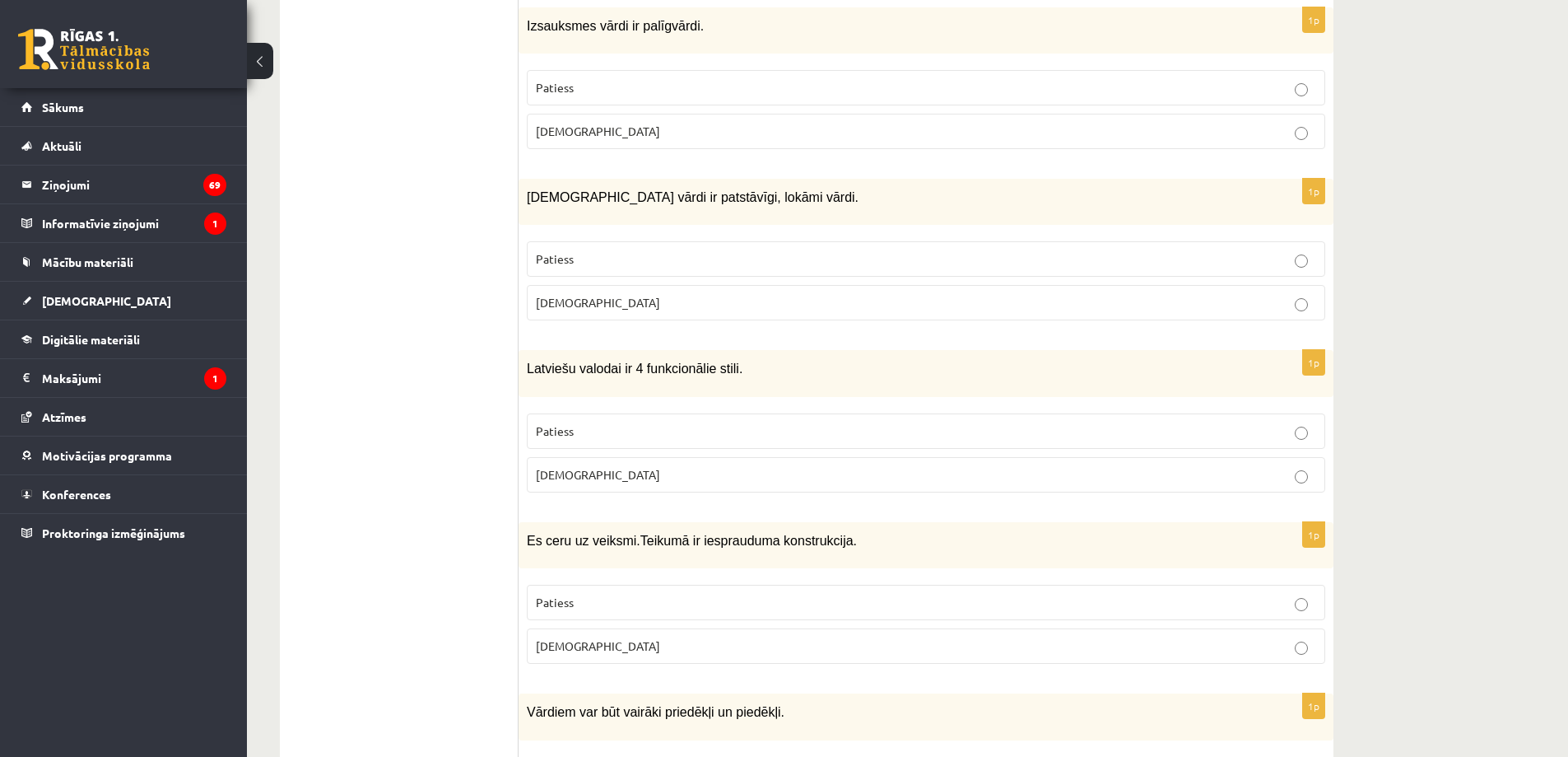
scroll to position [3991, 0]
click at [634, 636] on p "Aplams" at bounding box center [927, 644] width 781 height 18
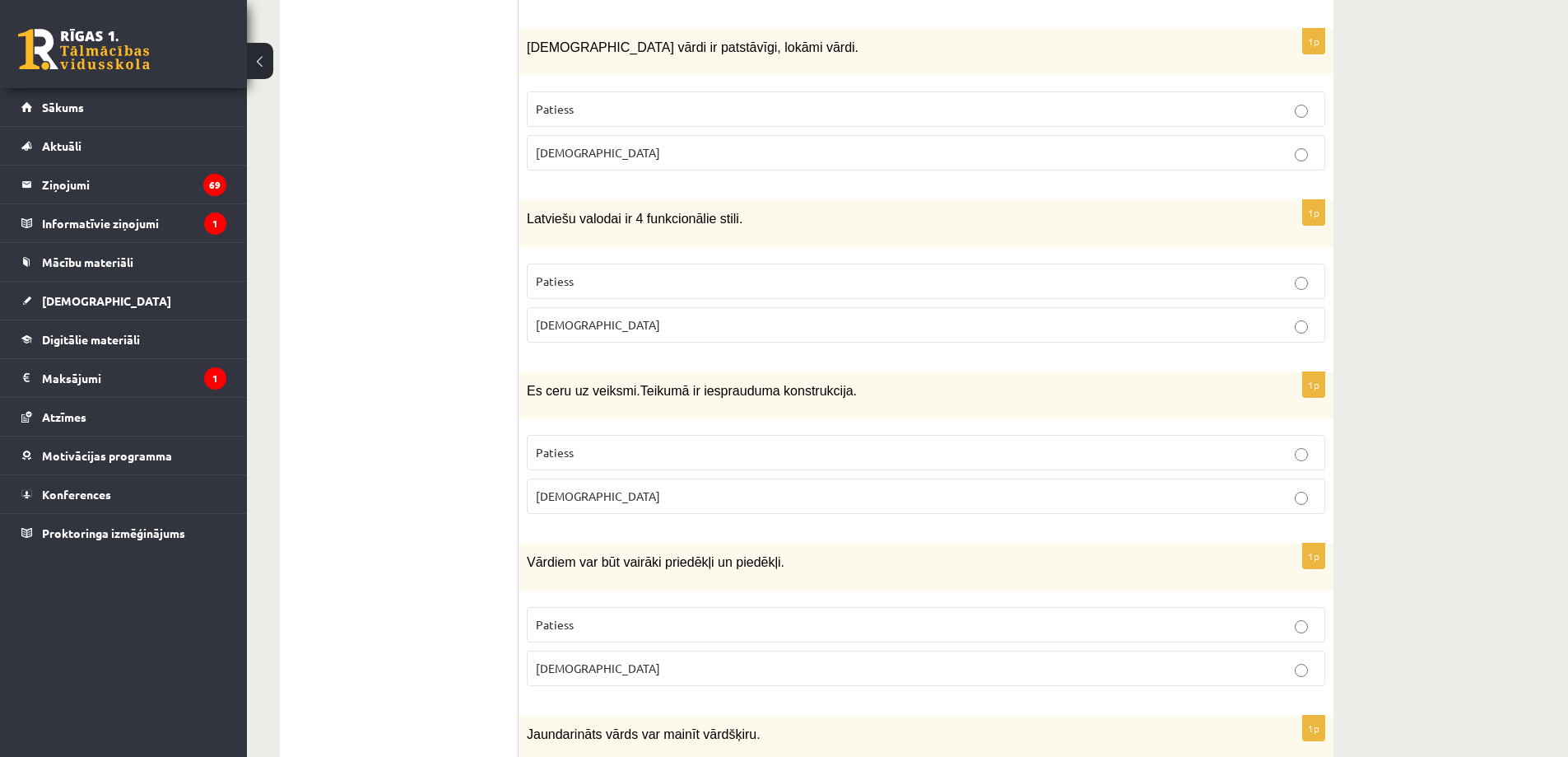
scroll to position [4156, 0]
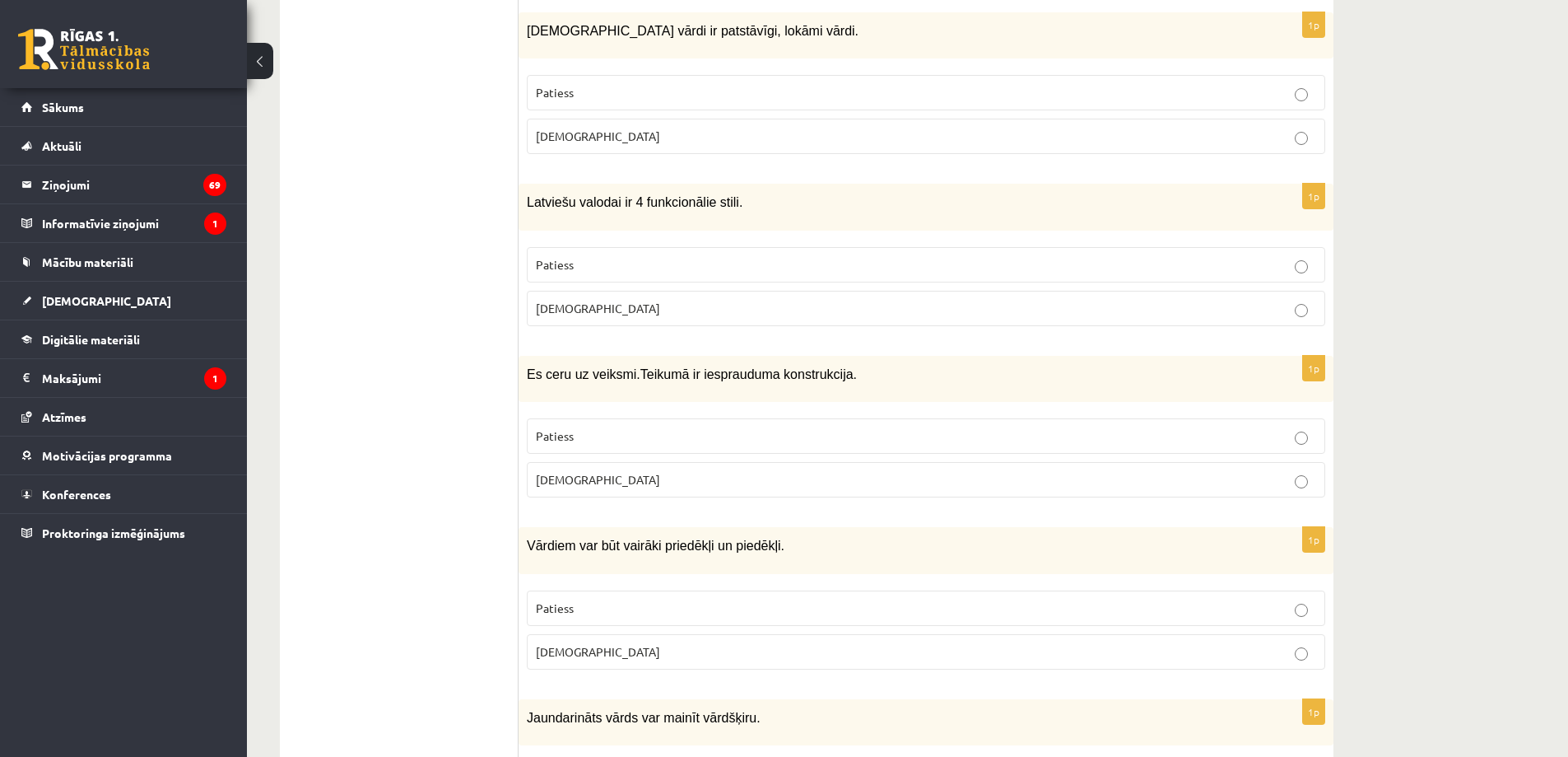
click at [614, 600] on p "Patiess" at bounding box center [927, 608] width 781 height 18
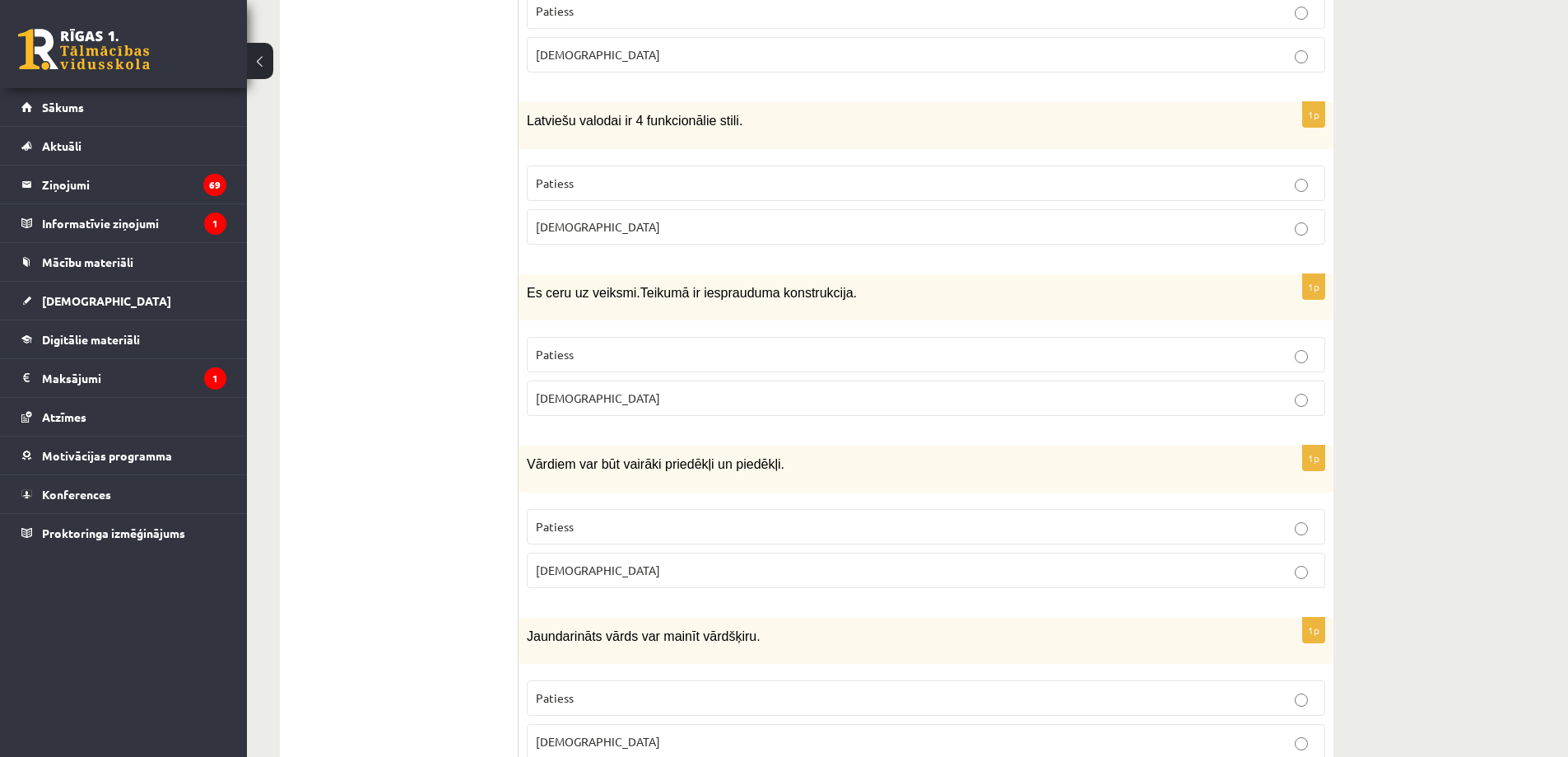
scroll to position [4239, 0]
click at [650, 688] on p "Patiess" at bounding box center [927, 697] width 781 height 18
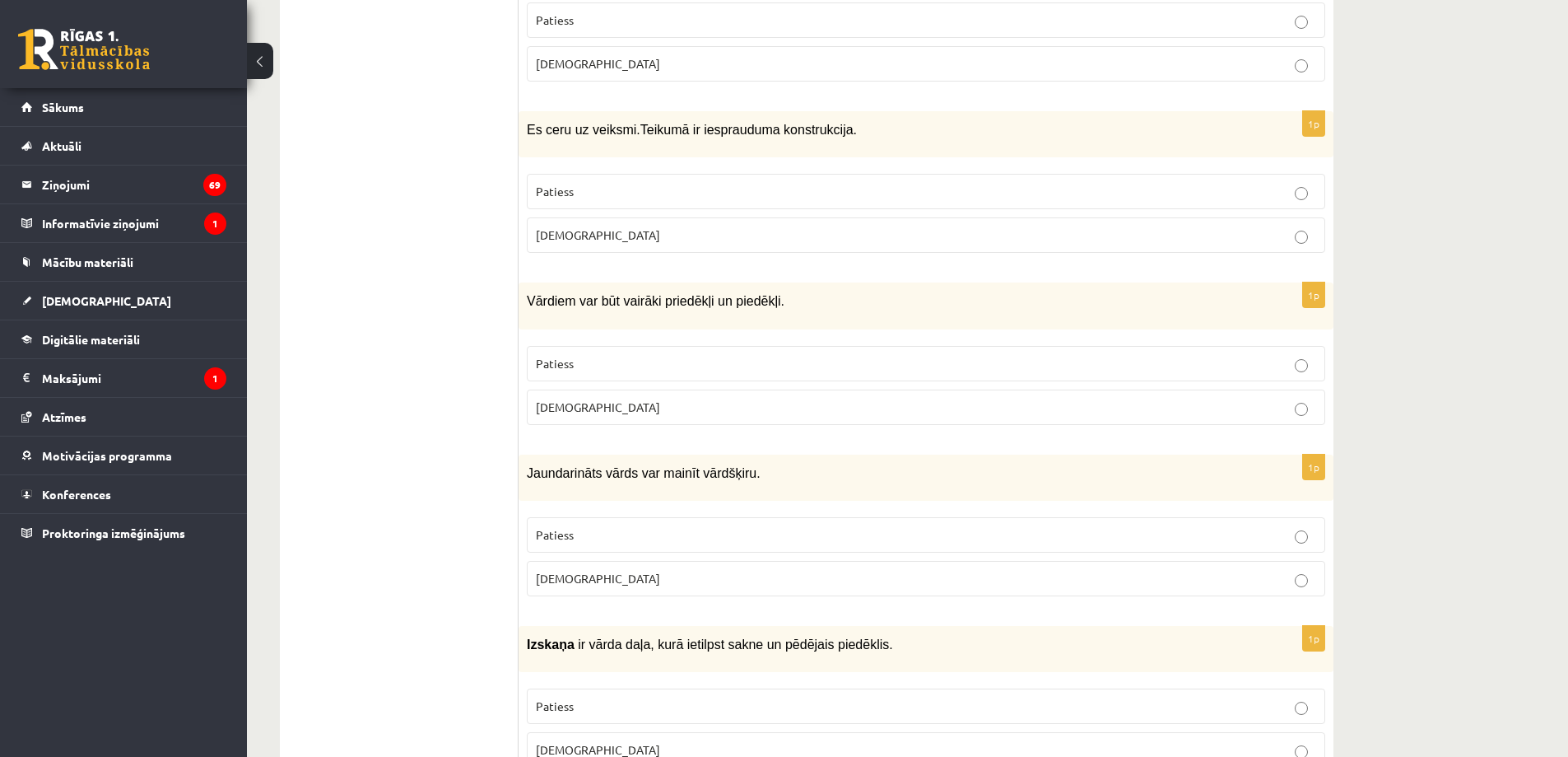
scroll to position [4403, 0]
click at [609, 738] on p "Aplams" at bounding box center [927, 747] width 781 height 18
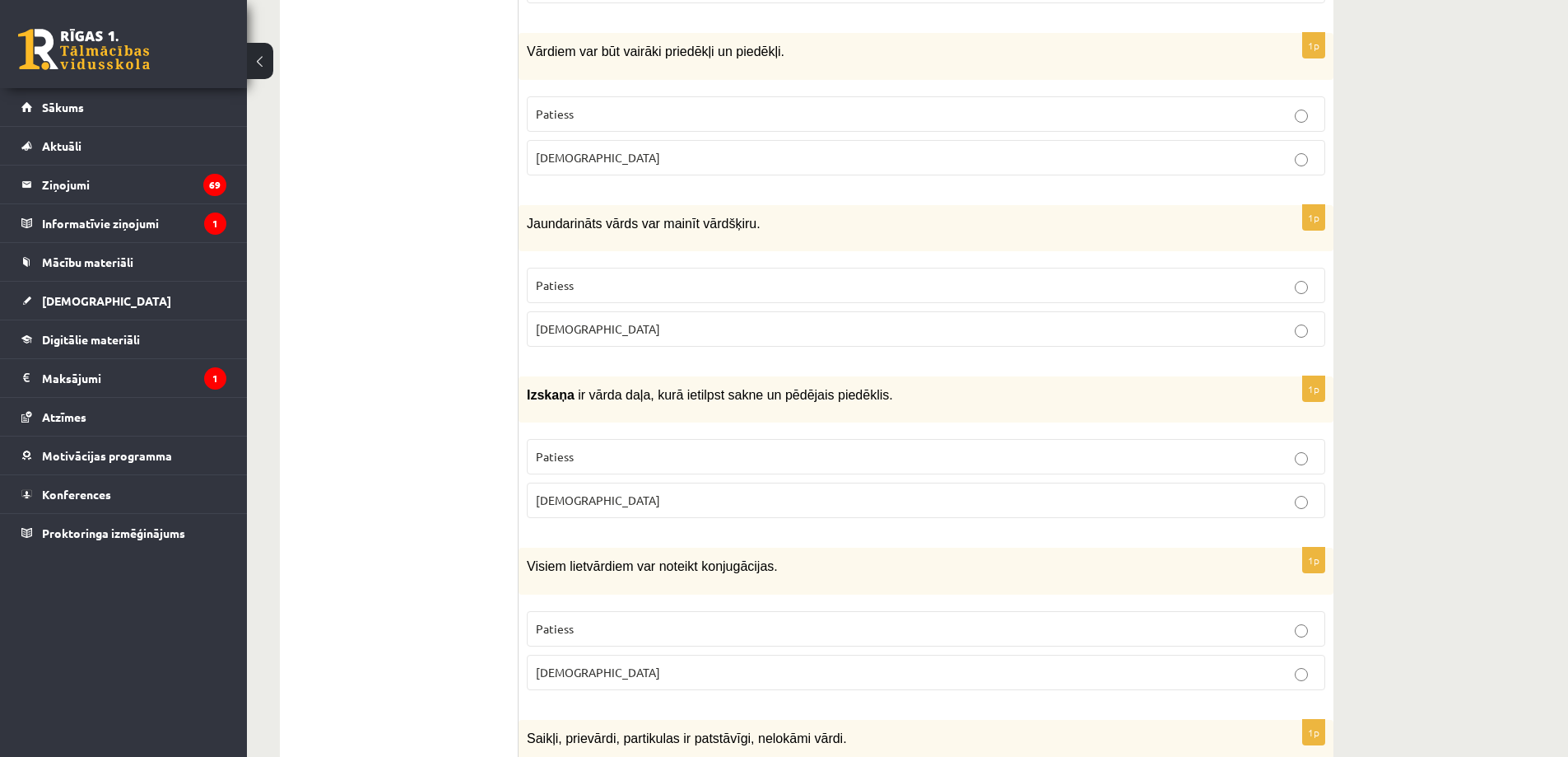
click at [582, 664] on p "Aplams" at bounding box center [927, 672] width 781 height 18
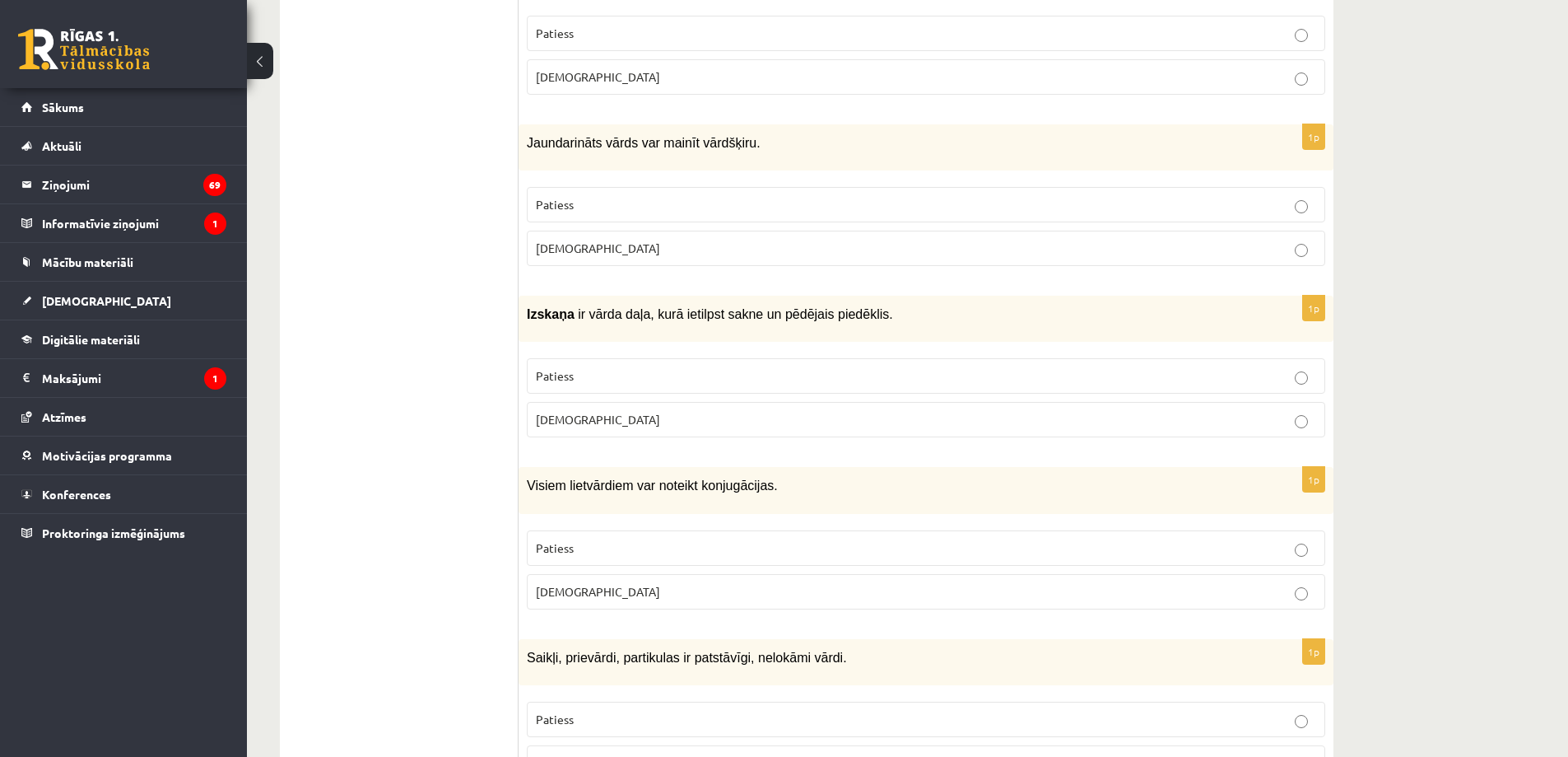
scroll to position [4733, 0]
click at [591, 753] on p "Aplams" at bounding box center [927, 762] width 781 height 18
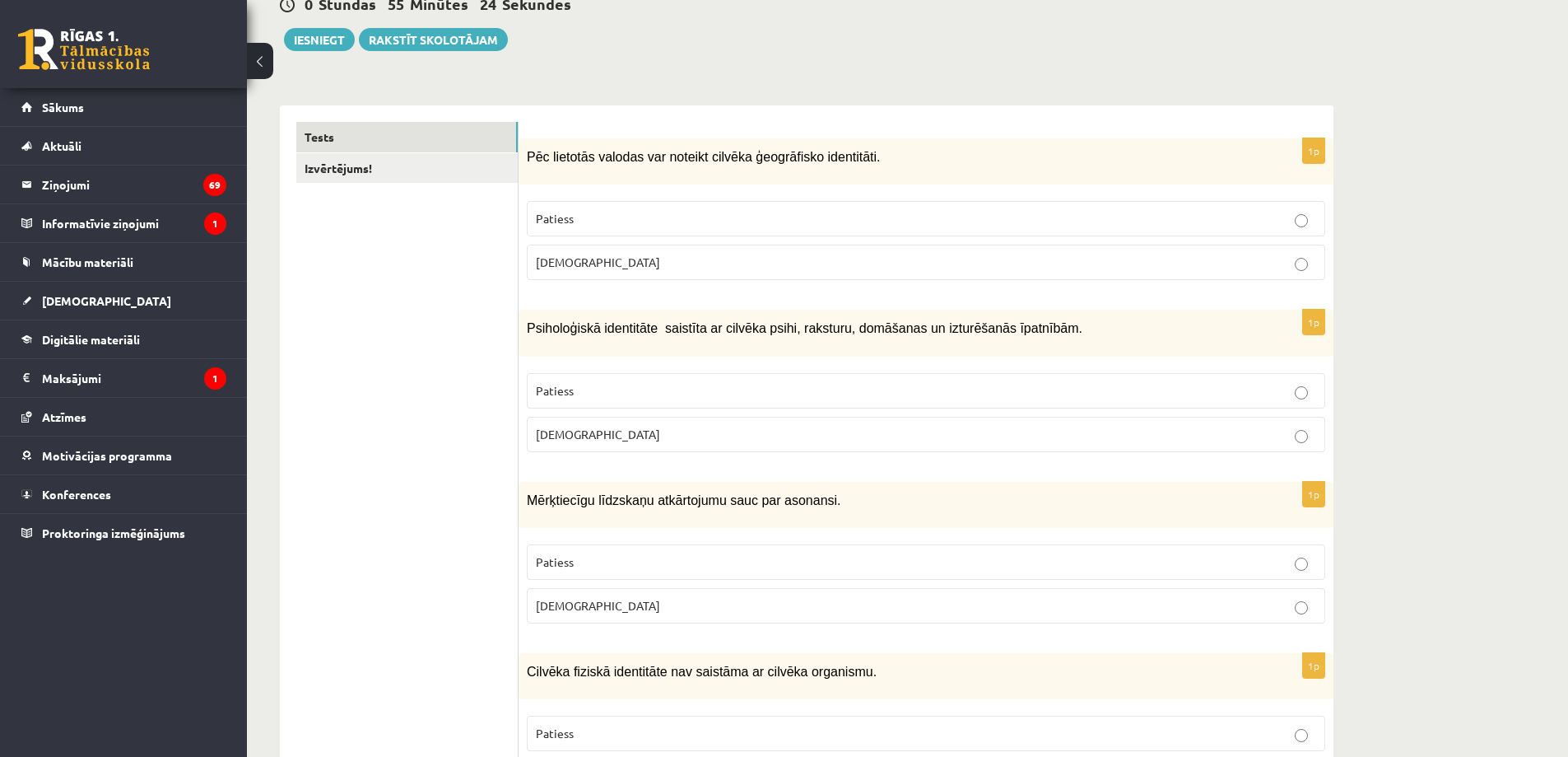
scroll to position [0, 0]
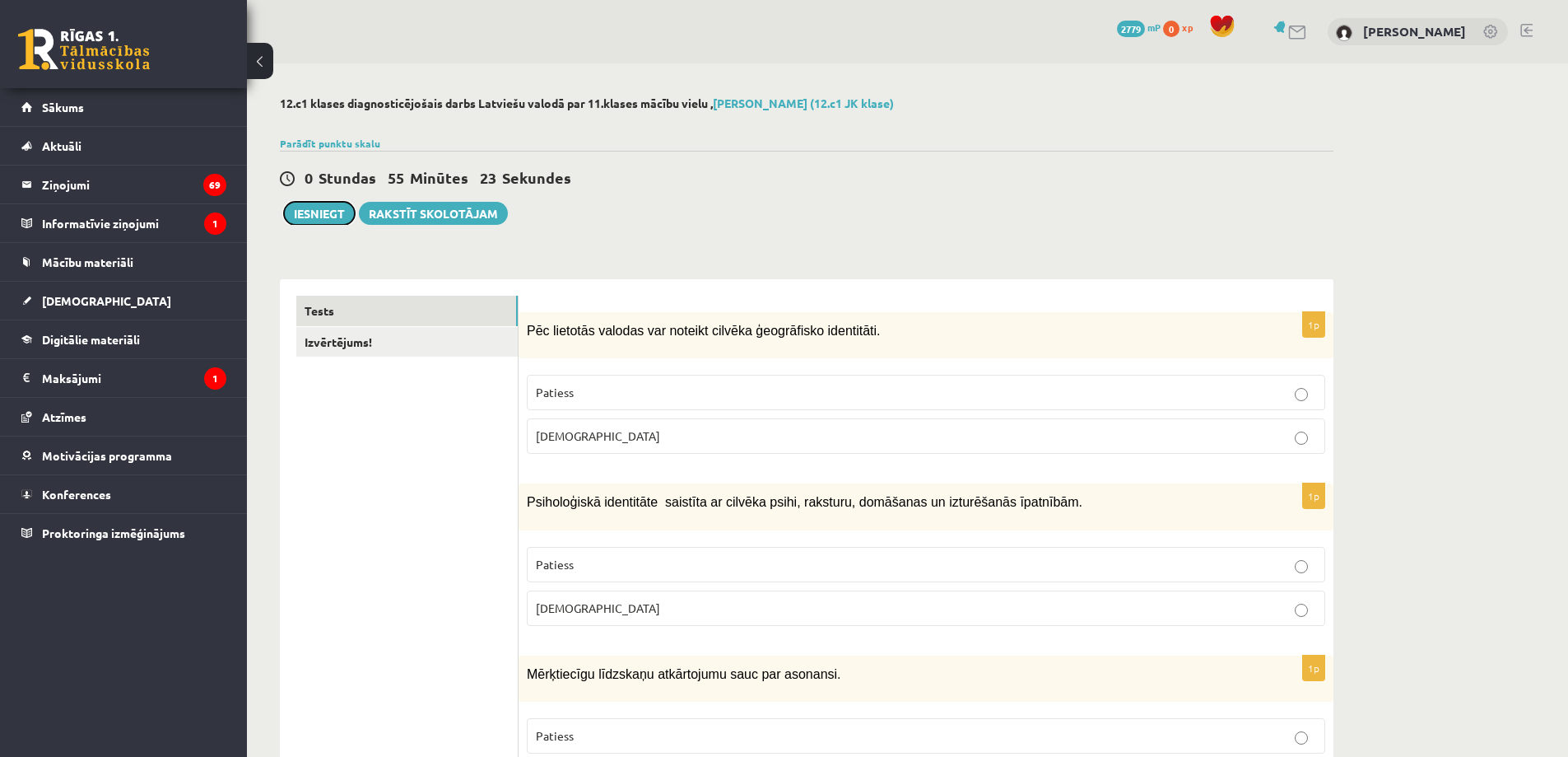
drag, startPoint x: 299, startPoint y: 208, endPoint x: 903, endPoint y: 54, distance: 623.3
click at [299, 208] on button "Iesniegt" at bounding box center [320, 213] width 71 height 23
drag, startPoint x: 533, startPoint y: 332, endPoint x: 717, endPoint y: 449, distance: 218.0
click at [717, 449] on div "1p Pēc lietotās valodas var noteikt cilvēka ģeogrāfisko identitāti. Patiess Apl…" at bounding box center [926, 390] width 815 height 155
click at [717, 449] on label "Aplams" at bounding box center [926, 436] width 798 height 35
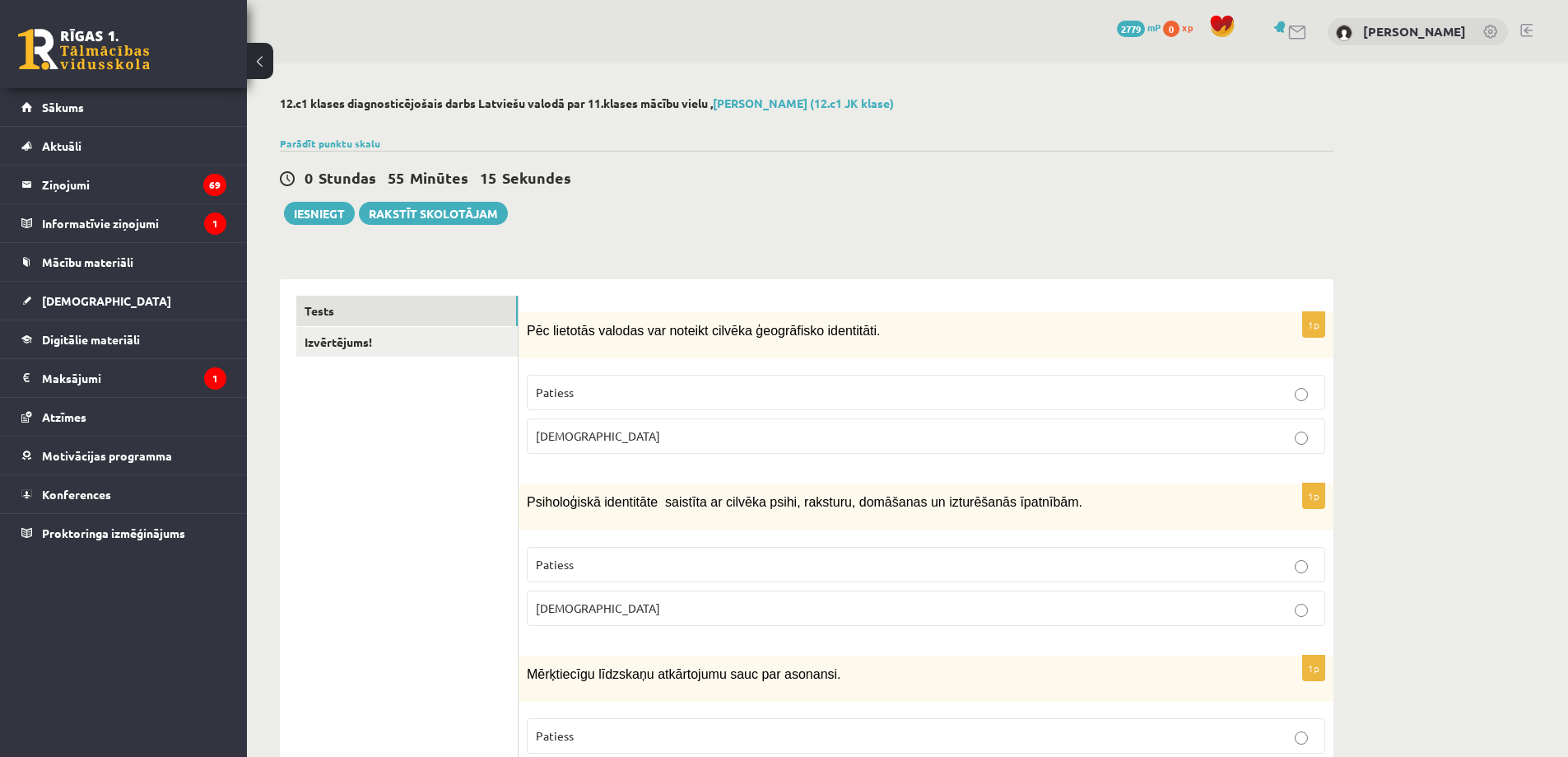
click at [731, 393] on p "Patiess" at bounding box center [927, 392] width 781 height 18
click at [323, 219] on button "Iesniegt" at bounding box center [320, 213] width 71 height 23
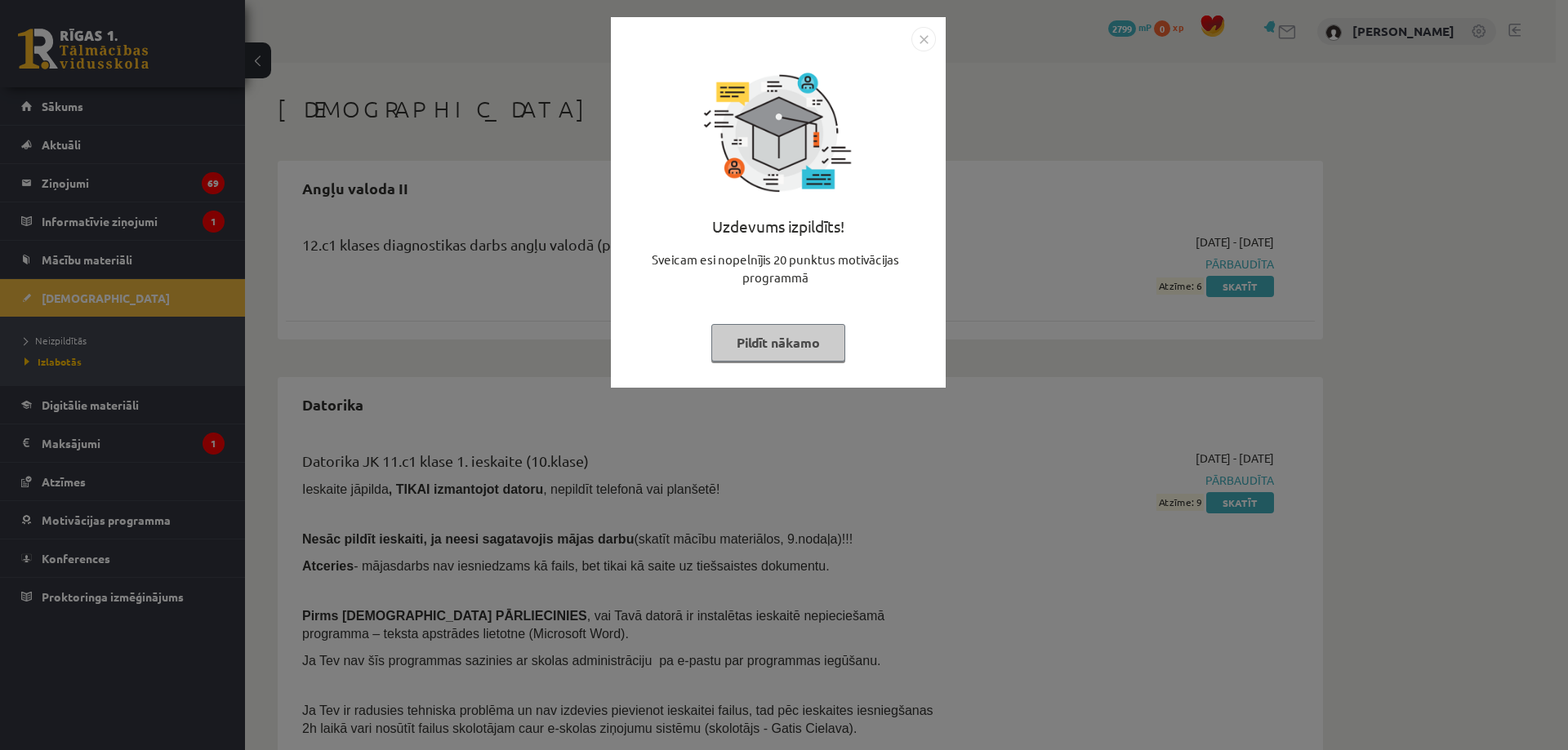
click at [918, 38] on img "Close" at bounding box center [923, 39] width 25 height 25
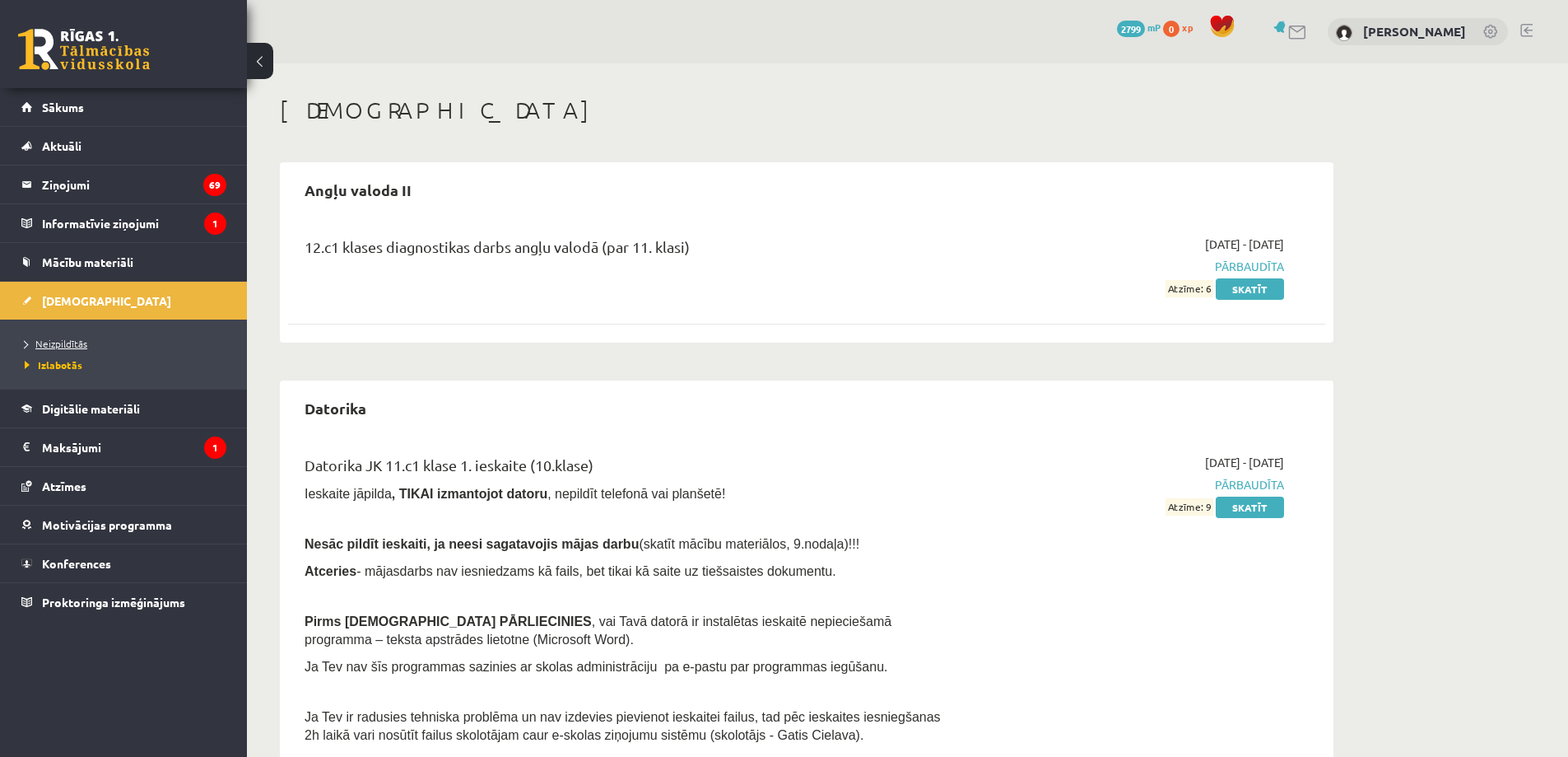
click at [71, 342] on span "Neizpildītās" at bounding box center [56, 343] width 62 height 13
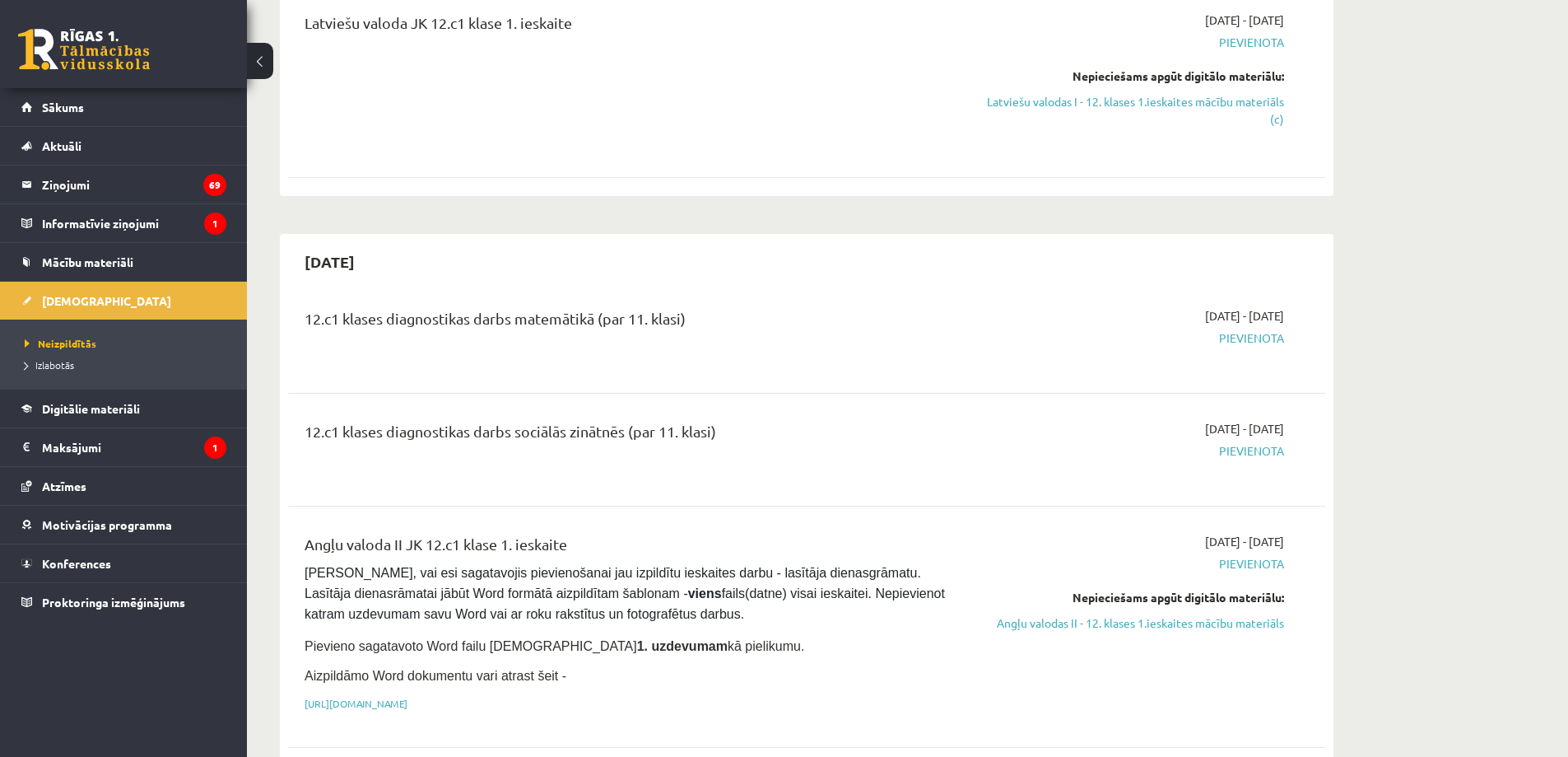
scroll to position [247, 0]
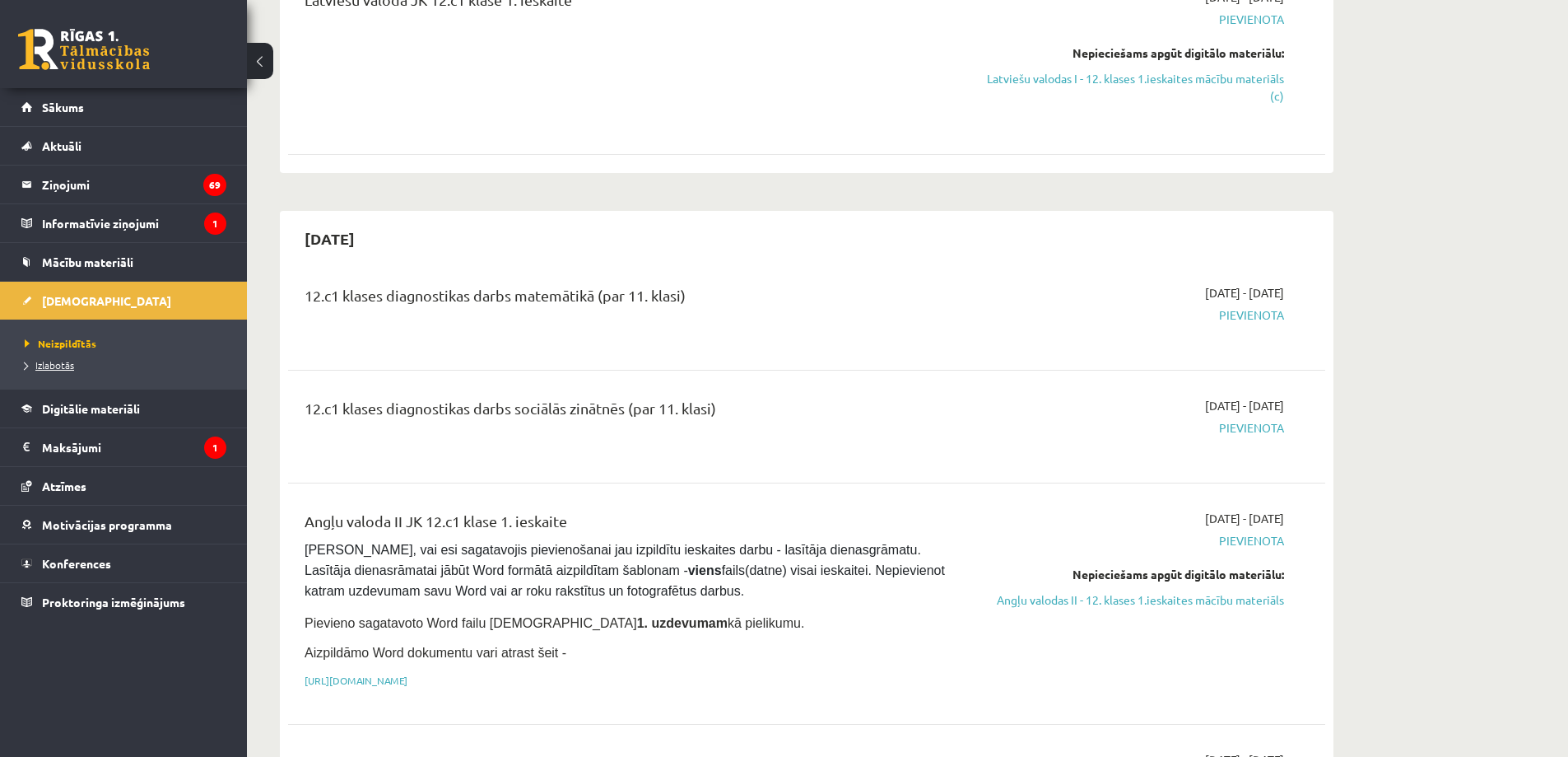
click at [69, 367] on span "Izlabotās" at bounding box center [49, 365] width 49 height 13
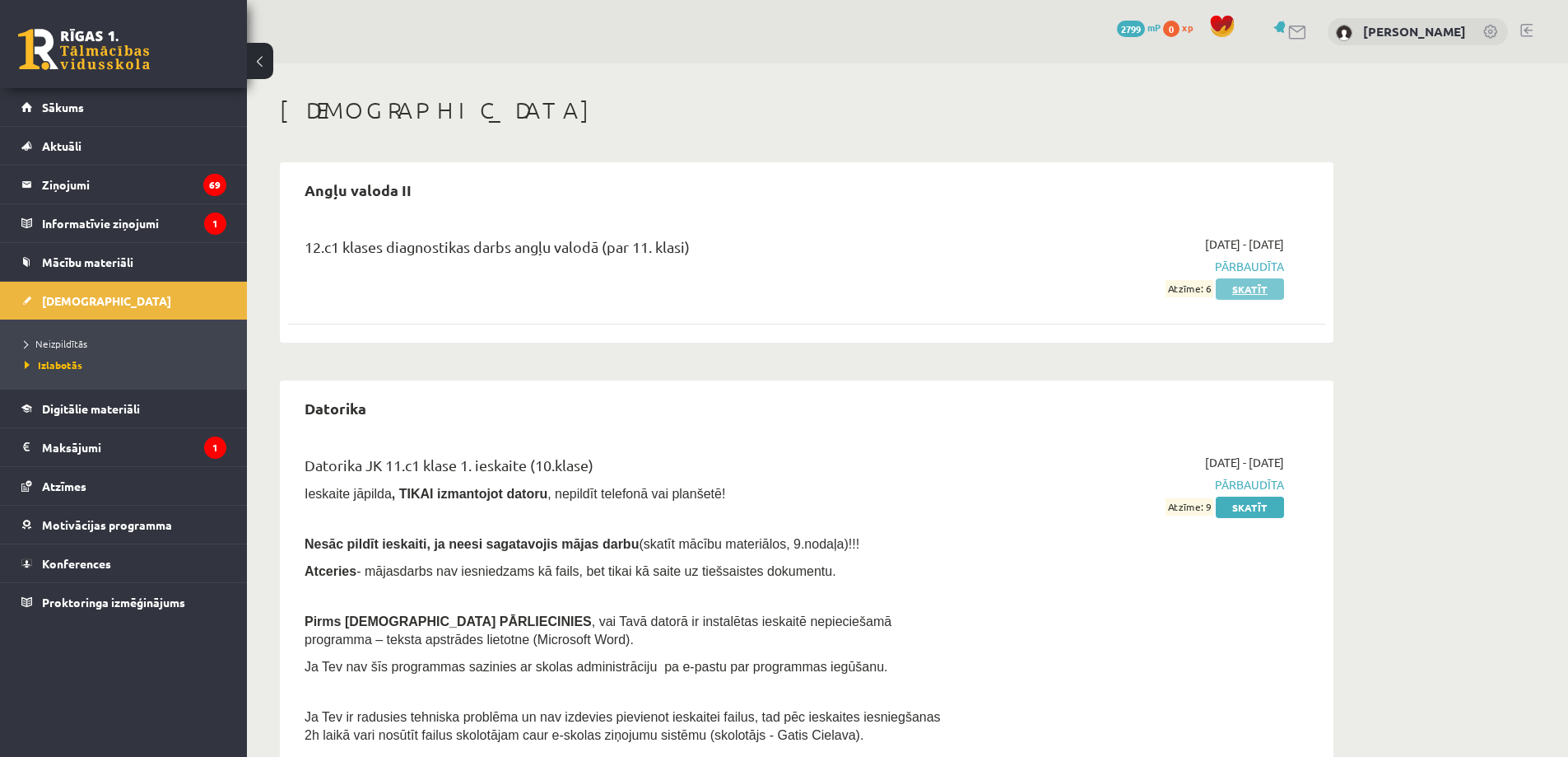
click at [1236, 281] on link "Skatīt" at bounding box center [1250, 288] width 69 height 21
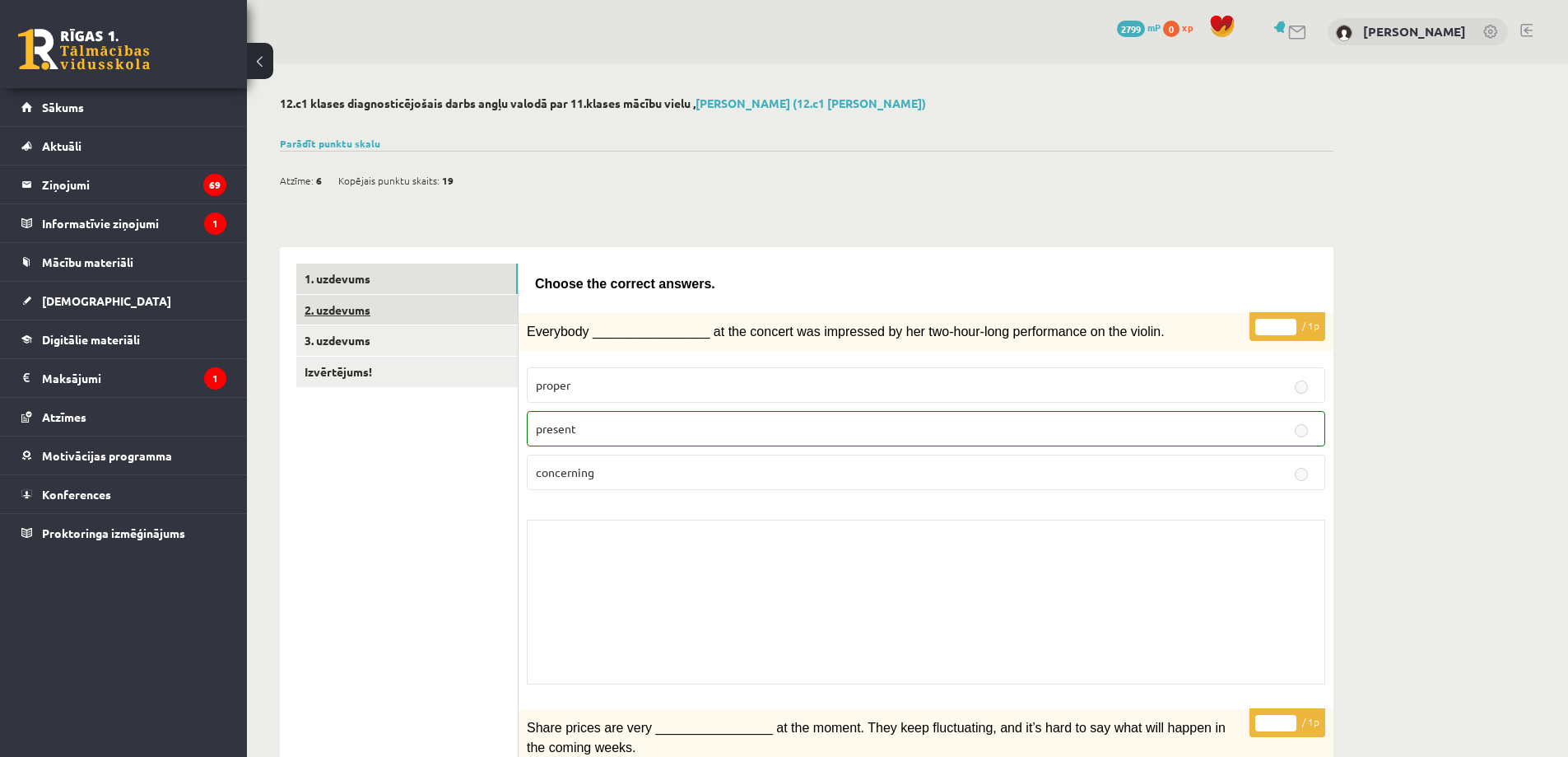
click at [334, 314] on link "2. uzdevums" at bounding box center [407, 310] width 221 height 31
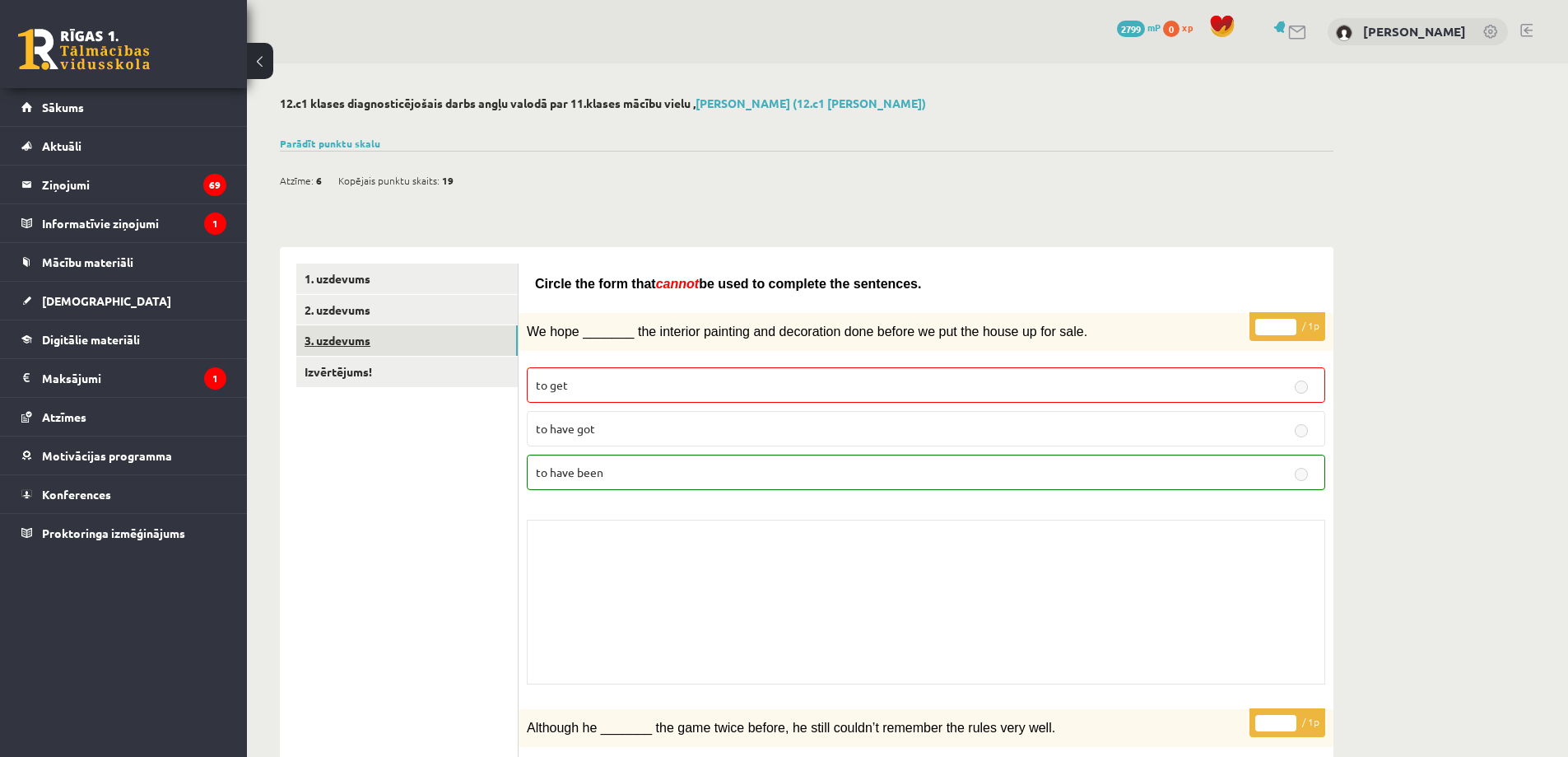
click at [336, 340] on link "3. uzdevums" at bounding box center [407, 340] width 221 height 31
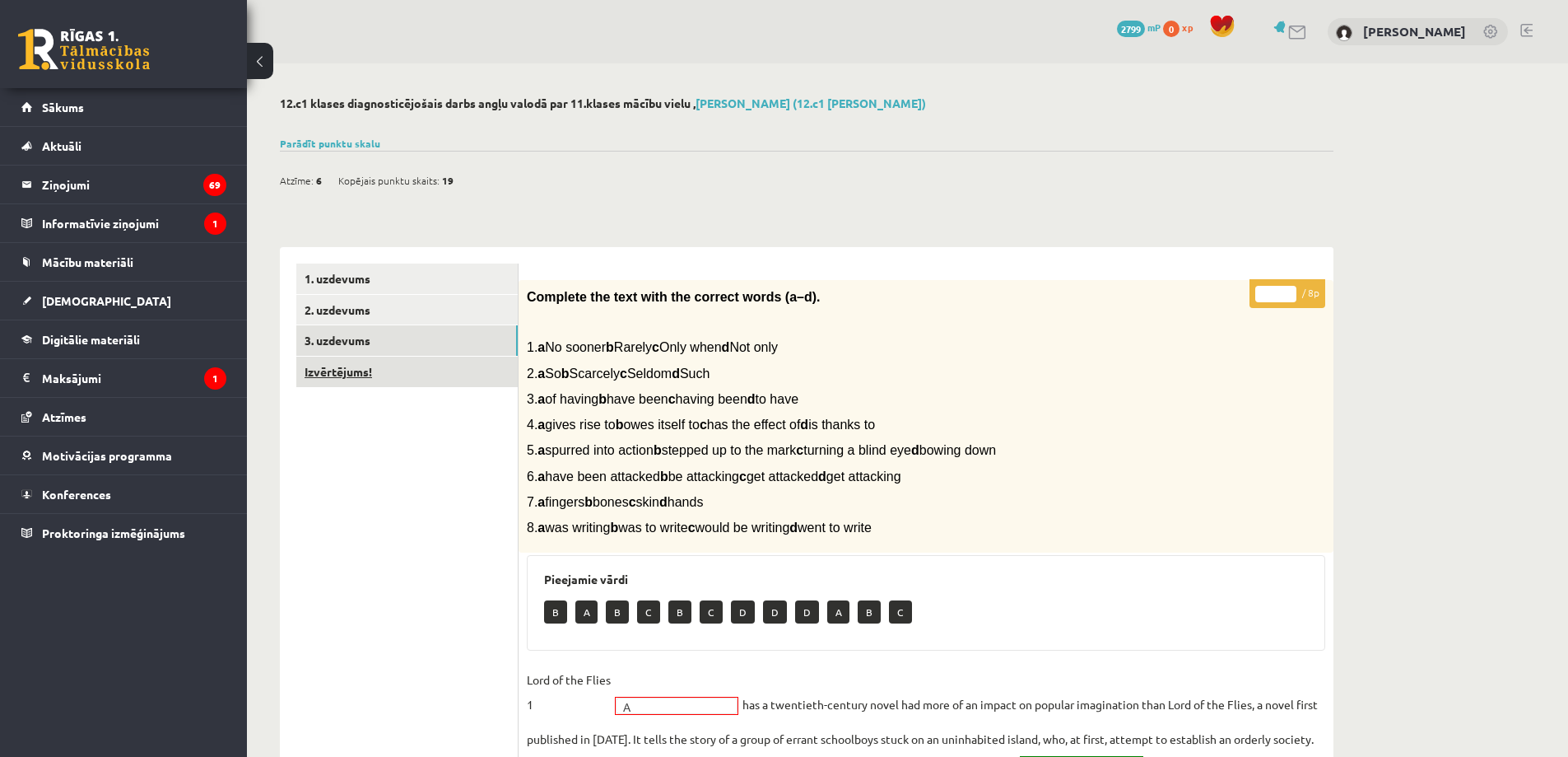
click at [339, 362] on link "Izvērtējums!" at bounding box center [407, 372] width 221 height 31
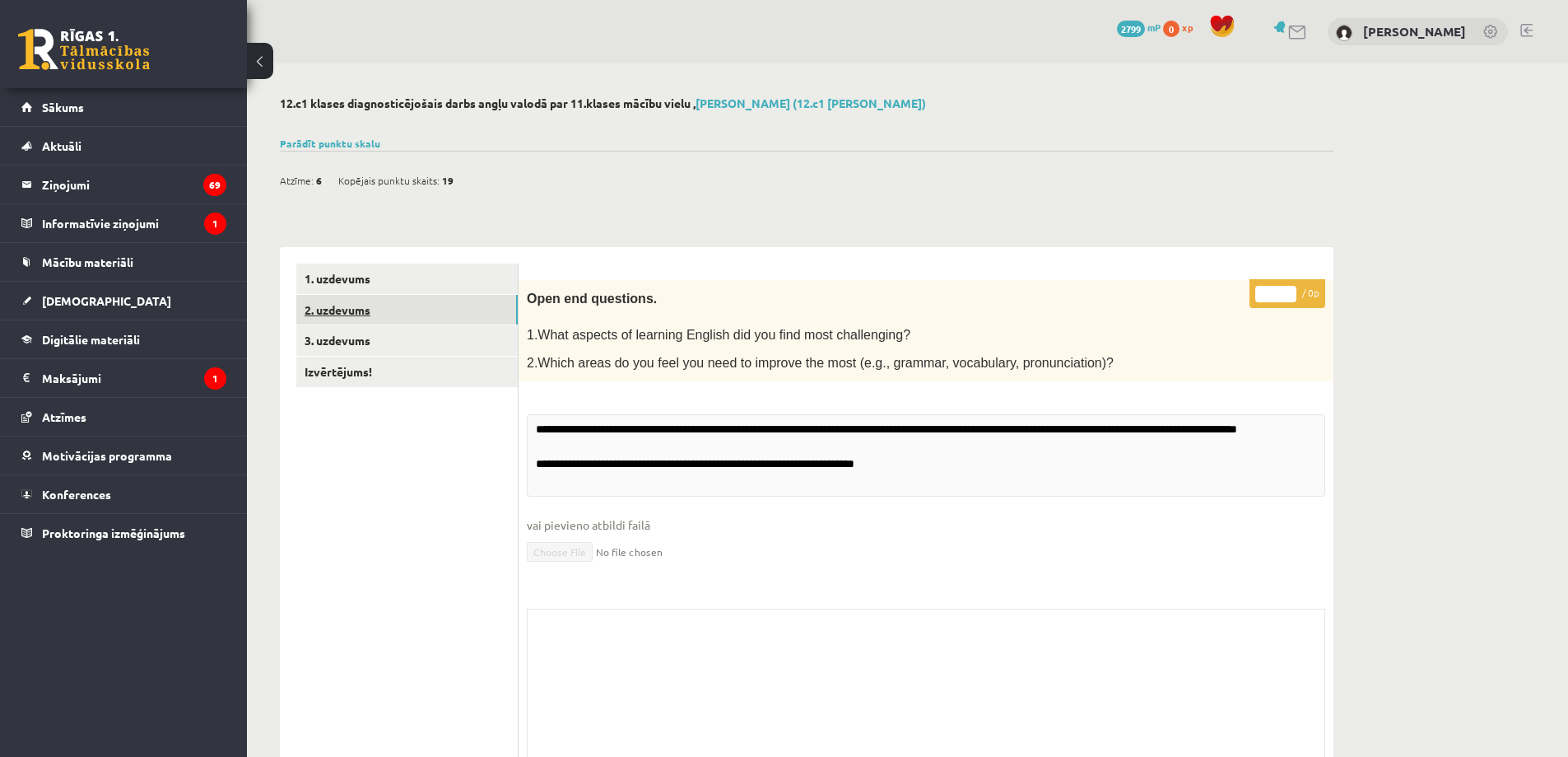
click at [347, 313] on link "2. uzdevums" at bounding box center [407, 310] width 221 height 31
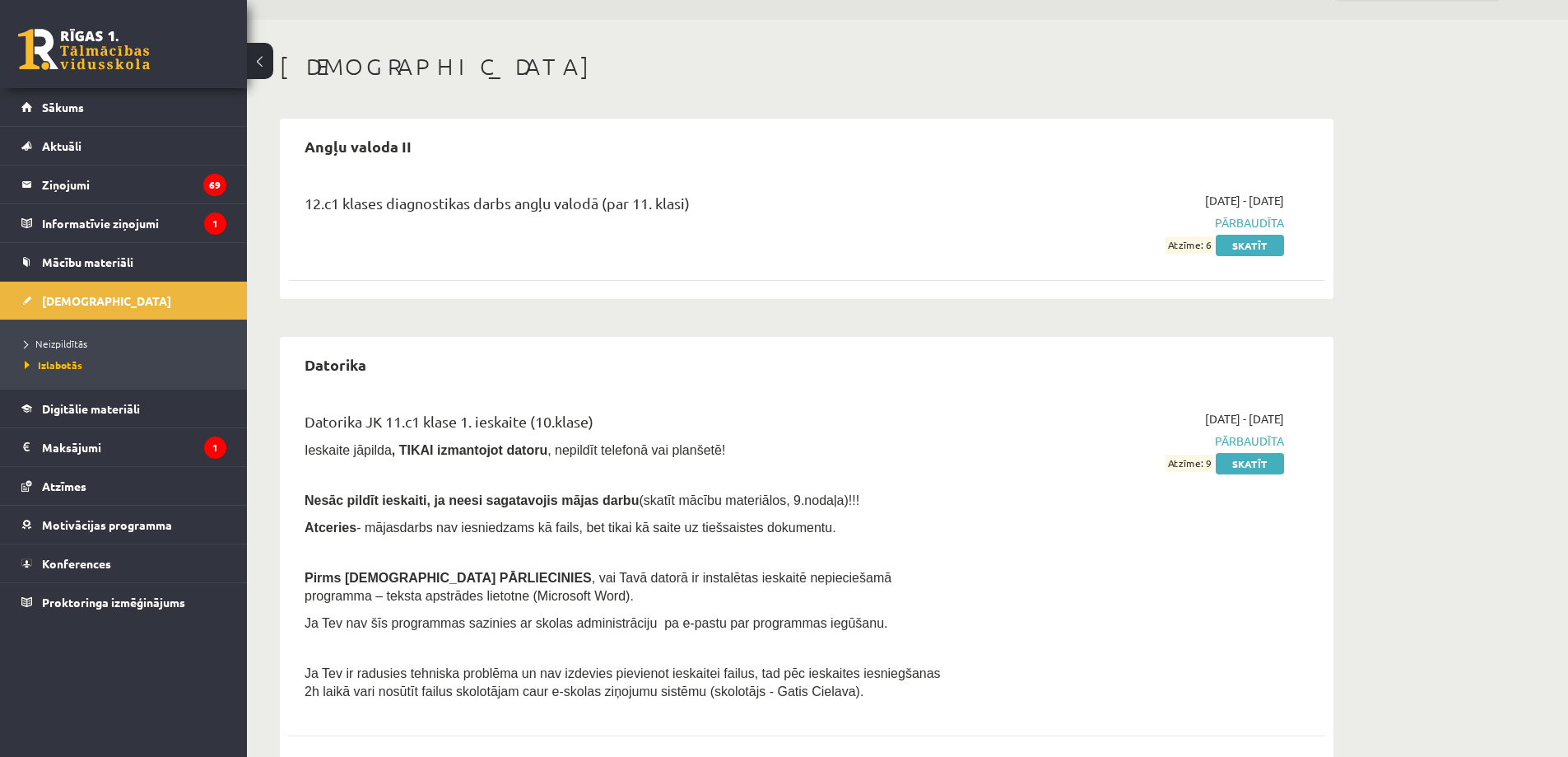
scroll to position [247, 0]
